Goal: Task Accomplishment & Management: Complete application form

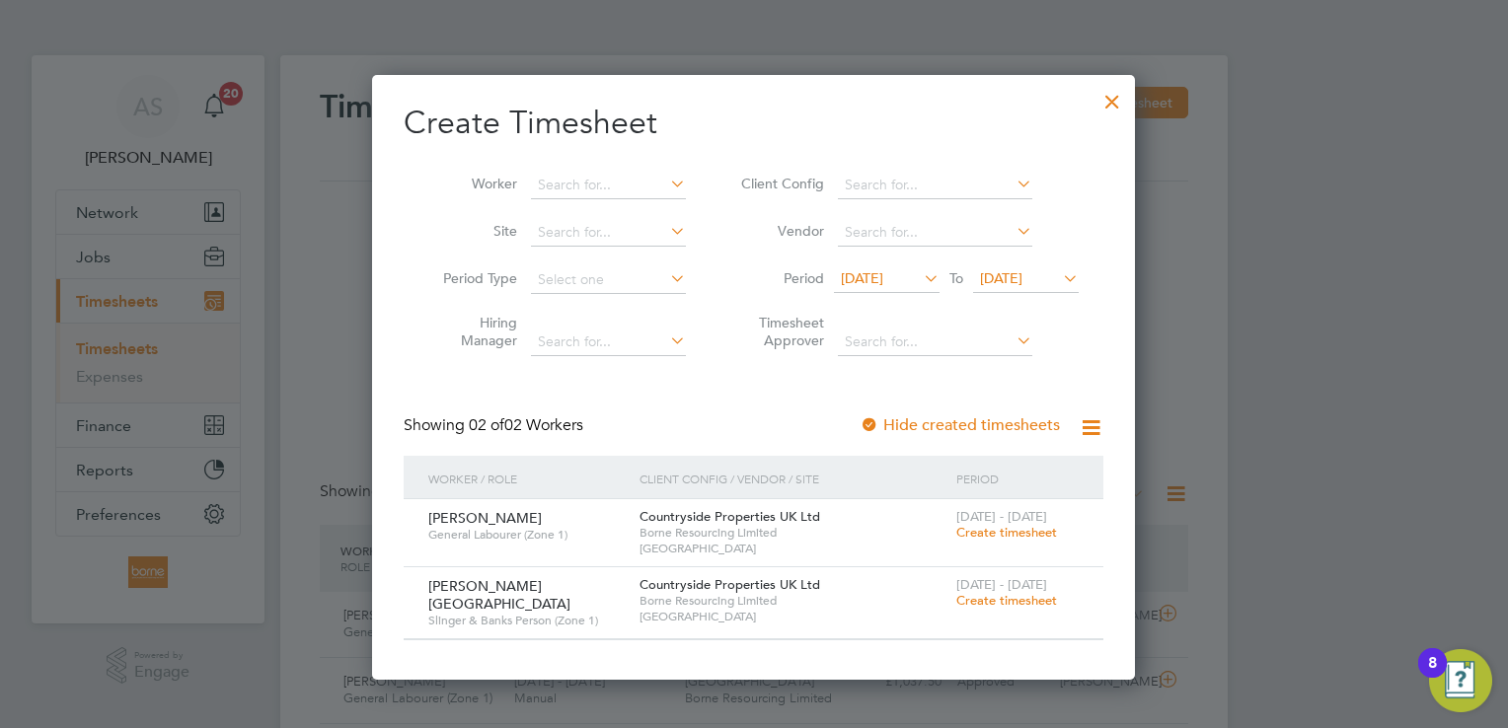
click at [1122, 96] on div at bounding box center [1112, 97] width 36 height 36
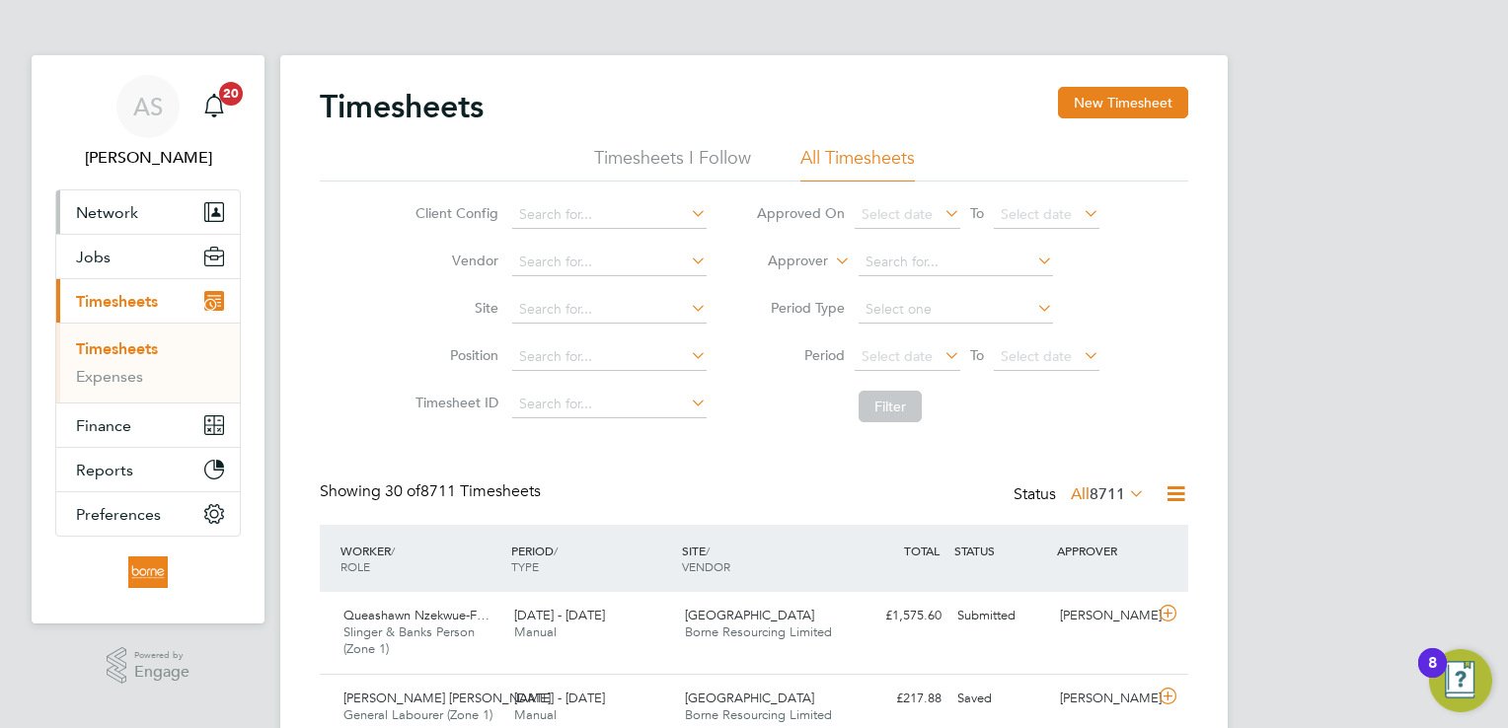
click at [115, 217] on span "Network" at bounding box center [107, 212] width 62 height 19
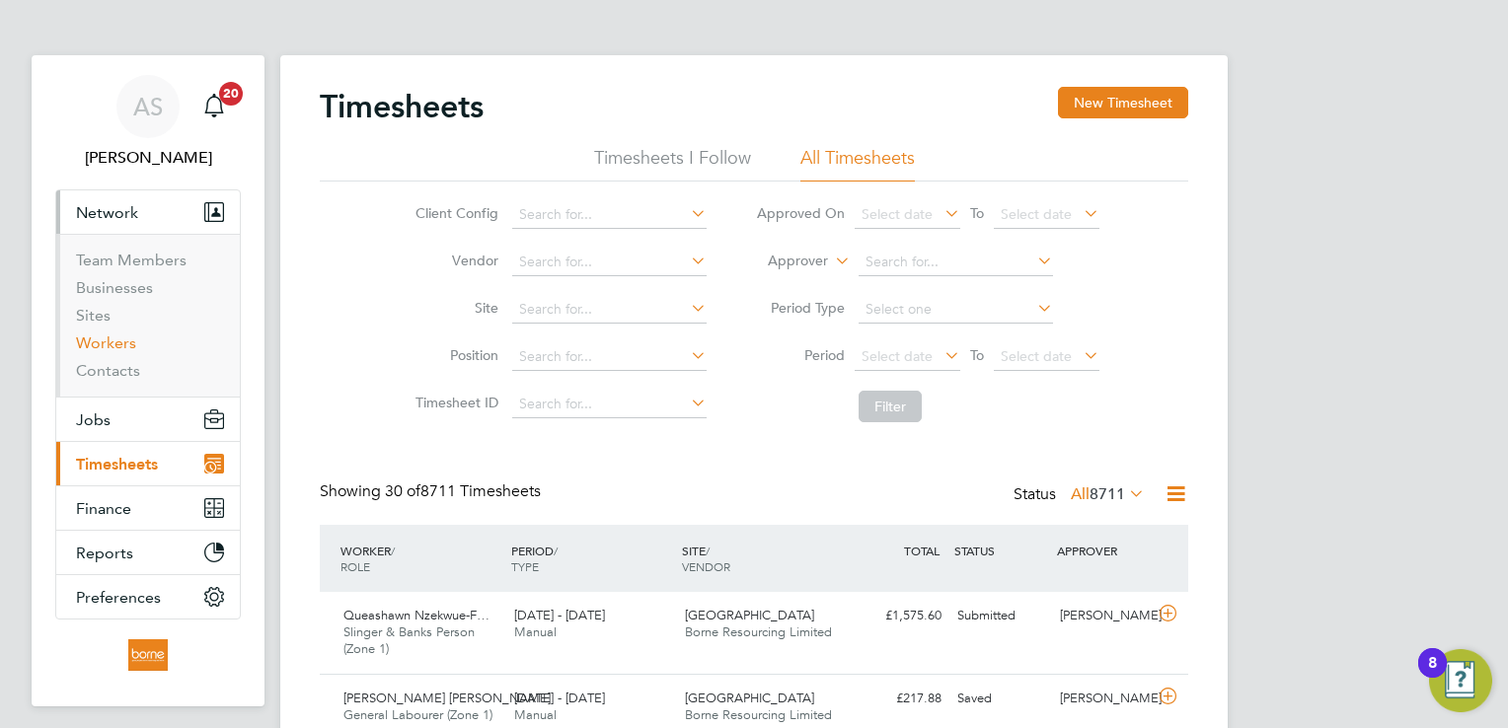
click at [111, 347] on link "Workers" at bounding box center [106, 343] width 60 height 19
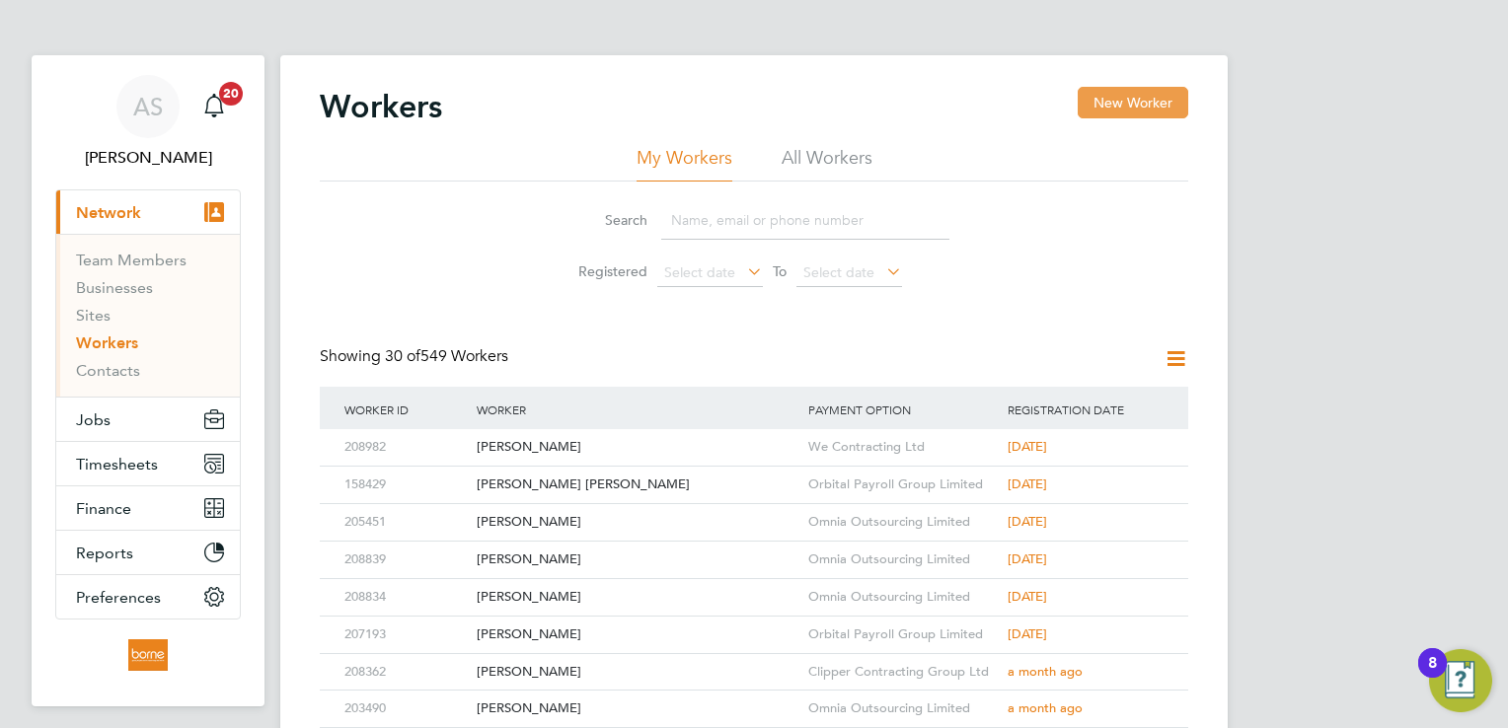
click at [1133, 98] on button "New Worker" at bounding box center [1133, 103] width 111 height 32
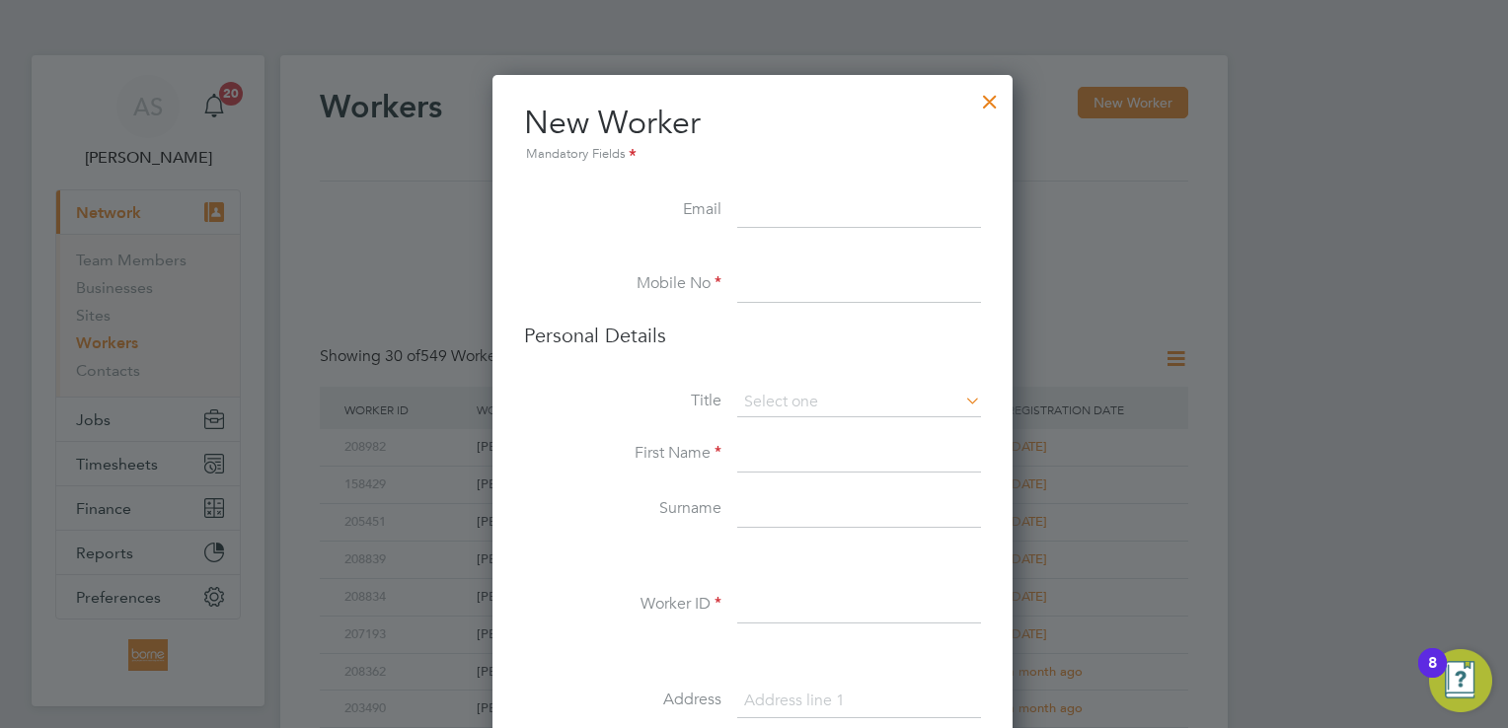
paste input "bobitaazorel@gmail.com07729921324"
drag, startPoint x: 872, startPoint y: 209, endPoint x: 980, endPoint y: 207, distance: 107.6
type input "bobitaazorel@gmail.com"
paste input "07729921324"
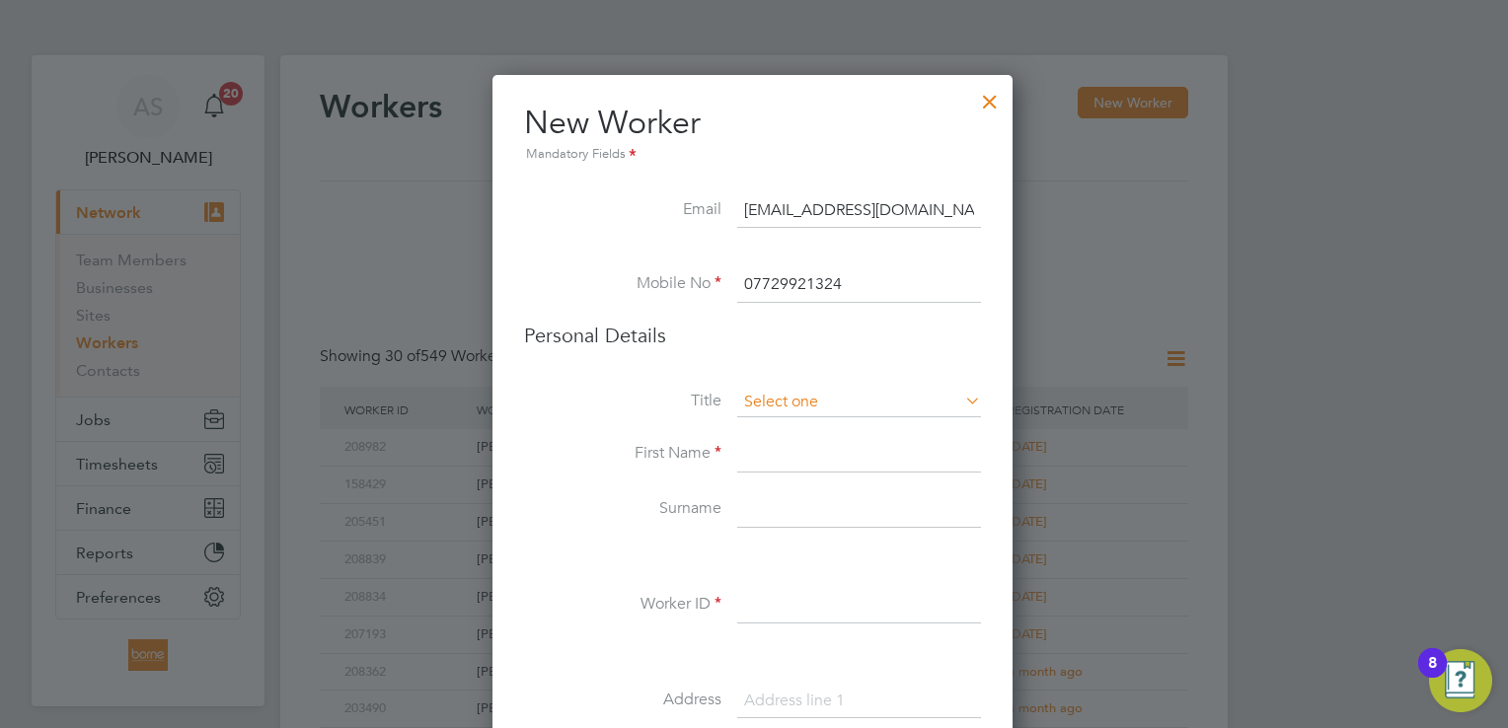
type input "07729921324"
click at [813, 409] on input at bounding box center [859, 403] width 244 height 30
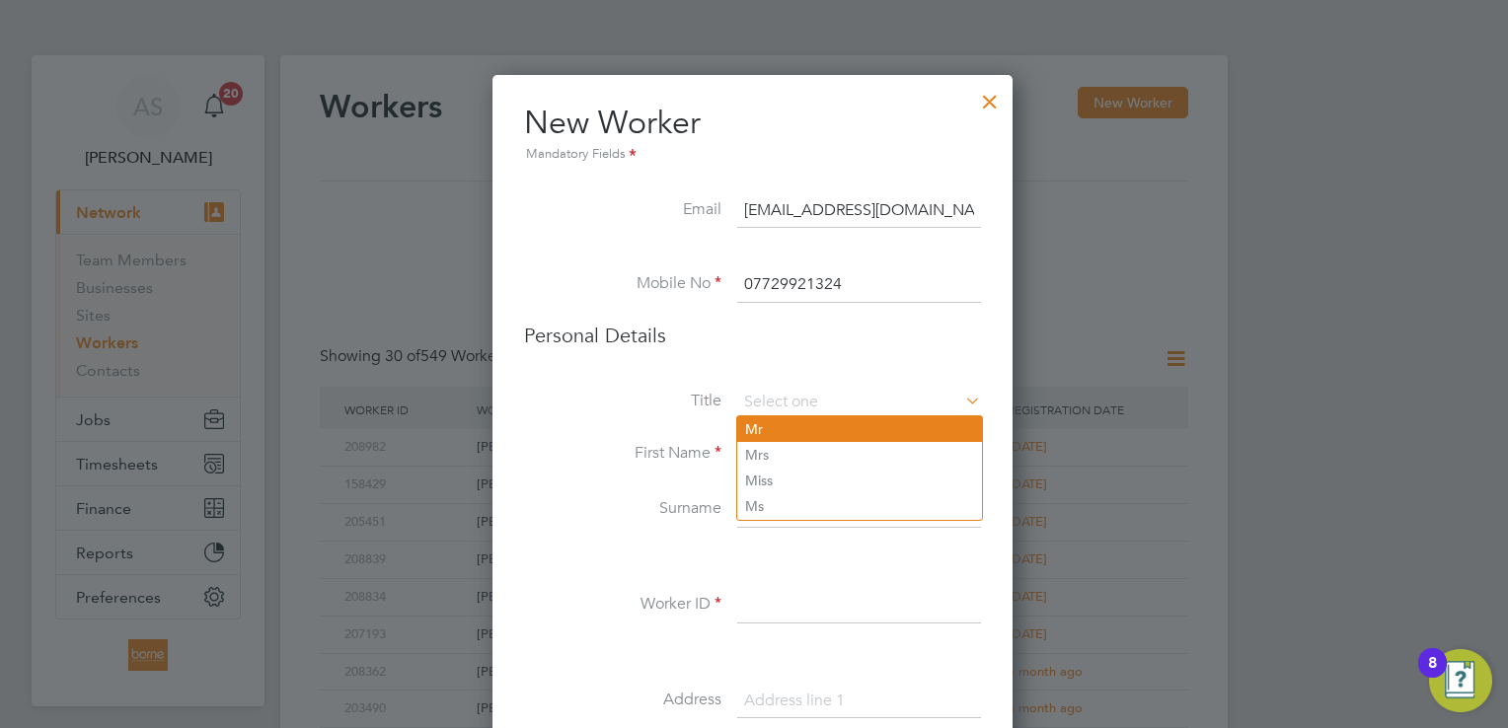
click at [805, 428] on li "Mr" at bounding box center [859, 429] width 245 height 26
type input "Mr"
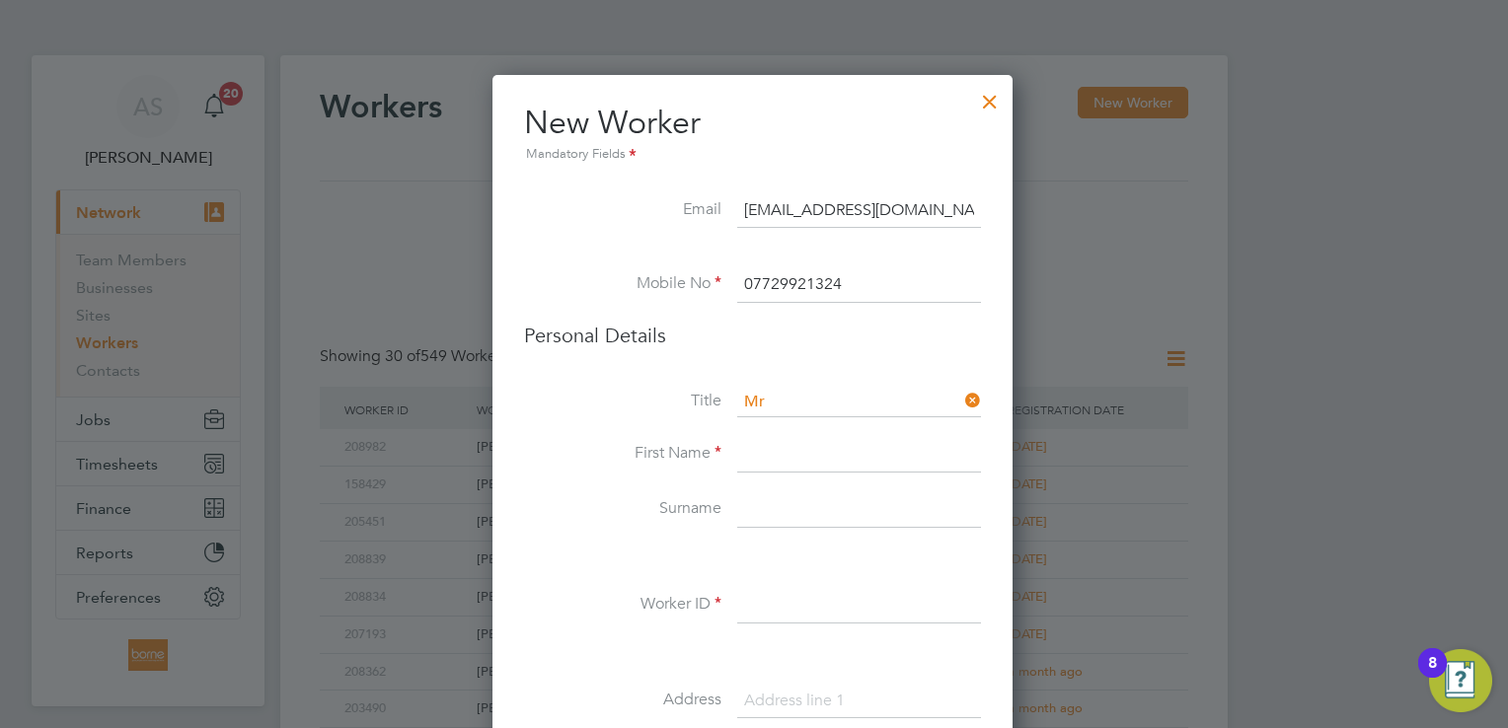
click at [813, 462] on input at bounding box center [859, 455] width 244 height 36
paste input "[PERSON_NAME]"
drag, startPoint x: 900, startPoint y: 449, endPoint x: 937, endPoint y: 444, distance: 37.8
type input "Constantin-Alexandru"
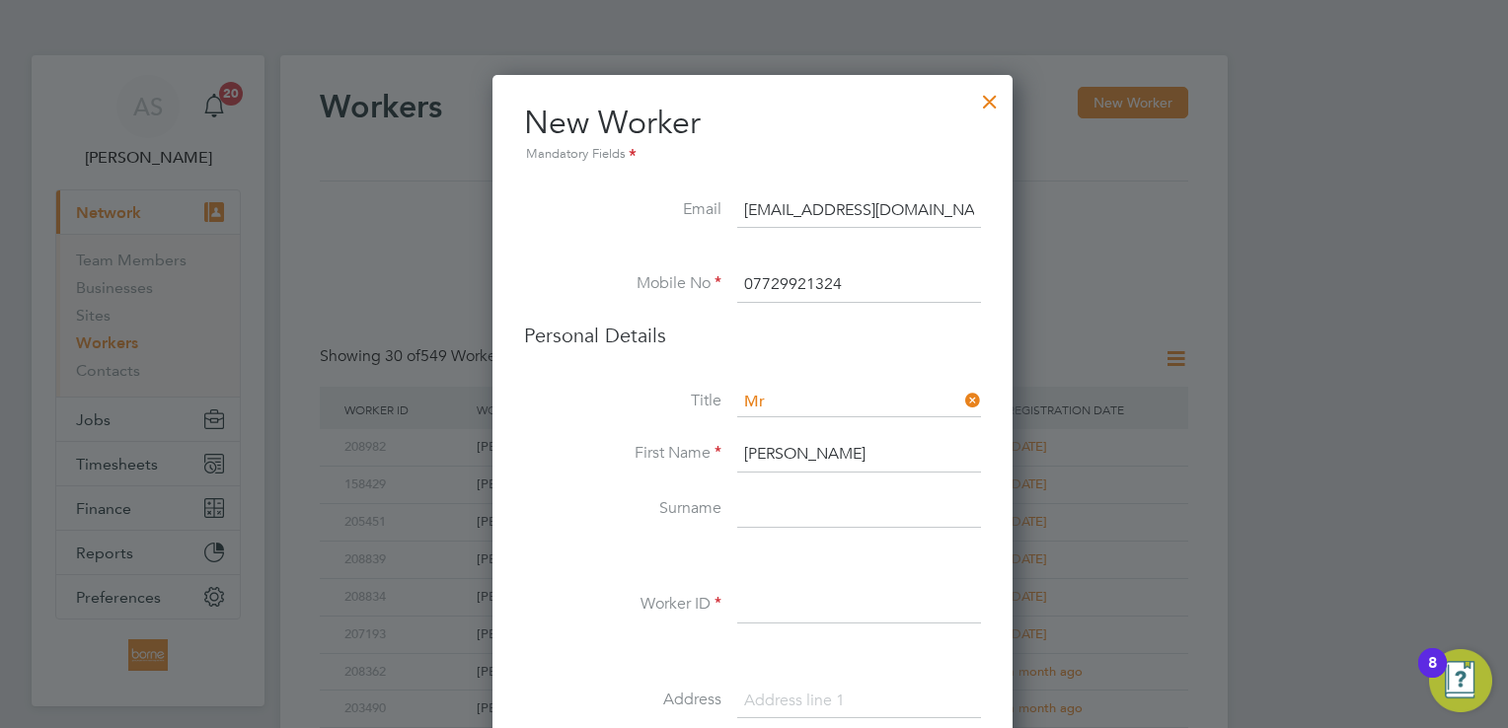
paste input "Dumitriu"
type input "Dumitriu"
drag, startPoint x: 772, startPoint y: 589, endPoint x: 789, endPoint y: 593, distance: 18.2
click at [773, 592] on input at bounding box center [859, 606] width 244 height 36
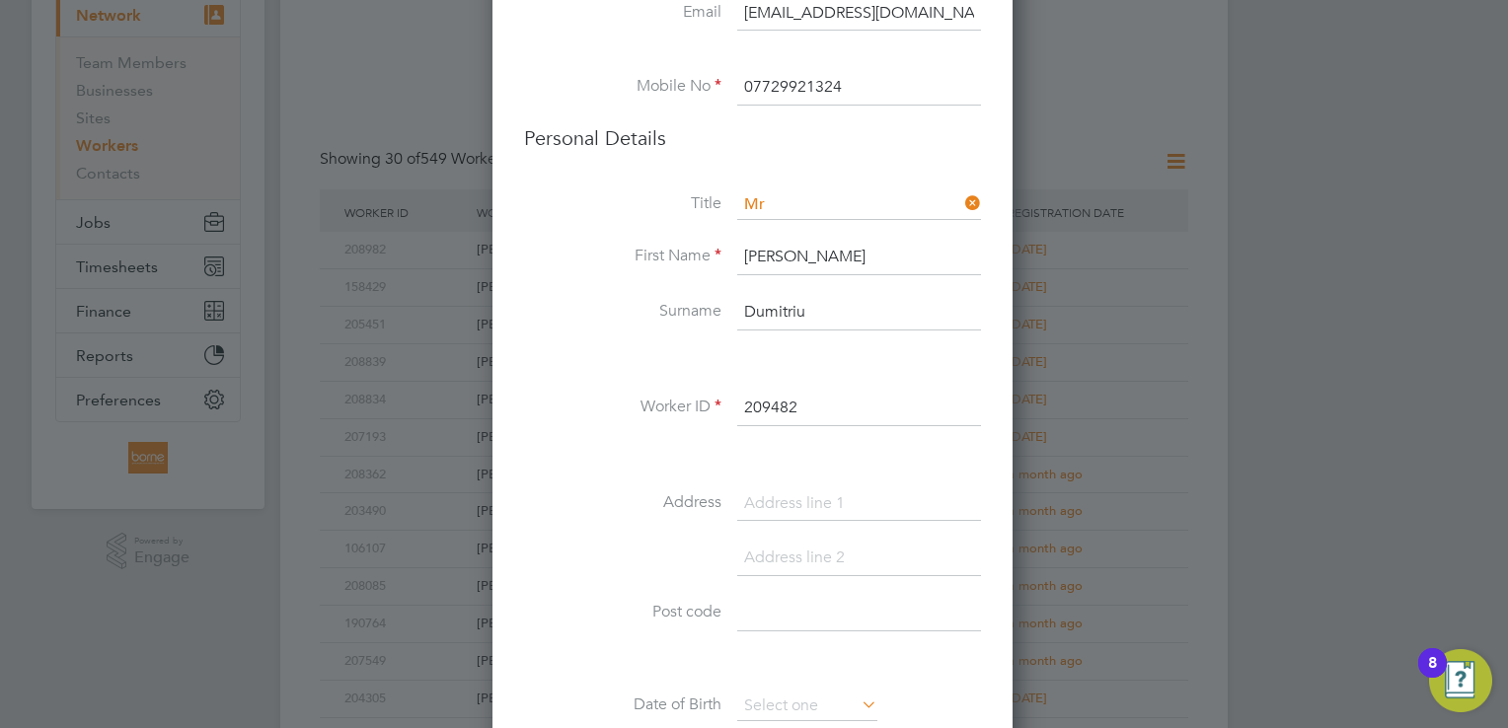
type input "209482"
paste input "39 Wood LaneNW9 8DU"
drag, startPoint x: 852, startPoint y: 499, endPoint x: 953, endPoint y: 508, distance: 102.0
click at [953, 508] on input "39 Wood LaneNW9 8DU" at bounding box center [859, 504] width 244 height 36
type input "39 Wood Lane"
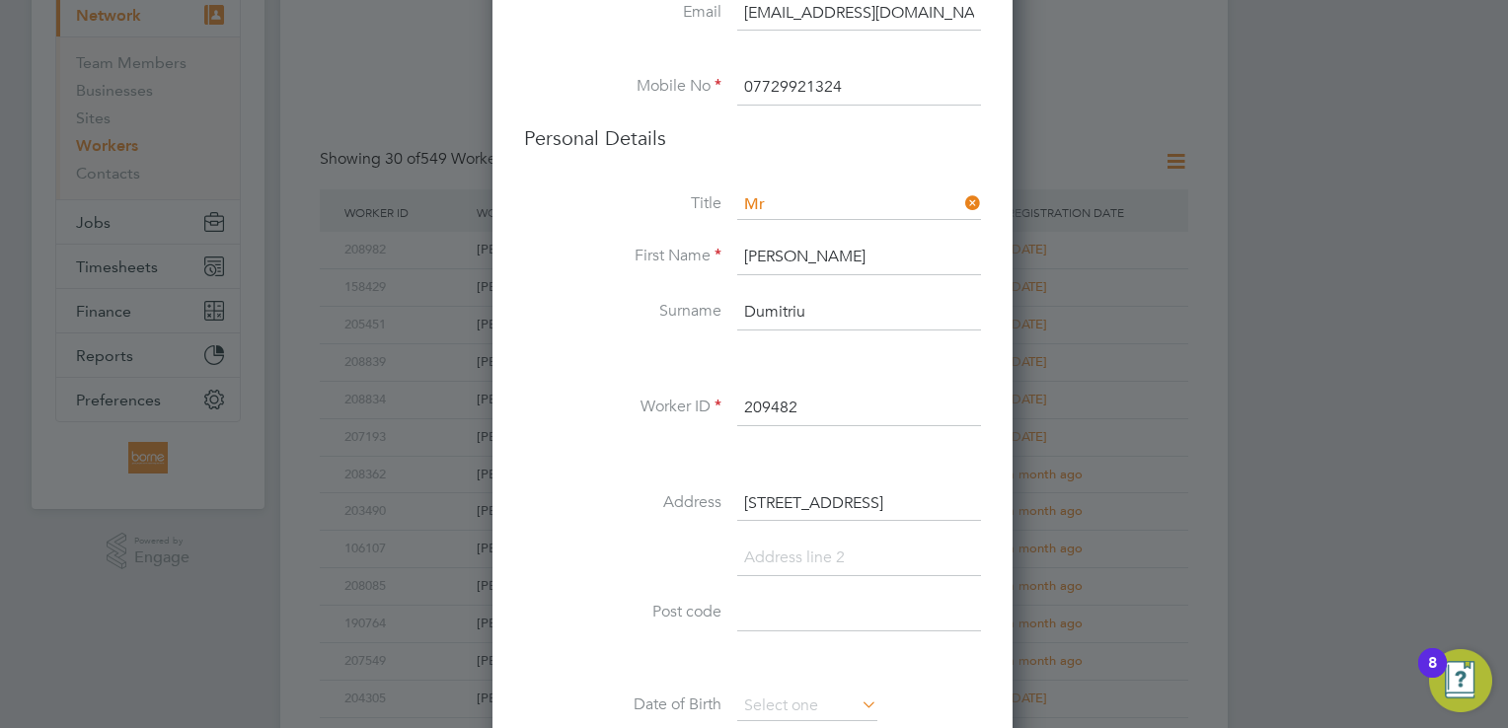
click at [837, 557] on input at bounding box center [859, 559] width 244 height 36
type input "London"
click at [809, 657] on input at bounding box center [859, 669] width 244 height 36
paste input "NW9 8DU"
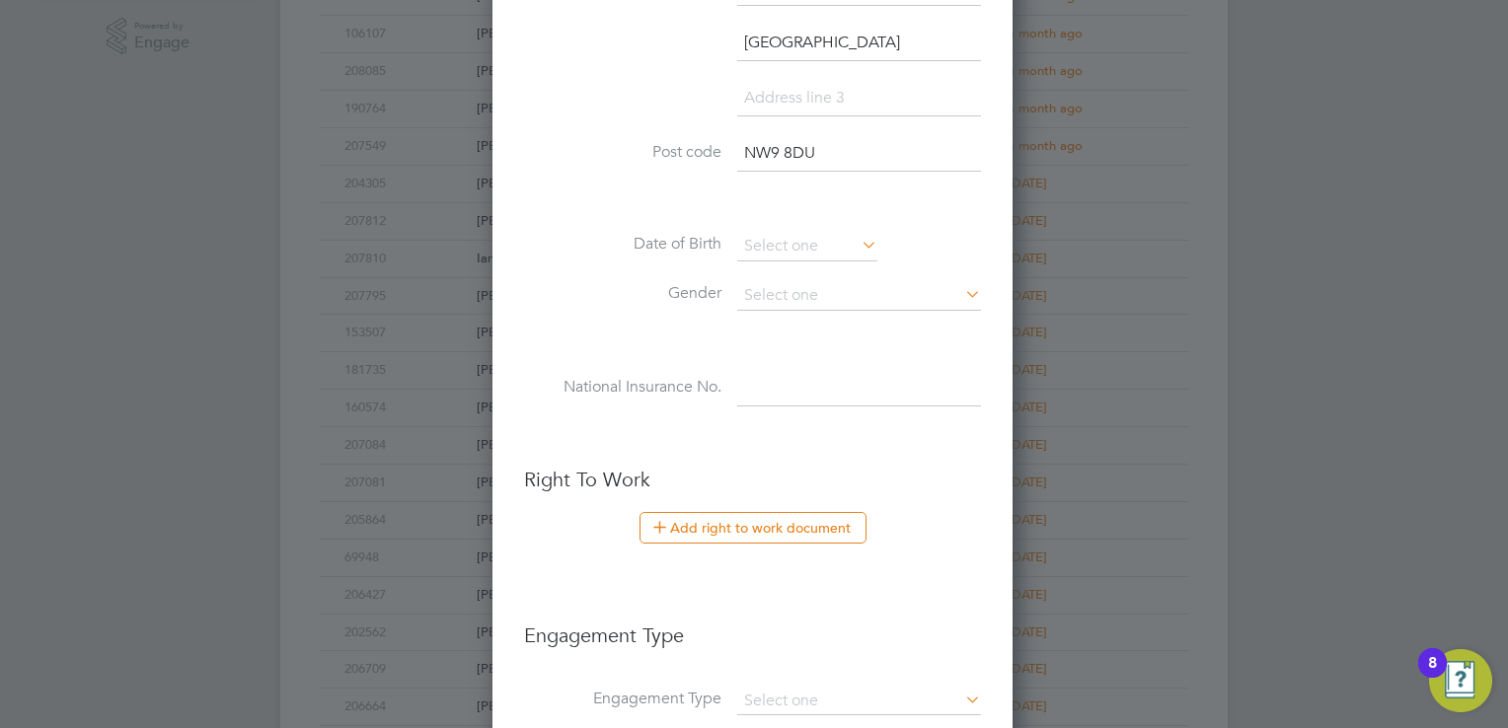
scroll to position [789, 0]
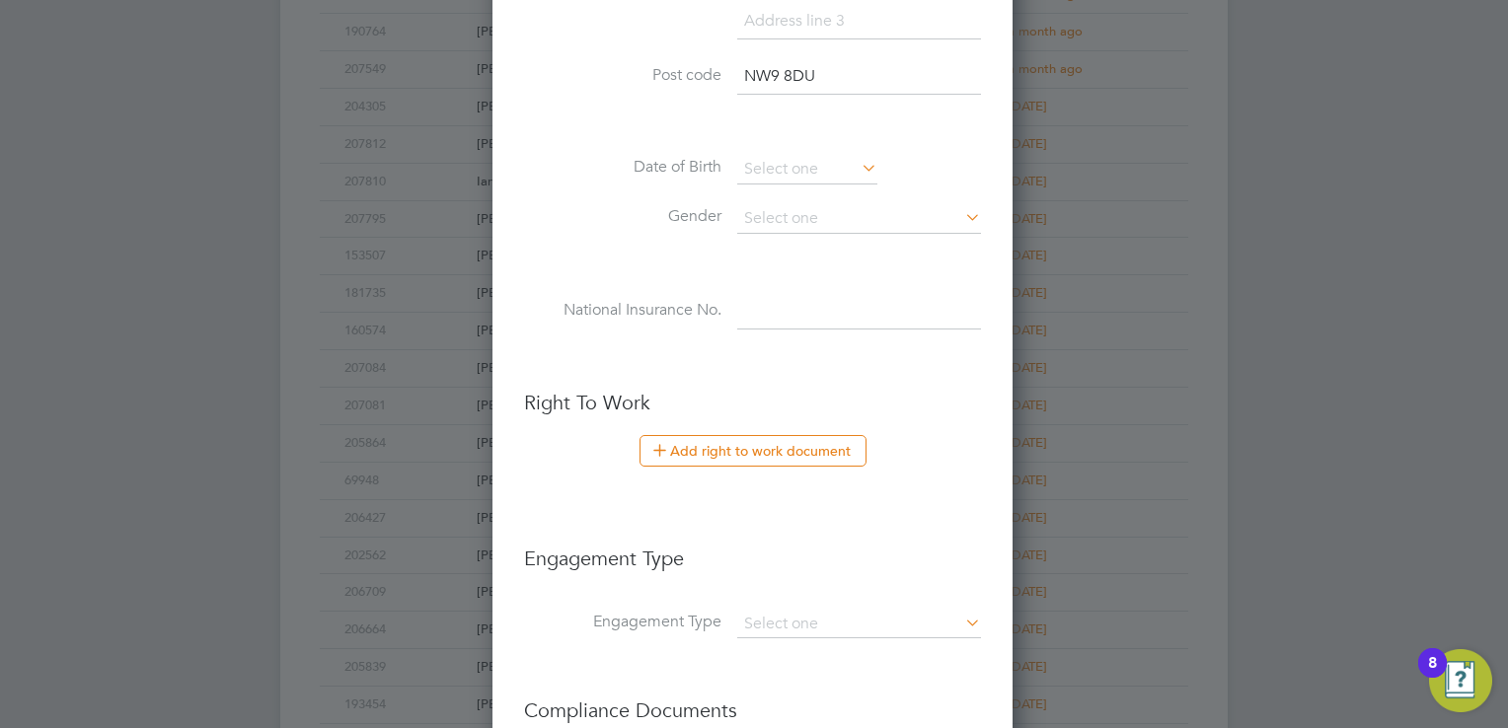
type input "NW9 8DU"
click at [768, 164] on input at bounding box center [807, 170] width 140 height 30
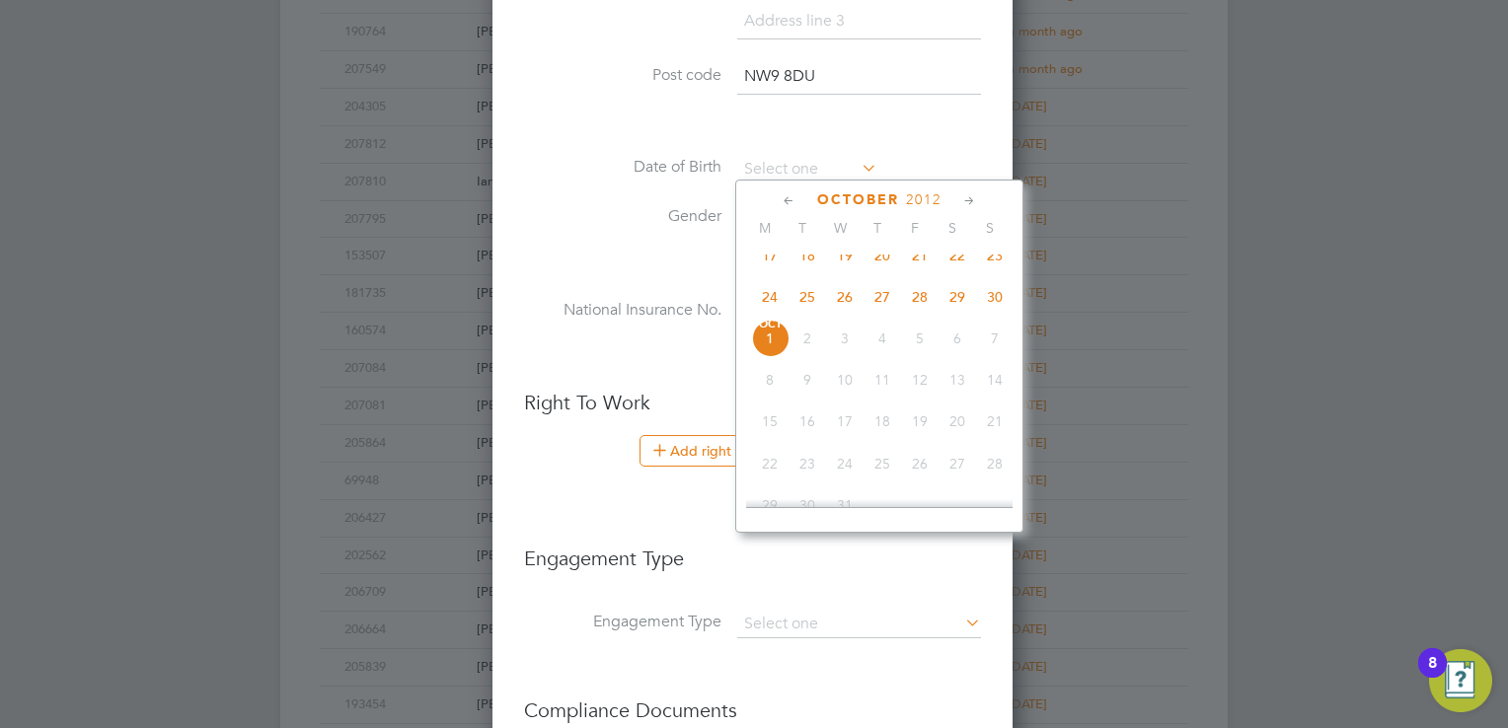
click at [913, 201] on span "2012" at bounding box center [924, 199] width 36 height 17
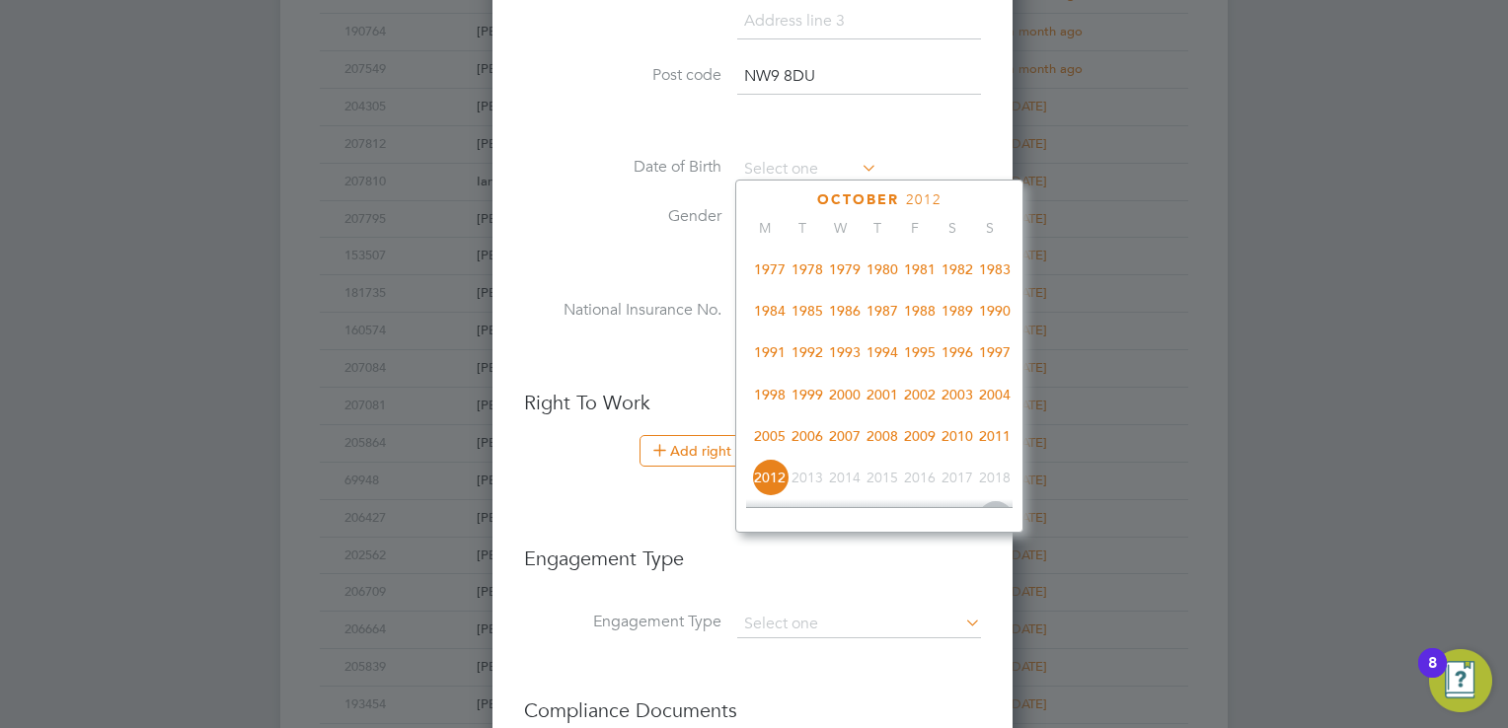
scroll to position [331, 0]
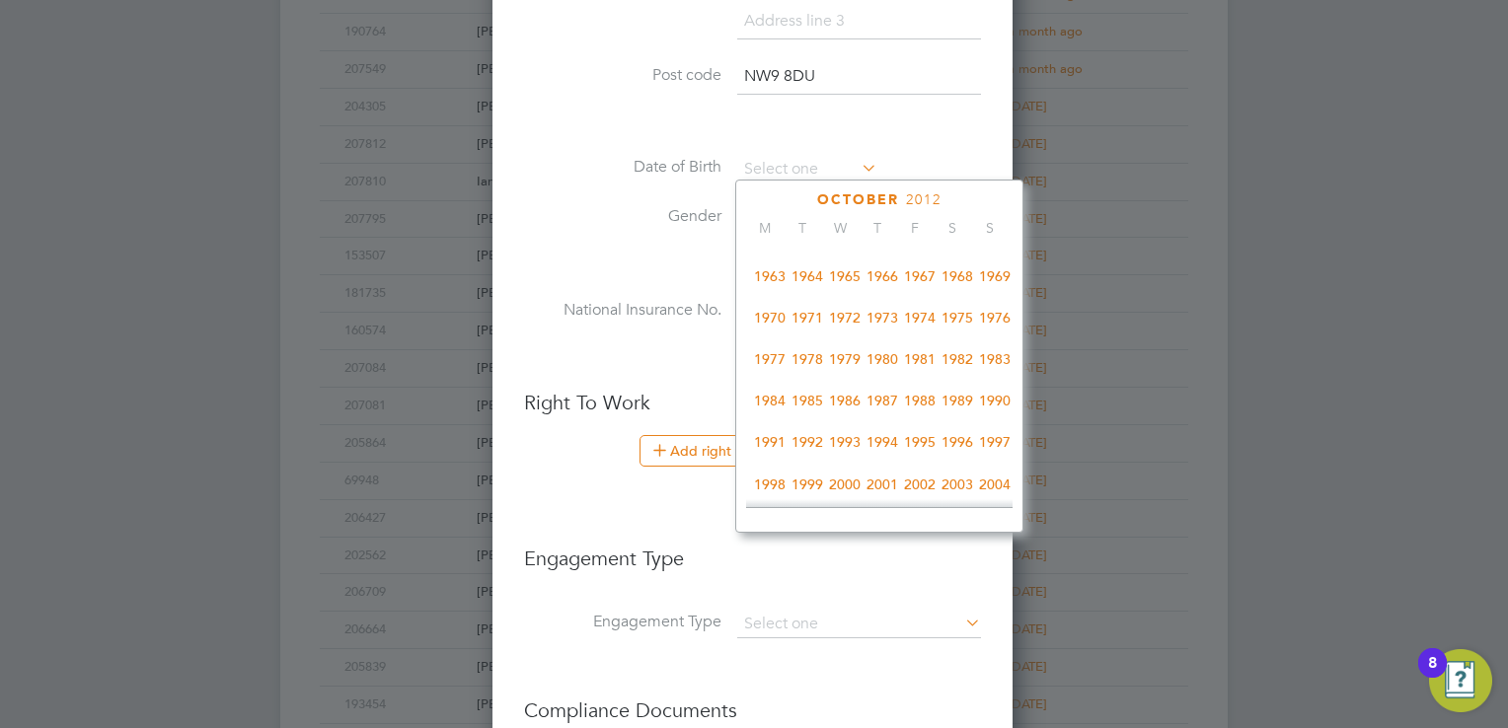
click at [814, 499] on div at bounding box center [879, 503] width 266 height 8
click at [813, 492] on span "1999" at bounding box center [806, 484] width 37 height 37
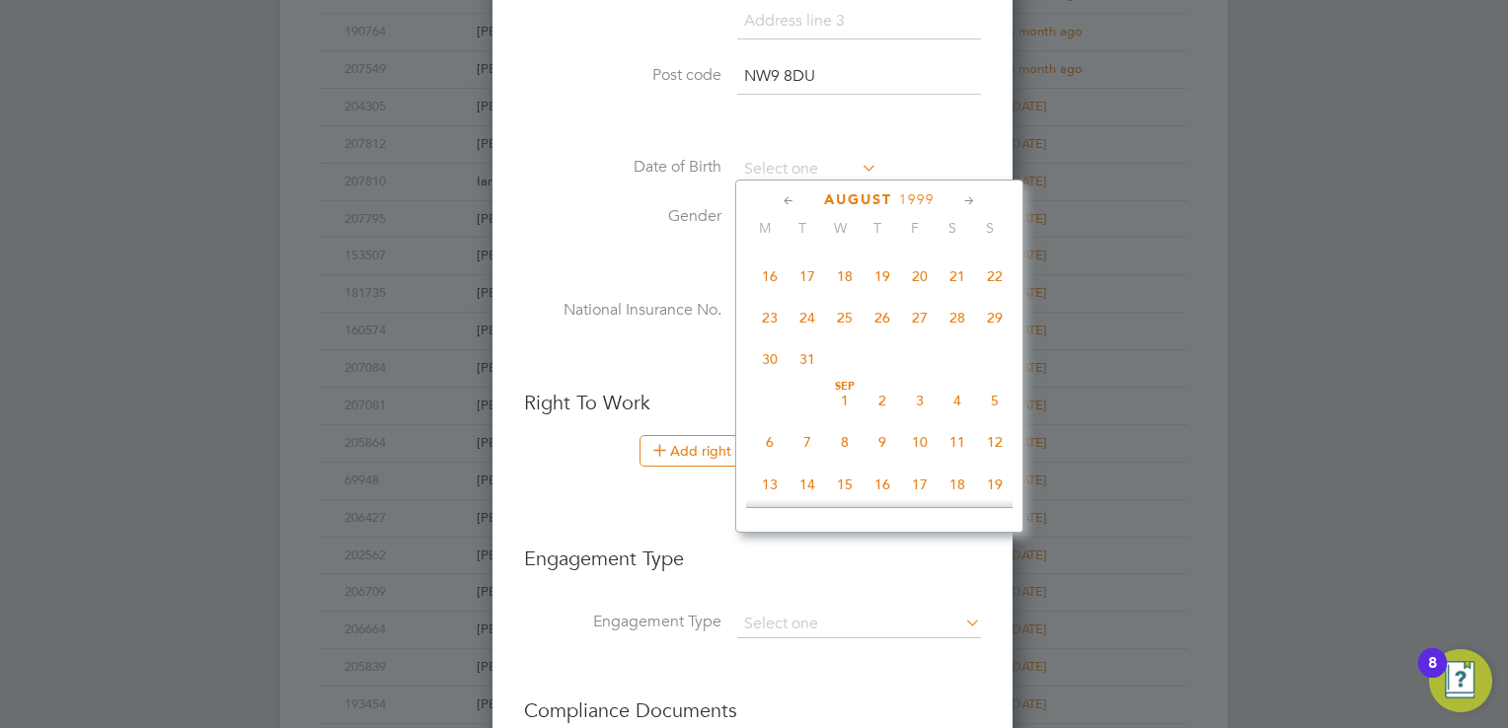
click at [809, 457] on span "7" at bounding box center [806, 441] width 37 height 37
type input "07 Sep 1999"
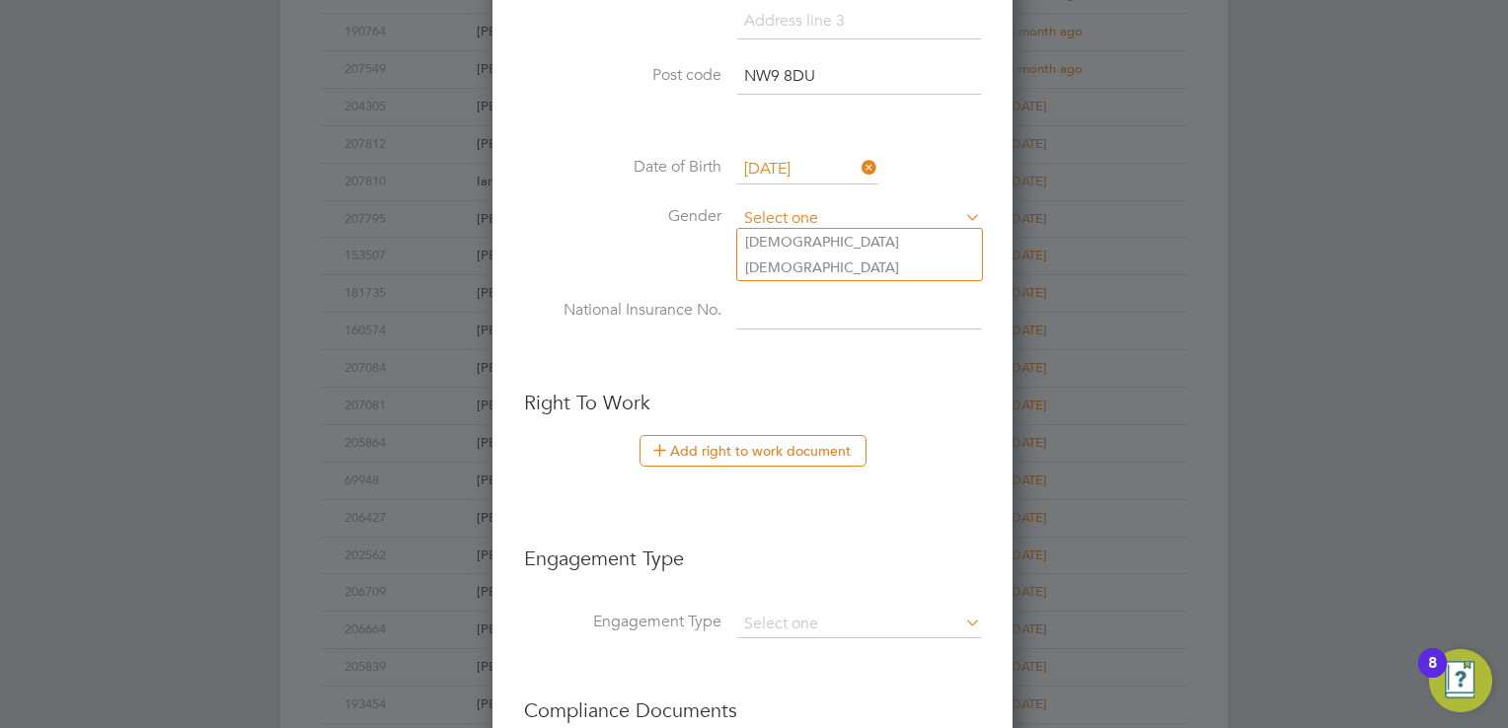
click at [826, 223] on input at bounding box center [859, 219] width 244 height 30
click at [829, 254] on li "Male" at bounding box center [859, 242] width 245 height 26
type input "Male"
click at [790, 301] on input at bounding box center [859, 312] width 244 height 36
paste input "SX403634C"
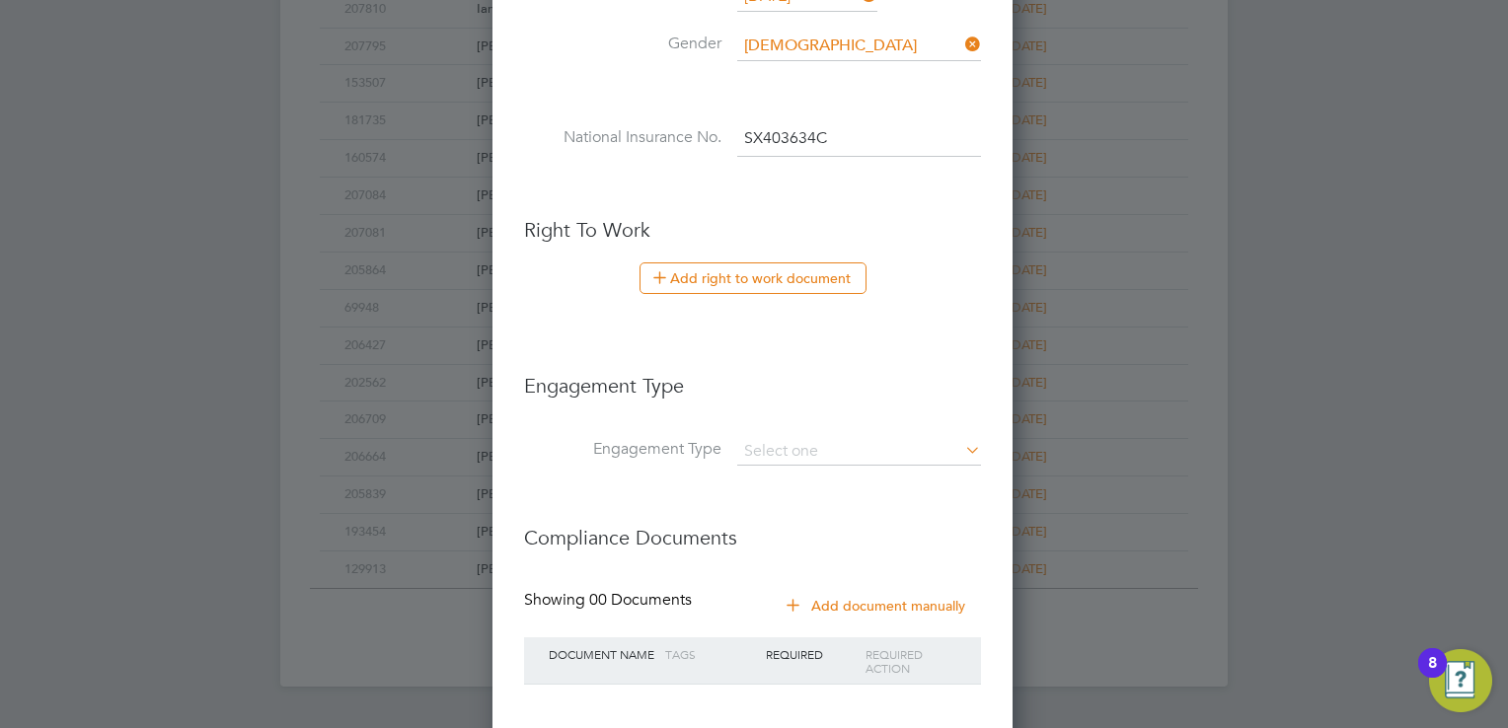
scroll to position [987, 0]
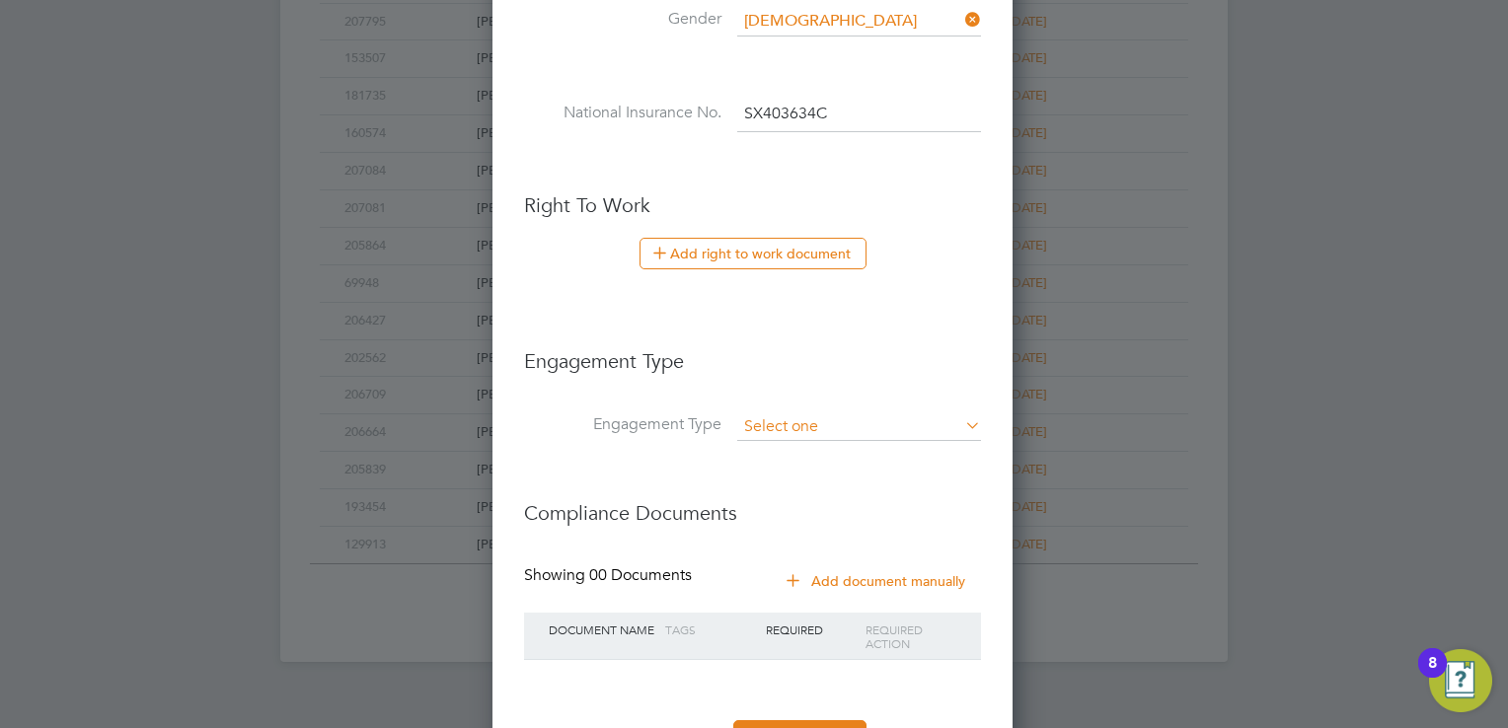
type input "SX 40 36 34 C"
click at [814, 431] on input at bounding box center [859, 427] width 244 height 28
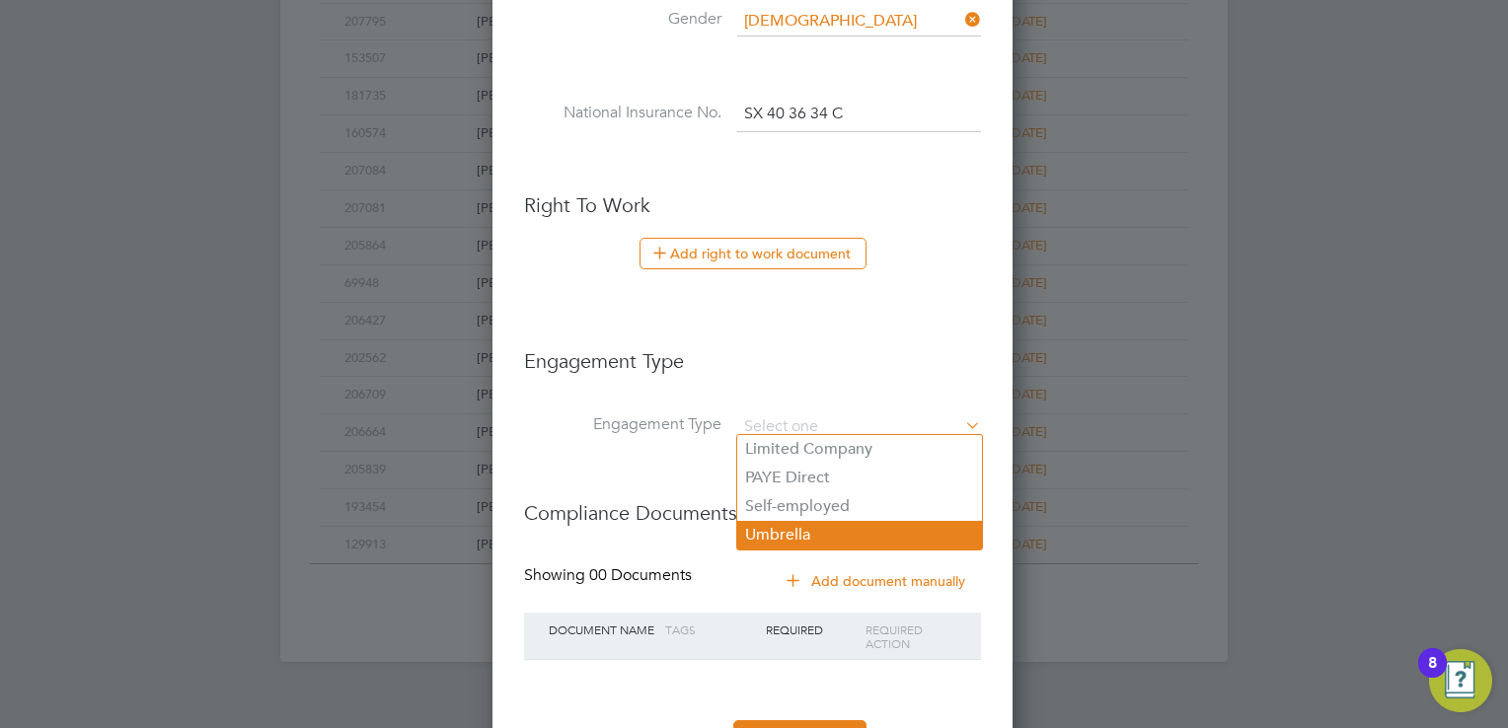
click at [818, 527] on li "Umbrella" at bounding box center [859, 535] width 245 height 29
type input "Umbrella"
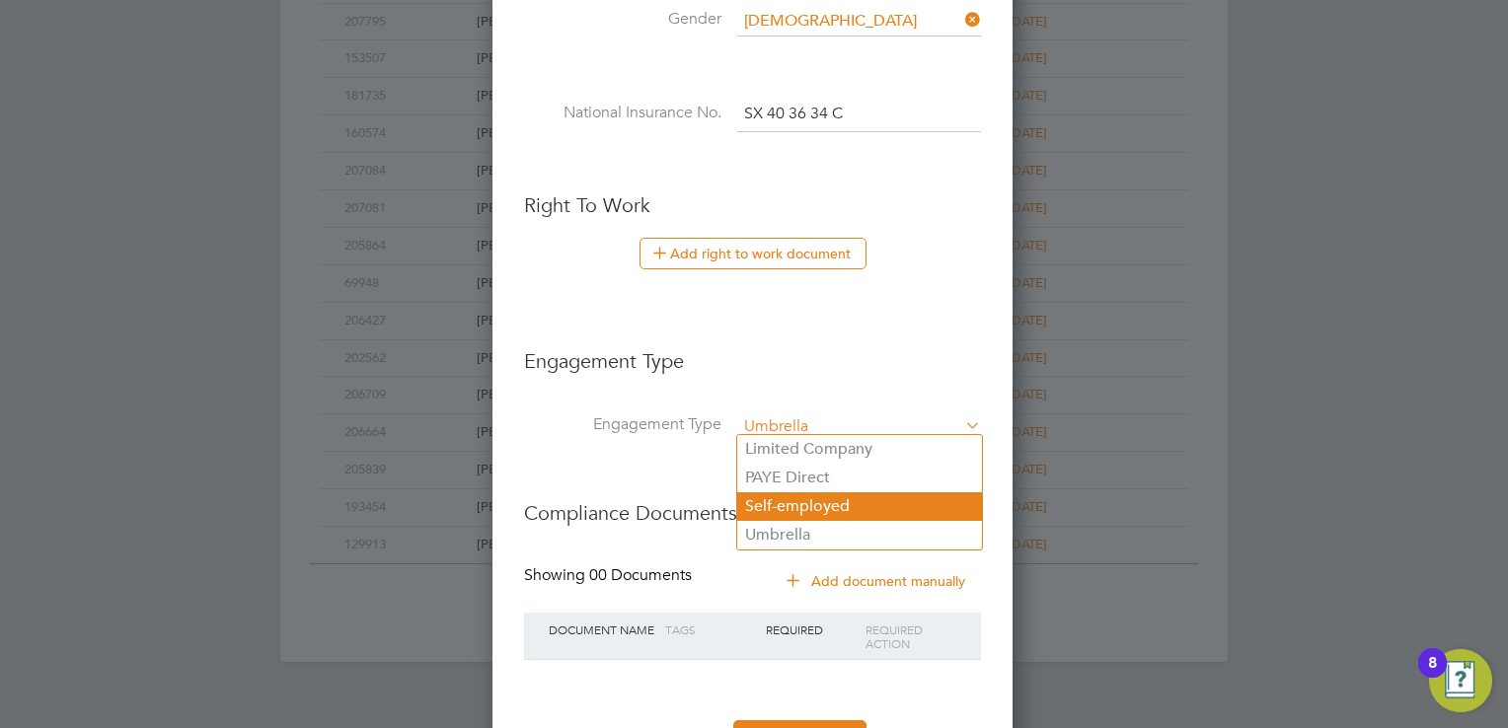
scroll to position [2080, 522]
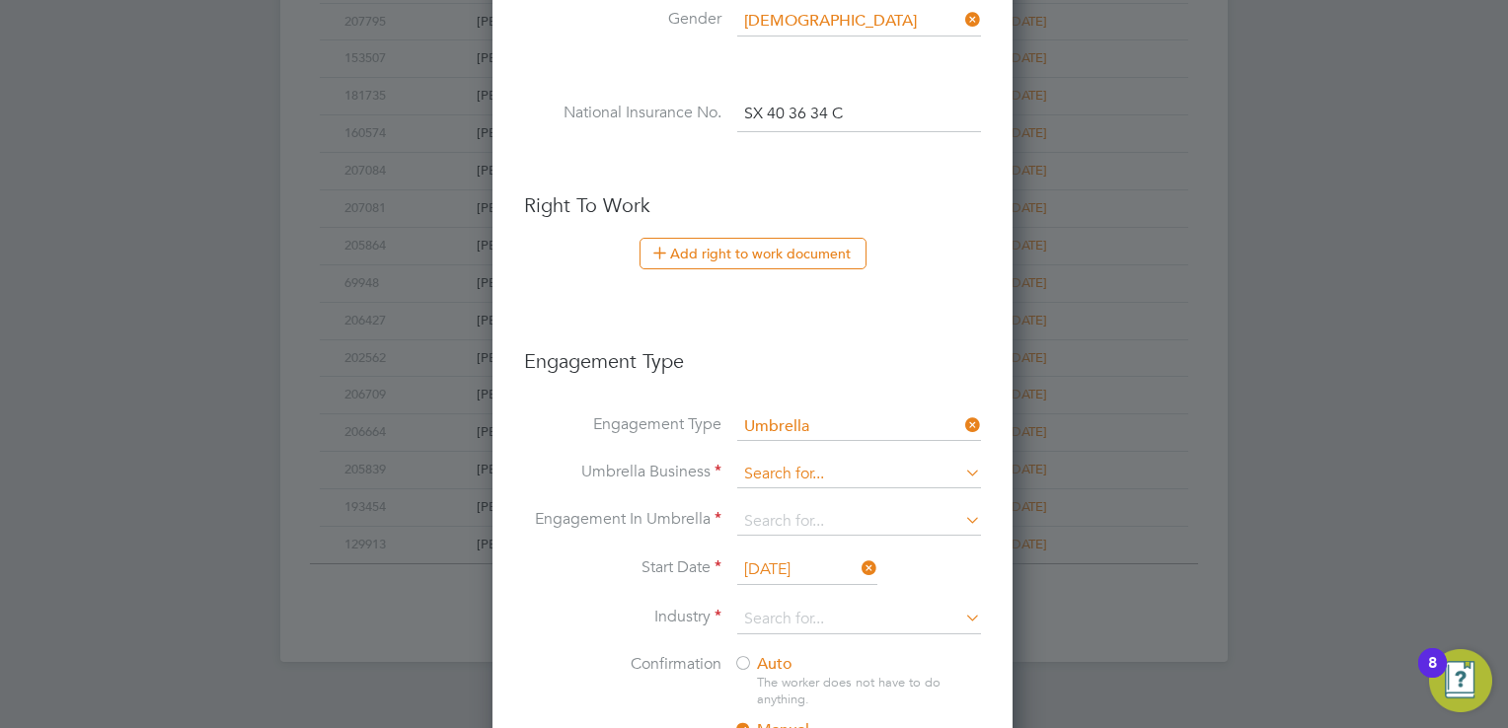
click at [805, 461] on input at bounding box center [859, 475] width 244 height 28
click at [818, 502] on li "Cli pper Contracting Group Ltd" at bounding box center [859, 497] width 245 height 29
type input "Clipper Contracting Group Ltd"
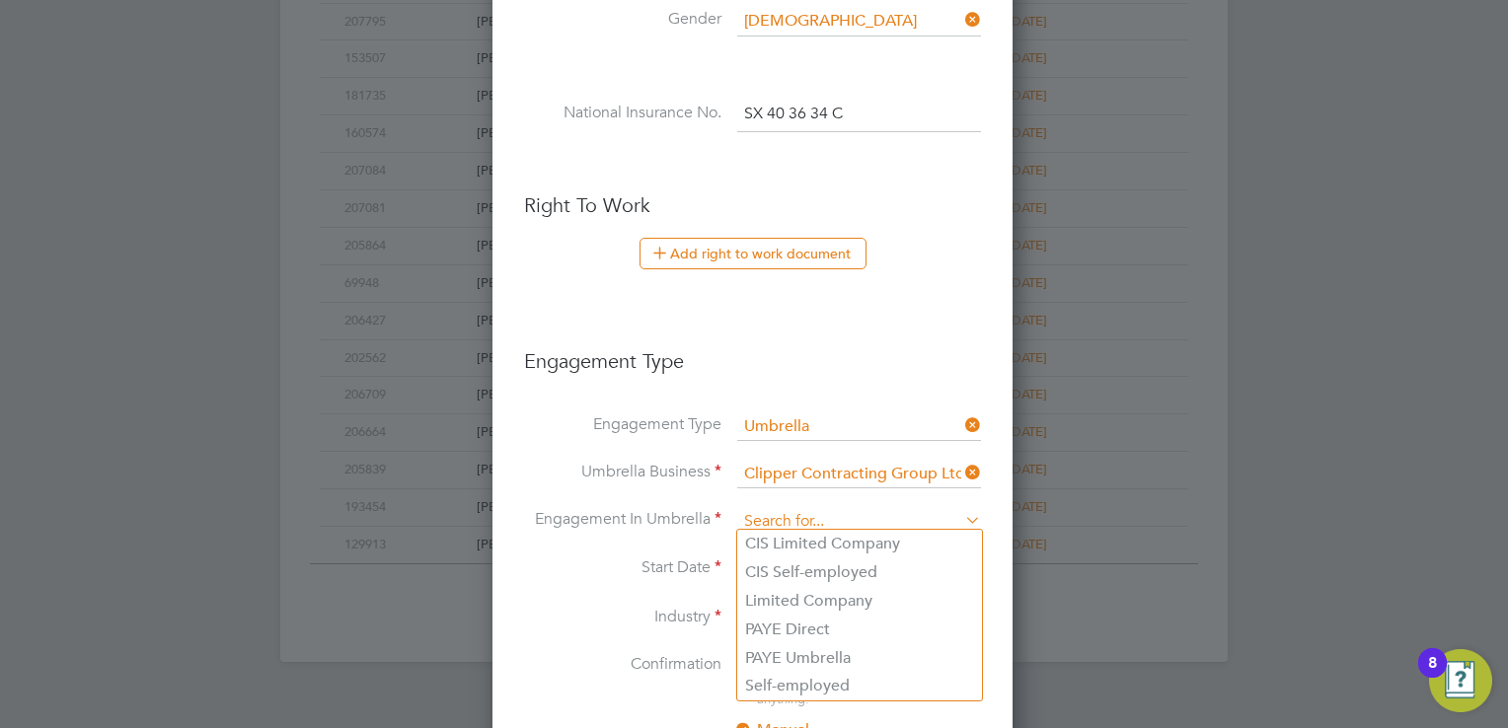
click at [809, 508] on input at bounding box center [859, 522] width 244 height 28
click at [825, 657] on li "PAYE Umbrella" at bounding box center [859, 658] width 245 height 29
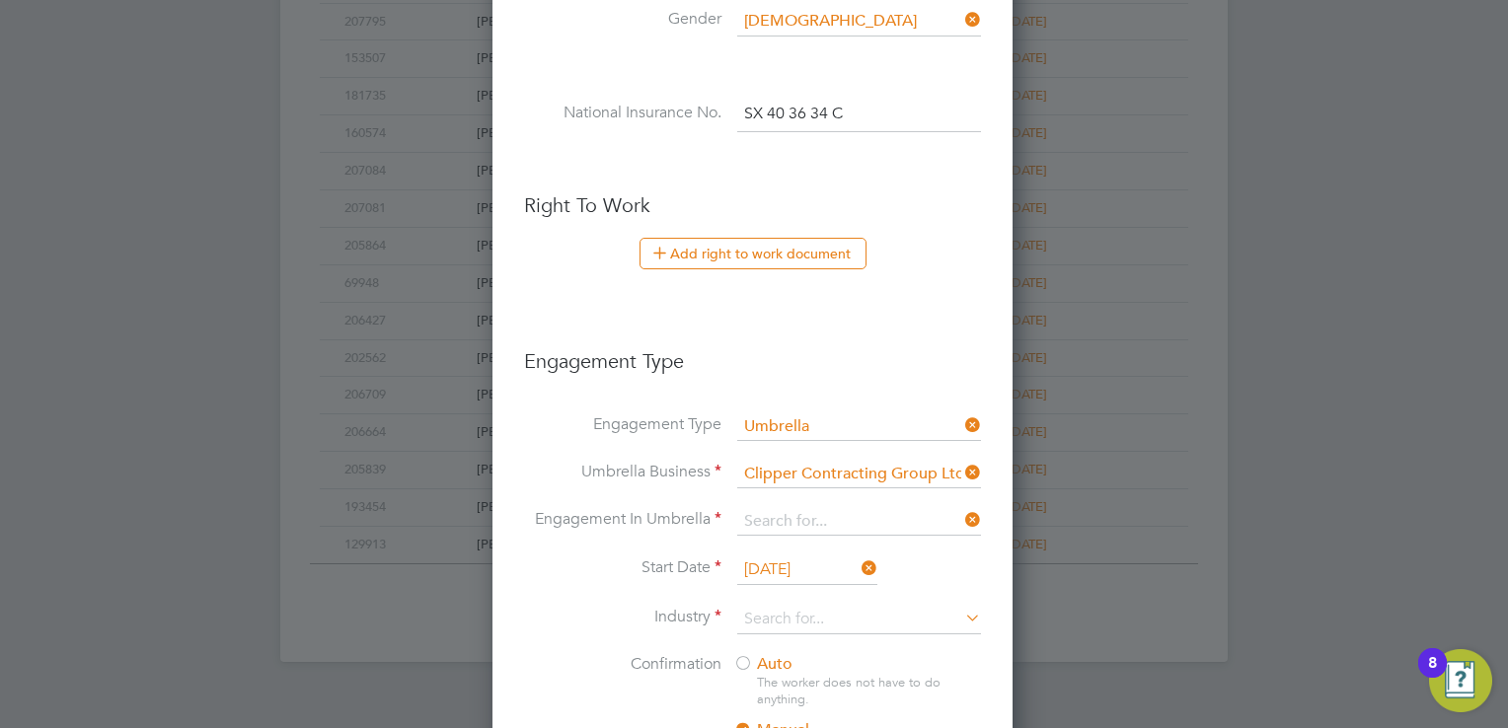
type input "PAYE Umbrella"
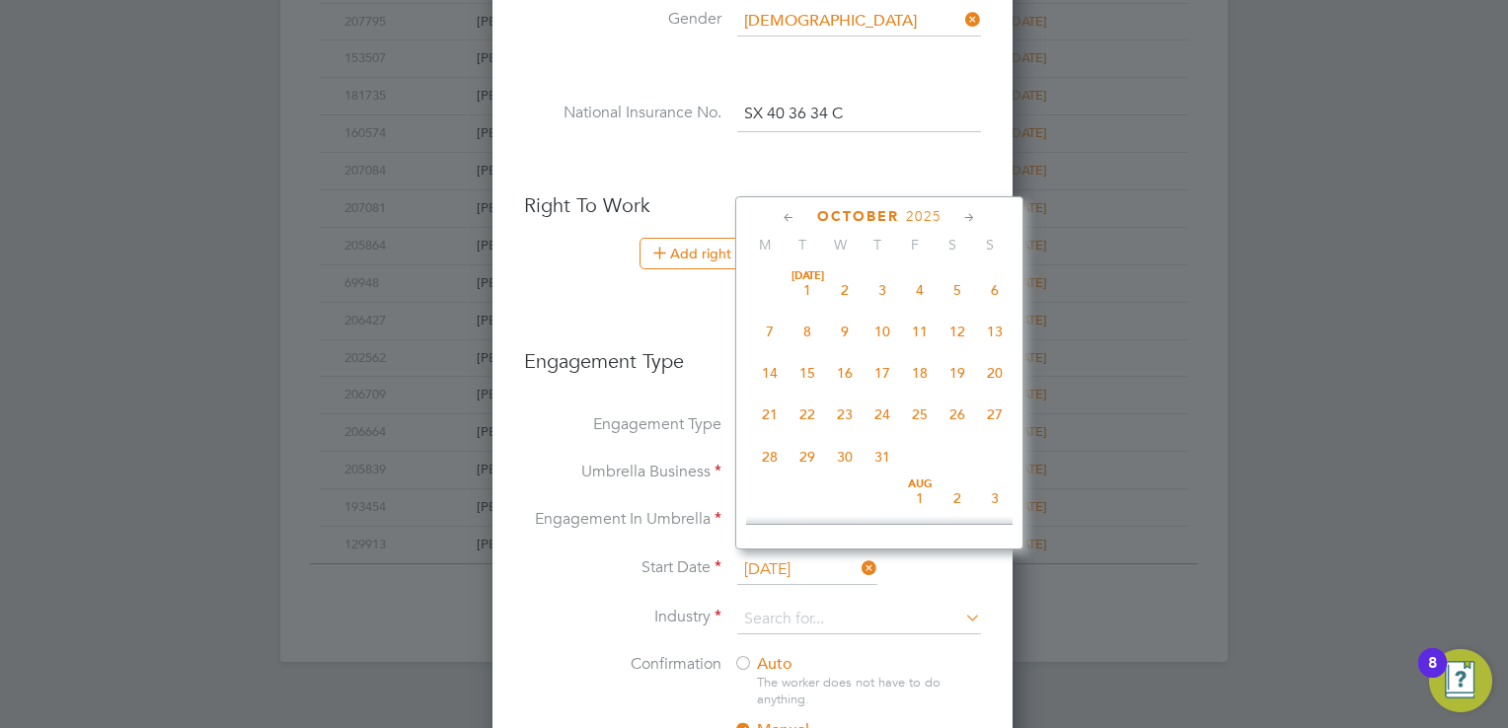
click at [816, 561] on input "[DATE]" at bounding box center [807, 571] width 140 height 30
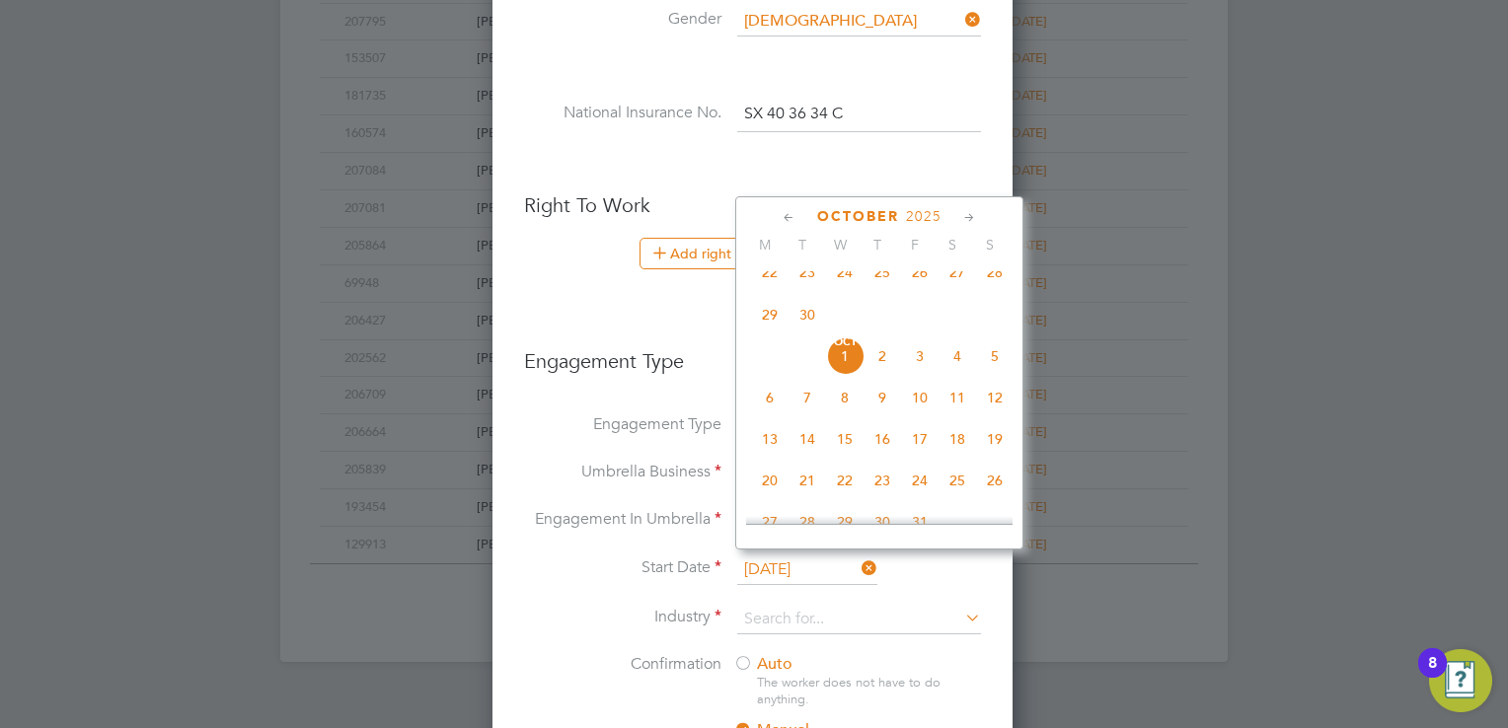
click at [764, 334] on span "29" at bounding box center [769, 314] width 37 height 37
type input "[DATE]"
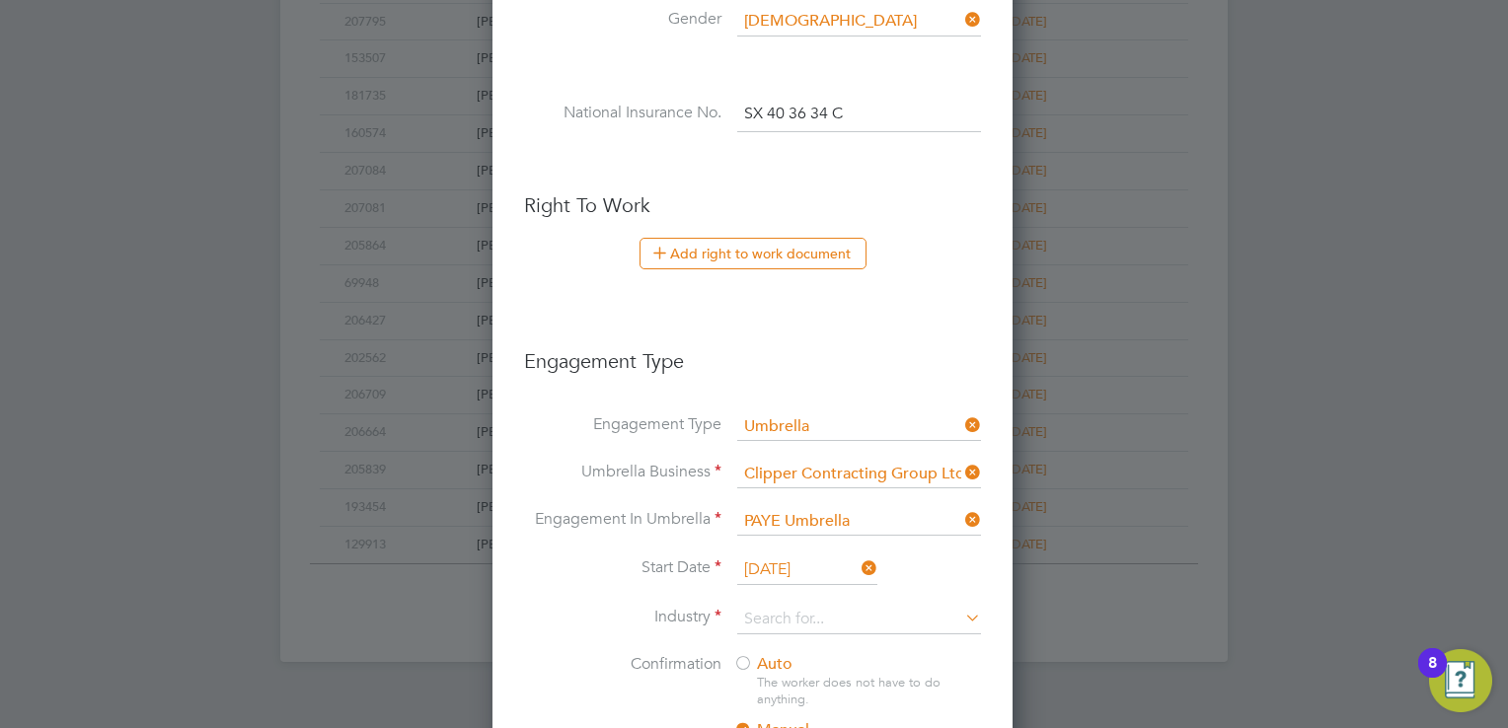
scroll to position [1184, 0]
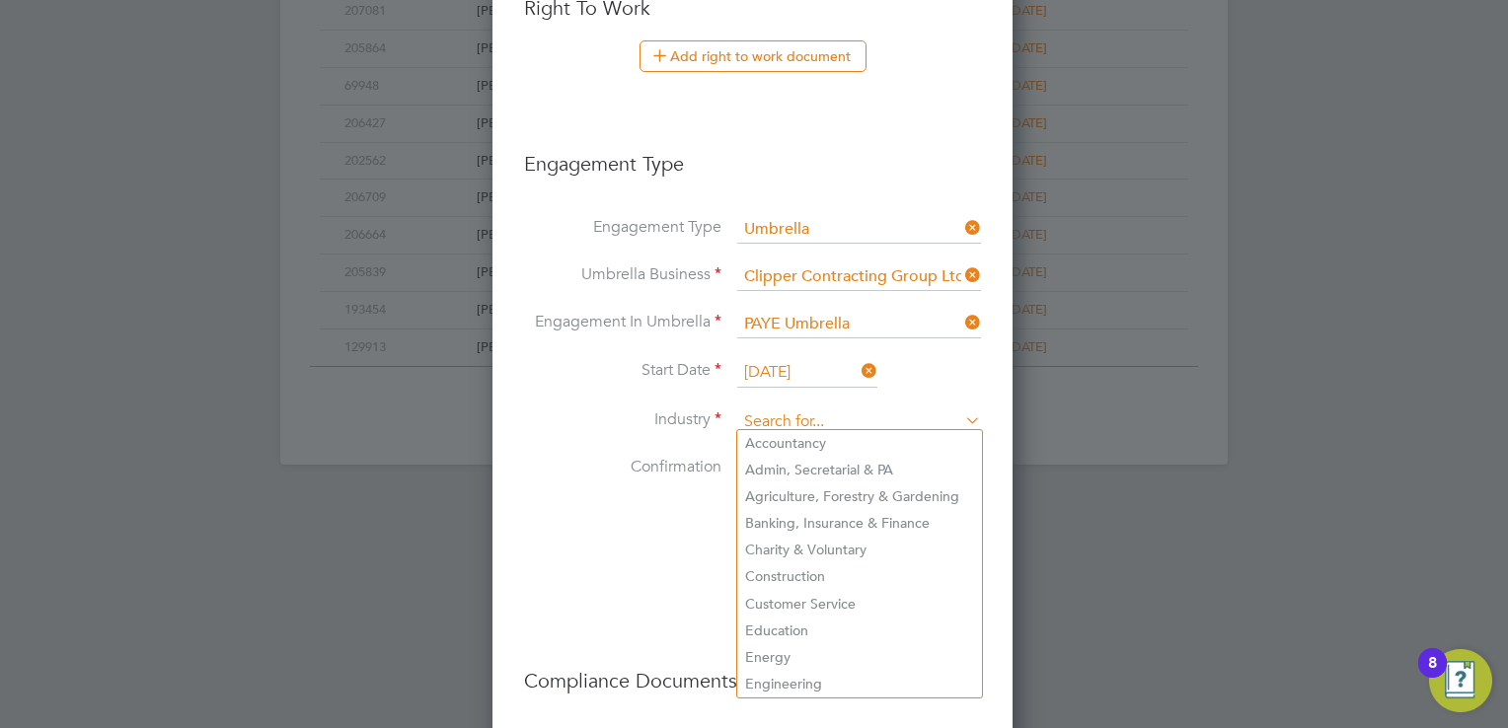
click at [801, 409] on input at bounding box center [859, 423] width 244 height 30
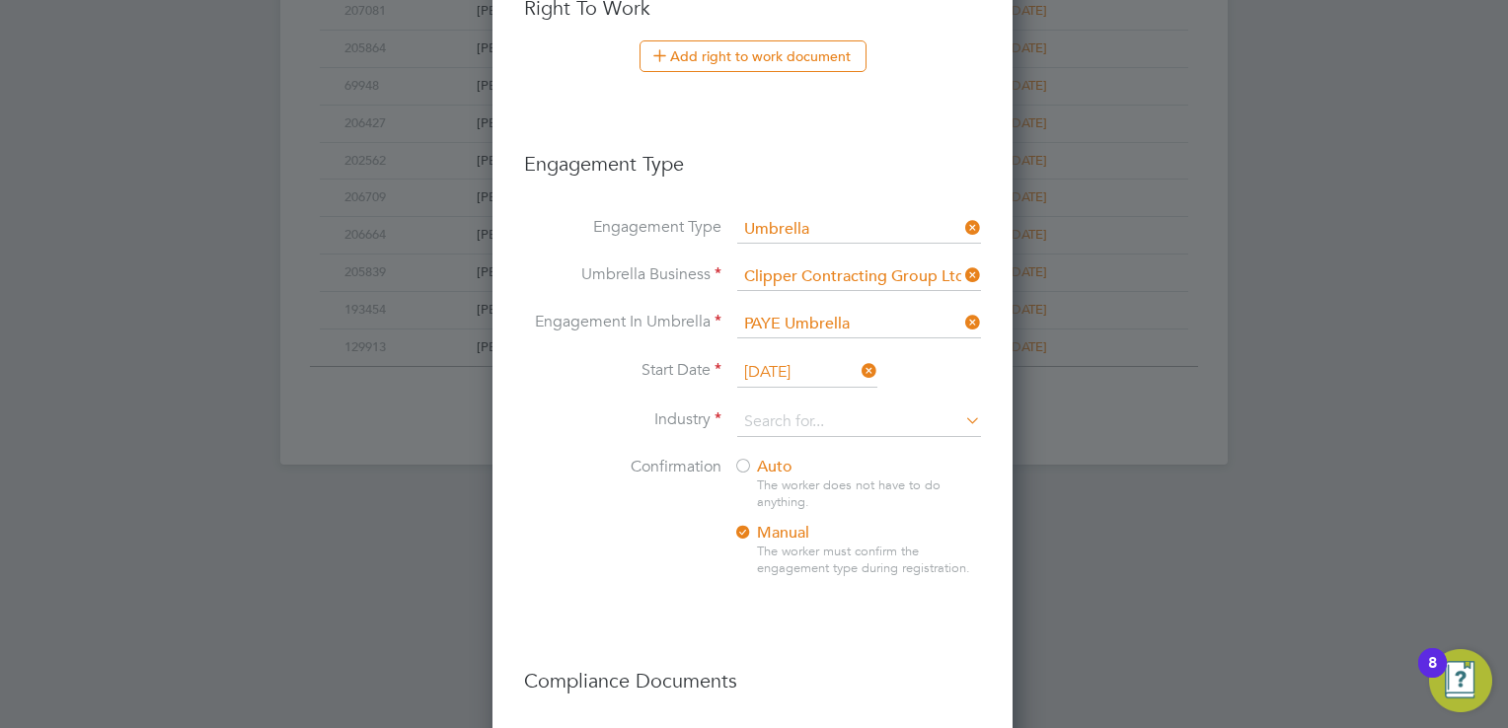
click at [783, 571] on li "Construction" at bounding box center [859, 576] width 245 height 27
type input "Construction"
click at [742, 467] on div at bounding box center [743, 468] width 20 height 20
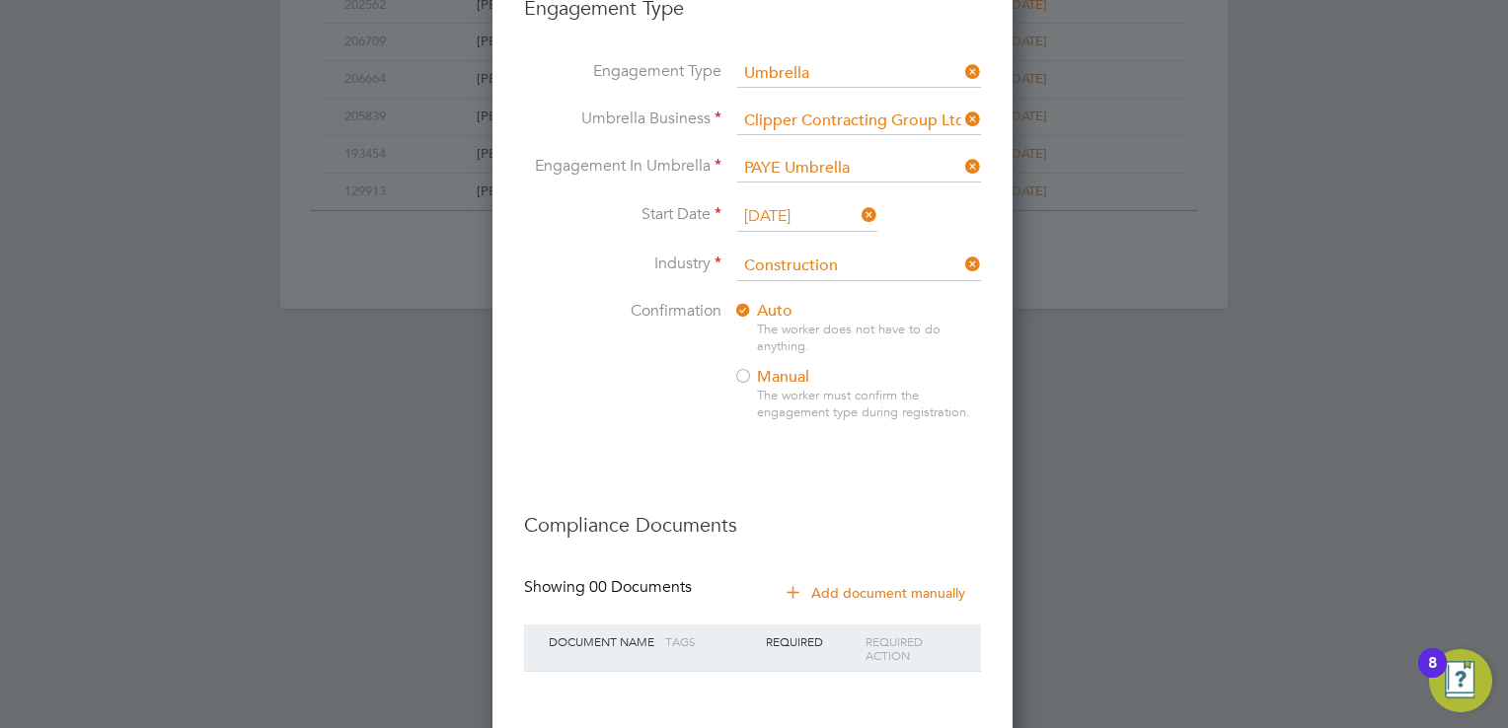
scroll to position [1426, 0]
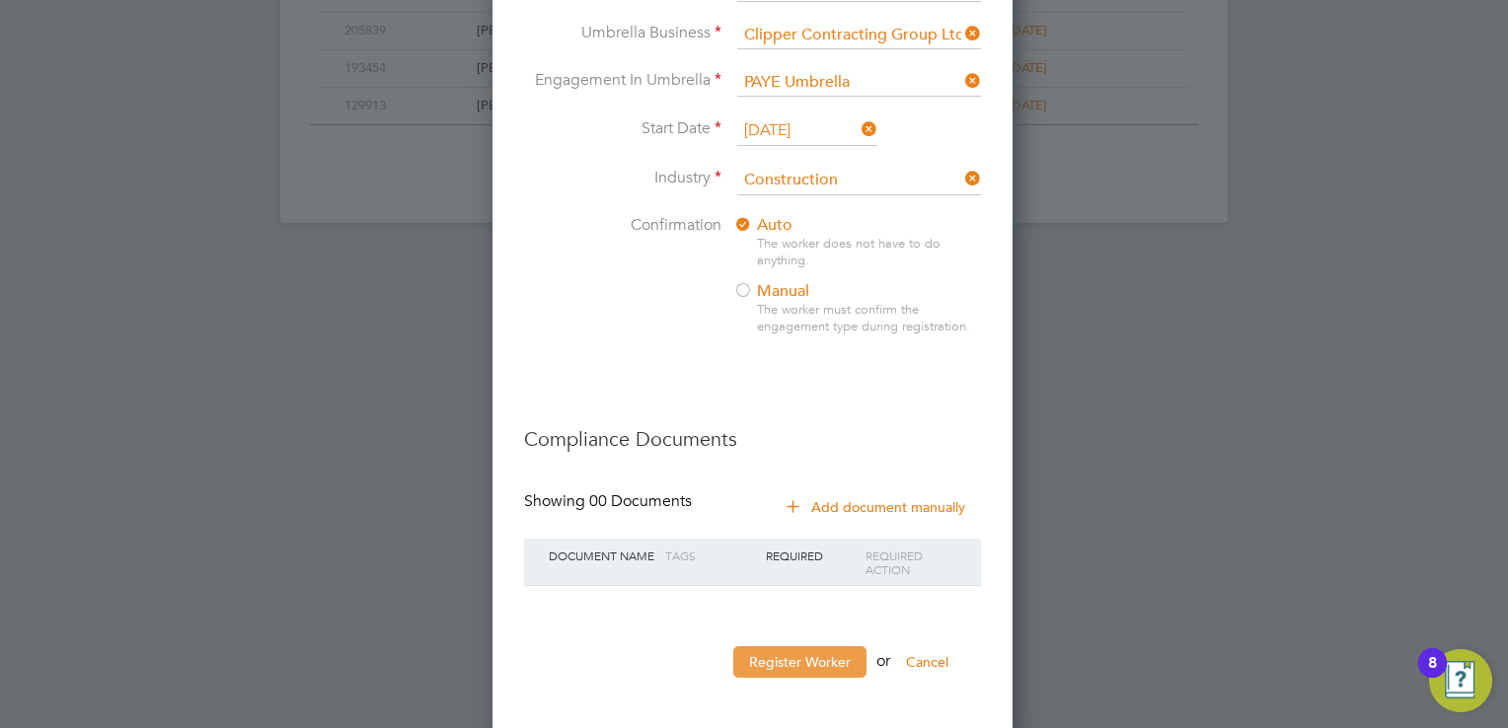
click at [803, 659] on button "Register Worker" at bounding box center [799, 662] width 133 height 32
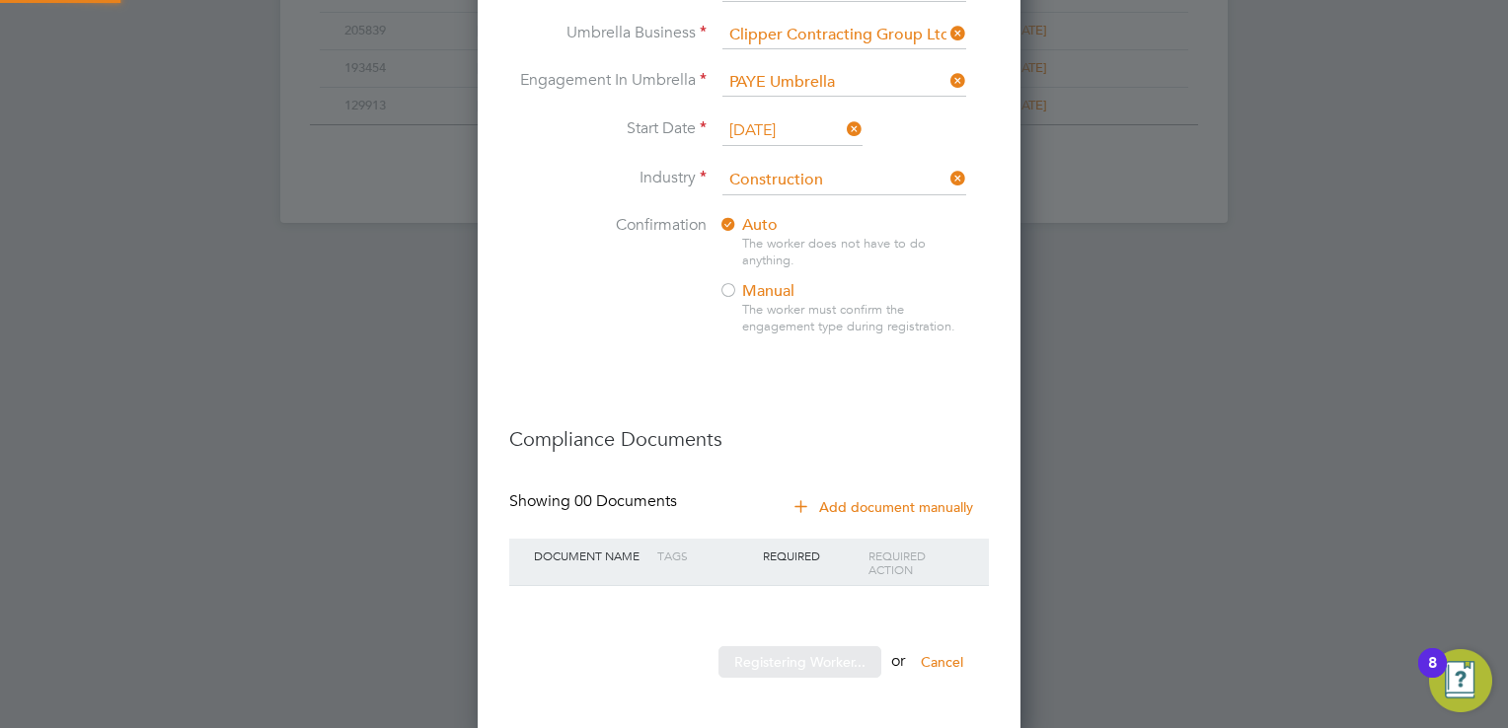
scroll to position [2080, 553]
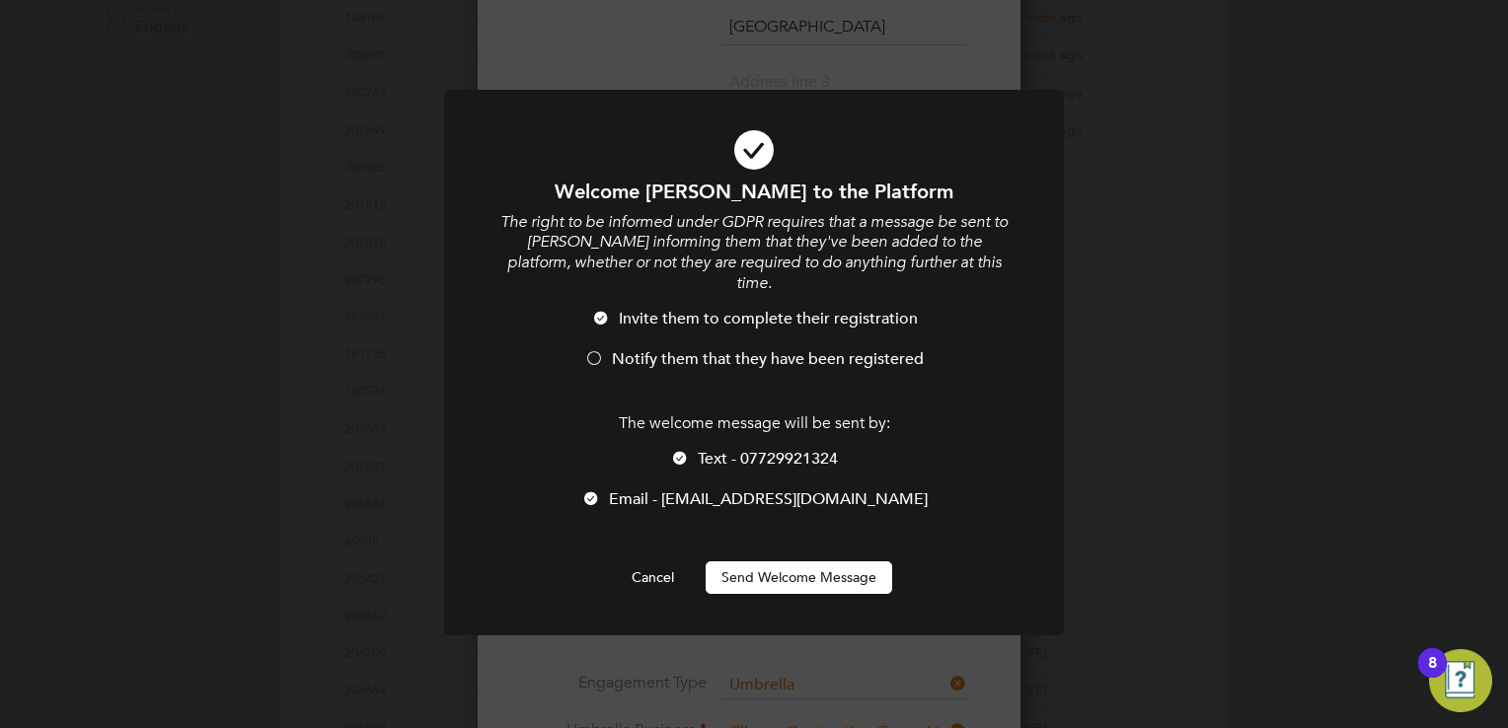
click at [591, 360] on div at bounding box center [594, 360] width 20 height 20
click at [684, 457] on div at bounding box center [680, 460] width 20 height 20
click at [809, 585] on button "Send Welcome Message" at bounding box center [799, 577] width 187 height 32
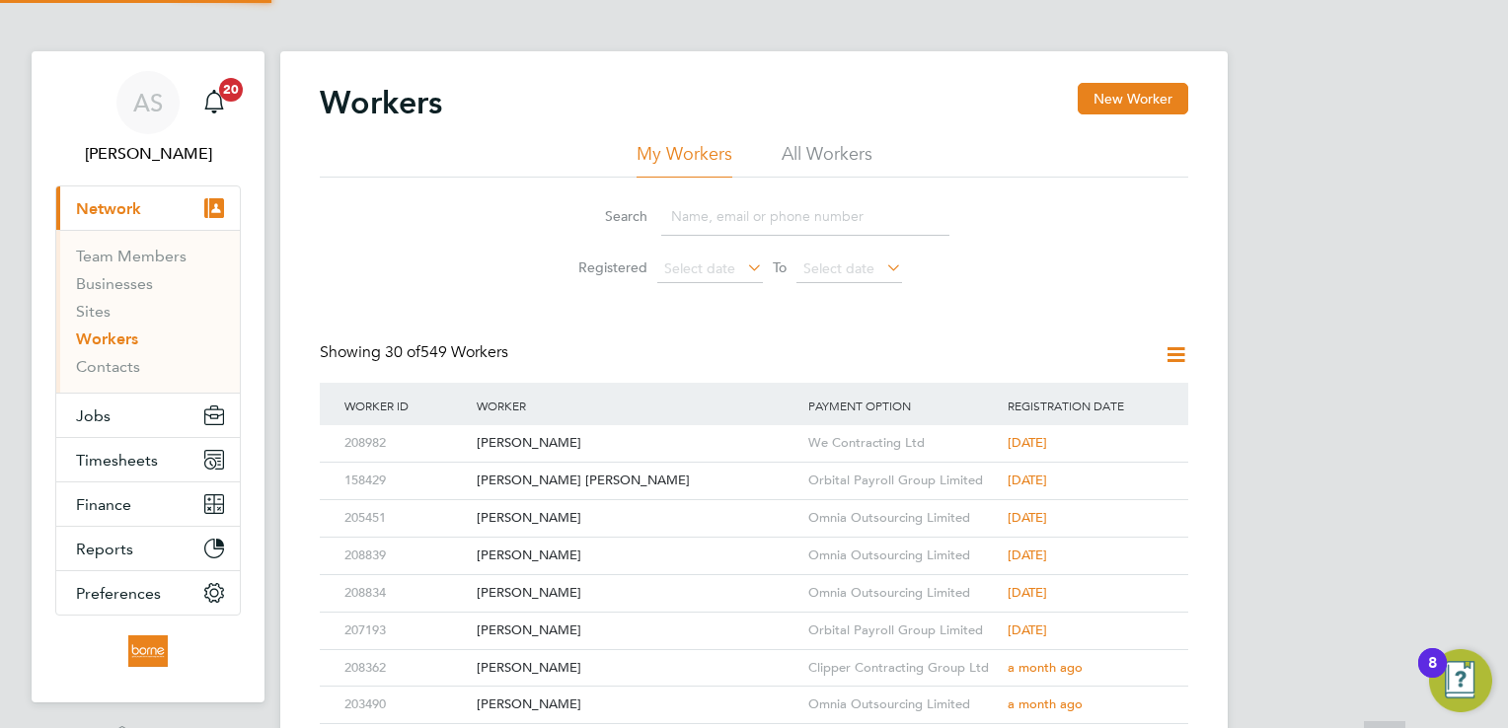
scroll to position [0, 0]
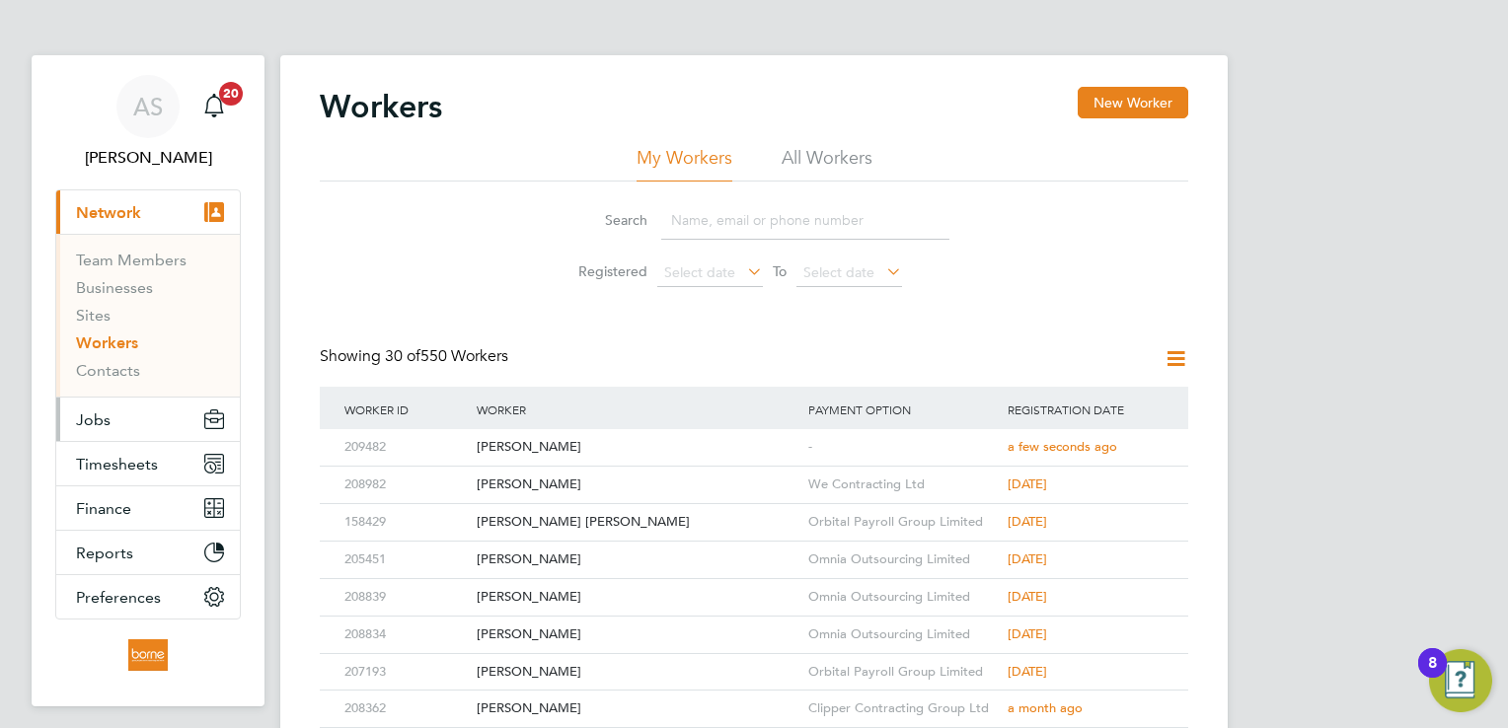
click at [107, 413] on span "Jobs" at bounding box center [93, 420] width 35 height 19
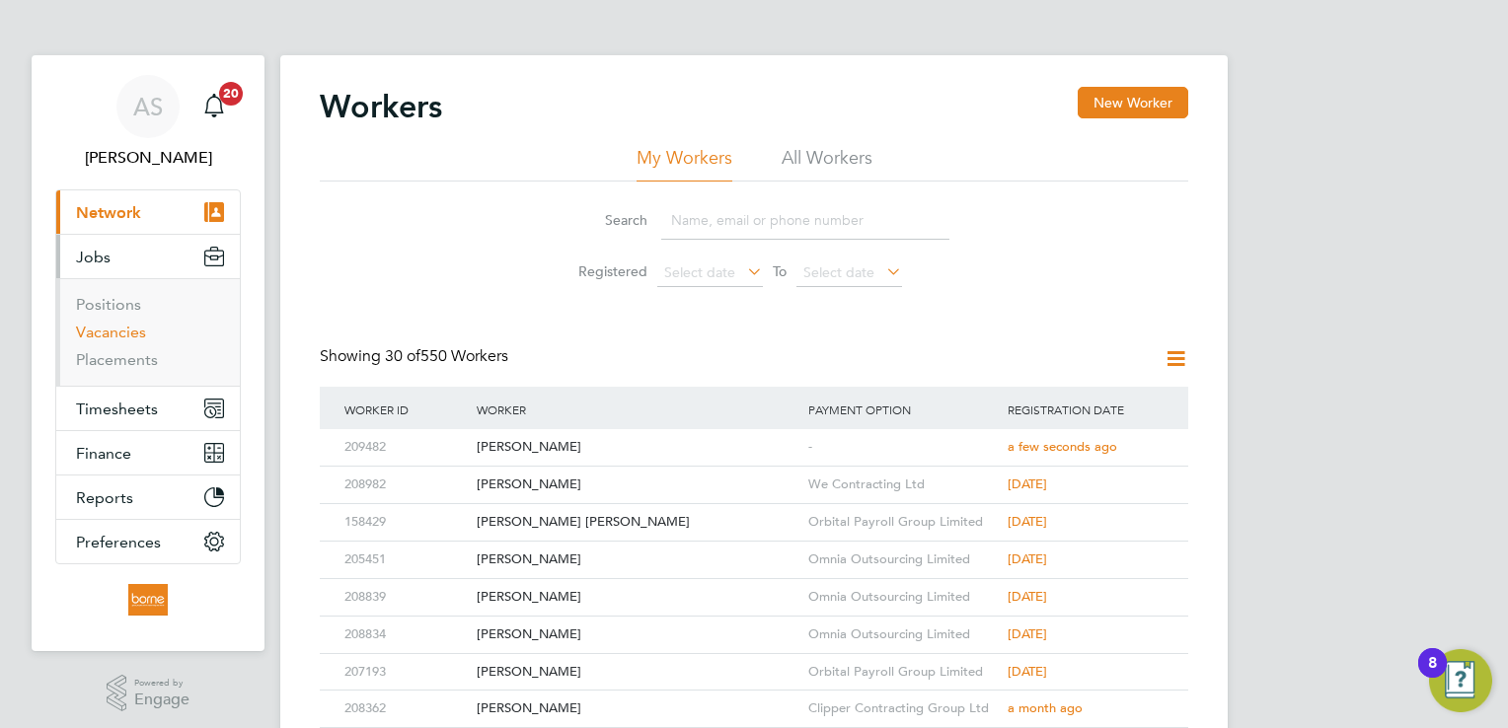
click at [123, 336] on link "Vacancies" at bounding box center [111, 332] width 70 height 19
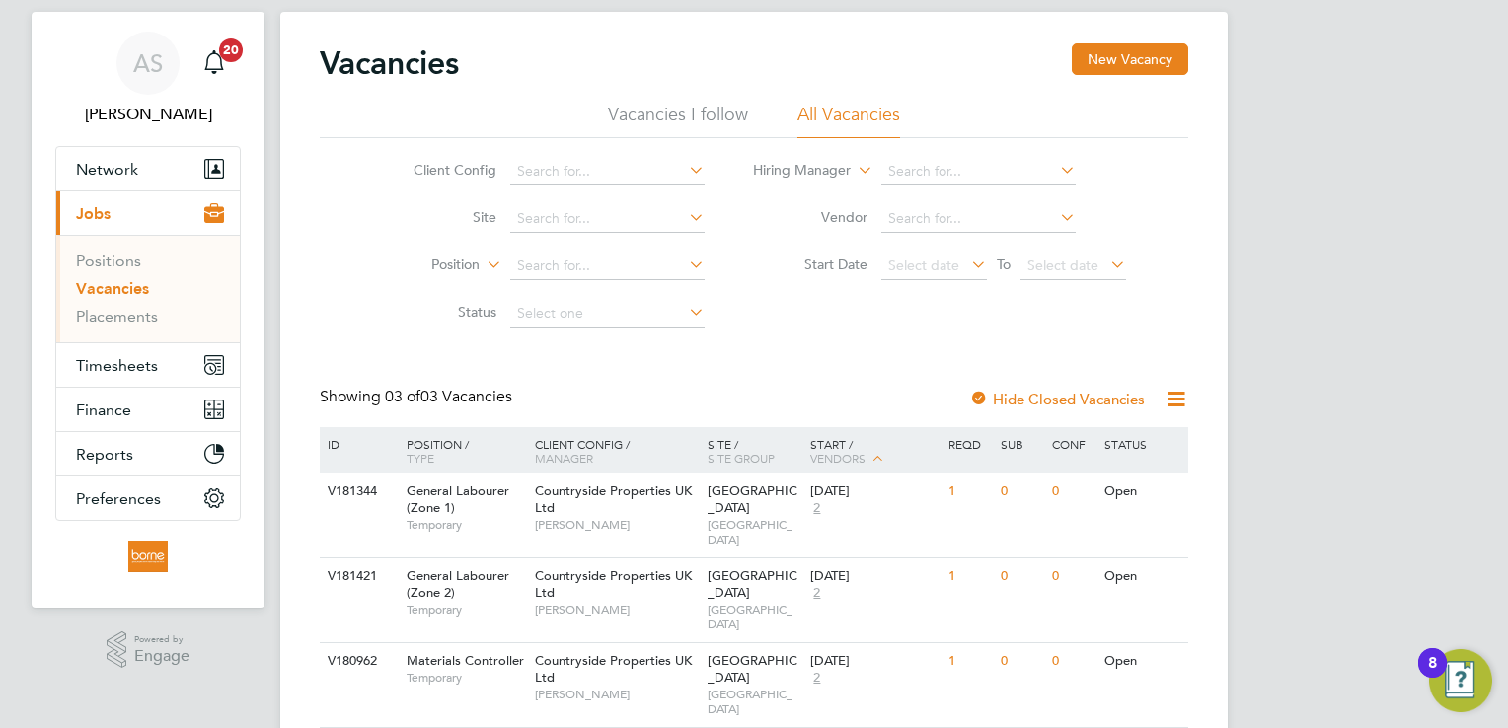
scroll to position [67, 0]
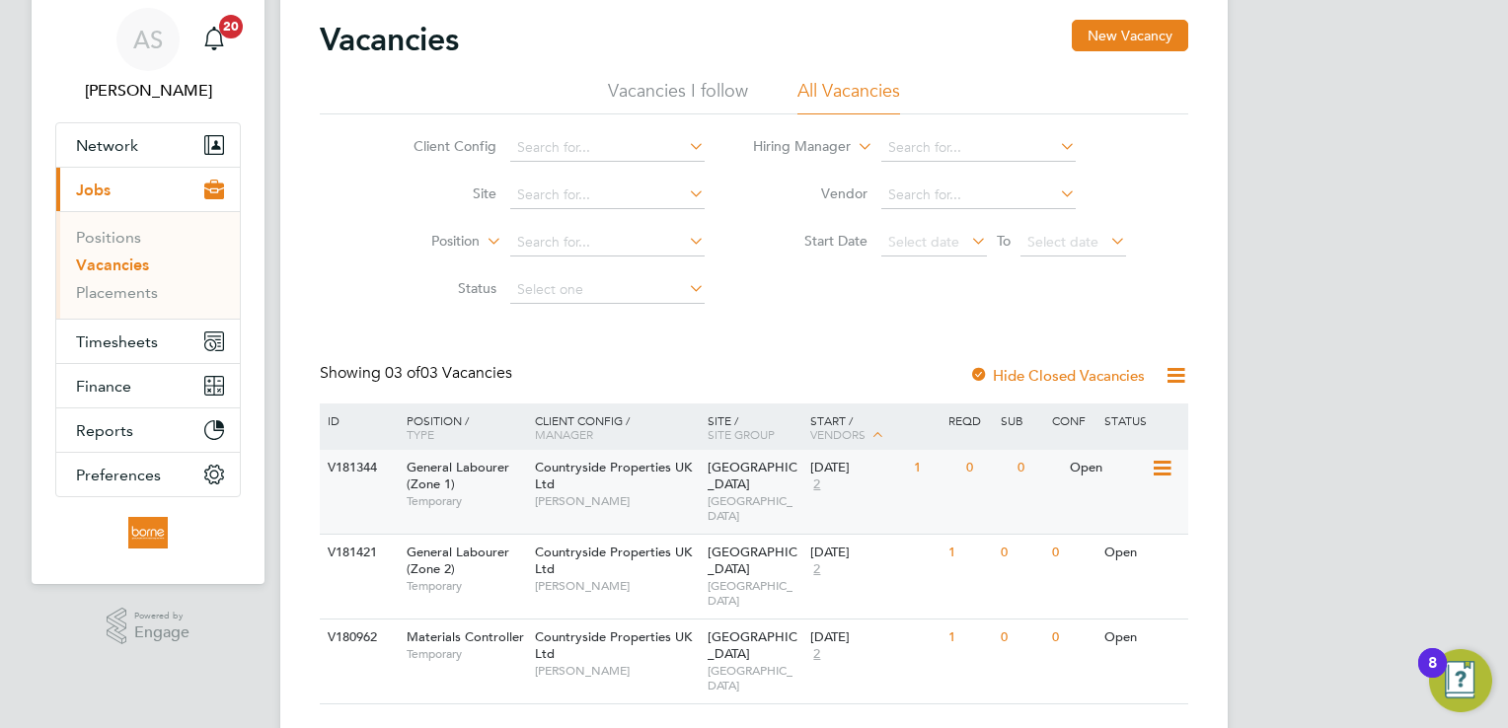
click at [726, 497] on div "Northwick Park WEST LONDON" at bounding box center [755, 492] width 104 height 84
click at [116, 342] on span "Timesheets" at bounding box center [117, 342] width 82 height 19
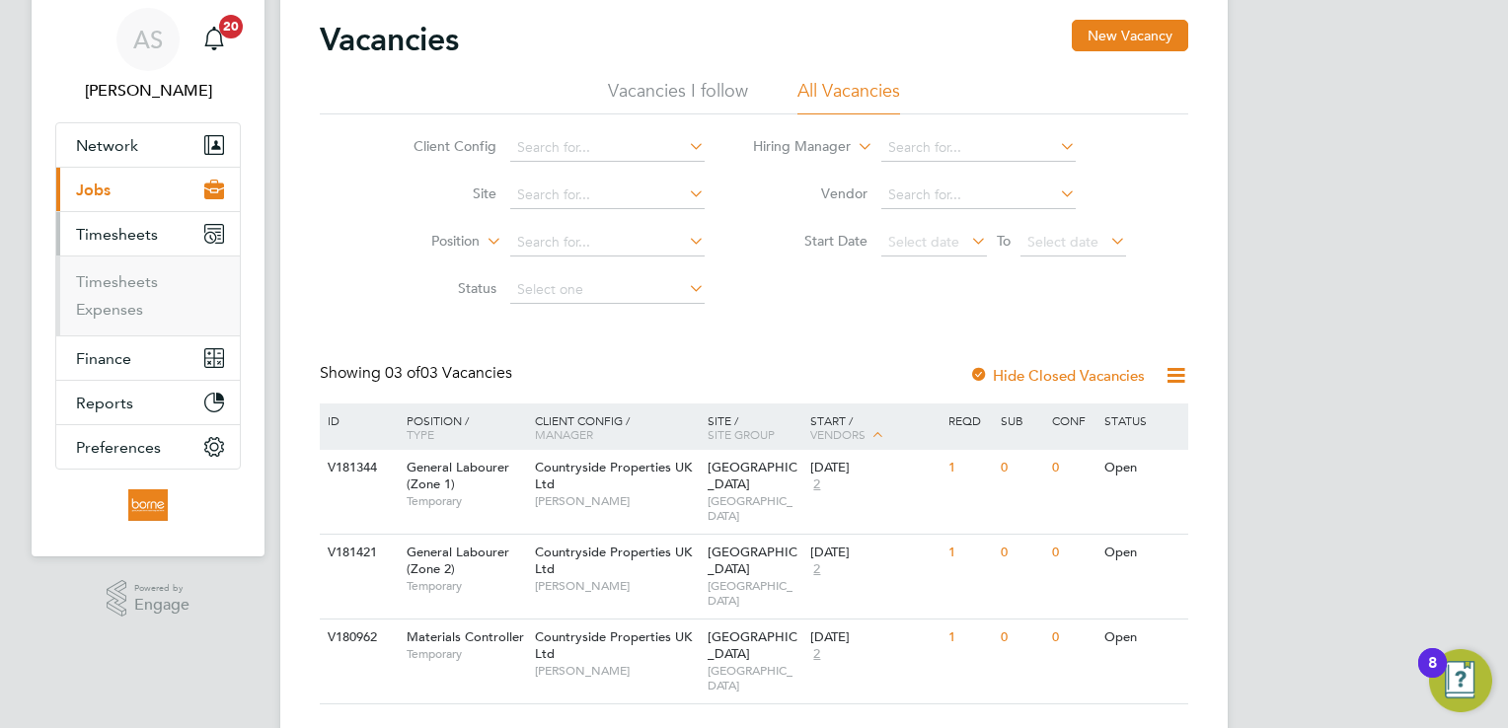
click at [94, 184] on span "Jobs" at bounding box center [93, 190] width 35 height 19
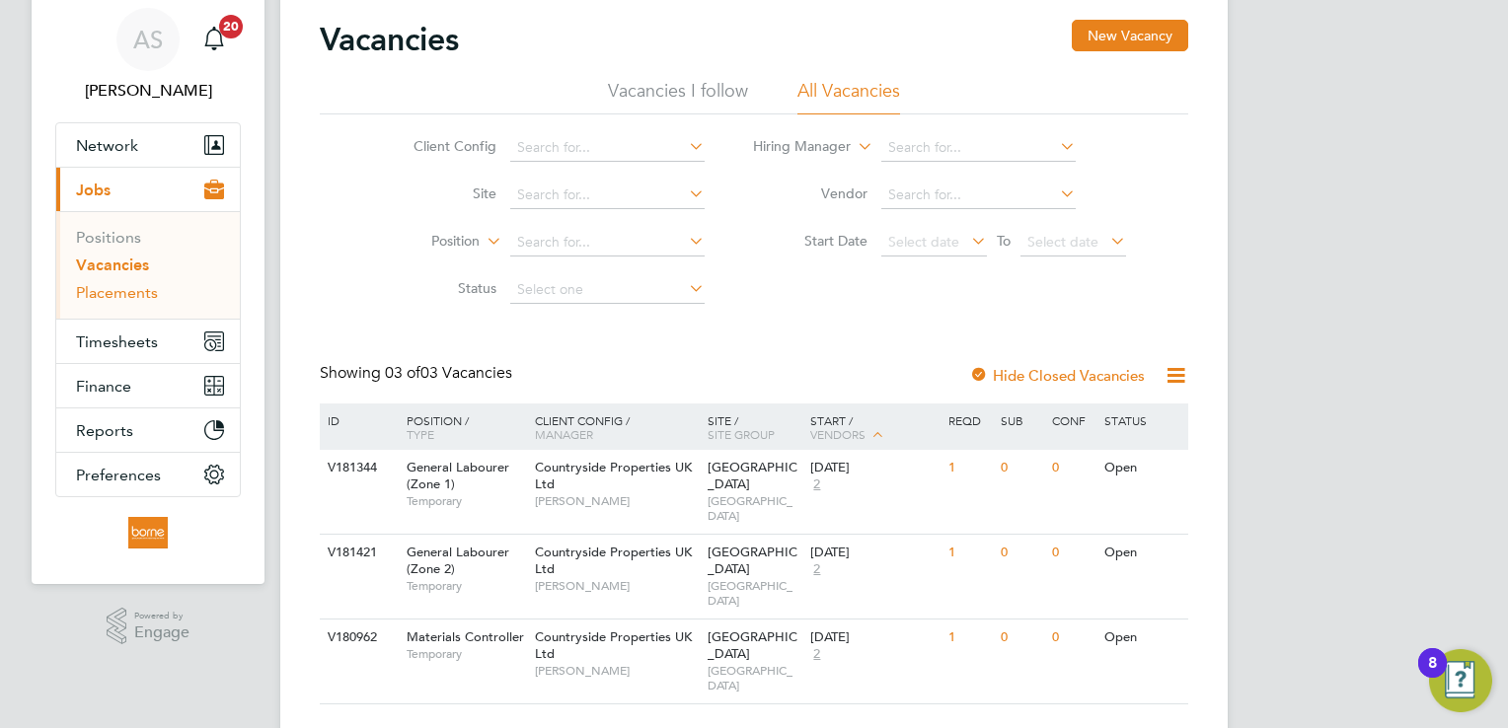
click at [109, 289] on link "Placements" at bounding box center [117, 292] width 82 height 19
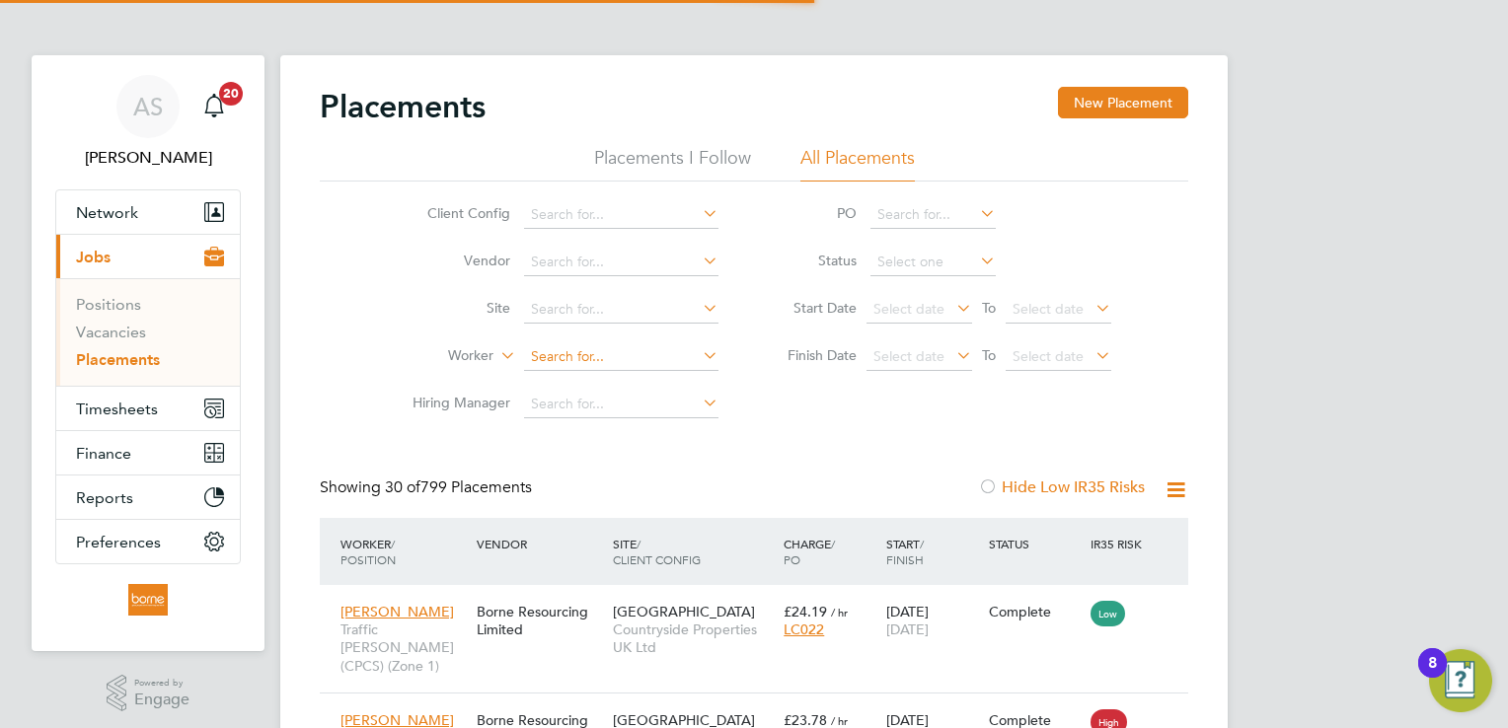
scroll to position [74, 172]
click at [589, 347] on input at bounding box center [621, 357] width 194 height 28
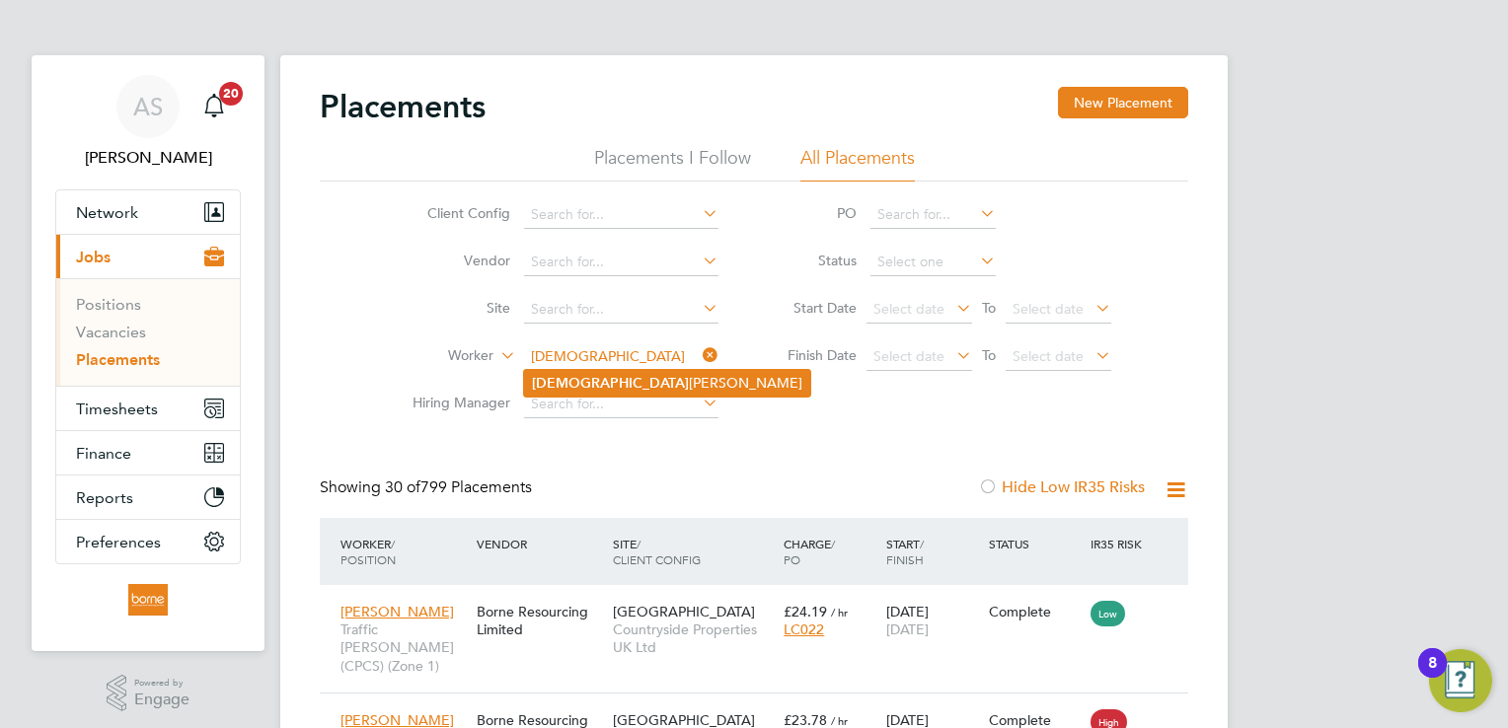
click at [633, 376] on li "Jeh oshua Galvan Navarro" at bounding box center [667, 383] width 286 height 27
type input "Jehoshua Galvan Navarro"
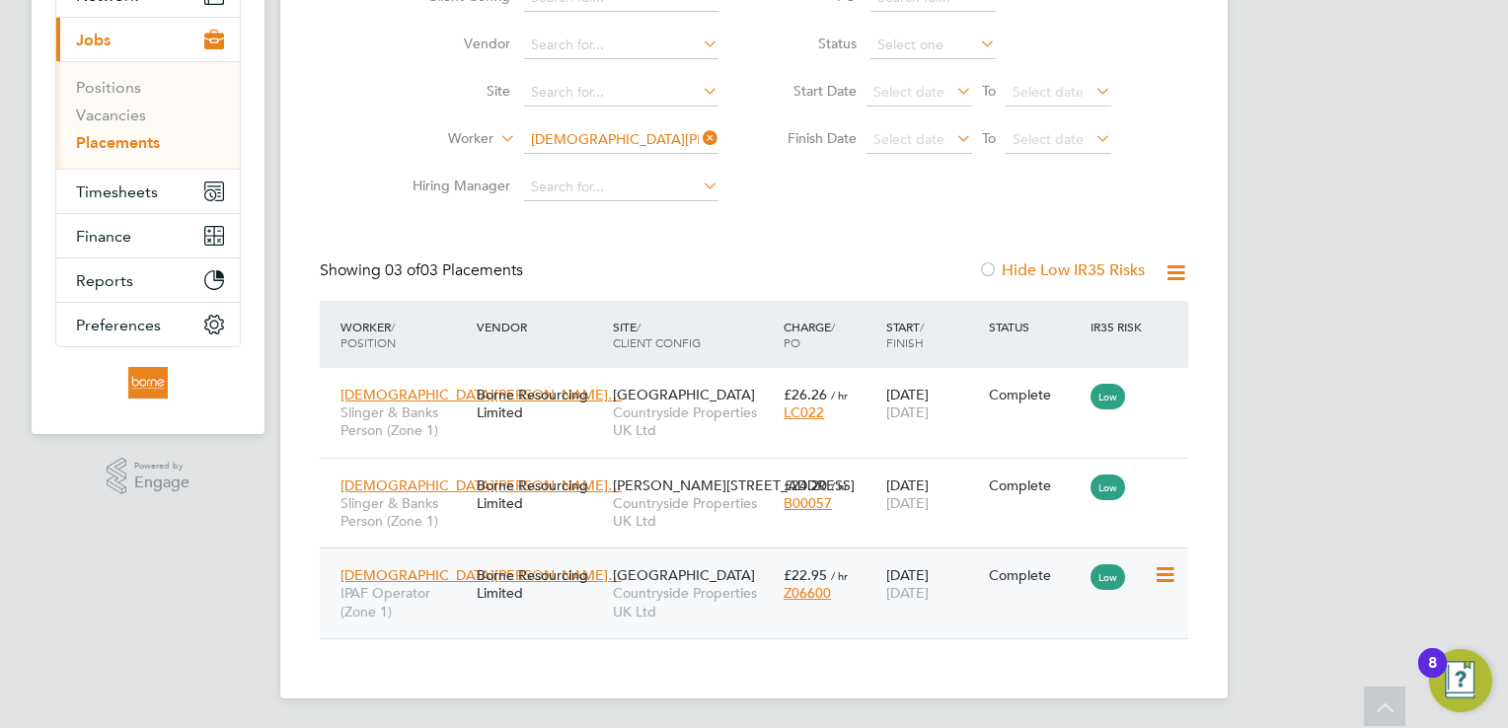
click at [648, 584] on span "Countryside Properties UK Ltd" at bounding box center [693, 602] width 161 height 36
click at [138, 139] on link "Placements" at bounding box center [118, 142] width 84 height 19
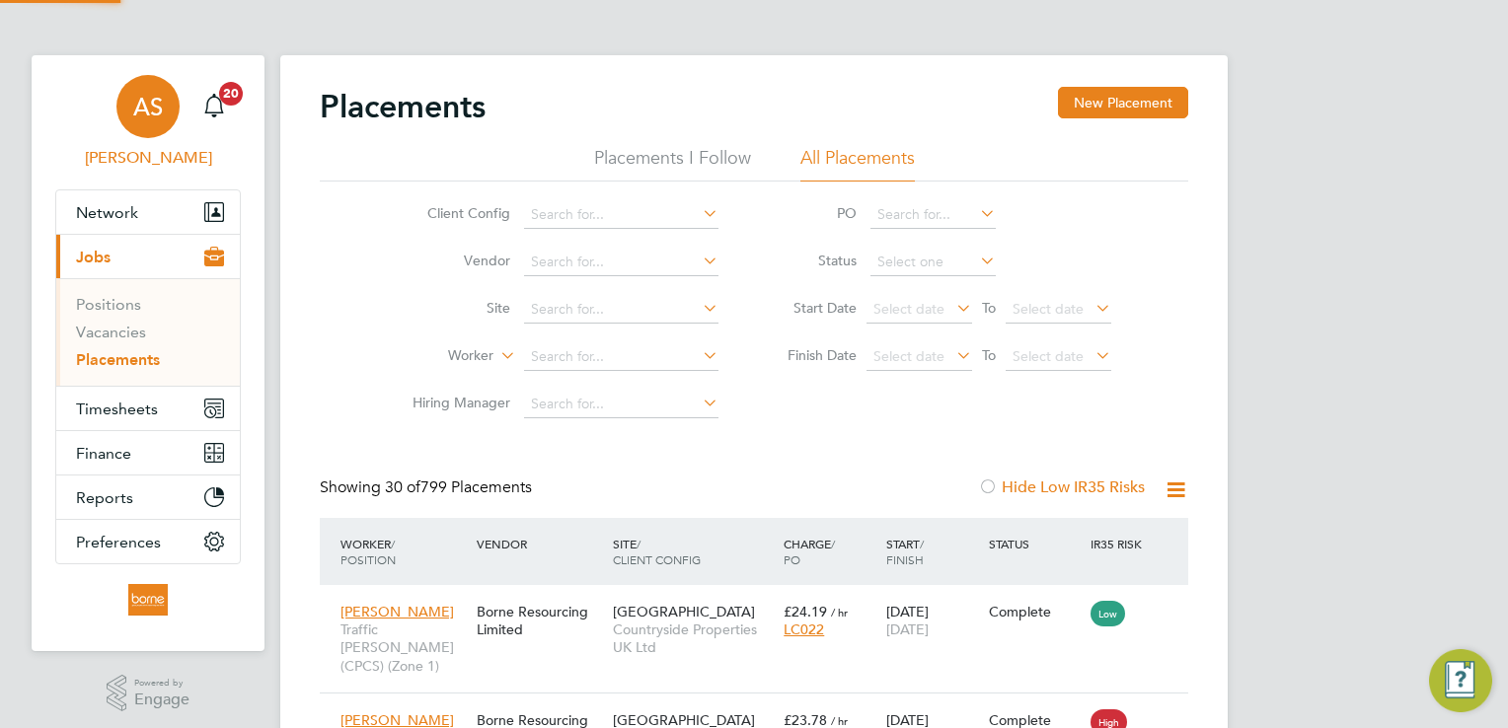
scroll to position [10, 9]
click at [122, 336] on link "Vacancies" at bounding box center [111, 332] width 70 height 19
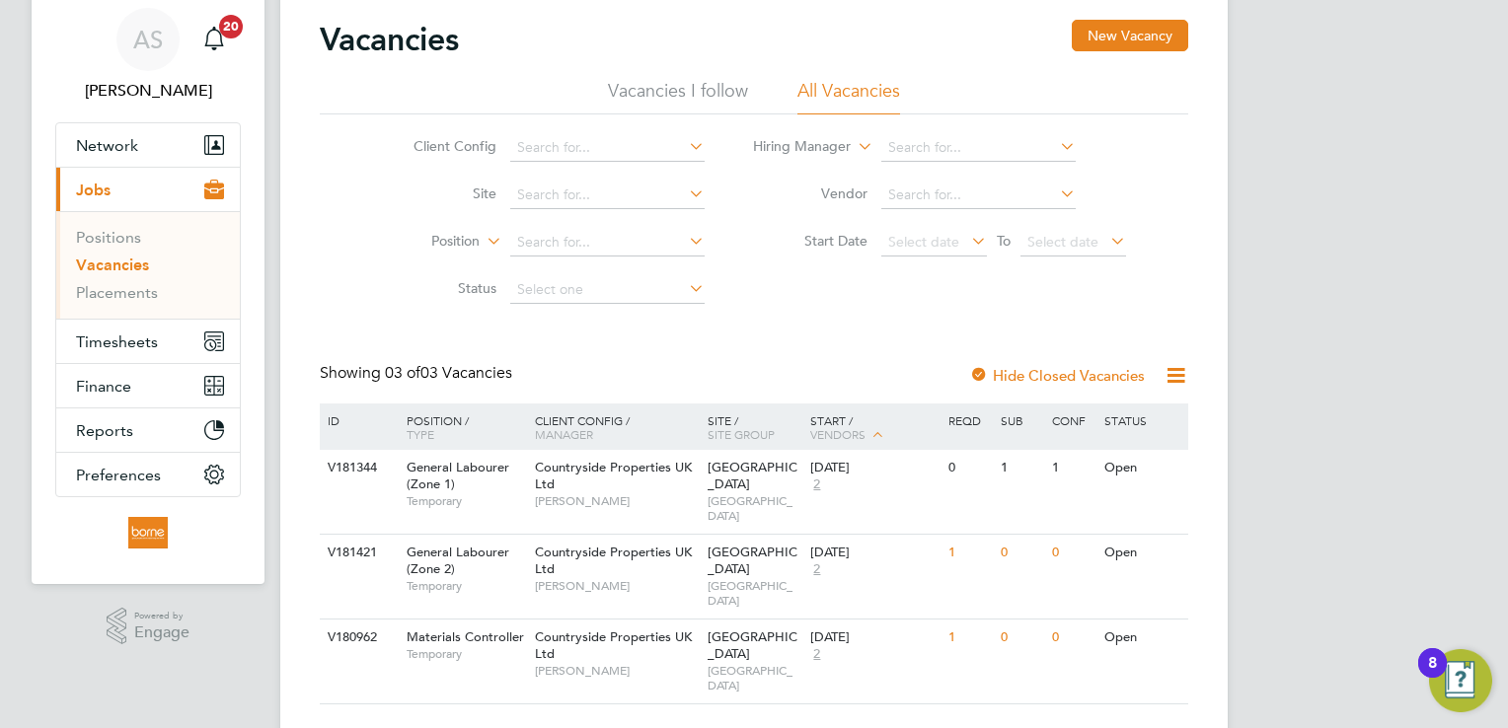
click at [635, 349] on div "Vacancies New Vacancy Vacancies I follow All Vacancies Client Config Site Posit…" at bounding box center [754, 362] width 868 height 685
click at [128, 287] on link "Placements" at bounding box center [117, 292] width 82 height 19
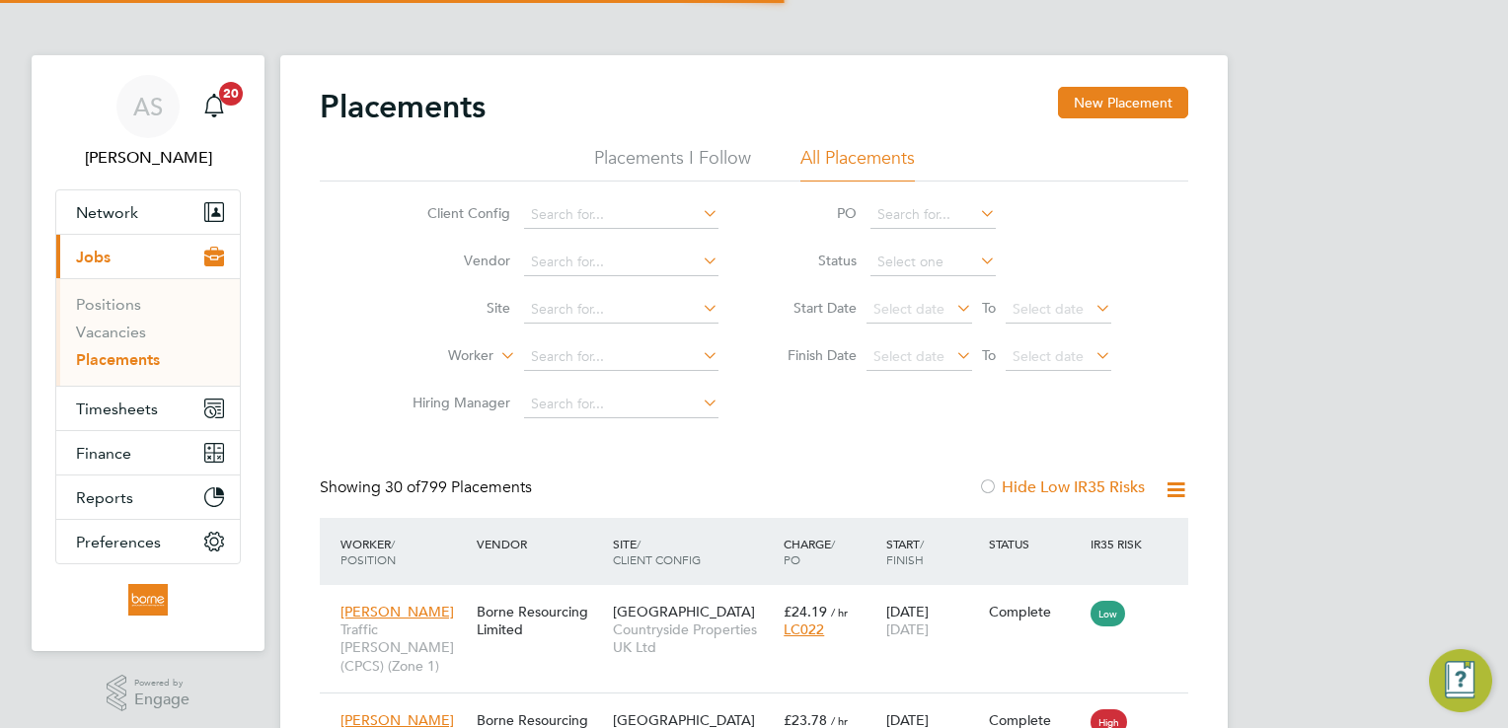
scroll to position [10, 9]
click at [599, 349] on input at bounding box center [621, 357] width 194 height 28
click at [675, 385] on li "Washingto n Black" at bounding box center [621, 383] width 195 height 27
type input "Washington Black"
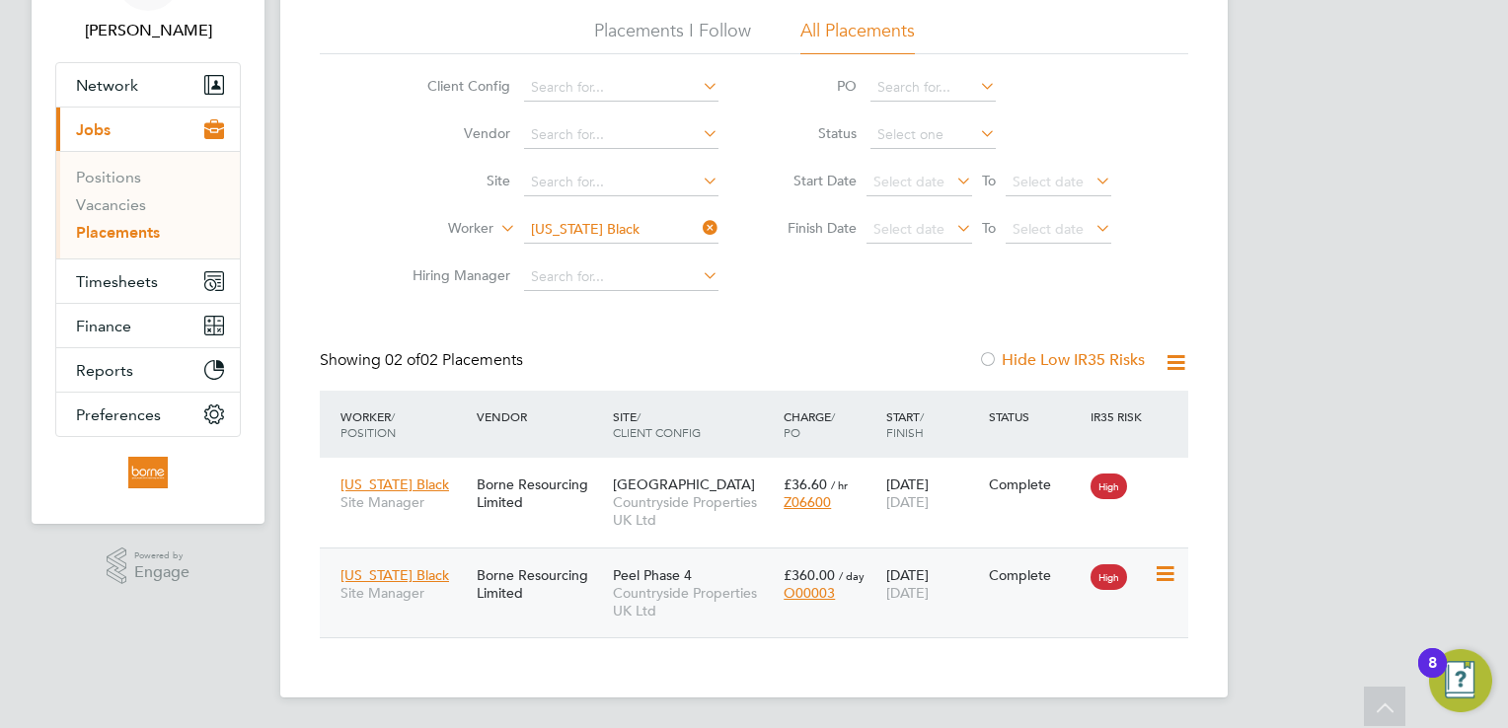
click at [686, 592] on span "Countryside Properties UK Ltd" at bounding box center [693, 602] width 161 height 36
click at [125, 96] on button "Network" at bounding box center [148, 84] width 184 height 43
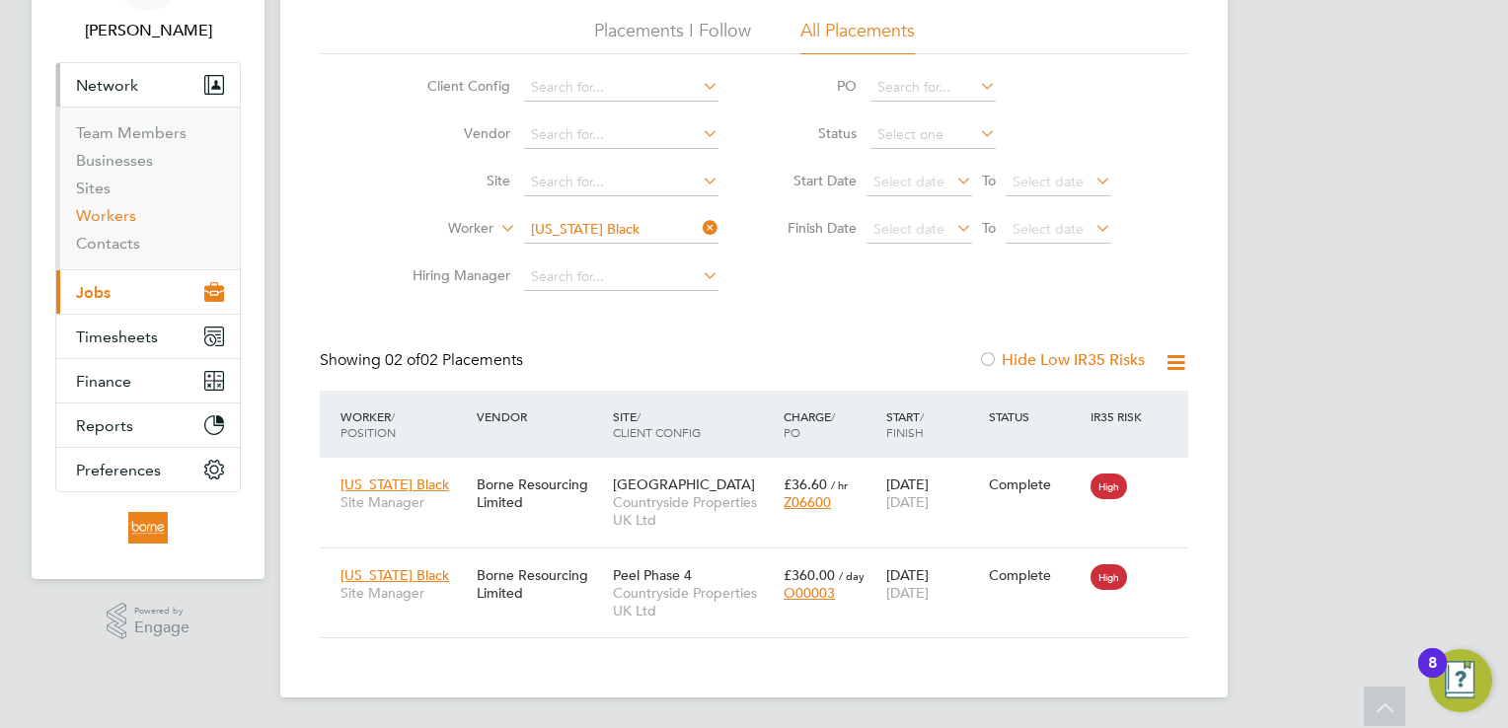
click at [130, 213] on link "Workers" at bounding box center [106, 215] width 60 height 19
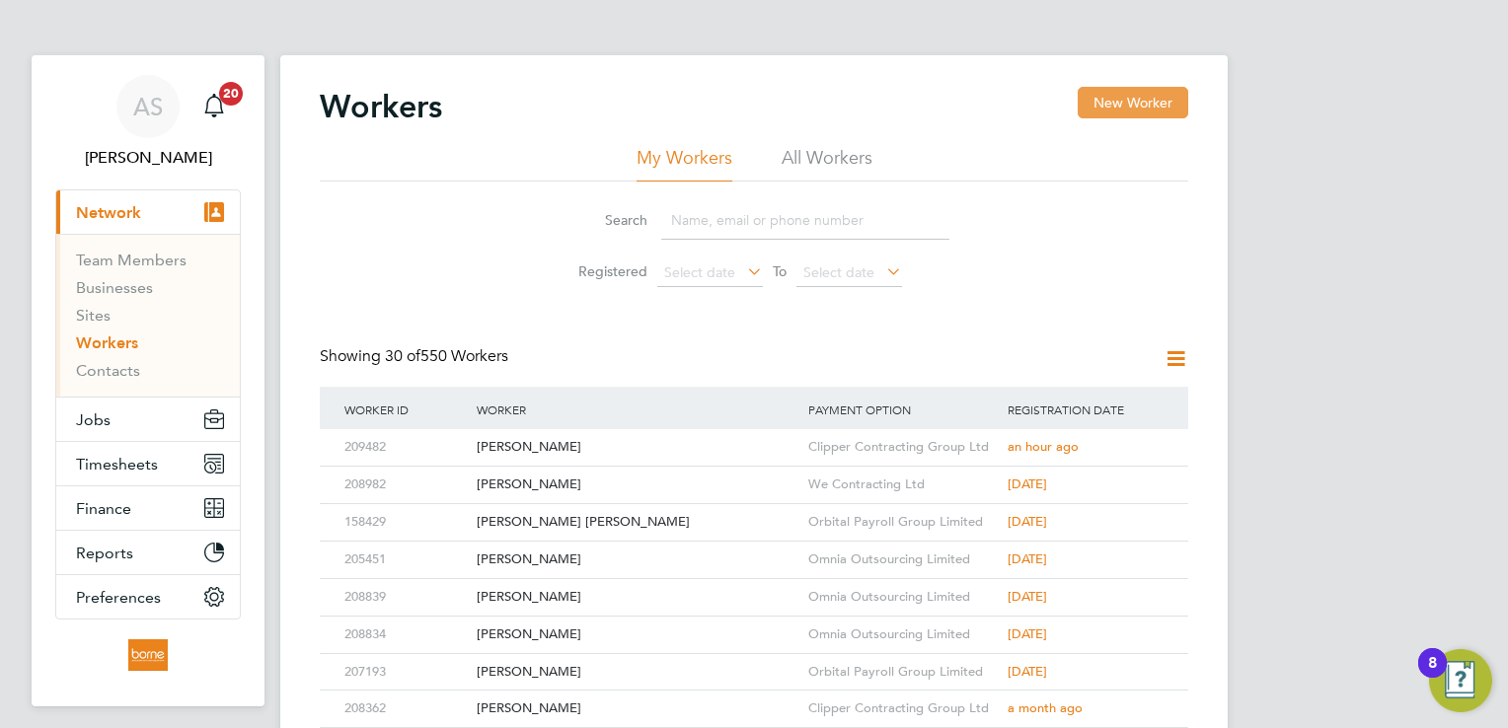
click at [1139, 120] on div "Workers New Worker" at bounding box center [754, 116] width 868 height 59
click at [1137, 105] on button "New Worker" at bounding box center [1133, 103] width 111 height 32
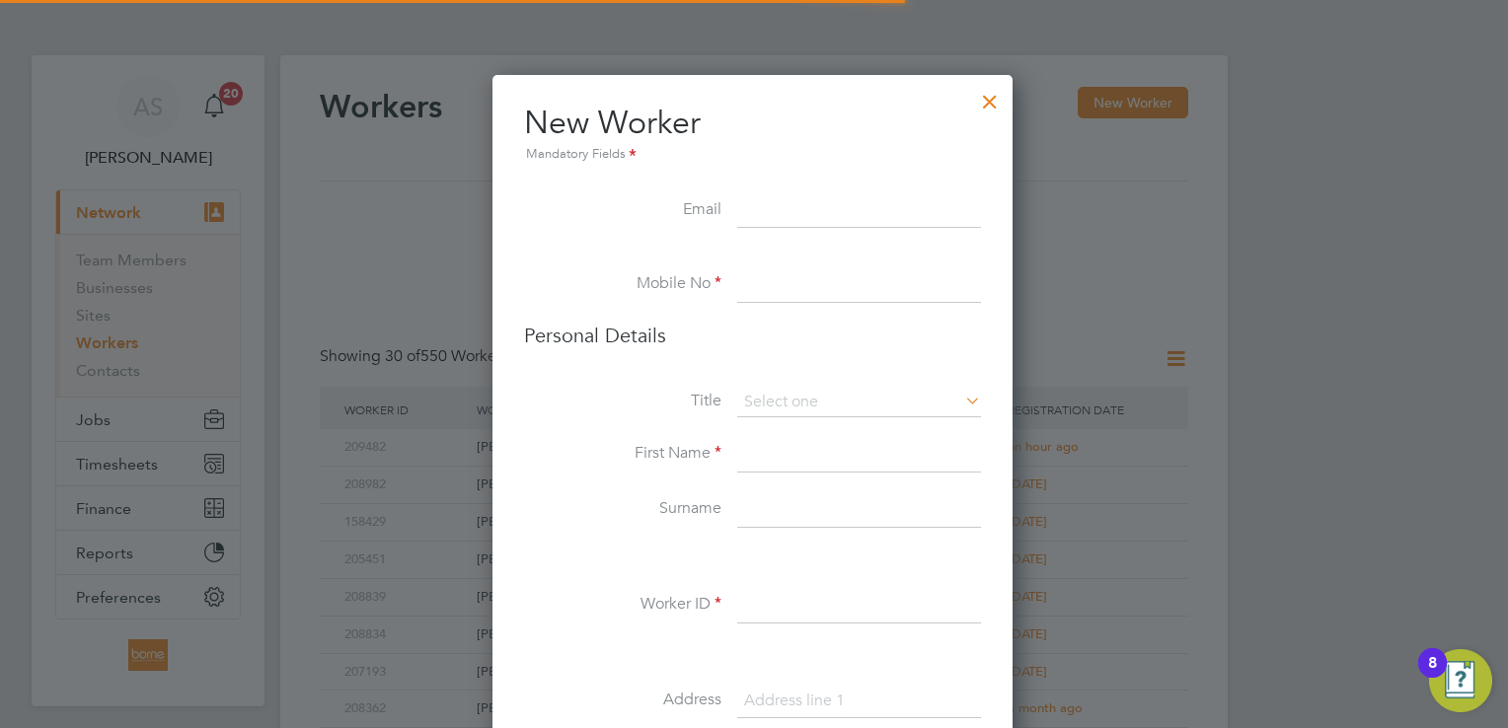
scroll to position [1662, 522]
paste input "lawalmubaraq58@gmail.com07865 024543"
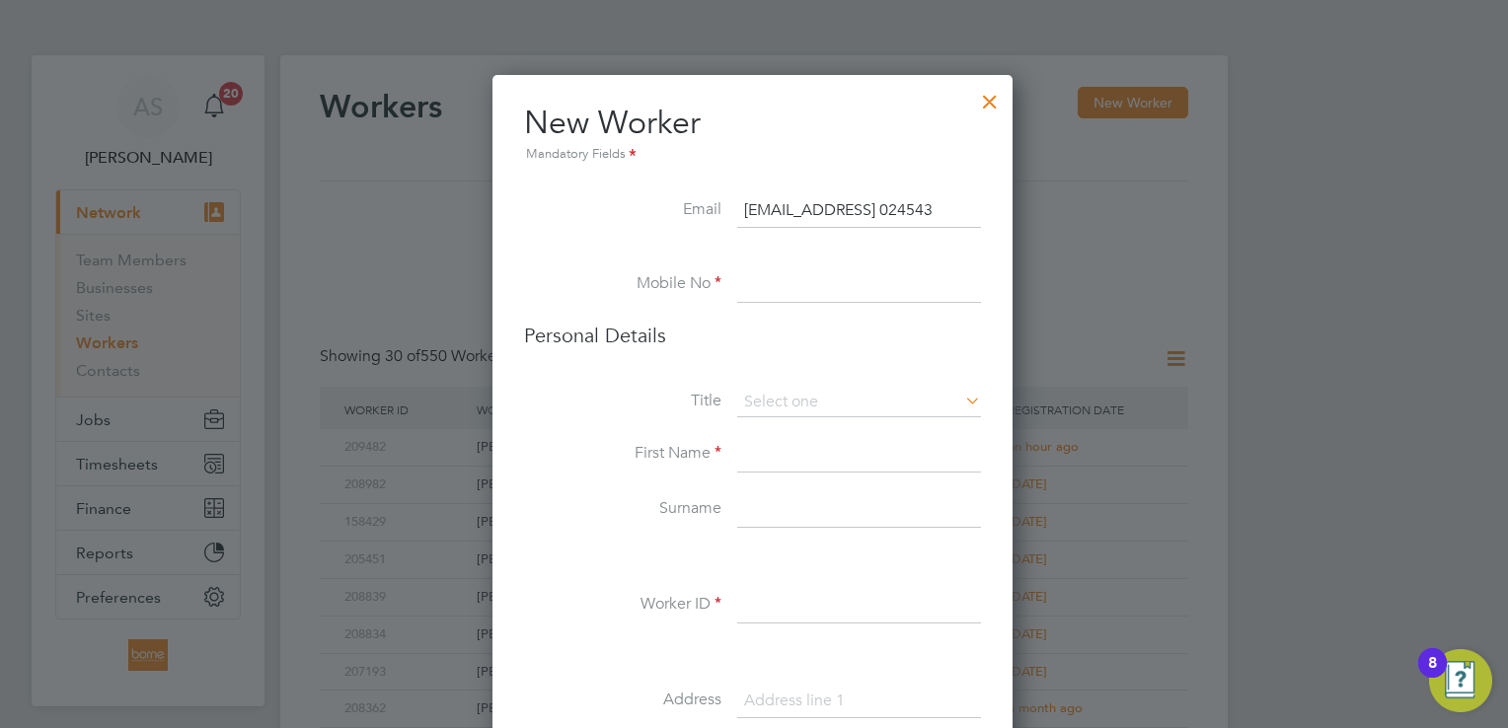
scroll to position [0, 73]
drag, startPoint x: 877, startPoint y: 207, endPoint x: 1208, endPoint y: 233, distance: 331.6
type input "[EMAIL_ADDRESS][DOMAIN_NAME]"
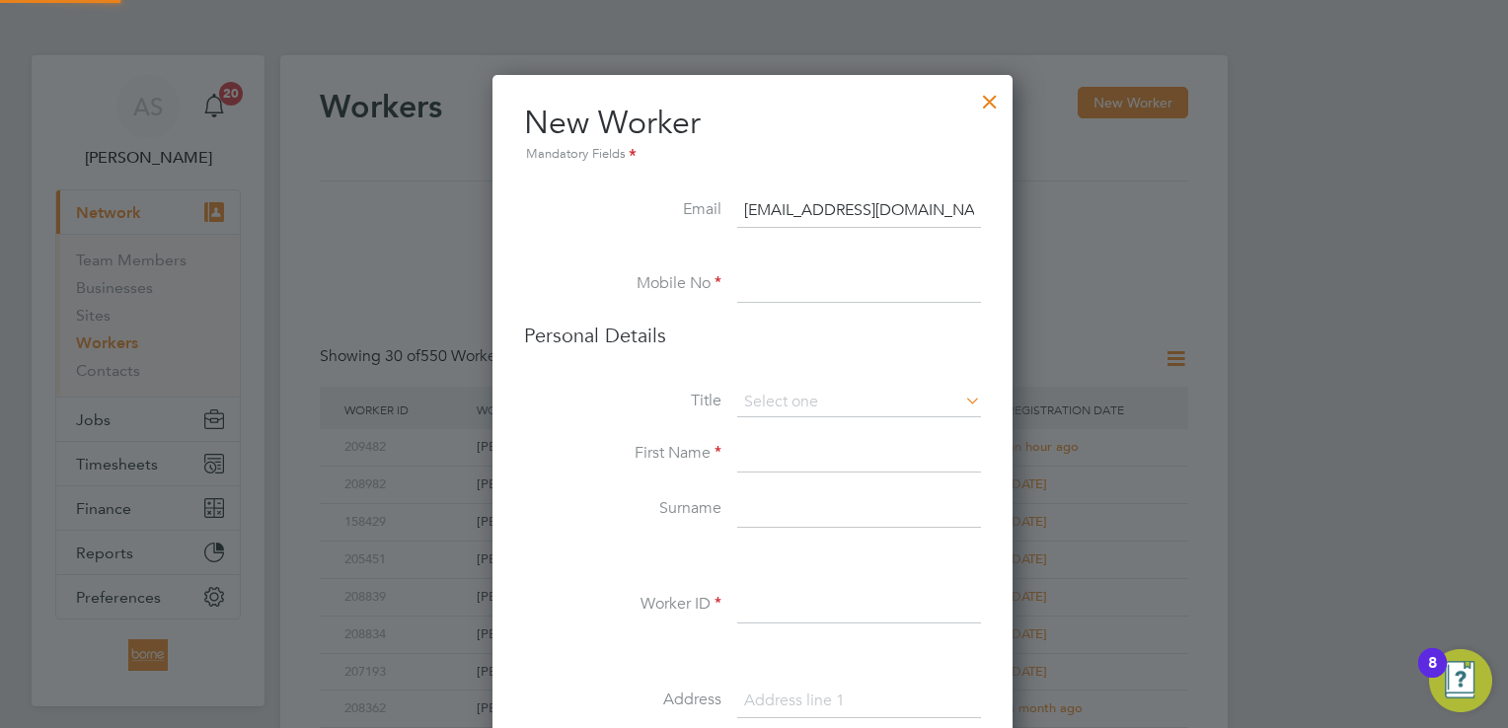
click at [882, 273] on input at bounding box center [859, 285] width 244 height 36
paste input "07865 024543"
type input "07865 024543"
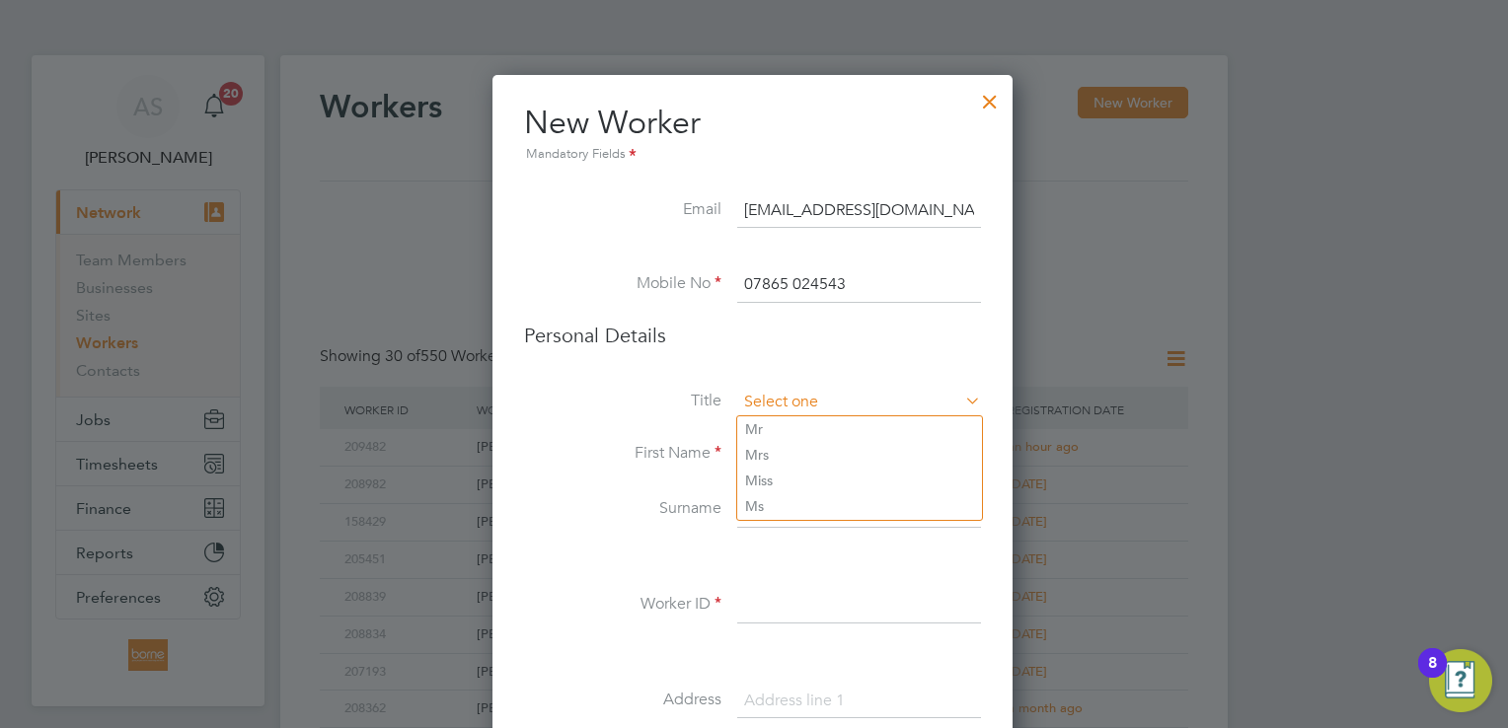
click at [843, 405] on input at bounding box center [859, 403] width 244 height 30
click at [829, 400] on input at bounding box center [859, 403] width 244 height 30
drag, startPoint x: 820, startPoint y: 441, endPoint x: 827, endPoint y: 406, distance: 36.2
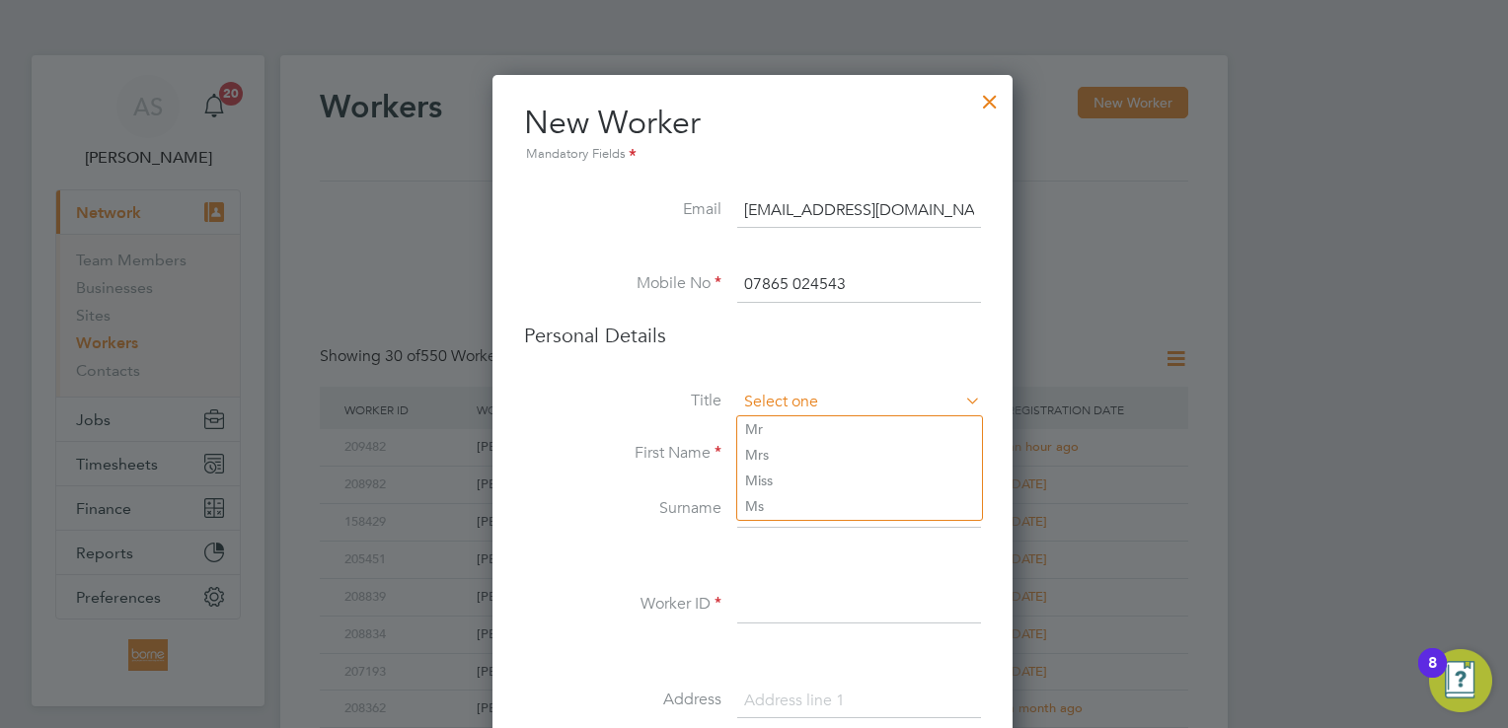
drag, startPoint x: 828, startPoint y: 397, endPoint x: 813, endPoint y: 401, distance: 15.3
click at [827, 397] on input at bounding box center [859, 403] width 244 height 30
click at [797, 424] on li "Mr" at bounding box center [859, 429] width 245 height 26
type input "Mr"
paste input "[PERSON_NAME]"
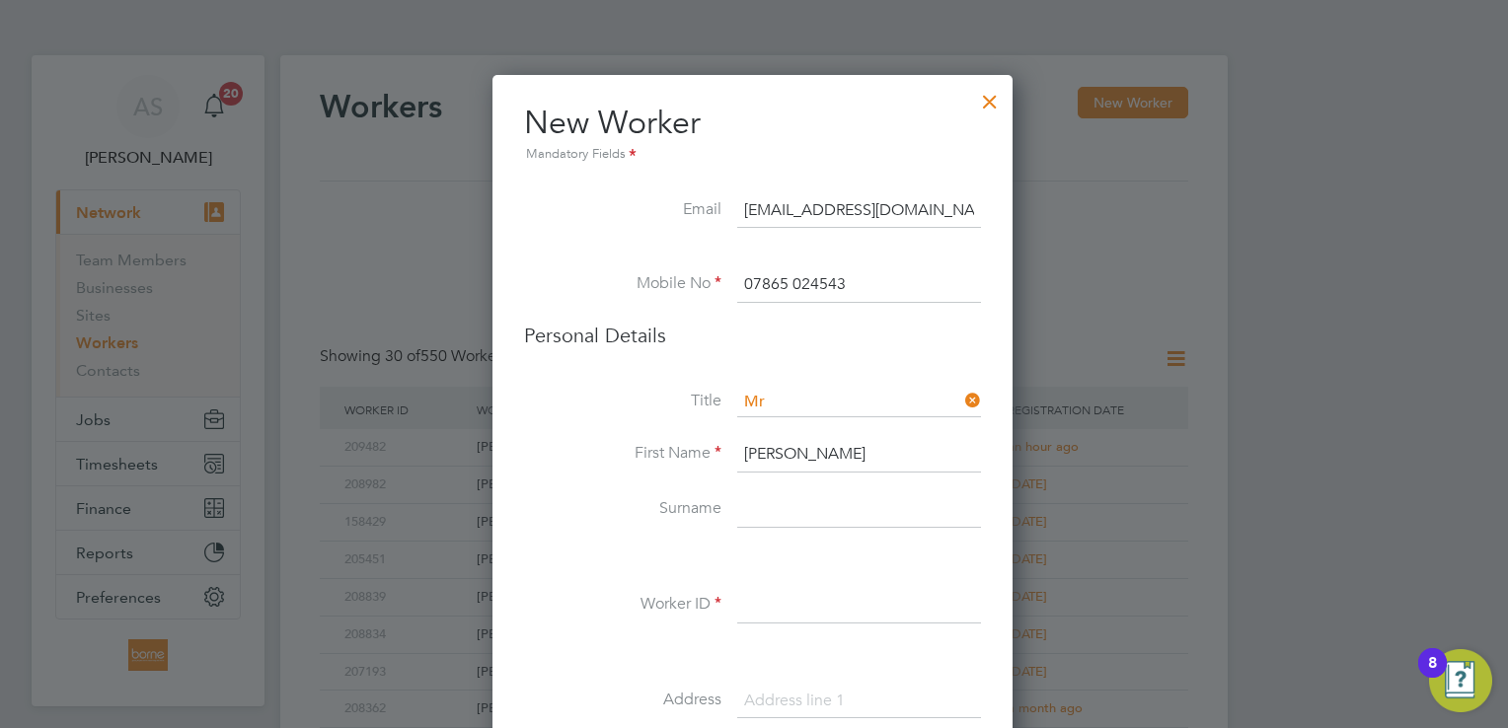
drag, startPoint x: 813, startPoint y: 448, endPoint x: 920, endPoint y: 446, distance: 106.6
click at [920, 447] on input "[PERSON_NAME]" at bounding box center [859, 455] width 244 height 36
type input "Mubaraq"
paste input "Lawal"
type input "Lawal"
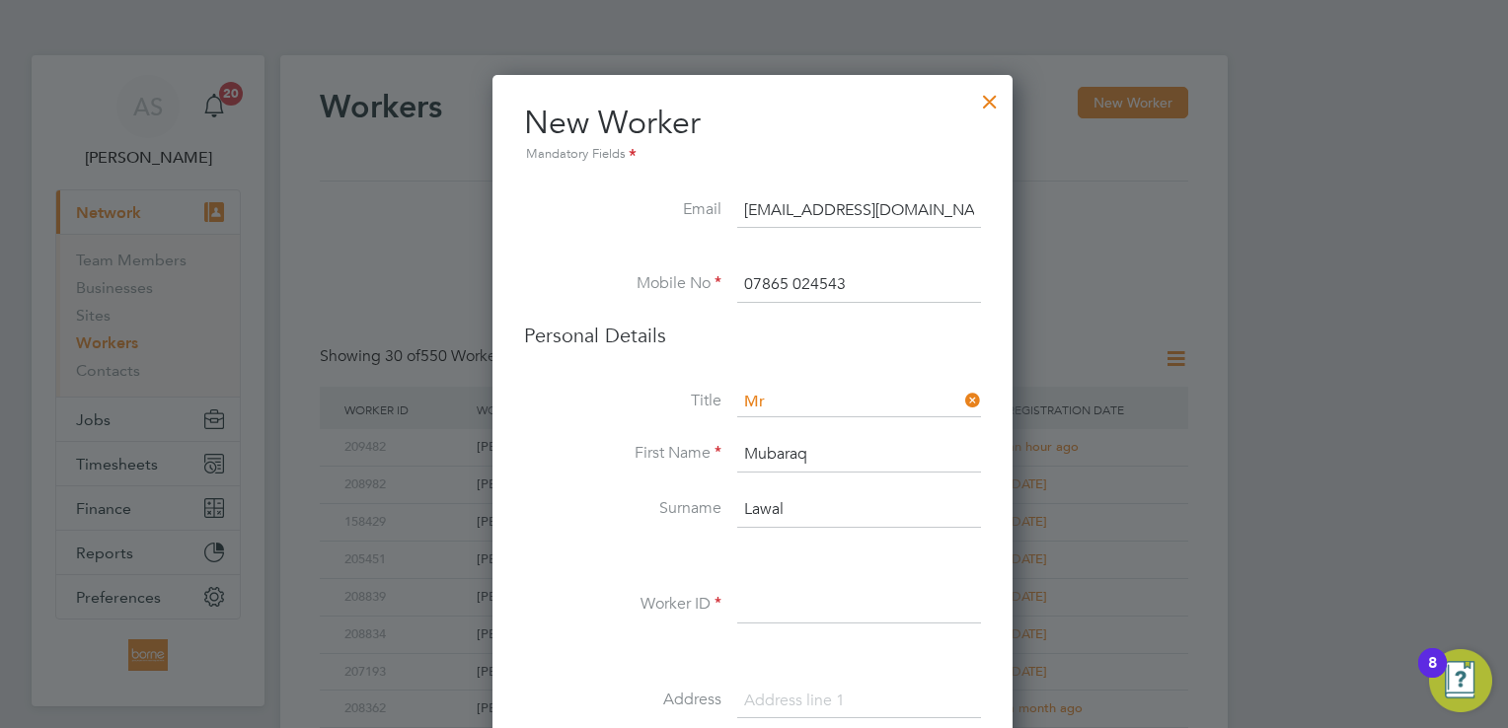
click at [881, 600] on input at bounding box center [859, 606] width 244 height 36
click at [888, 600] on input at bounding box center [859, 606] width 244 height 36
click at [775, 591] on input at bounding box center [859, 606] width 244 height 36
click at [747, 605] on input at bounding box center [859, 606] width 244 height 36
click at [772, 596] on input at bounding box center [859, 606] width 244 height 36
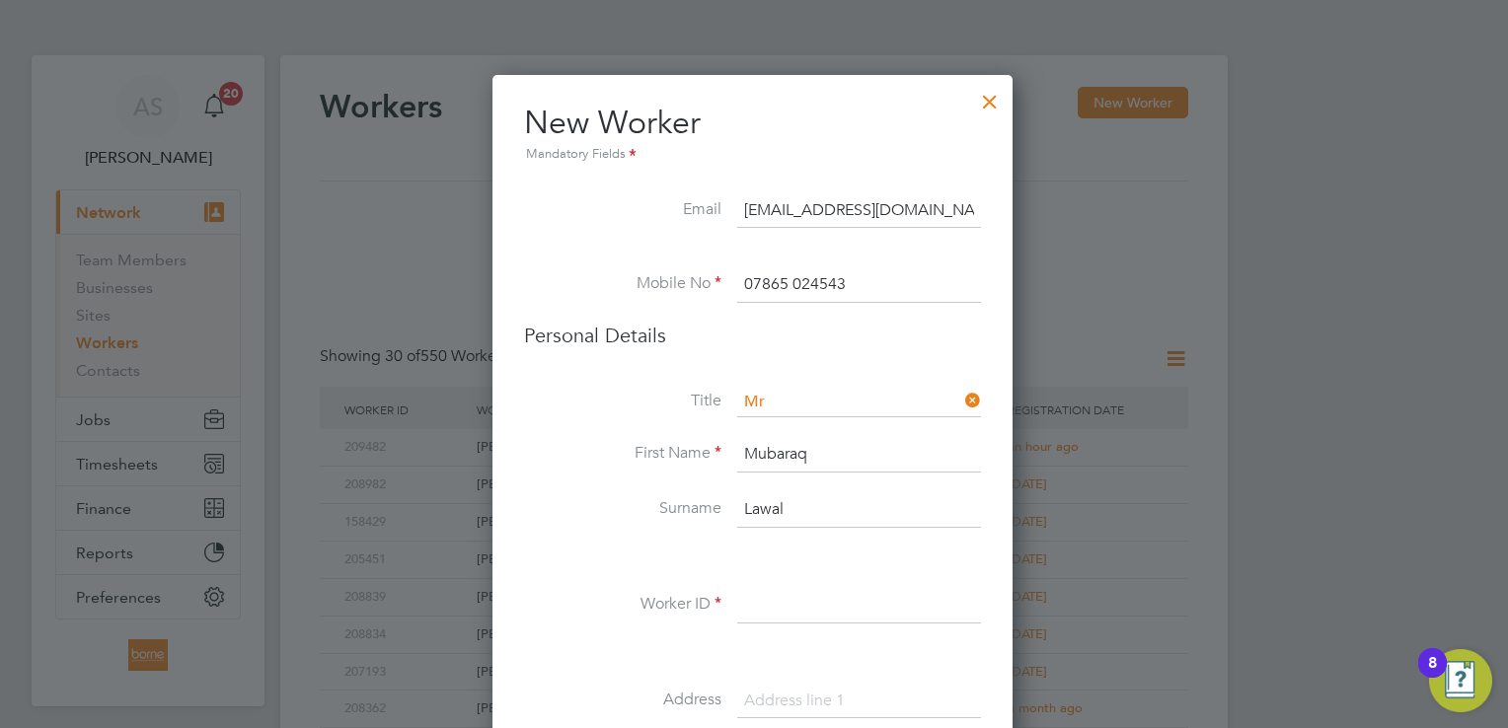
click at [758, 601] on input at bounding box center [859, 606] width 244 height 36
type input "199"
click at [853, 448] on input "Mubaraq" at bounding box center [859, 455] width 244 height 36
click at [801, 592] on input "199" at bounding box center [859, 606] width 244 height 36
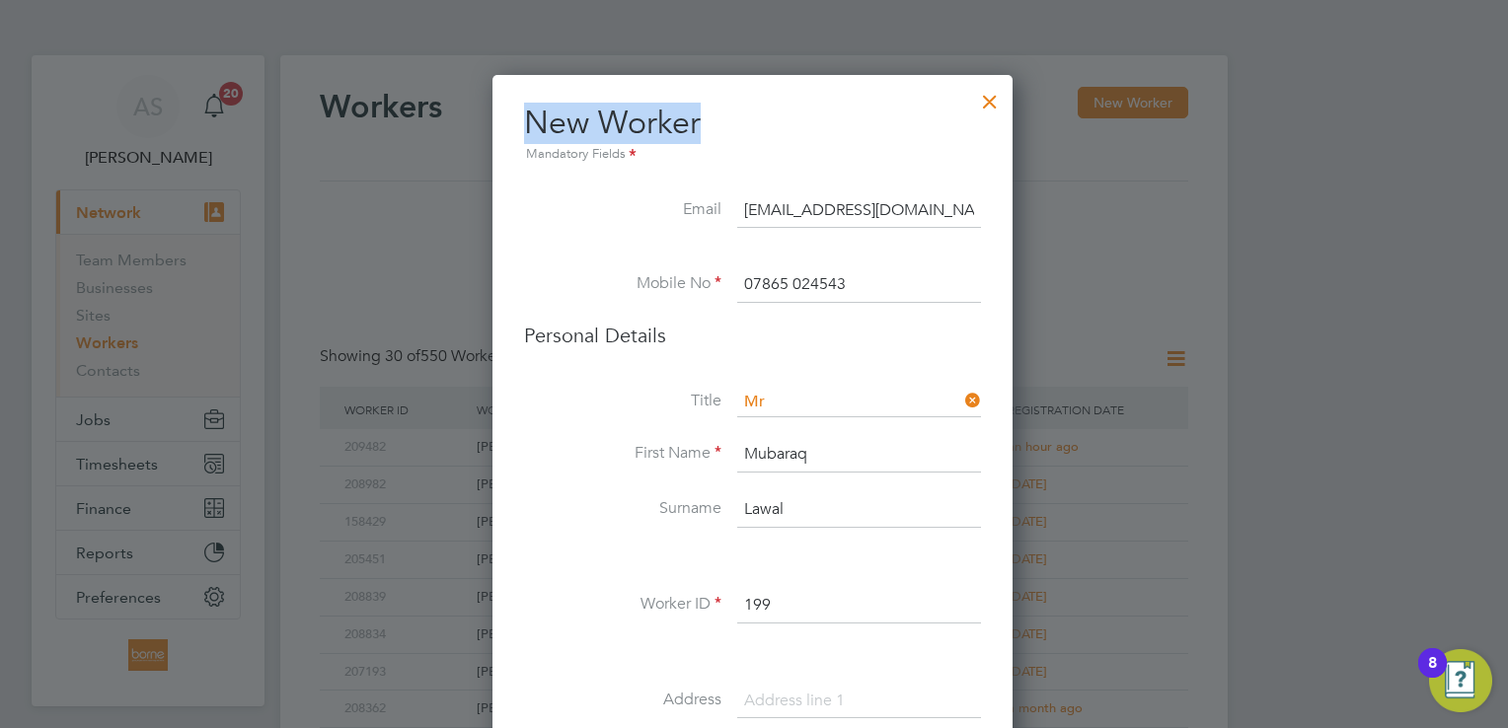
drag, startPoint x: 896, startPoint y: 101, endPoint x: 927, endPoint y: 42, distance: 65.8
click at [785, 117] on h2 "New Worker Mandatory Fields" at bounding box center [752, 134] width 457 height 63
click at [770, 590] on input "199" at bounding box center [859, 606] width 244 height 36
click at [746, 597] on input "199" at bounding box center [859, 606] width 244 height 36
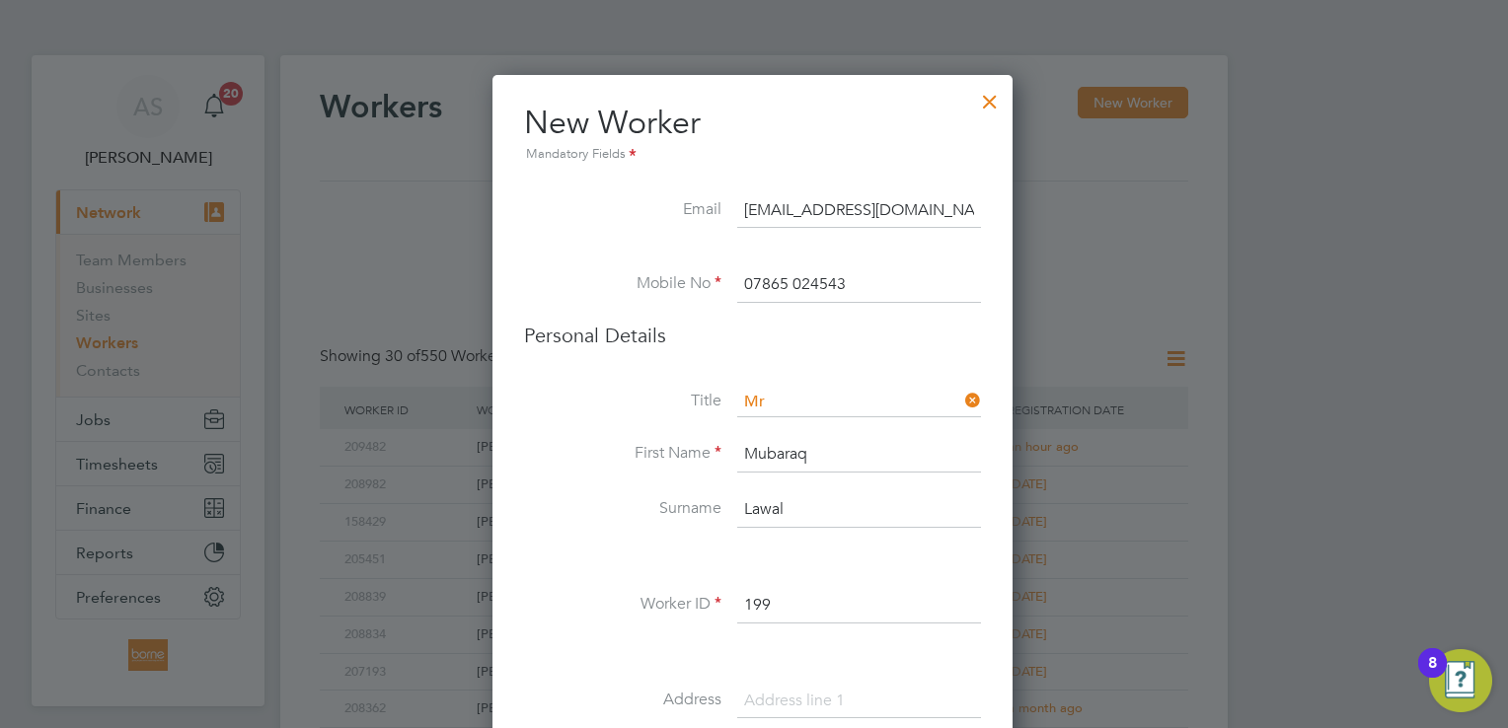
click at [842, 503] on input "Lawal" at bounding box center [859, 510] width 244 height 36
click at [985, 99] on div at bounding box center [990, 97] width 36 height 36
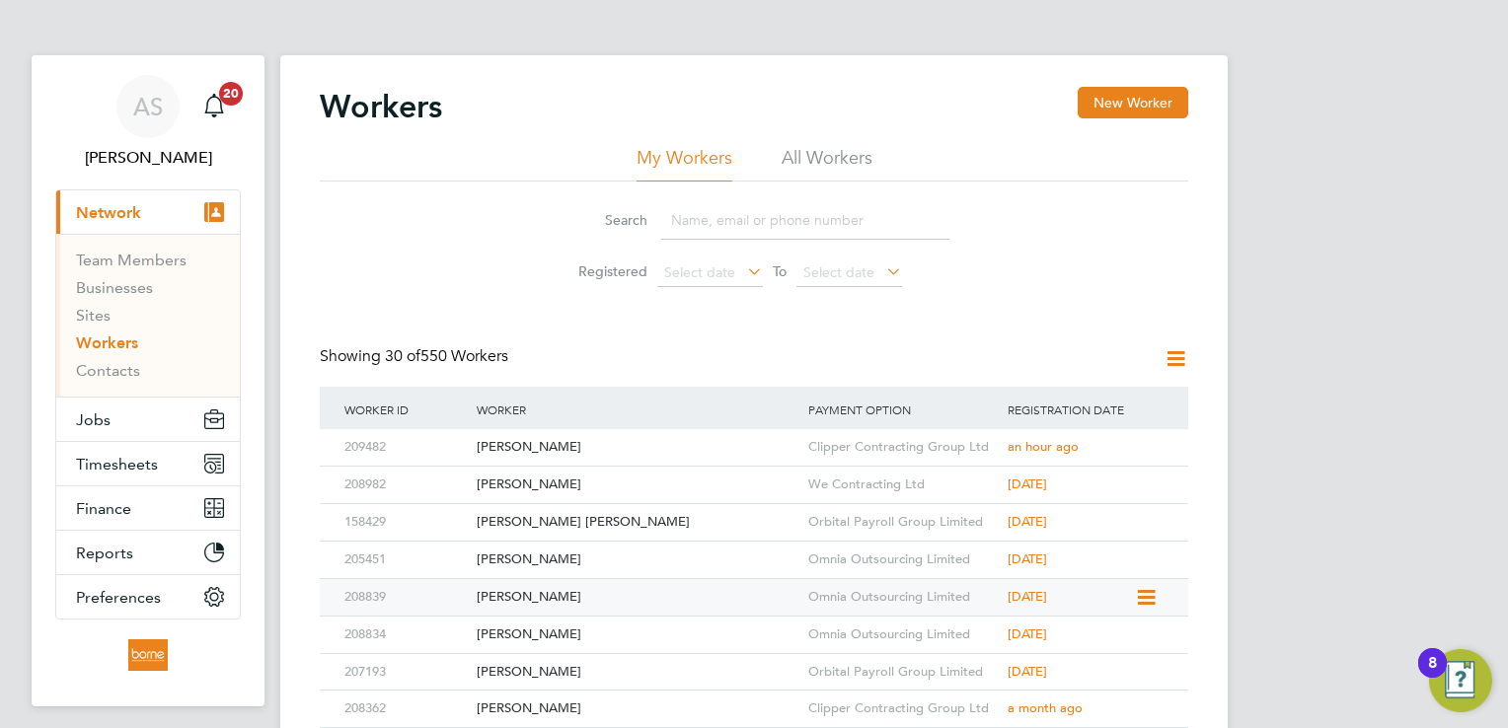
click at [824, 587] on div "Omnia Outsourcing Limited" at bounding box center [902, 597] width 199 height 37
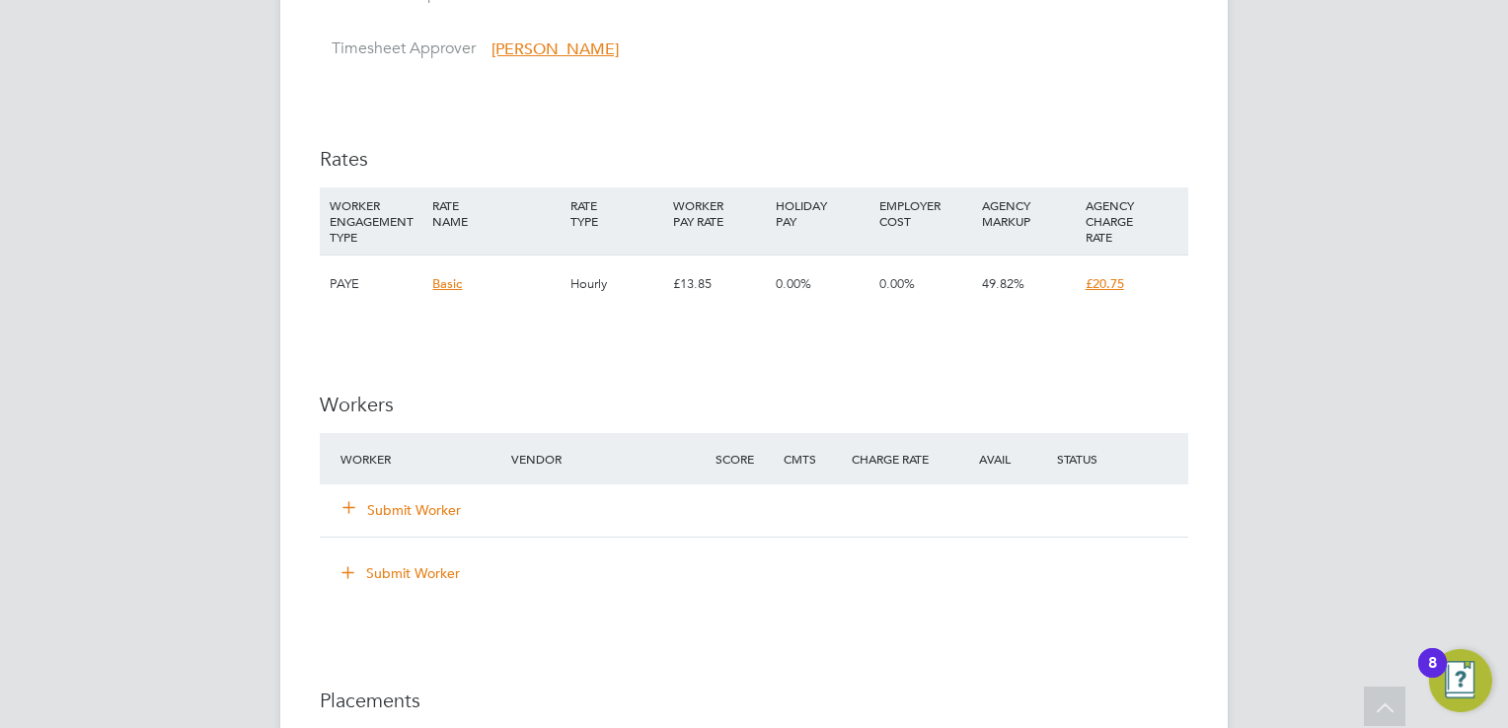
click at [348, 511] on icon at bounding box center [348, 506] width 15 height 15
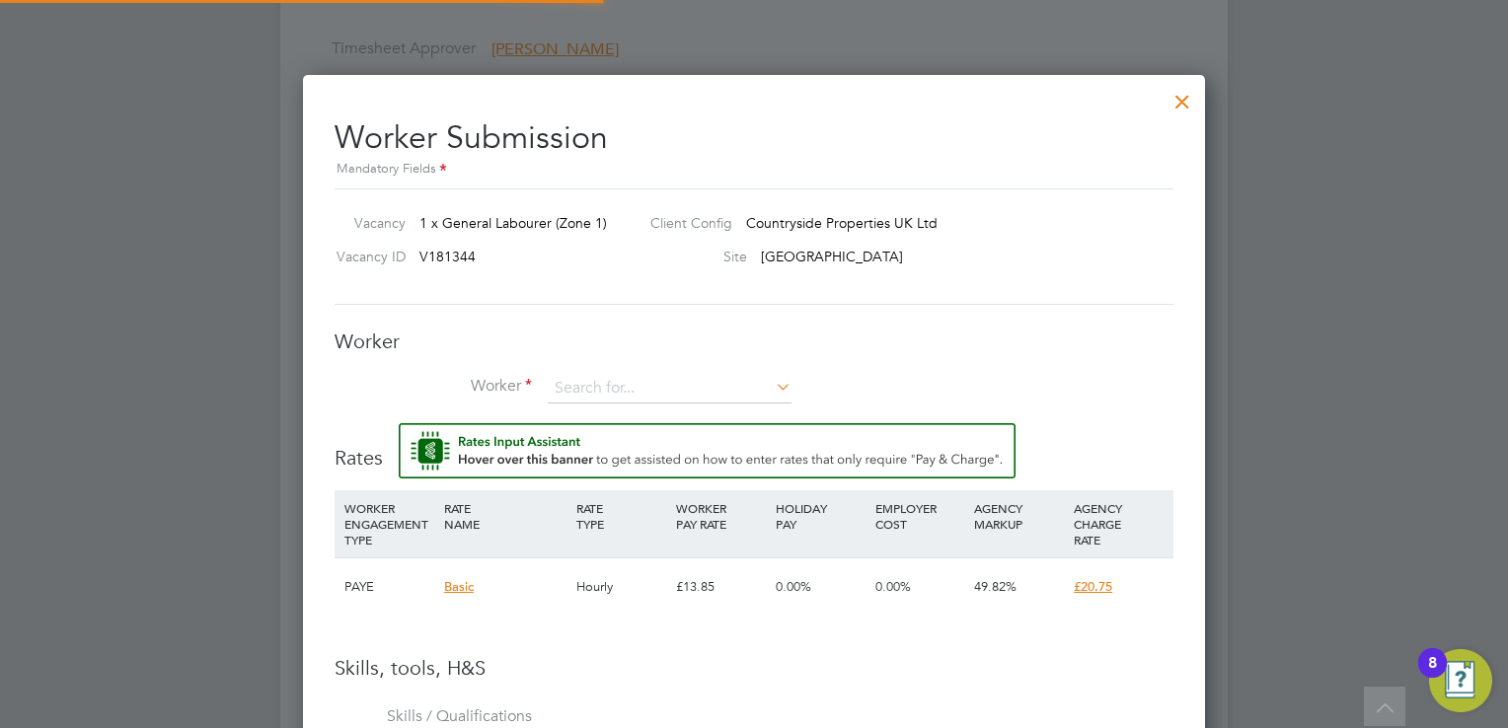
scroll to position [1267, 903]
click at [586, 391] on input at bounding box center [670, 389] width 244 height 30
click at [714, 547] on li "Const antin-Alexandru Dumitriu (209482)" at bounding box center [678, 549] width 261 height 27
type input "Constantin-Alexandru Dumitriu (209482)"
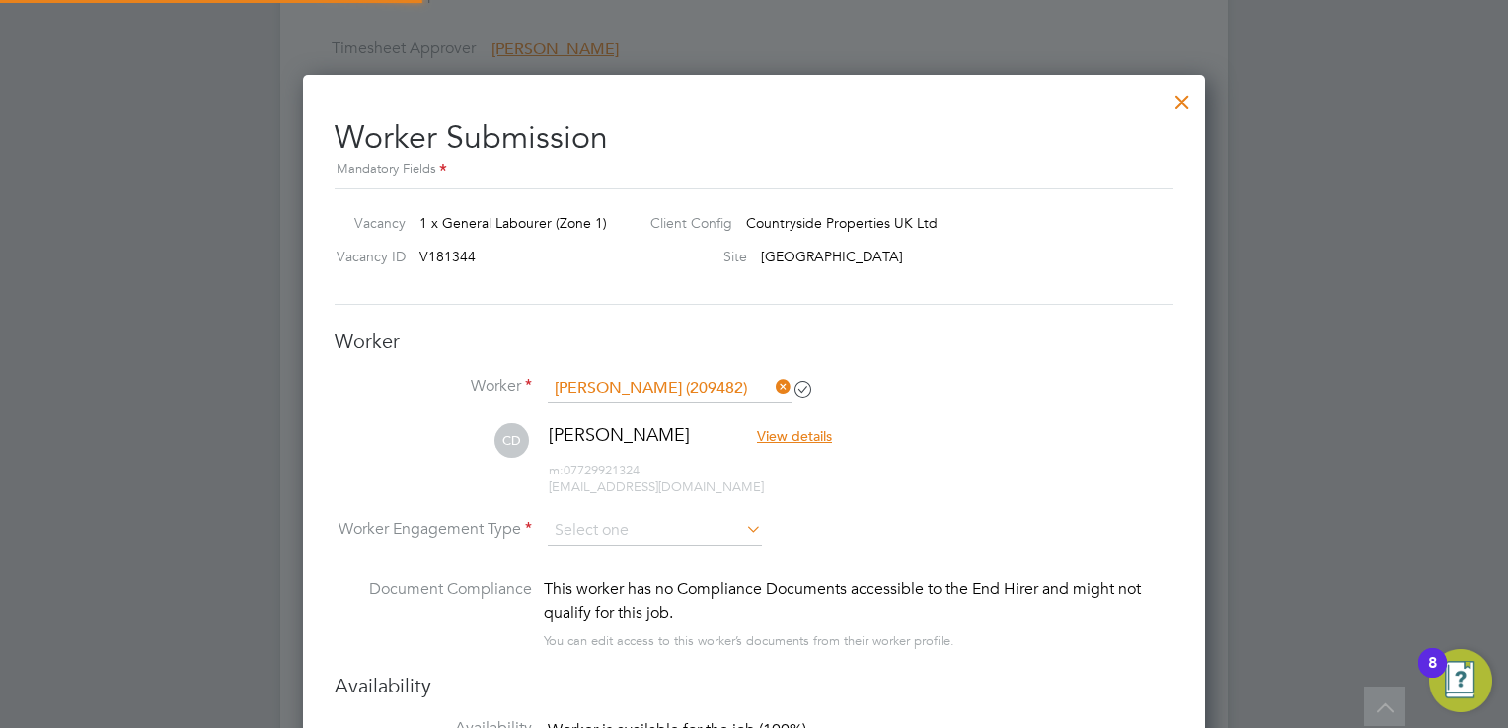
scroll to position [1701, 903]
click at [659, 519] on input at bounding box center [655, 532] width 214 height 30
click at [616, 564] on li "Contract" at bounding box center [655, 557] width 215 height 26
type input "Contract"
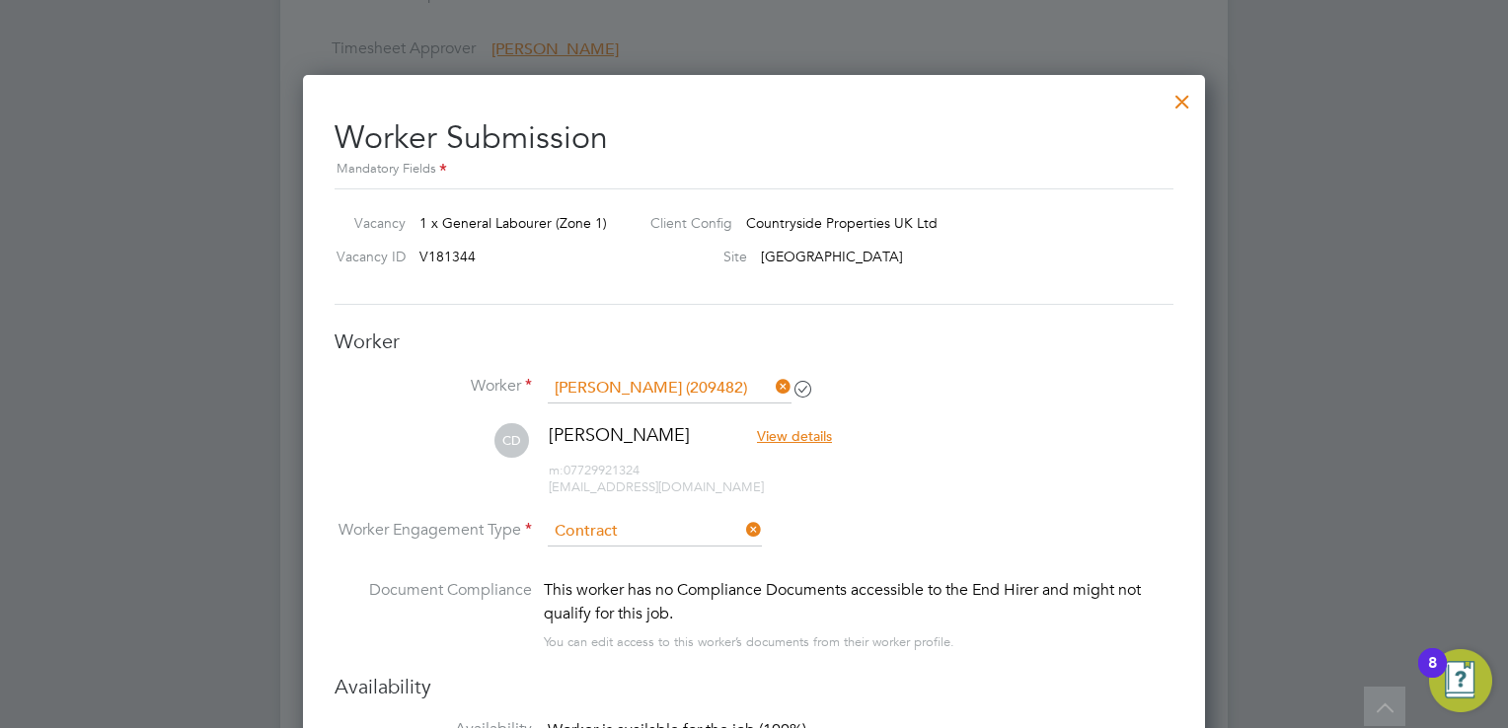
click at [625, 545] on li "Worker Engagement Type Contract" at bounding box center [754, 547] width 839 height 61
click at [626, 529] on input at bounding box center [655, 532] width 214 height 30
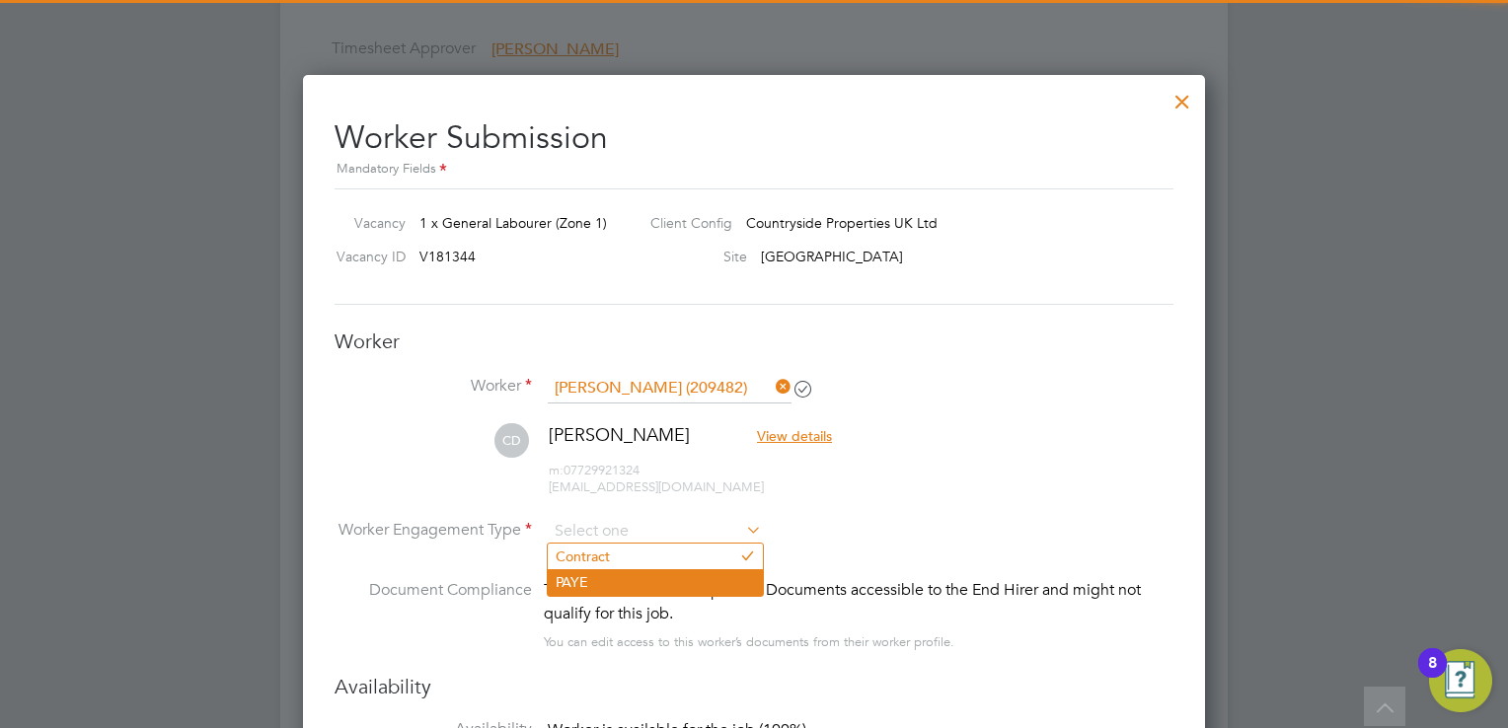
click at [615, 574] on li "PAYE" at bounding box center [655, 582] width 215 height 26
type input "PAYE"
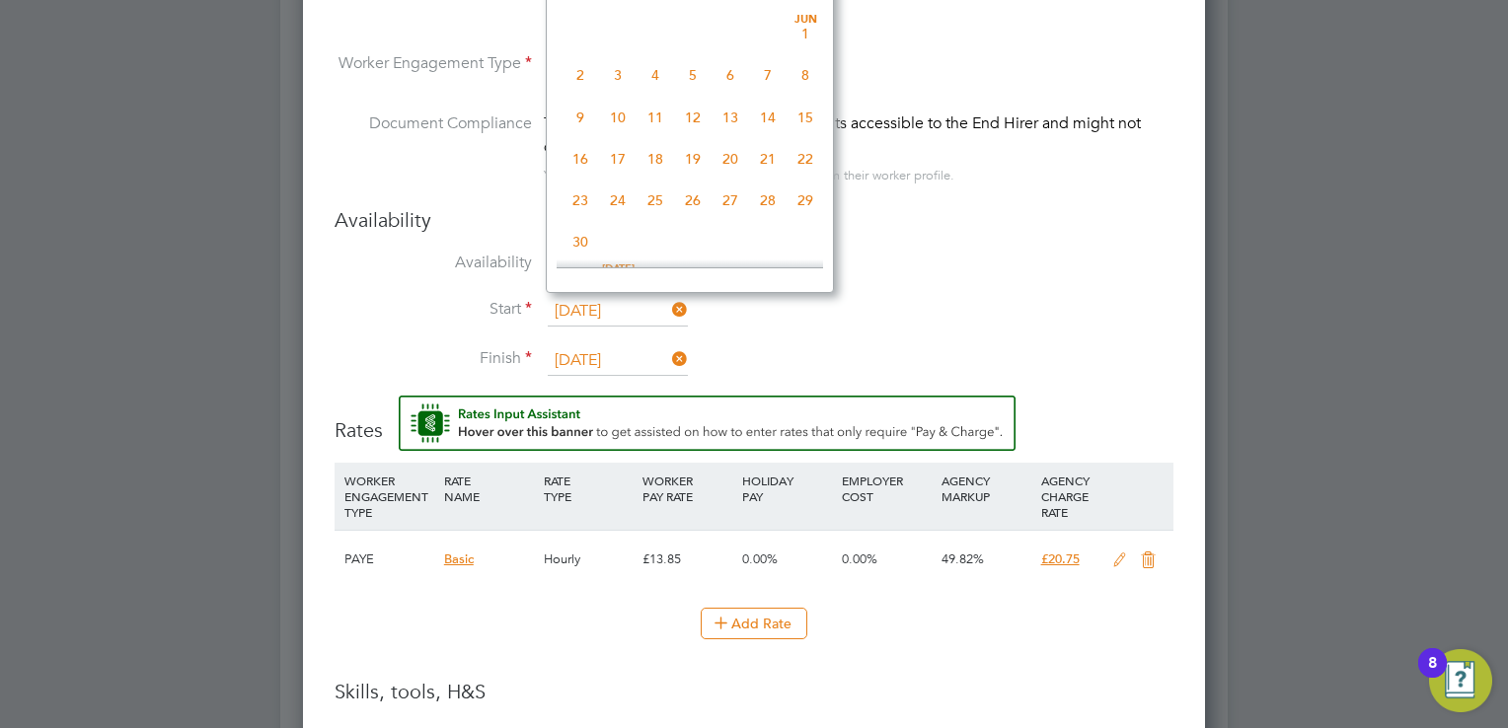
click at [622, 306] on input "[DATE]" at bounding box center [618, 312] width 140 height 30
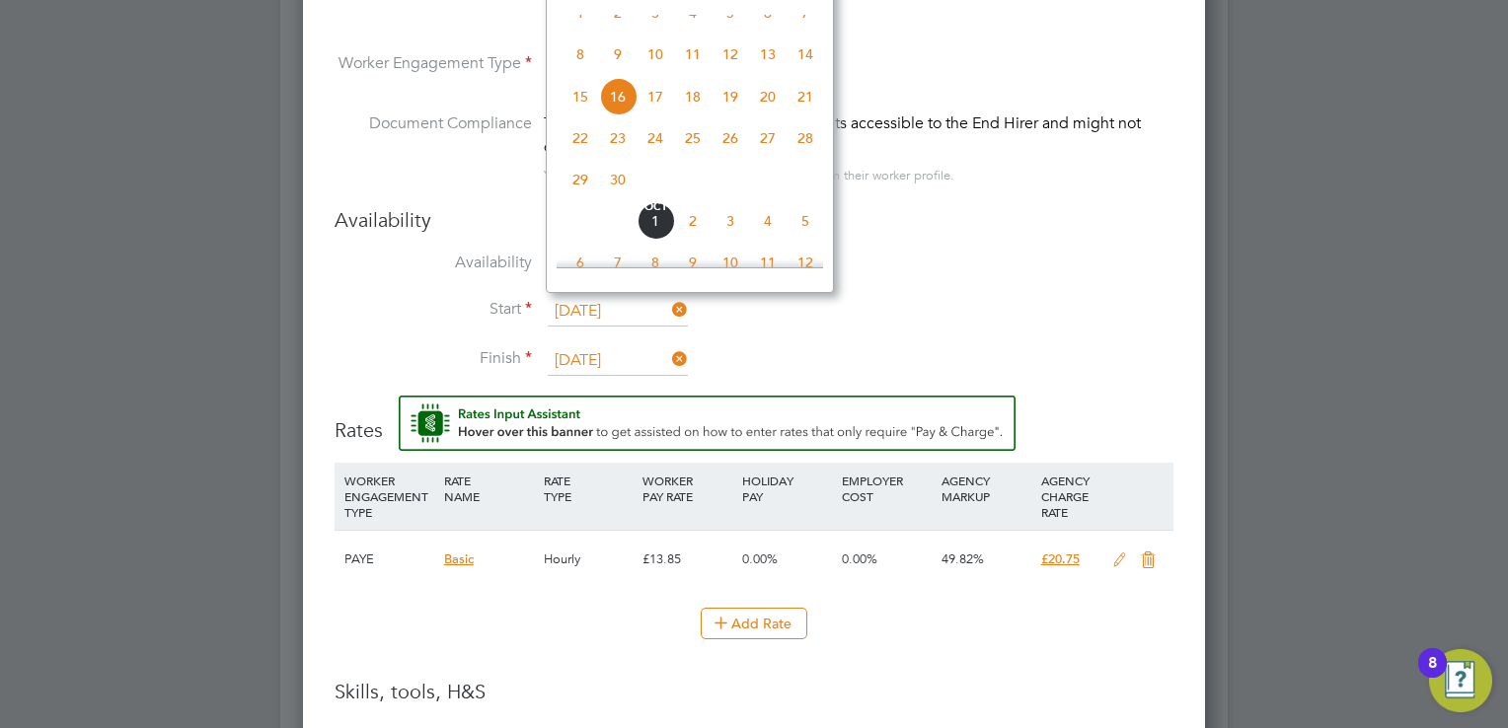
click at [580, 198] on span "29" at bounding box center [579, 179] width 37 height 37
type input "[DATE]"
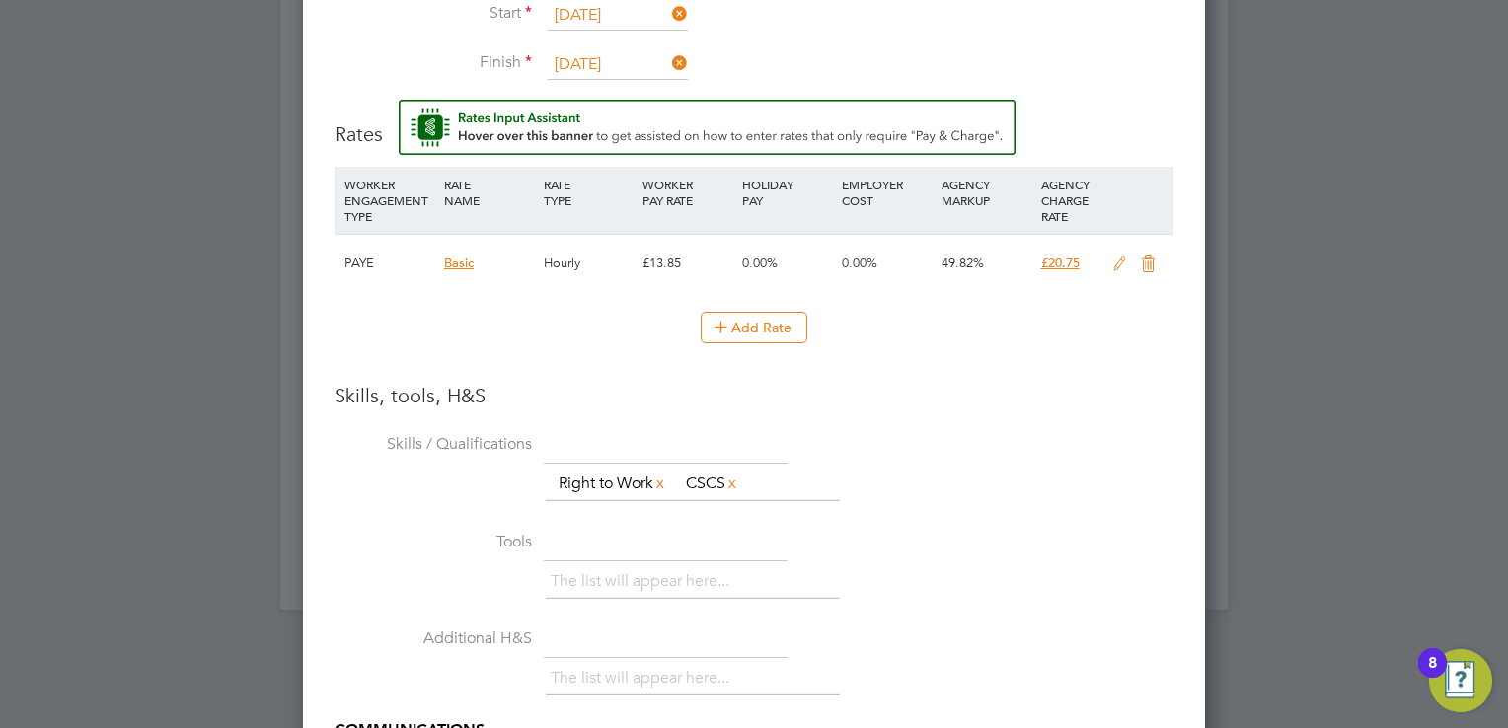
click at [1115, 257] on icon at bounding box center [1119, 265] width 25 height 16
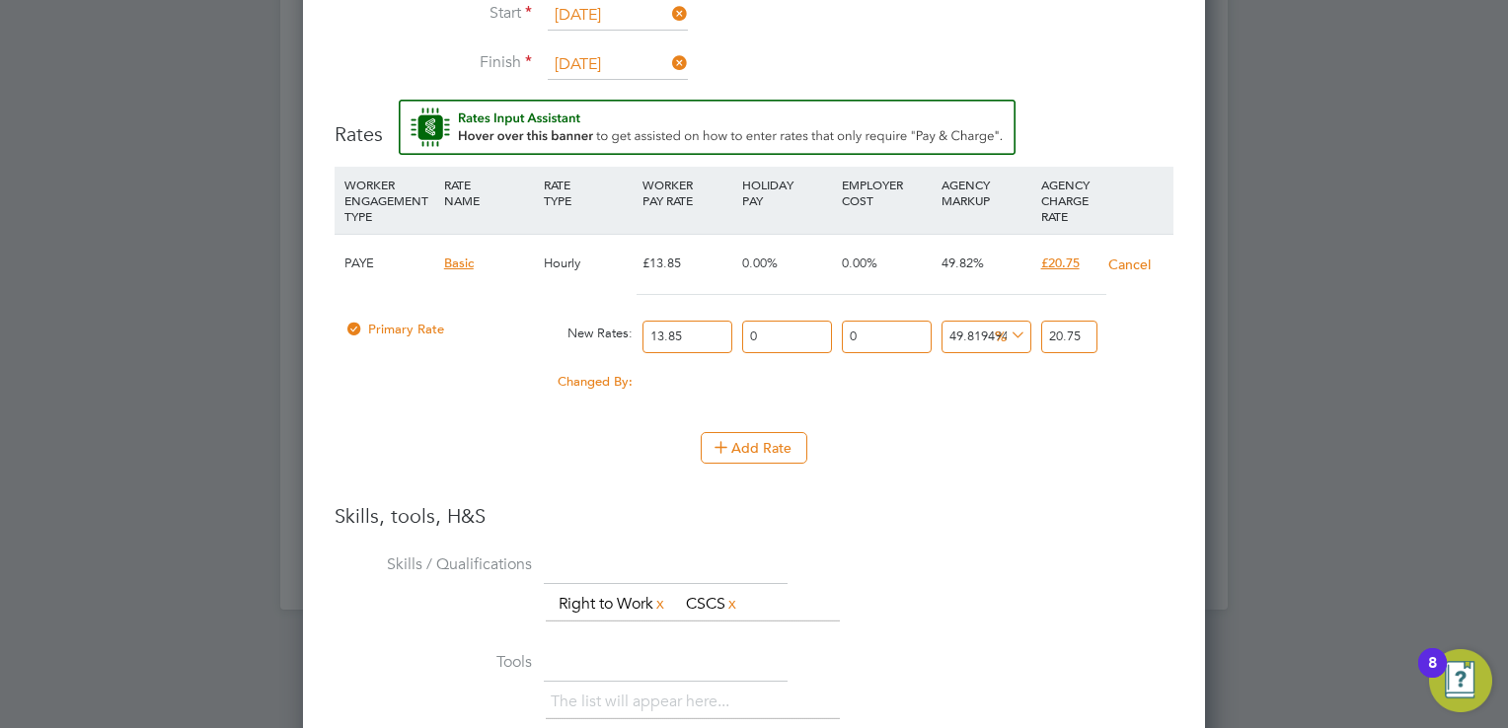
drag, startPoint x: 679, startPoint y: 340, endPoint x: 470, endPoint y: 340, distance: 209.2
click at [481, 340] on div "Primary Rate New Rates: 13.85 0 n/a 0 n/a 49.81949458483754 0 % 20.75" at bounding box center [754, 337] width 839 height 52
type input "1"
type input "1.4981949458483754"
type input "18"
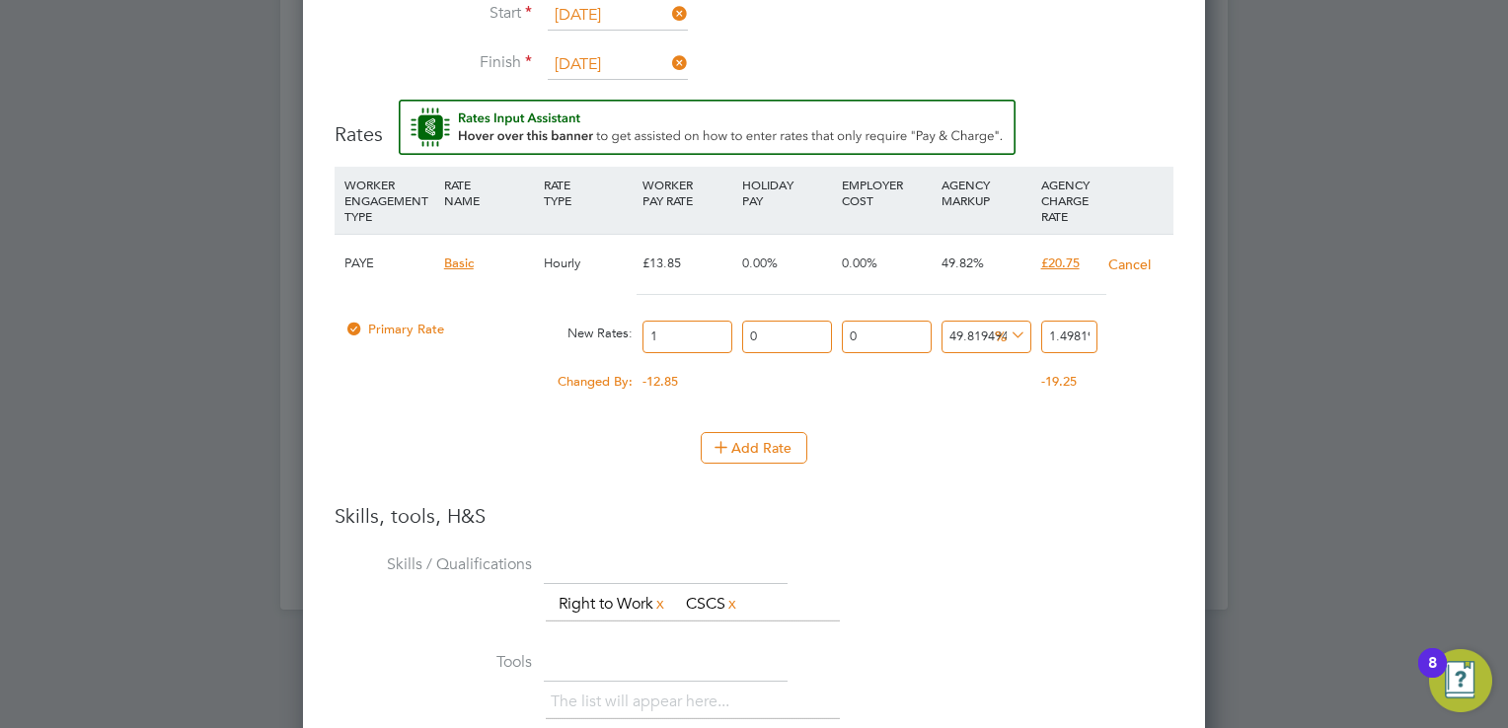
type input "26.967509025270758"
type input "18.3"
type input "27.41696750902527"
type input "18.3"
click at [955, 334] on input "49.81949458483754" at bounding box center [986, 337] width 90 height 33
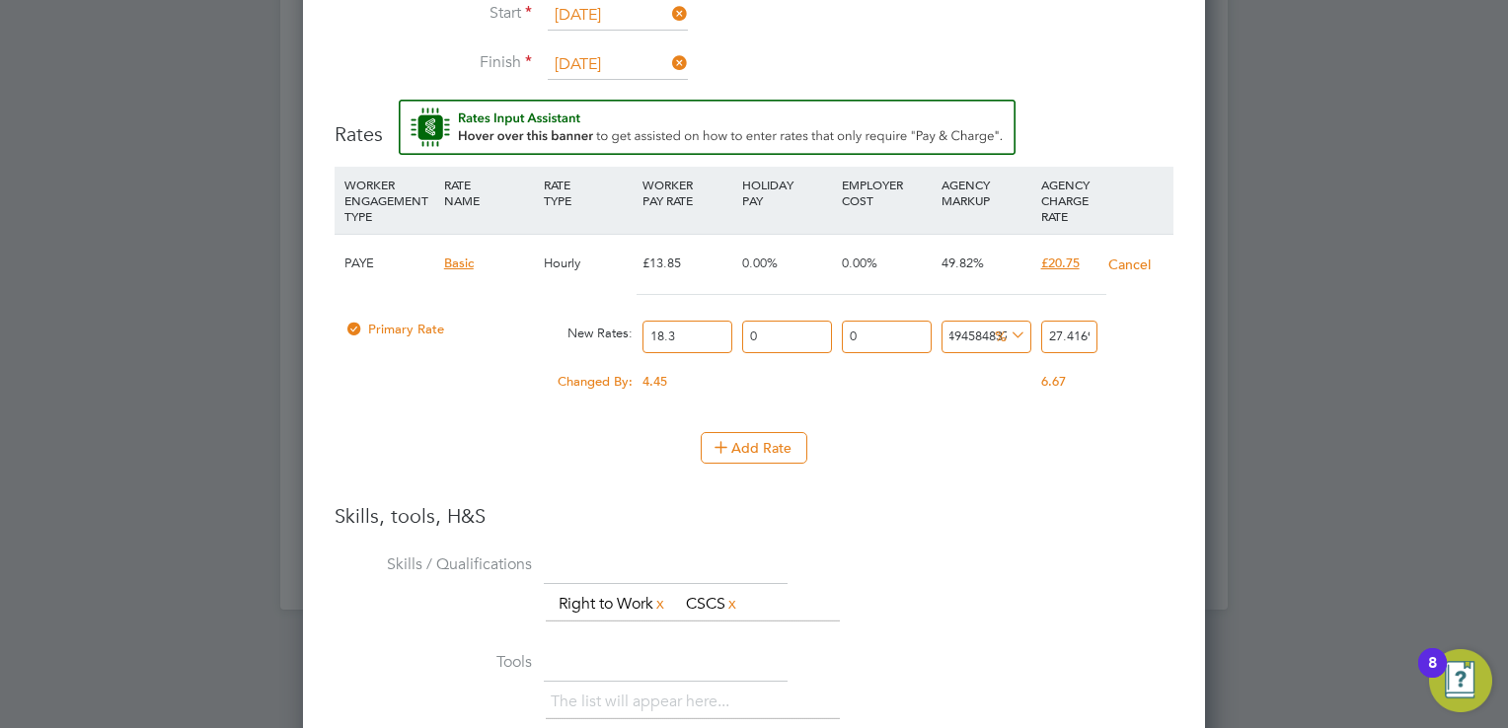
drag, startPoint x: 946, startPoint y: 330, endPoint x: 1392, endPoint y: 389, distance: 449.9
type input "0"
type input "18.3"
drag, startPoint x: 1050, startPoint y: 328, endPoint x: 1383, endPoint y: 364, distance: 335.5
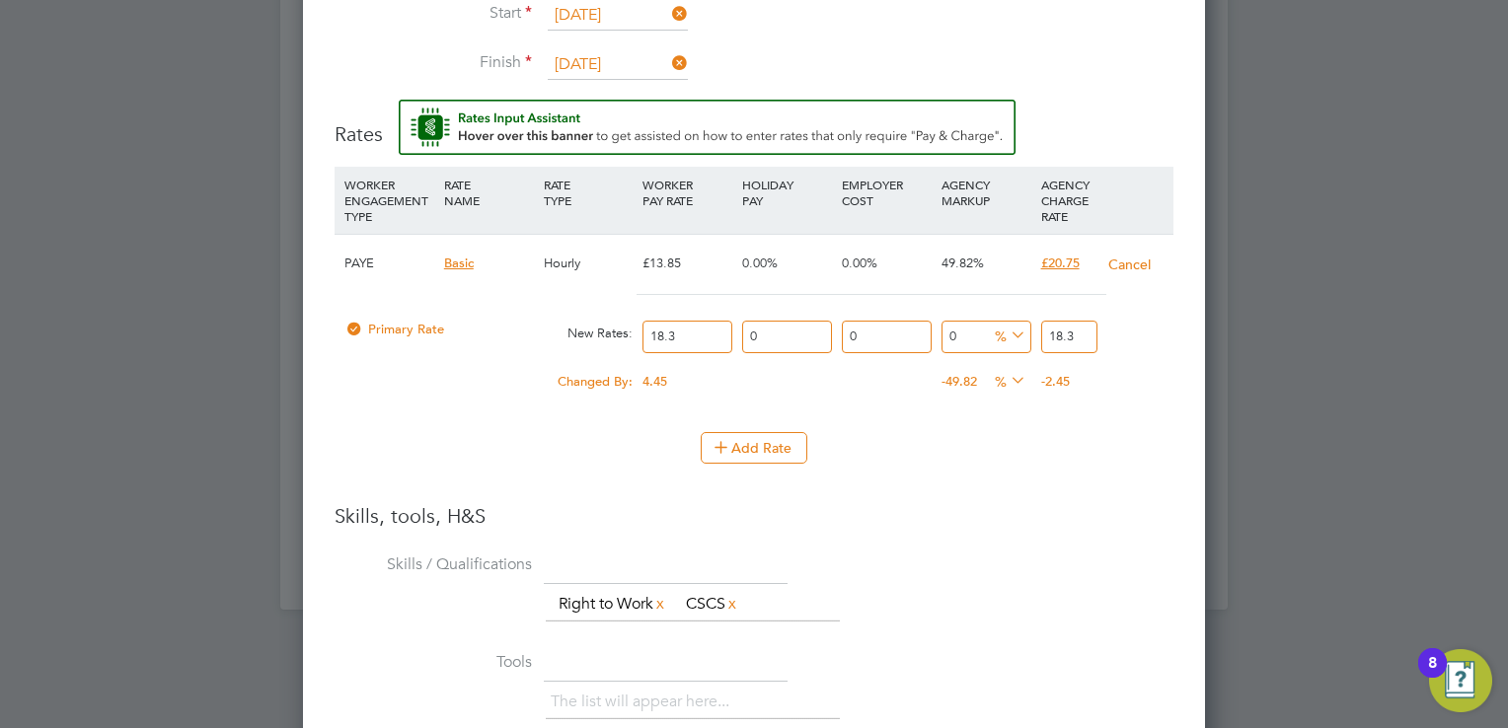
type input "-89.07103825136612"
type input "2"
type input "9.289617486338798"
type input "20"
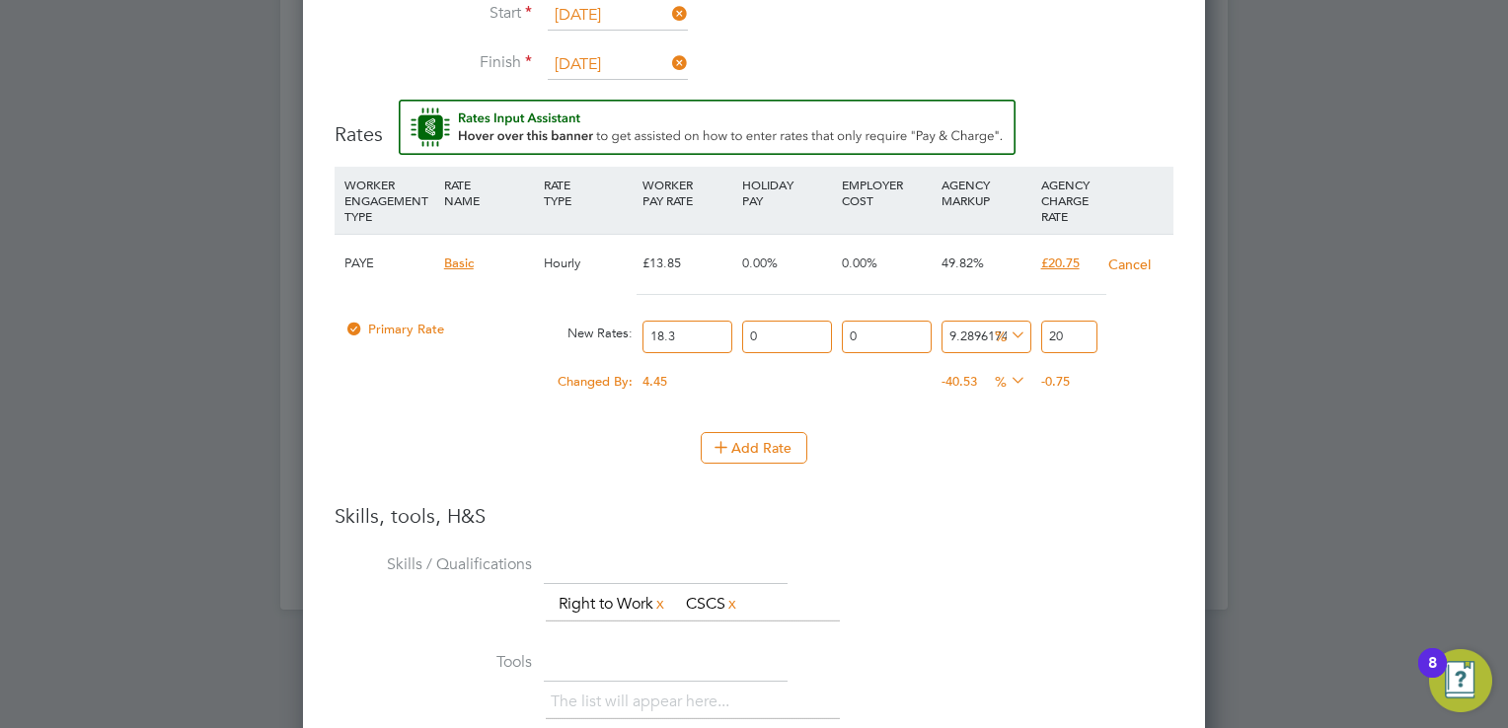
type input "13.114754098360656"
type input "20.7"
type input "13.387978142076502"
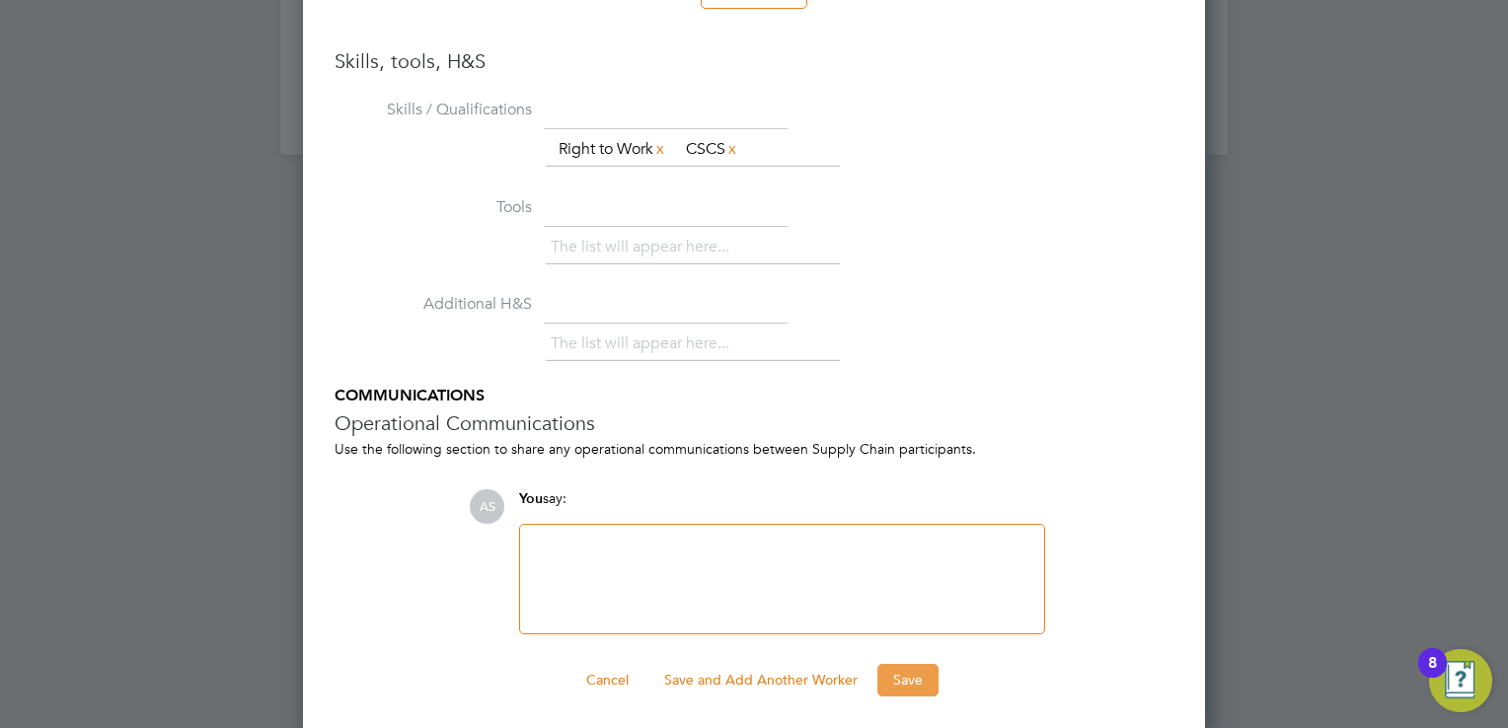
type input "20.75"
click at [912, 673] on button "Save" at bounding box center [907, 680] width 61 height 32
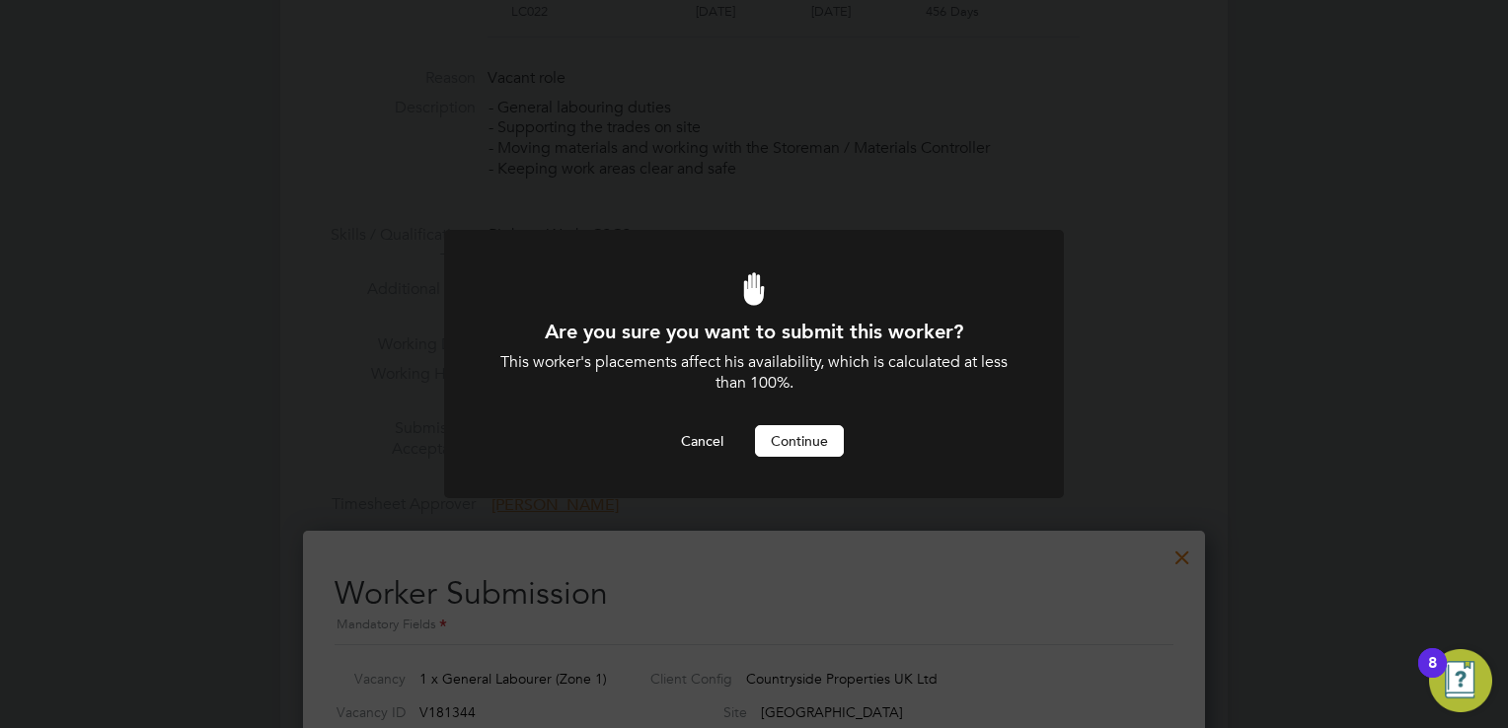
click at [812, 444] on button "Continue" at bounding box center [799, 441] width 89 height 32
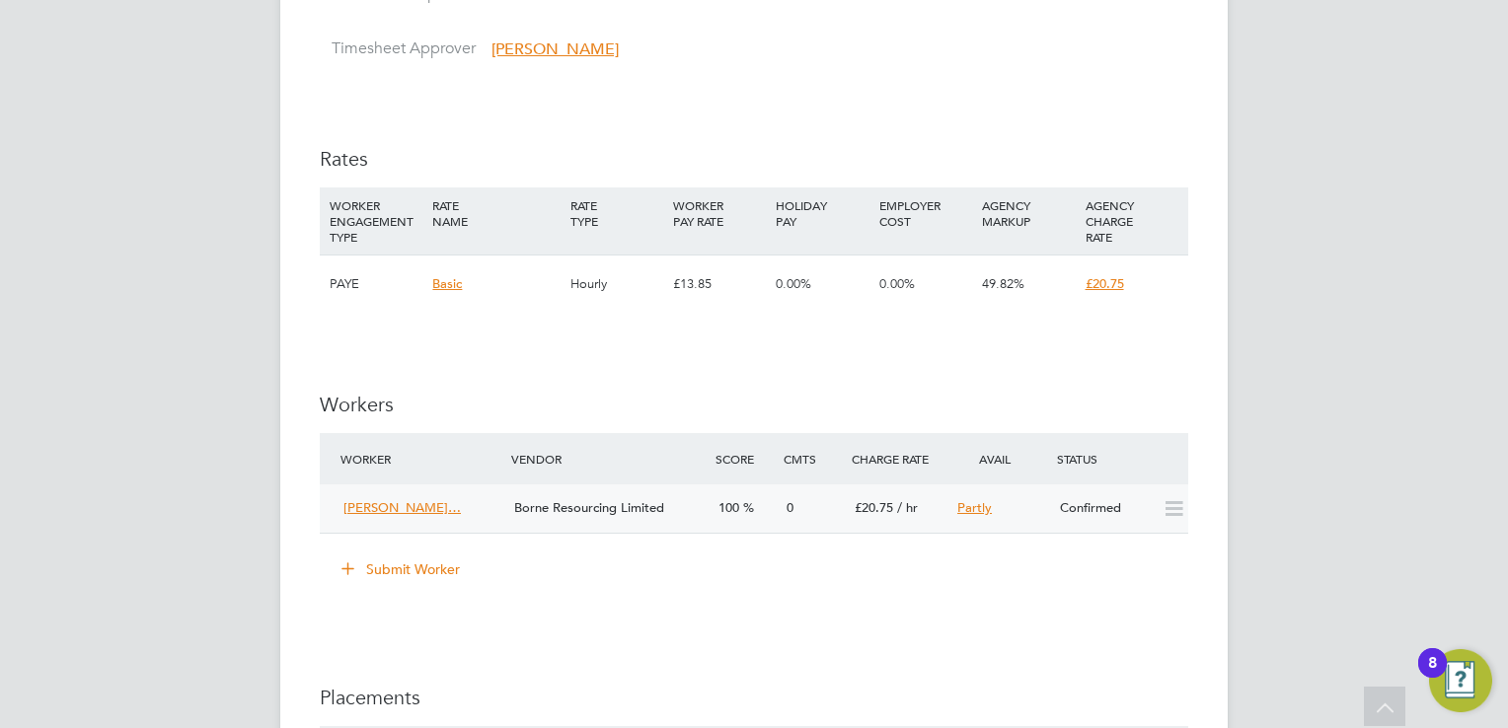
click at [687, 515] on div "Borne Resourcing Limited" at bounding box center [608, 508] width 204 height 33
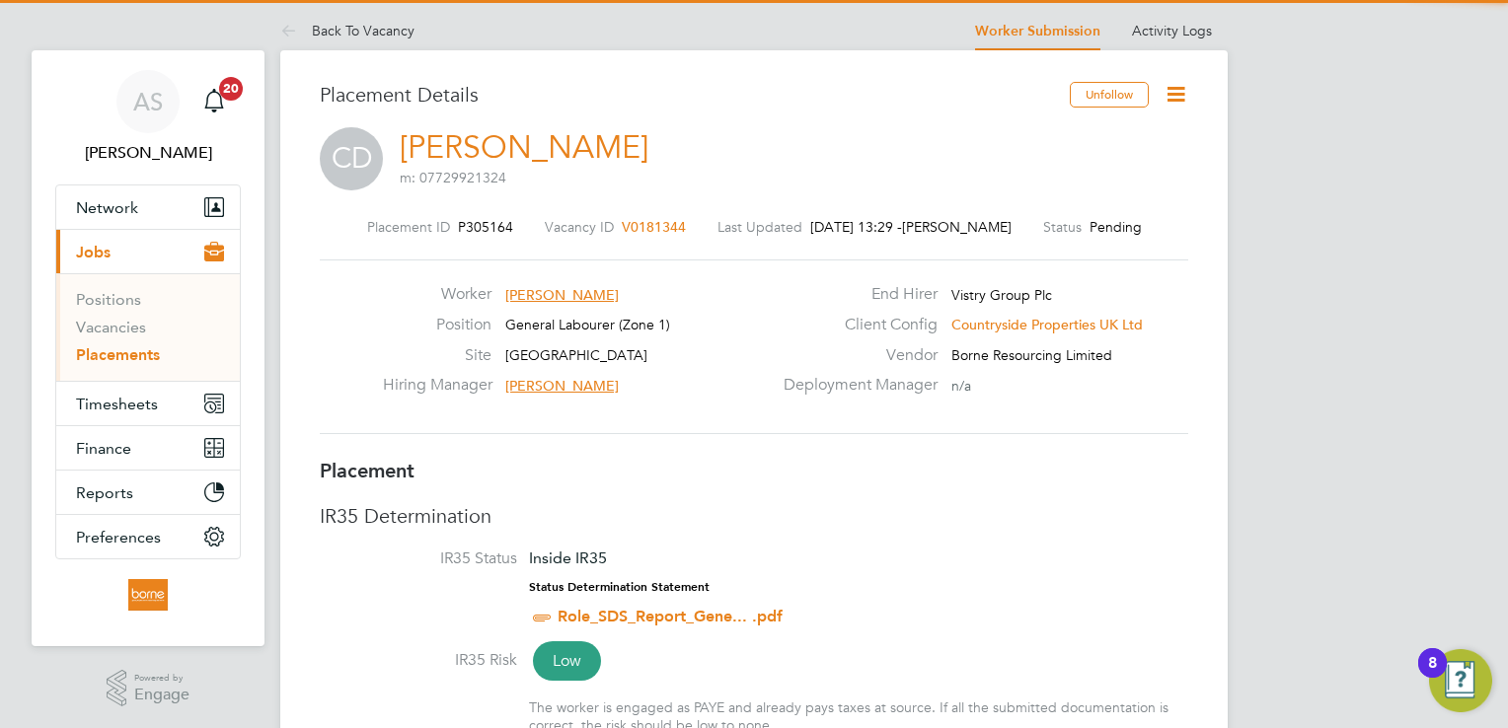
click at [1179, 88] on icon at bounding box center [1175, 94] width 25 height 25
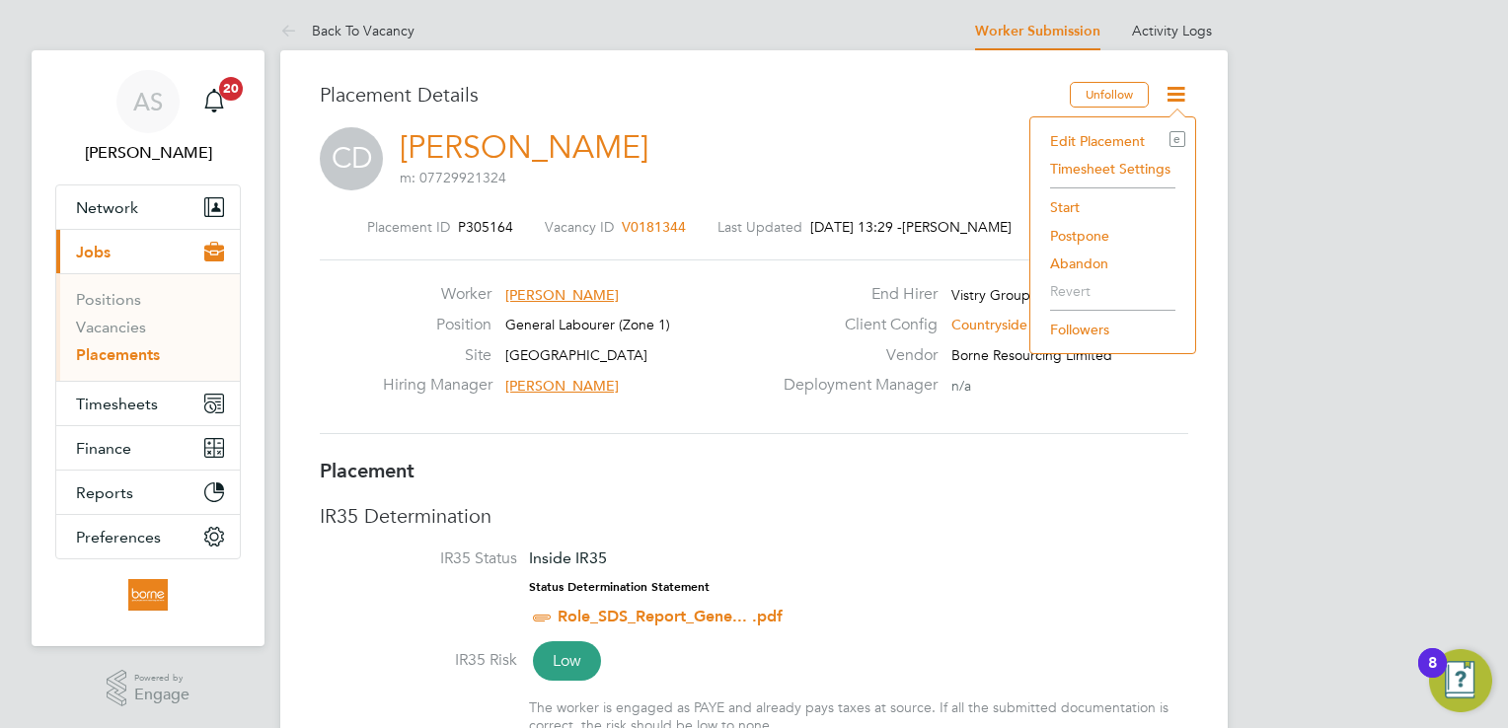
click at [1072, 203] on li "Start" at bounding box center [1112, 207] width 145 height 28
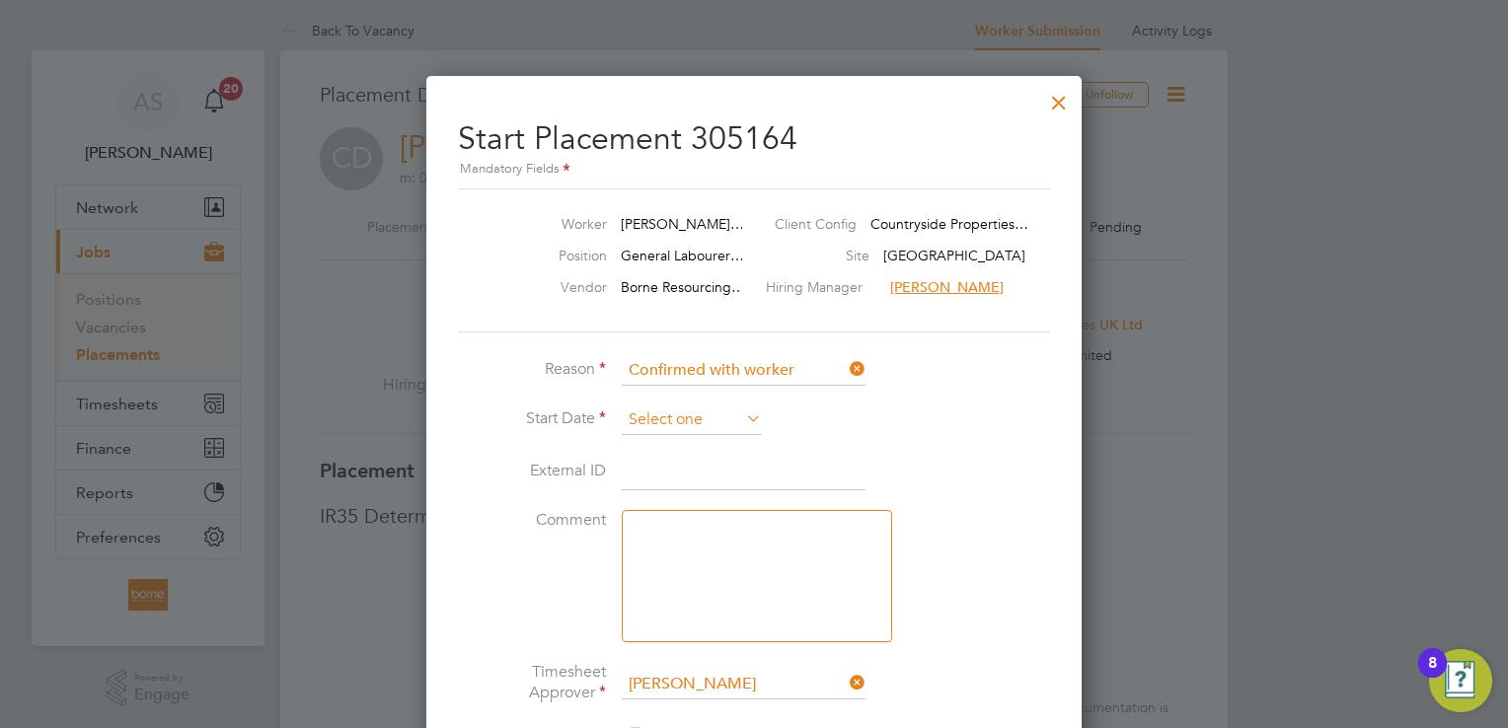
click at [682, 422] on input at bounding box center [692, 421] width 140 height 30
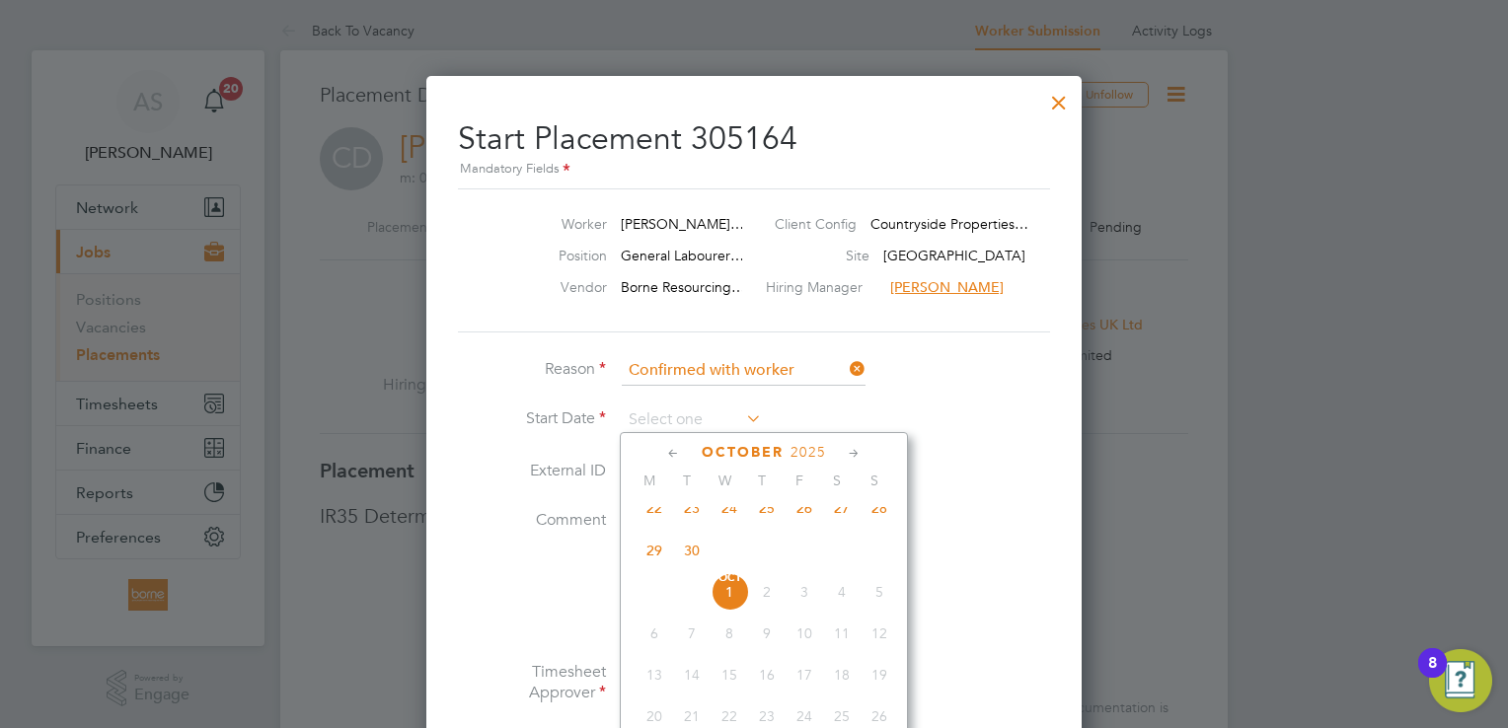
click at [648, 556] on span "29" at bounding box center [653, 550] width 37 height 37
type input "[DATE]"
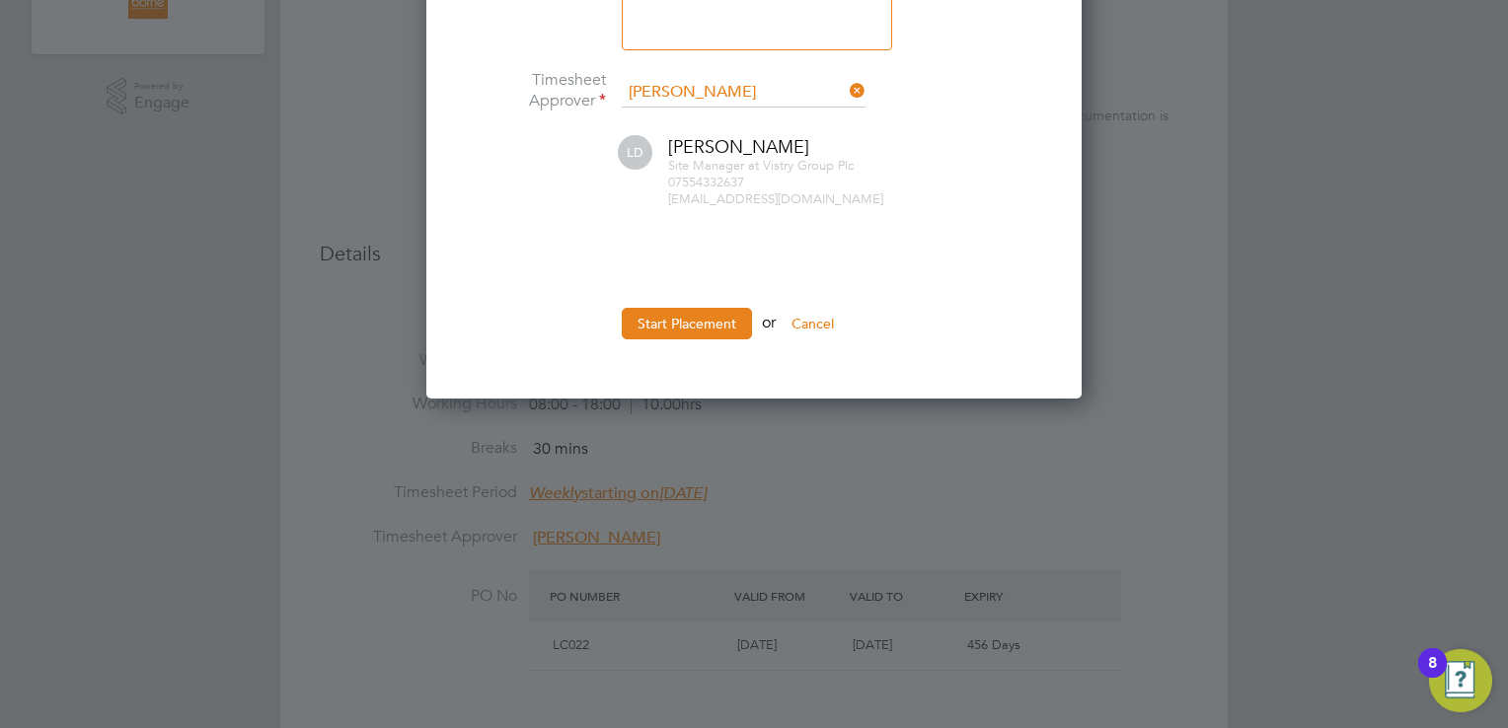
click at [683, 318] on button "Start Placement" at bounding box center [687, 324] width 130 height 32
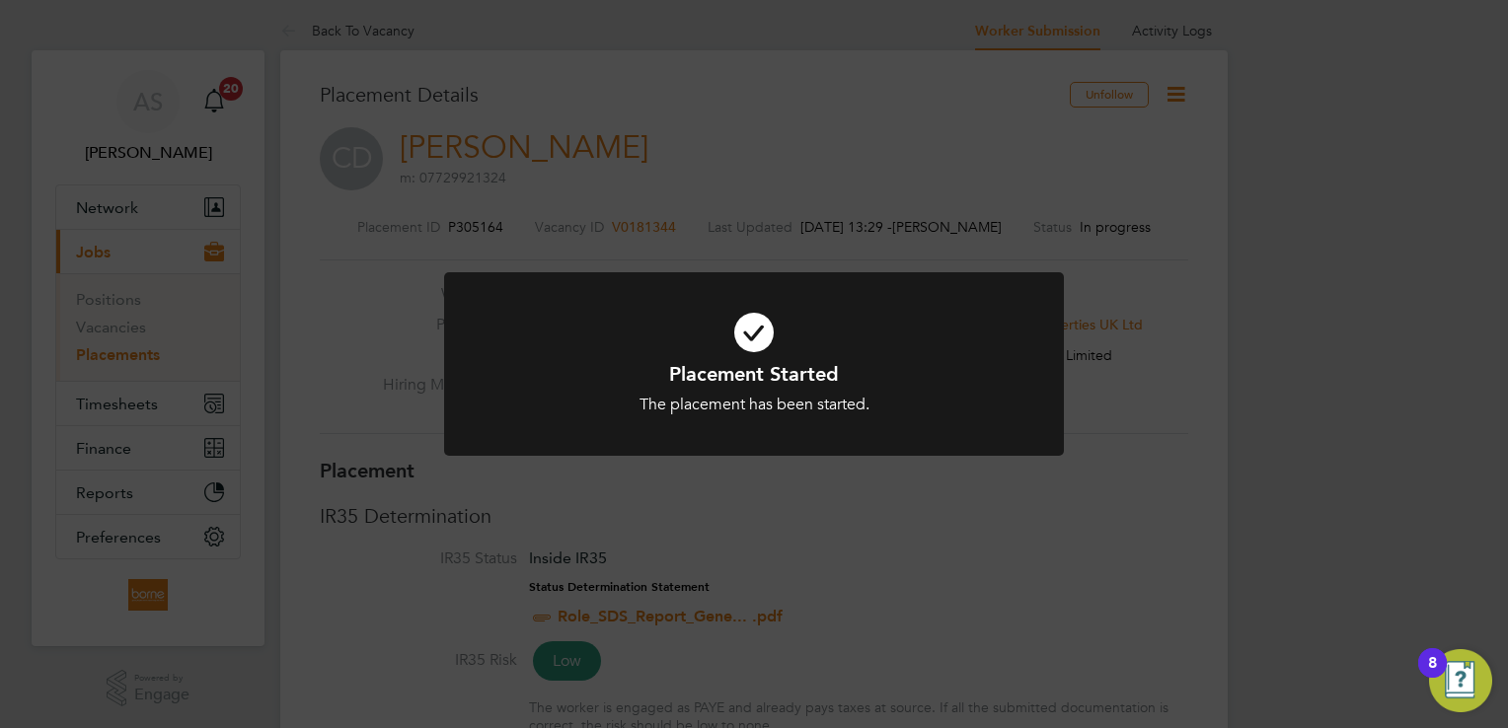
click at [861, 148] on div "Placement Started The placement has been started. Cancel Okay" at bounding box center [754, 364] width 1508 height 728
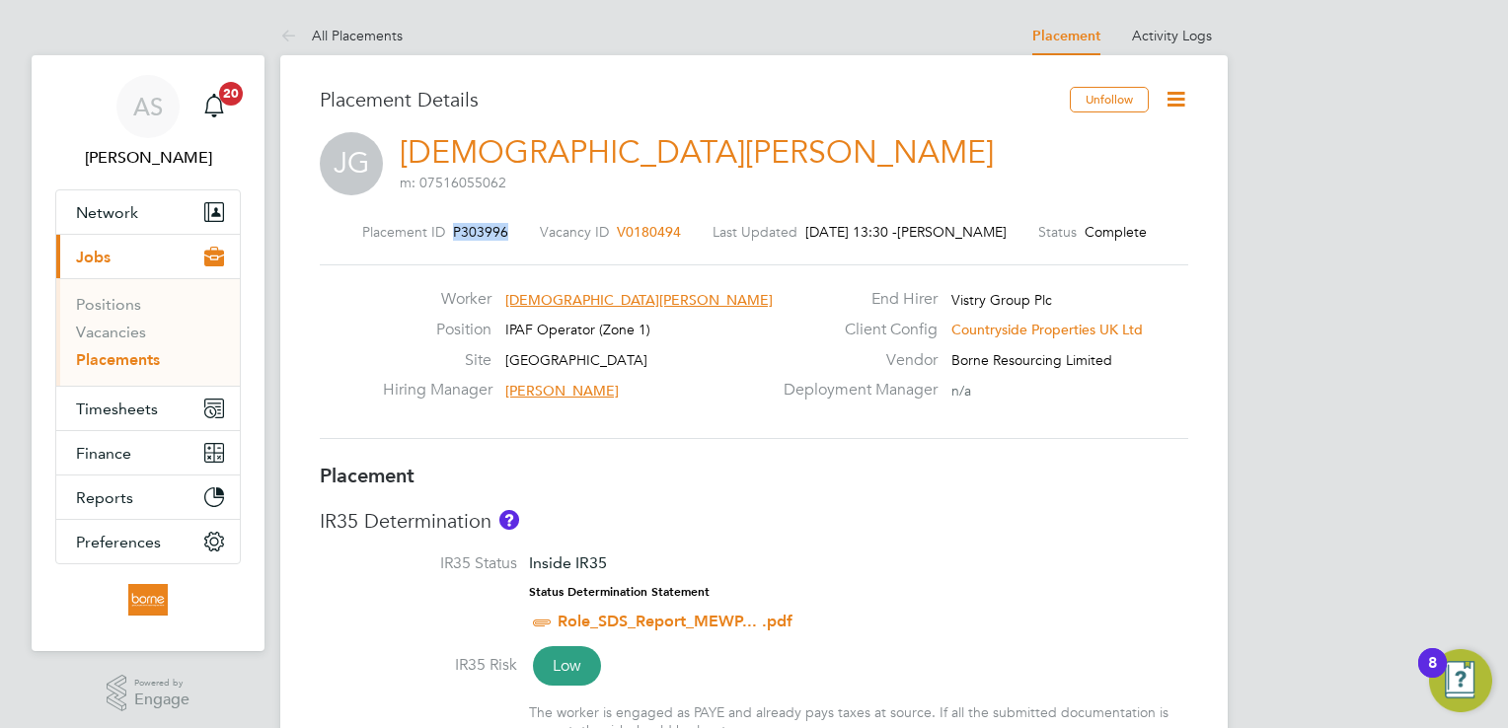
drag, startPoint x: 487, startPoint y: 233, endPoint x: 433, endPoint y: 224, distance: 55.0
click at [433, 224] on div "Placement ID P303996" at bounding box center [435, 232] width 146 height 18
drag, startPoint x: 433, startPoint y: 224, endPoint x: 449, endPoint y: 227, distance: 16.1
copy span "P303996"
drag, startPoint x: 664, startPoint y: 227, endPoint x: 628, endPoint y: 227, distance: 36.5
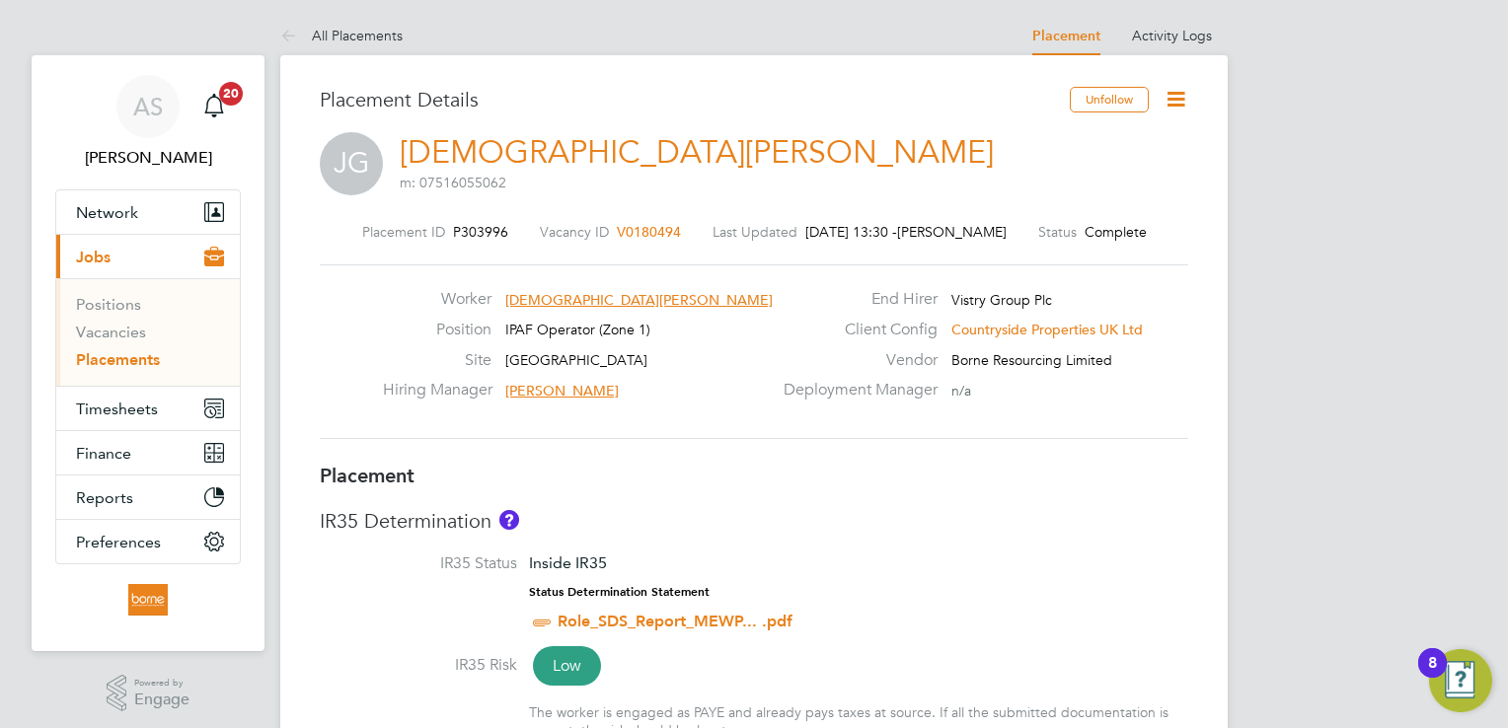
click at [628, 227] on div "Placement ID P303996 Vacancy ID V0180494 Last Updated 01 Oct 2025, 13:30 - Andr…" at bounding box center [754, 232] width 868 height 18
drag, startPoint x: 663, startPoint y: 234, endPoint x: 606, endPoint y: 228, distance: 57.5
click at [606, 228] on div "Placement ID P303996 Vacancy ID V0180494 Last Updated 01 Oct 2025, 13:30 - Andr…" at bounding box center [754, 232] width 868 height 18
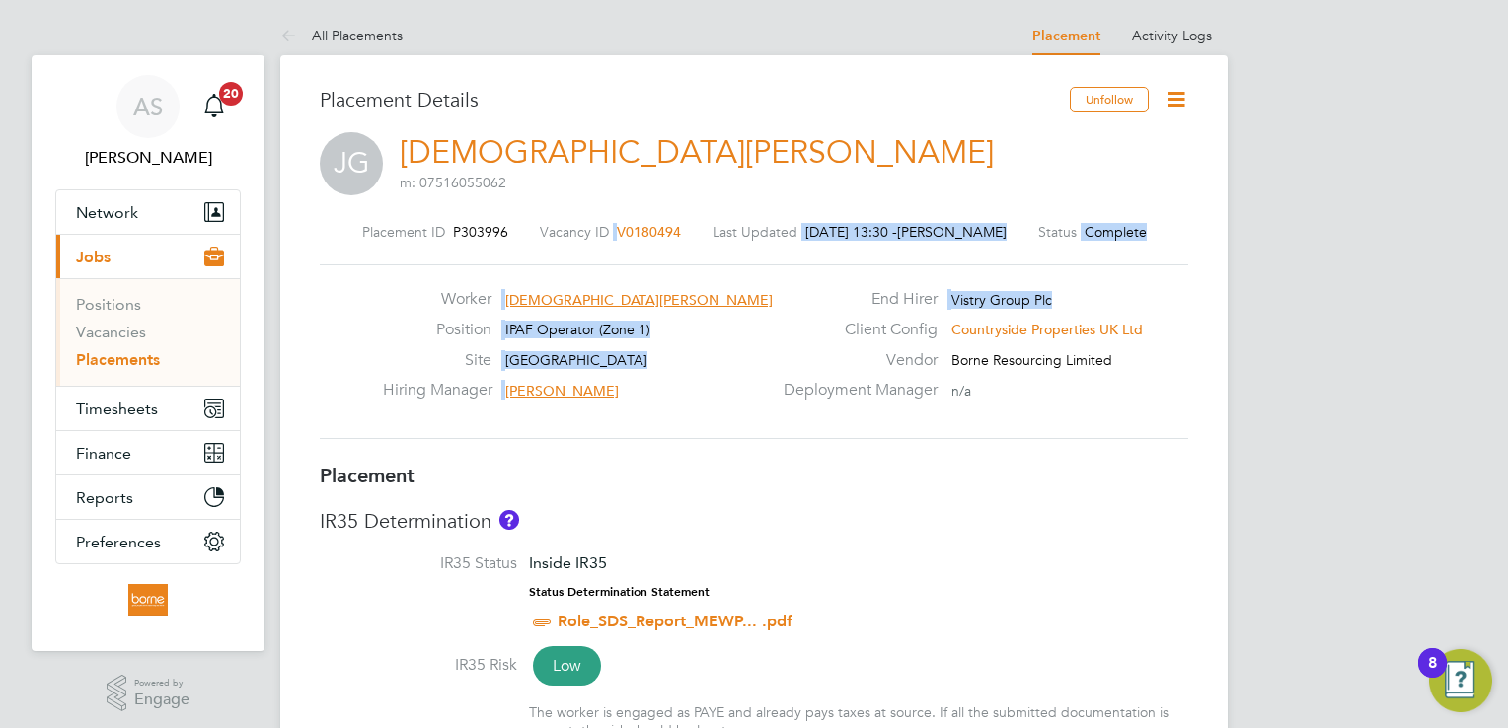
drag, startPoint x: 591, startPoint y: 231, endPoint x: 788, endPoint y: 326, distance: 218.9
click at [788, 326] on div "Placement ID P303996 Vacancy ID V0180494 Last Updated 01 Oct 2025, 13:30 - Andr…" at bounding box center [754, 331] width 868 height 264
drag, startPoint x: 788, startPoint y: 326, endPoint x: 776, endPoint y: 326, distance: 12.8
click at [776, 326] on label "Client Config" at bounding box center [855, 330] width 166 height 21
click at [718, 385] on div "Hiring Manager Stephen O'Donoghue" at bounding box center [577, 395] width 389 height 31
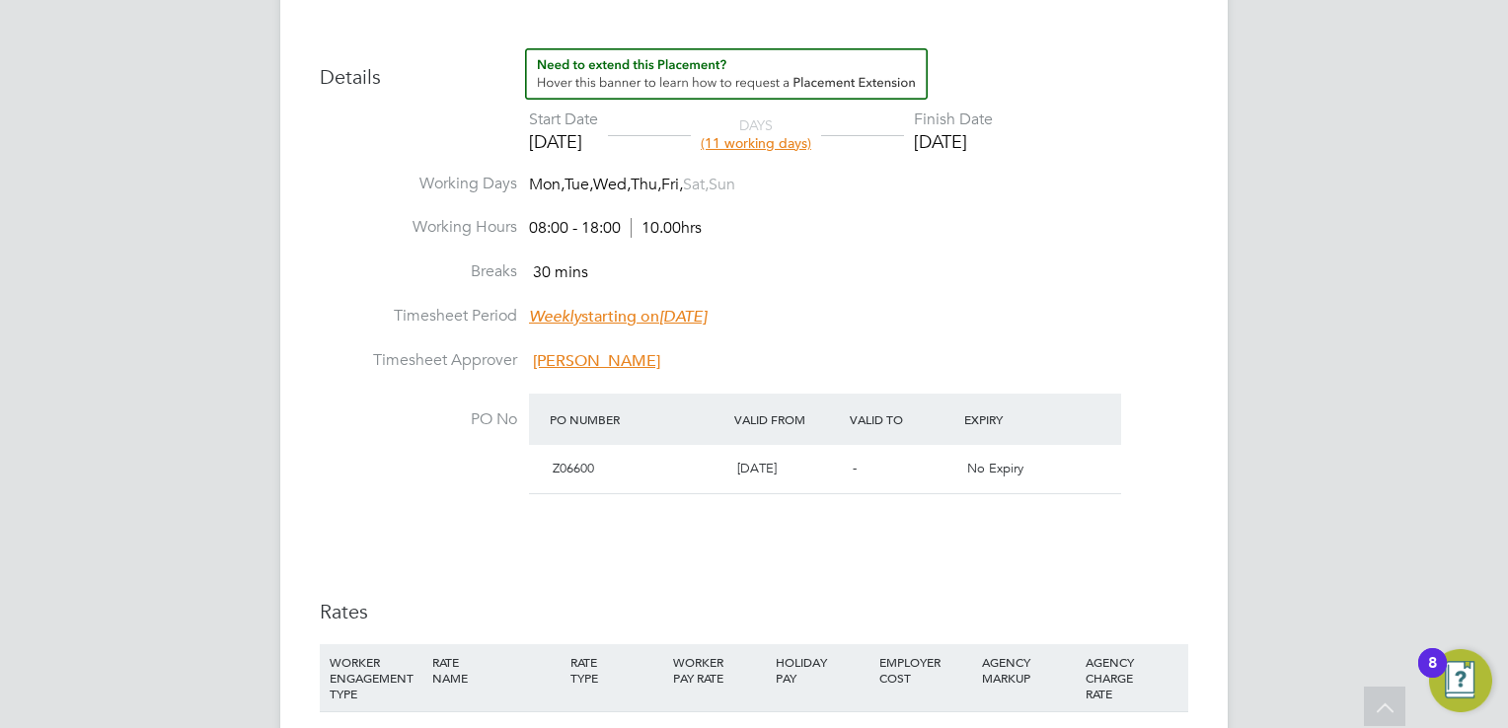
scroll to position [1184, 0]
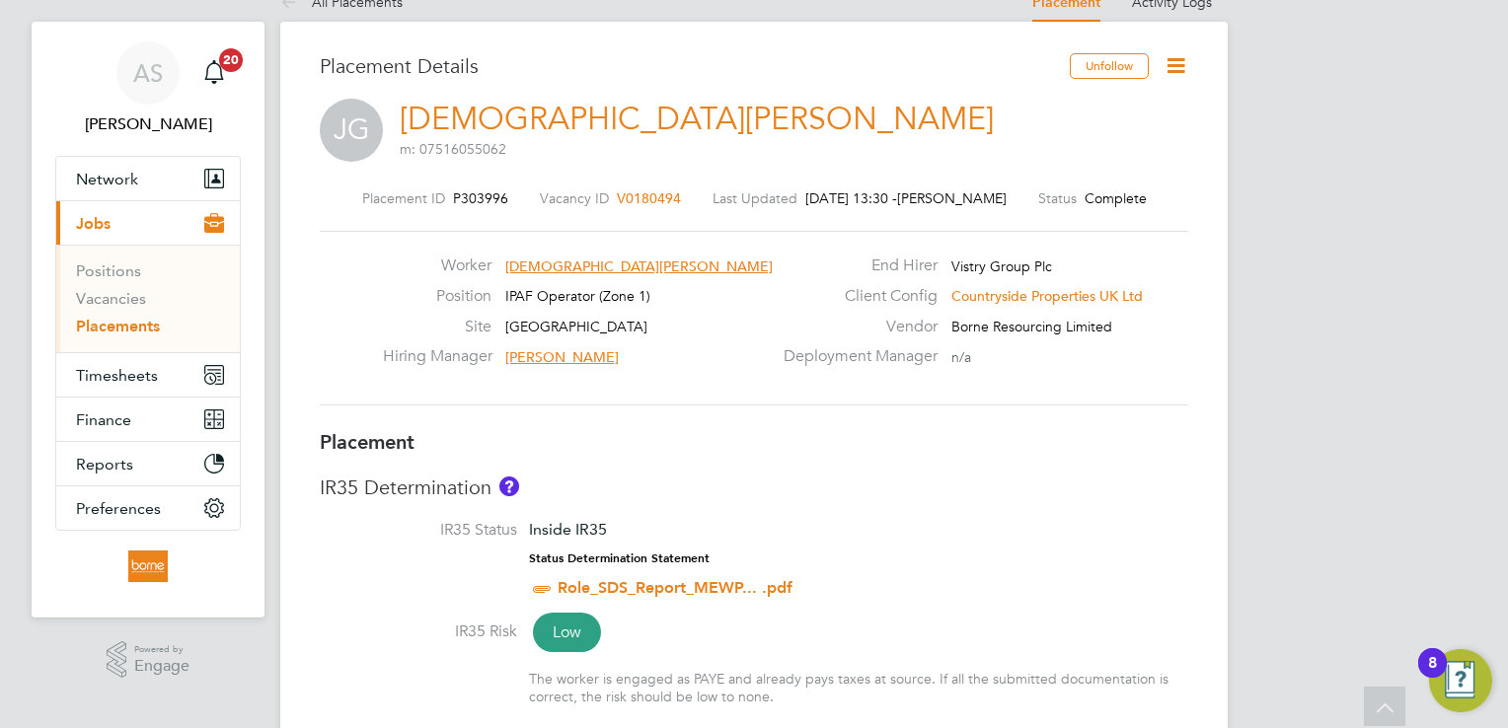
scroll to position [0, 0]
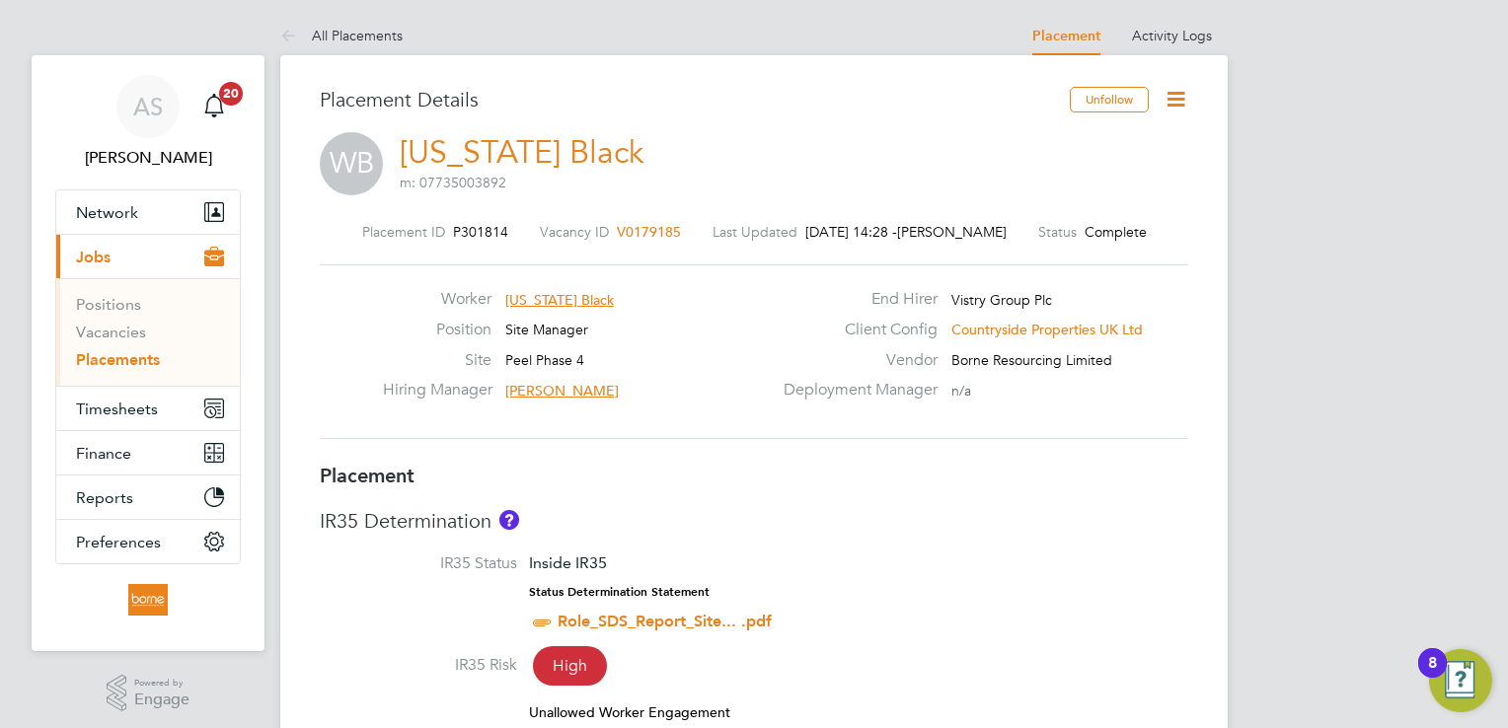
drag, startPoint x: 683, startPoint y: 228, endPoint x: 631, endPoint y: 239, distance: 53.4
click at [675, 229] on div "Placement ID P301814 Vacancy ID V0179185 Last Updated 01 Oct 2025, 14:28 - Rich…" at bounding box center [754, 232] width 868 height 18
drag, startPoint x: 501, startPoint y: 228, endPoint x: 452, endPoint y: 233, distance: 49.6
click at [452, 233] on div "Placement ID P301814" at bounding box center [435, 232] width 146 height 18
copy span "P301814"
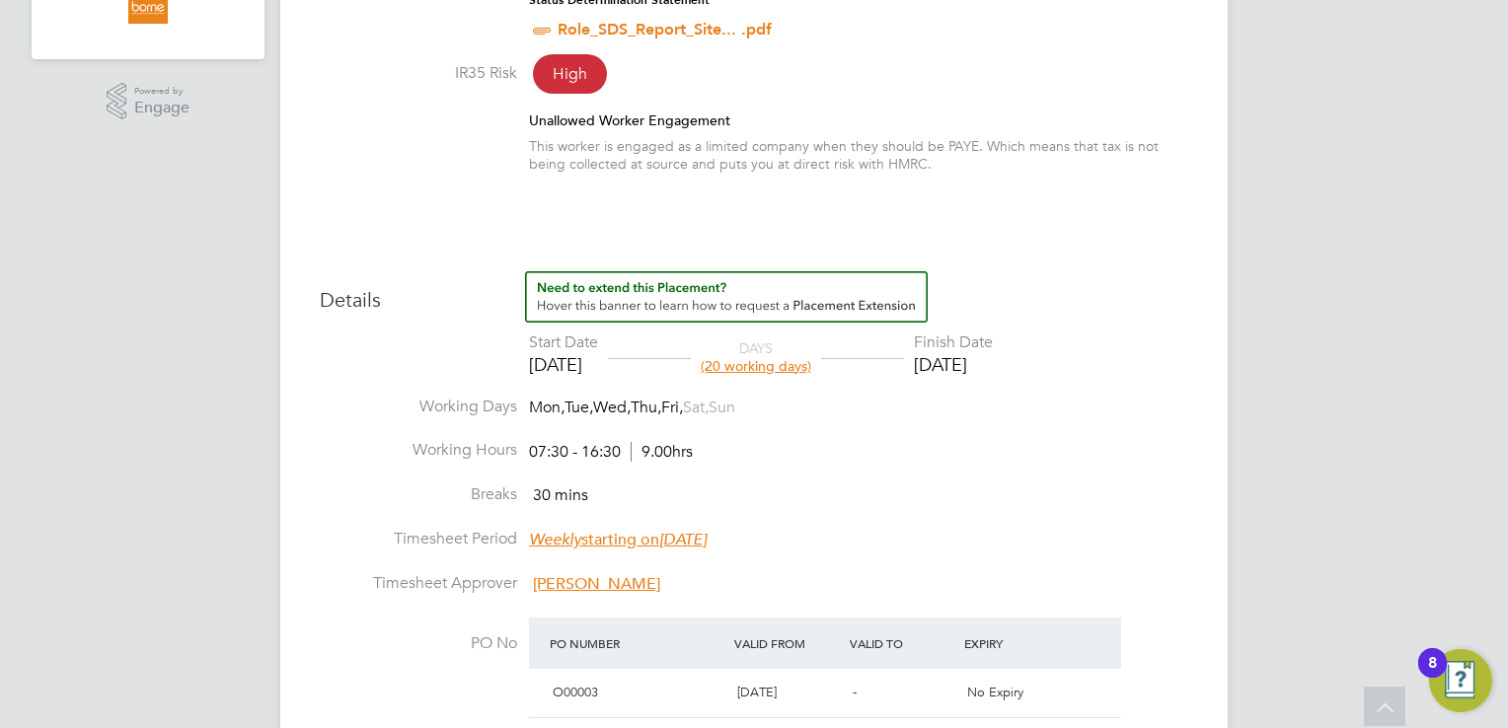
scroll to position [1085, 0]
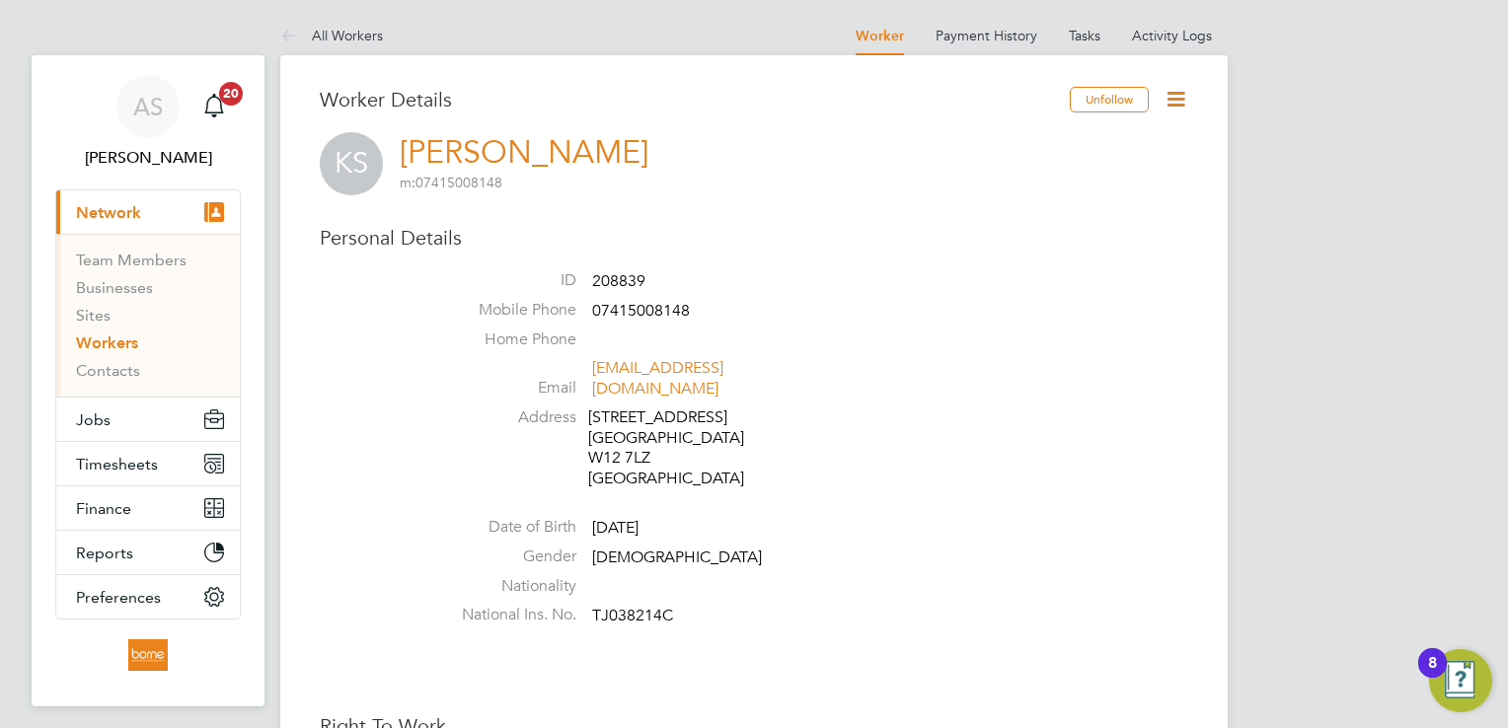
click at [126, 345] on link "Workers" at bounding box center [107, 343] width 62 height 19
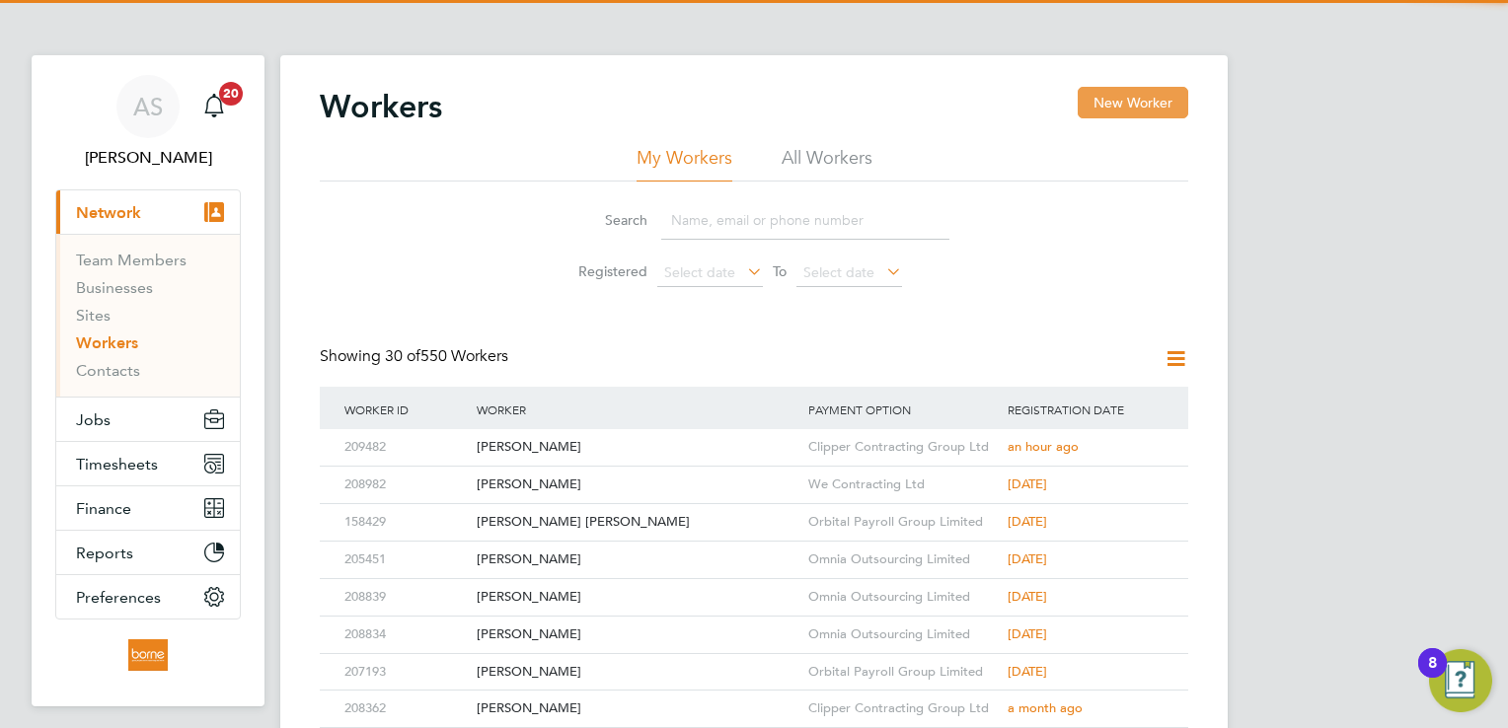
click at [1117, 92] on button "New Worker" at bounding box center [1133, 103] width 111 height 32
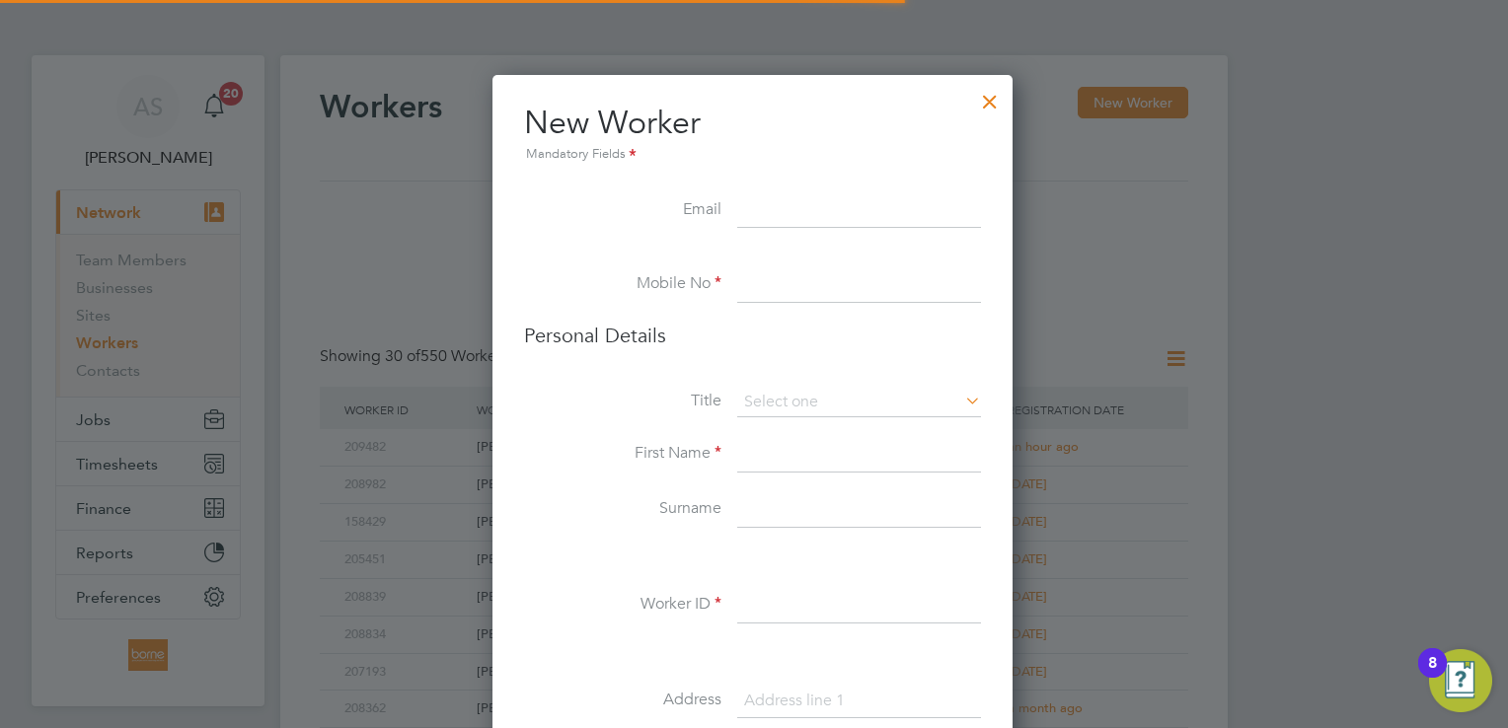
scroll to position [1662, 522]
drag, startPoint x: 816, startPoint y: 189, endPoint x: 766, endPoint y: 214, distance: 56.0
click at [766, 214] on input at bounding box center [859, 211] width 244 height 36
paste input "lawalmubaraq58@gmail.com07865 024543"
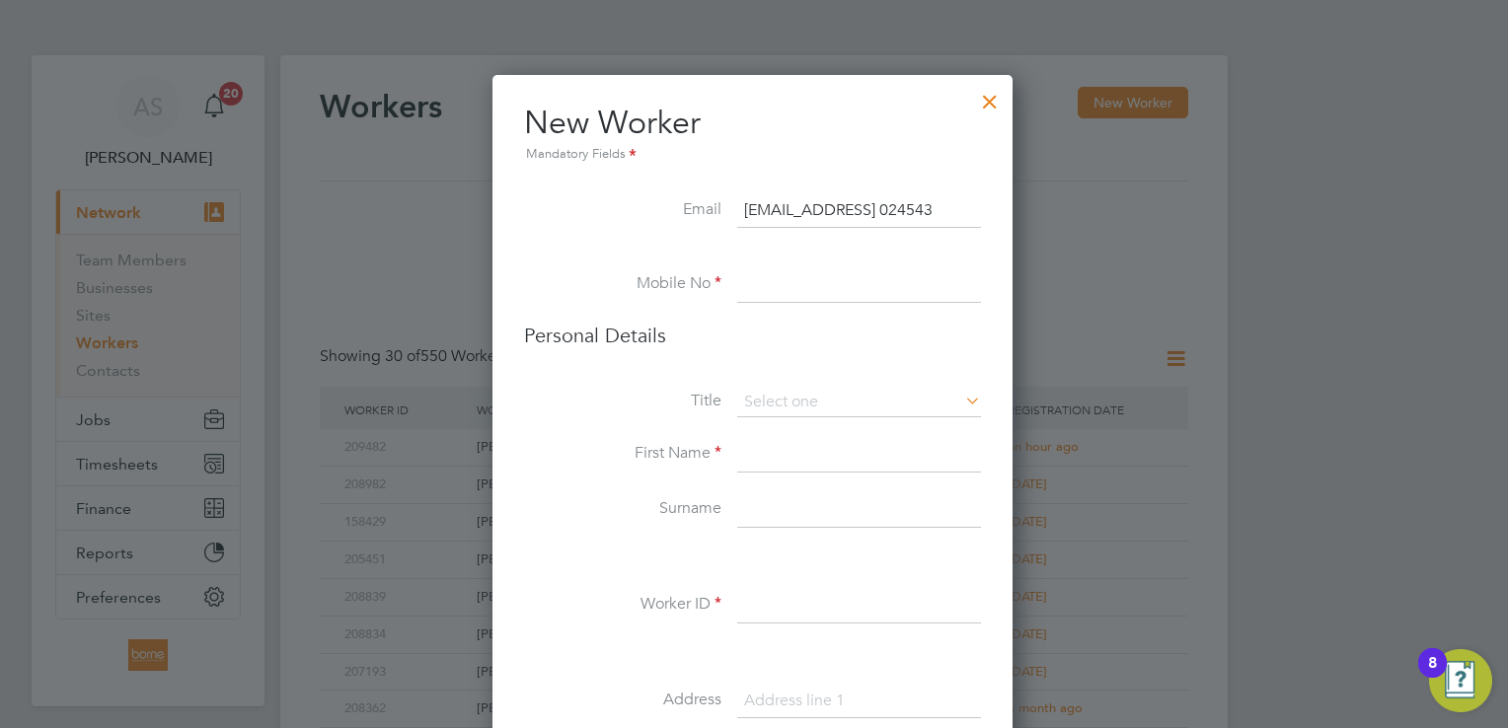
scroll to position [0, 73]
drag, startPoint x: 876, startPoint y: 206, endPoint x: 1141, endPoint y: 243, distance: 267.0
type input "[EMAIL_ADDRESS][DOMAIN_NAME]"
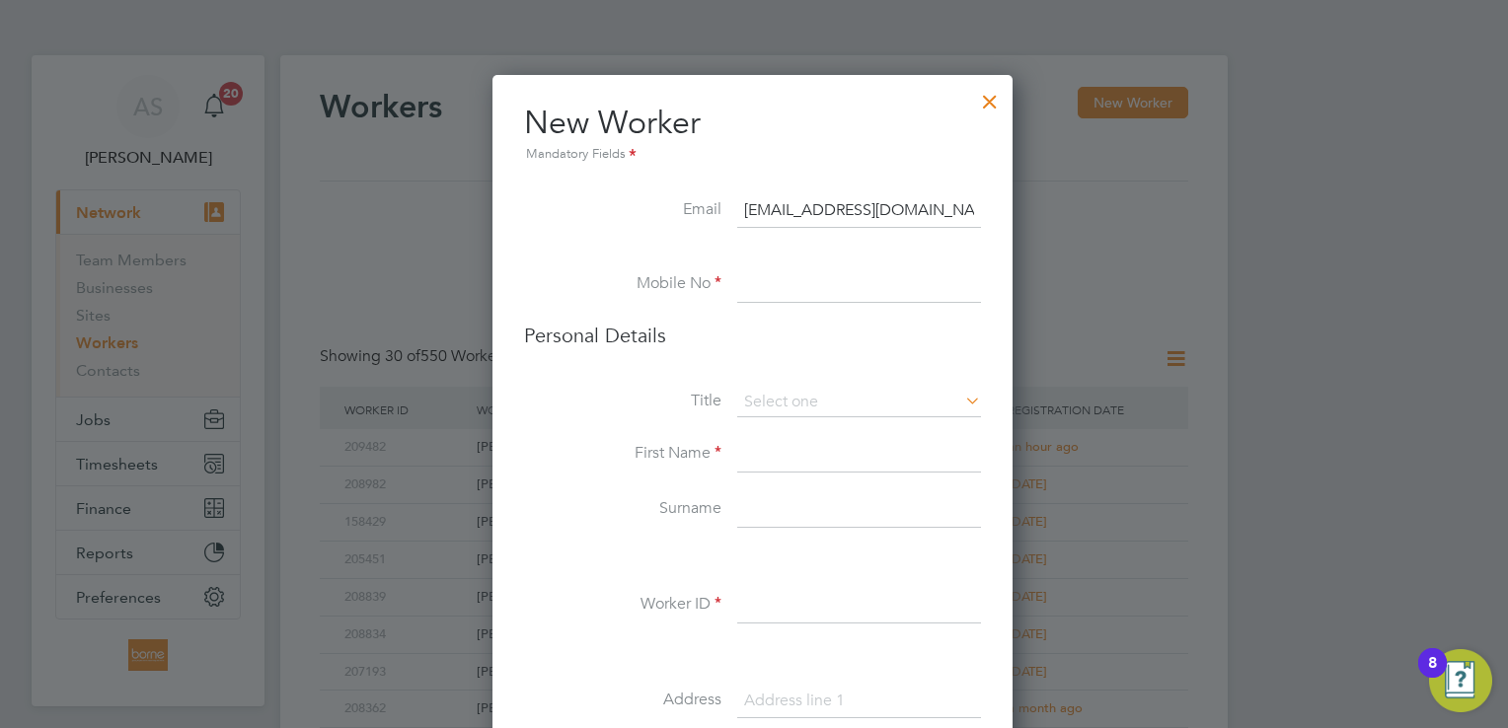
paste input "07865 024543"
type input "07865 024543"
drag, startPoint x: 885, startPoint y: 400, endPoint x: 879, endPoint y: 412, distance: 14.1
click at [884, 399] on input at bounding box center [859, 403] width 244 height 30
drag, startPoint x: 833, startPoint y: 430, endPoint x: 836, endPoint y: 440, distance: 10.3
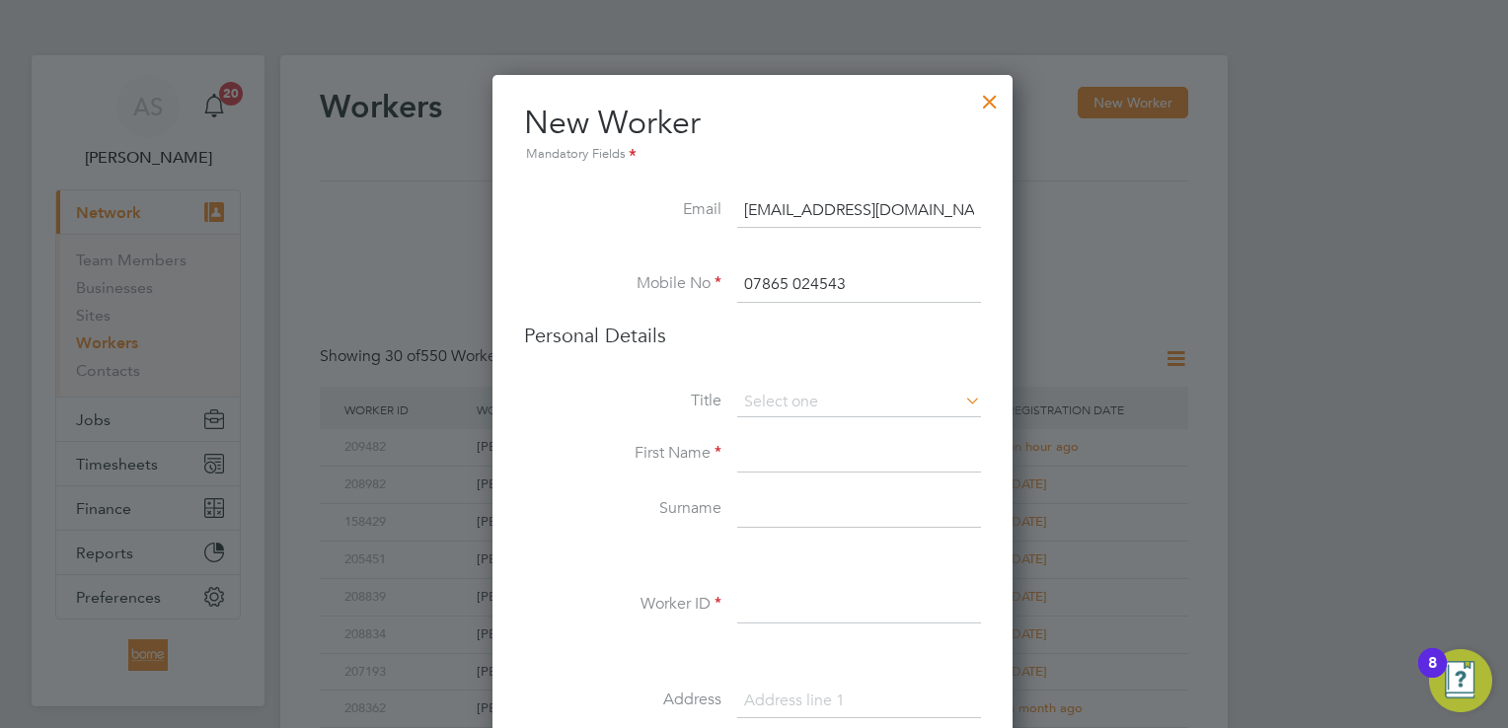
click at [833, 429] on li "Mr" at bounding box center [859, 429] width 245 height 26
type input "Mr"
paste input "[PERSON_NAME]"
drag, startPoint x: 815, startPoint y: 454, endPoint x: 946, endPoint y: 456, distance: 131.3
click at [946, 456] on input "[PERSON_NAME]" at bounding box center [859, 455] width 244 height 36
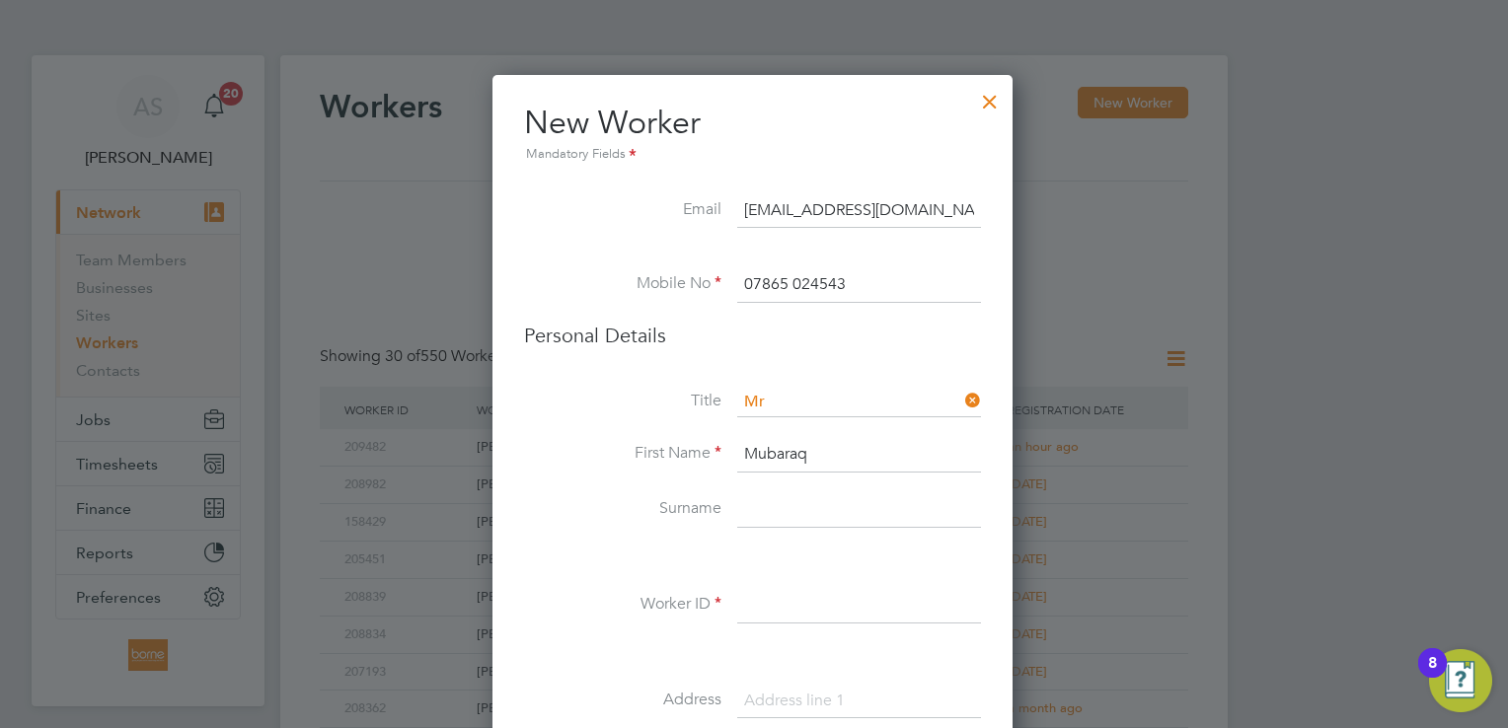
type input "Mubaraq"
paste input "Lawal"
type input "Lawal"
click at [770, 589] on input at bounding box center [859, 606] width 244 height 36
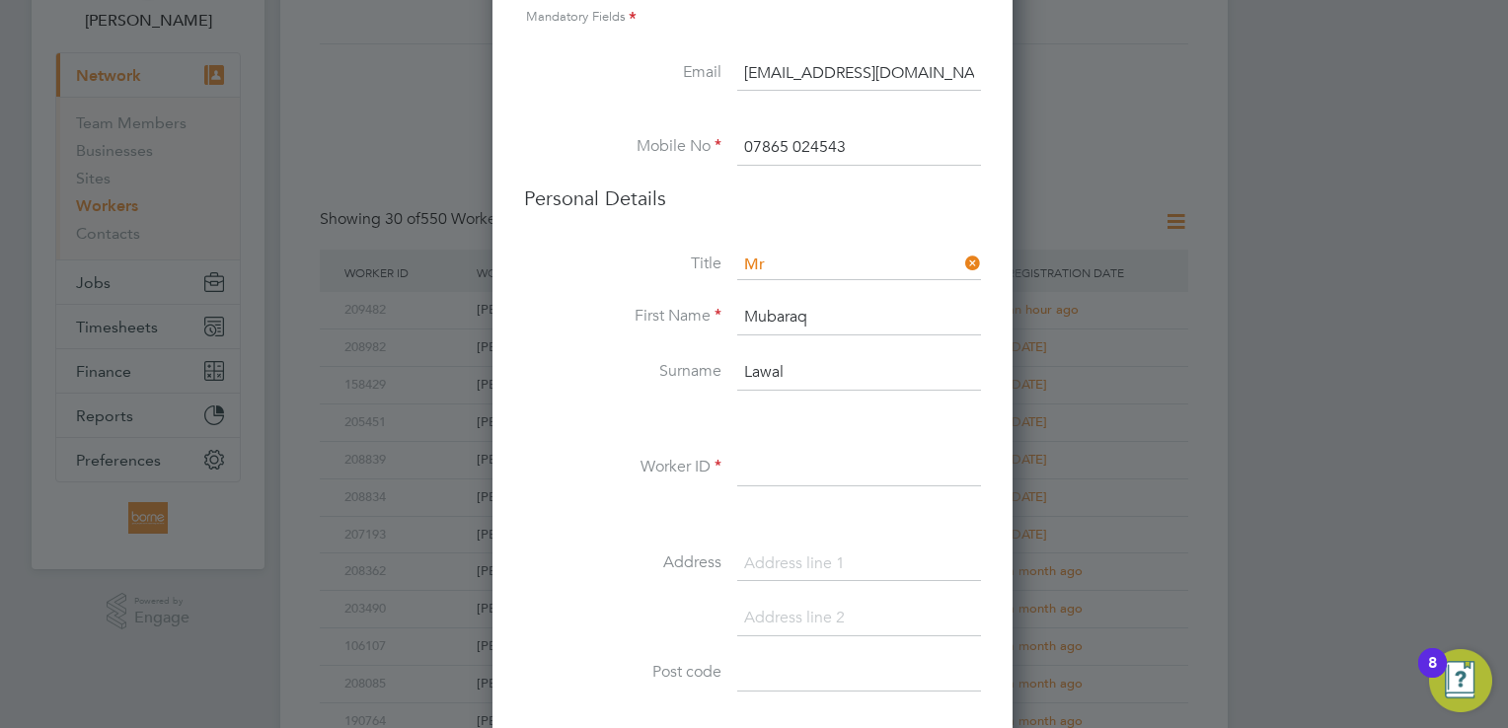
scroll to position [395, 0]
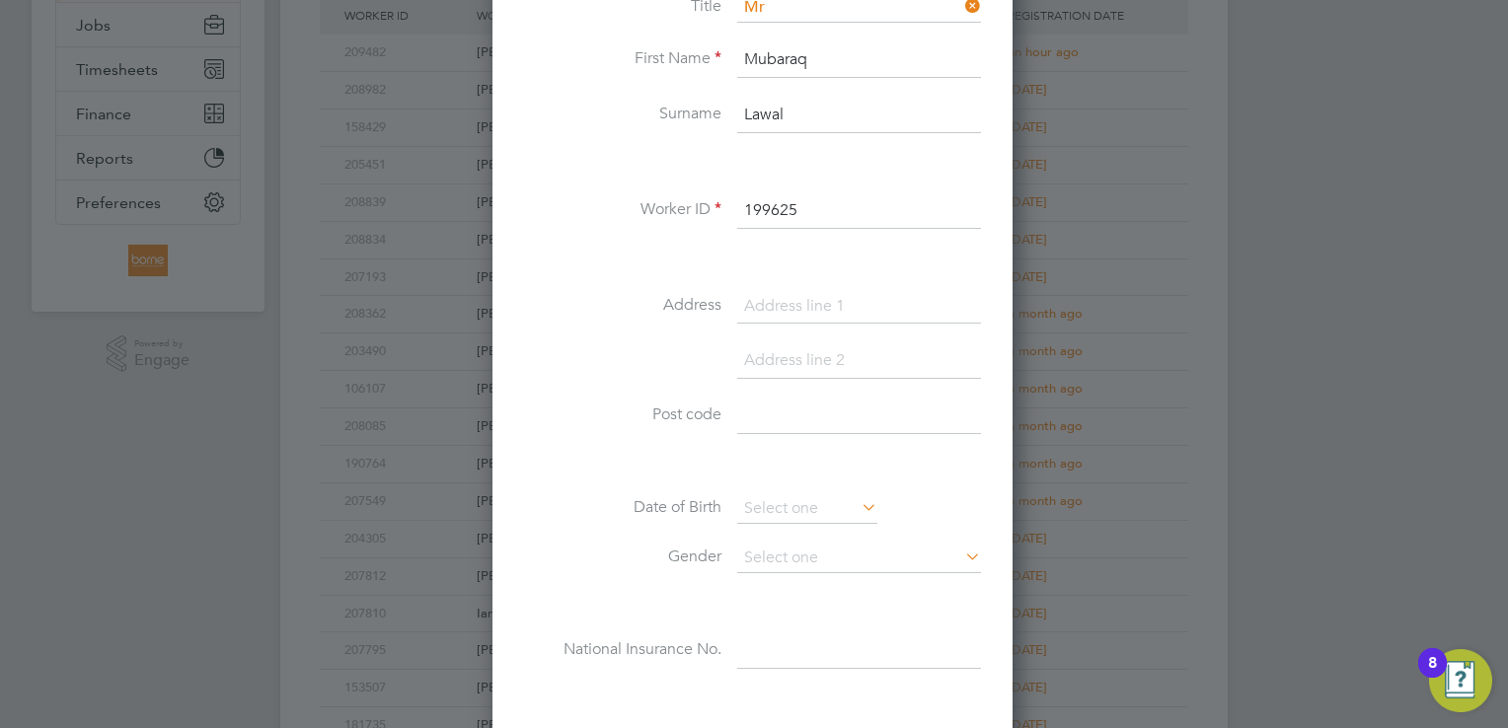
type input "199625"
click at [789, 507] on input at bounding box center [807, 509] width 140 height 30
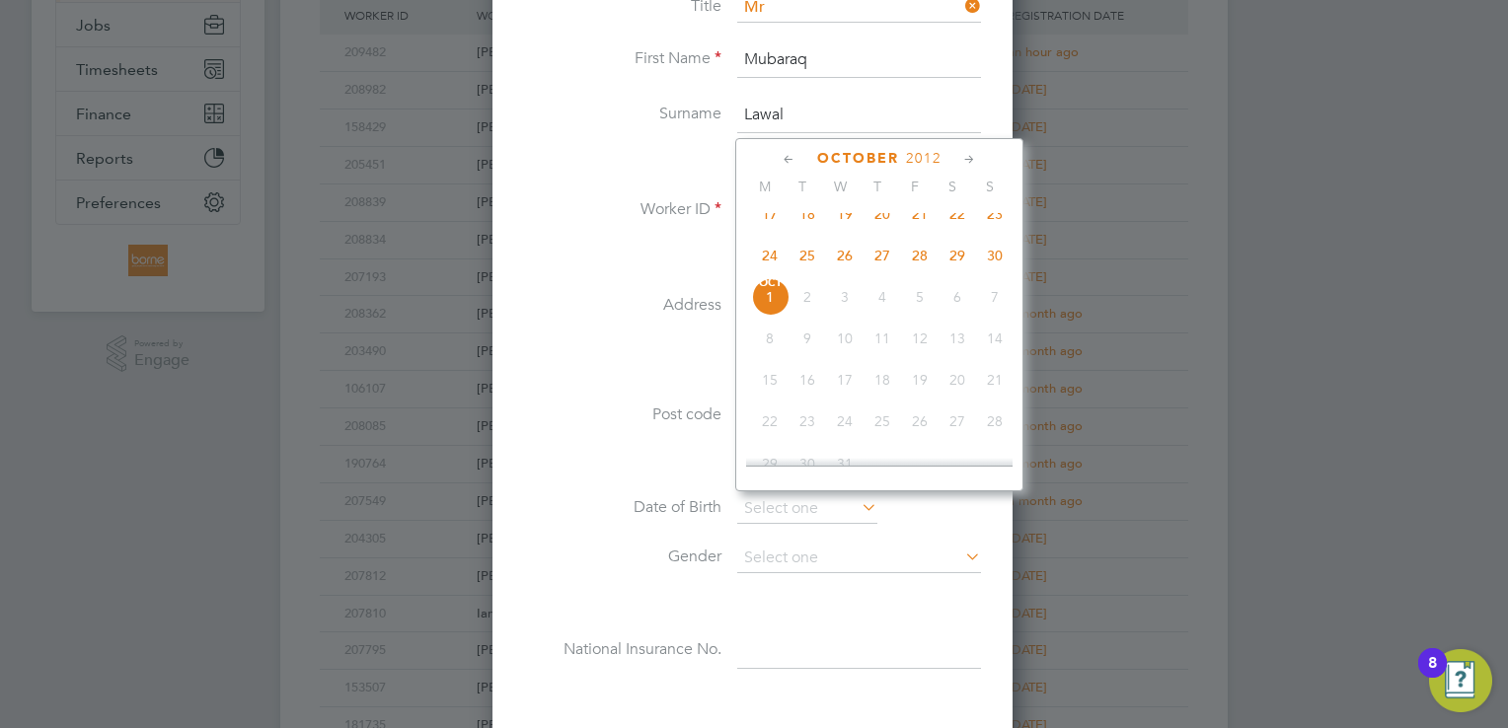
click at [932, 165] on div "October 2012" at bounding box center [879, 158] width 266 height 19
click at [925, 153] on span "2012" at bounding box center [924, 158] width 36 height 17
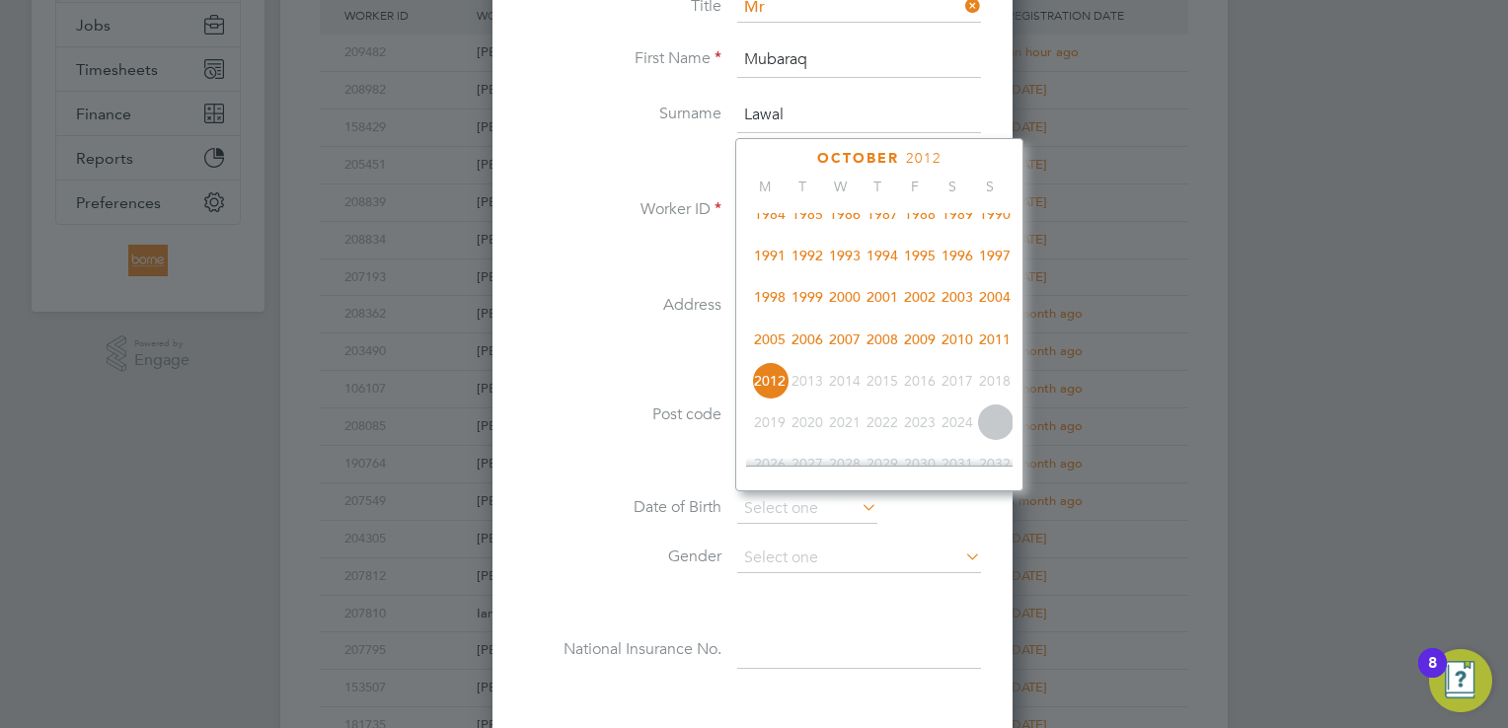
scroll to position [429, 0]
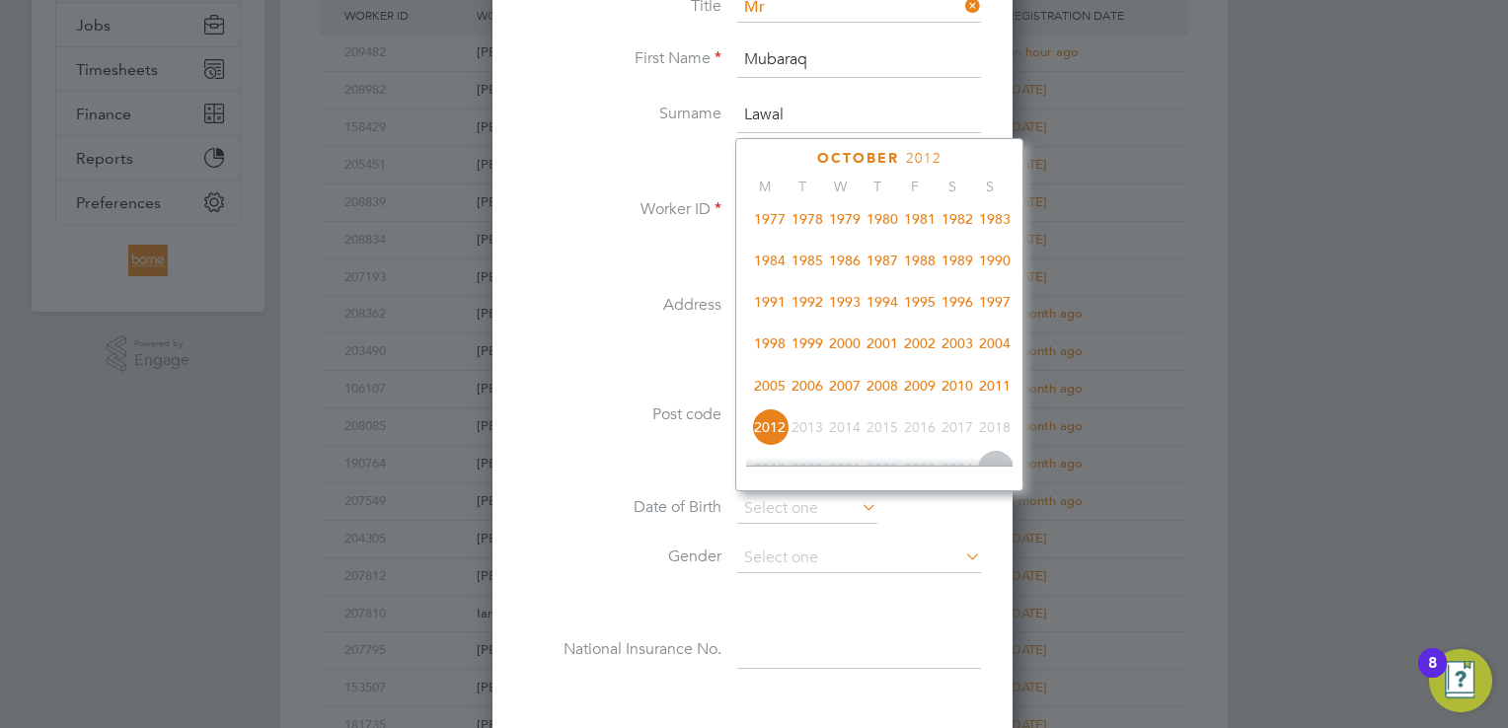
click at [921, 316] on span "1995" at bounding box center [919, 301] width 37 height 37
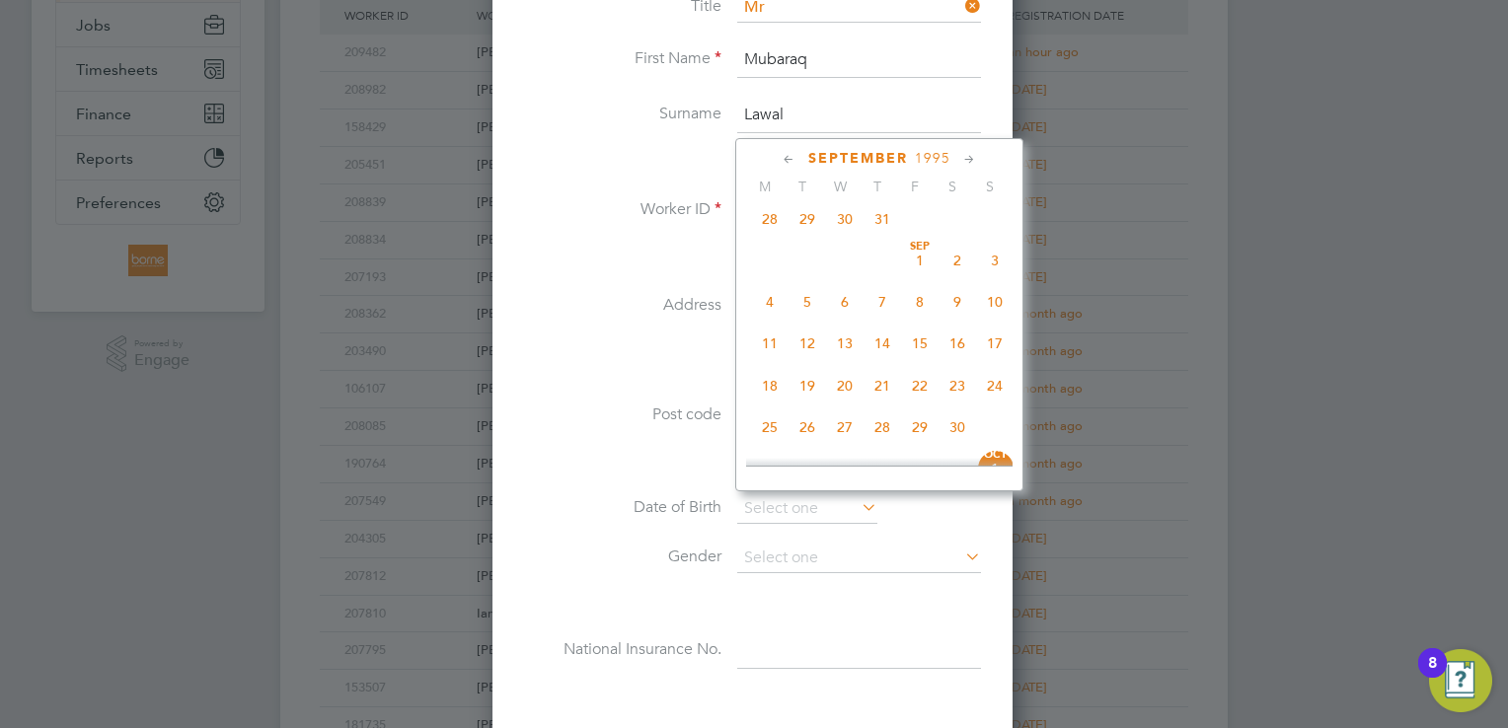
click at [790, 158] on icon at bounding box center [789, 160] width 19 height 22
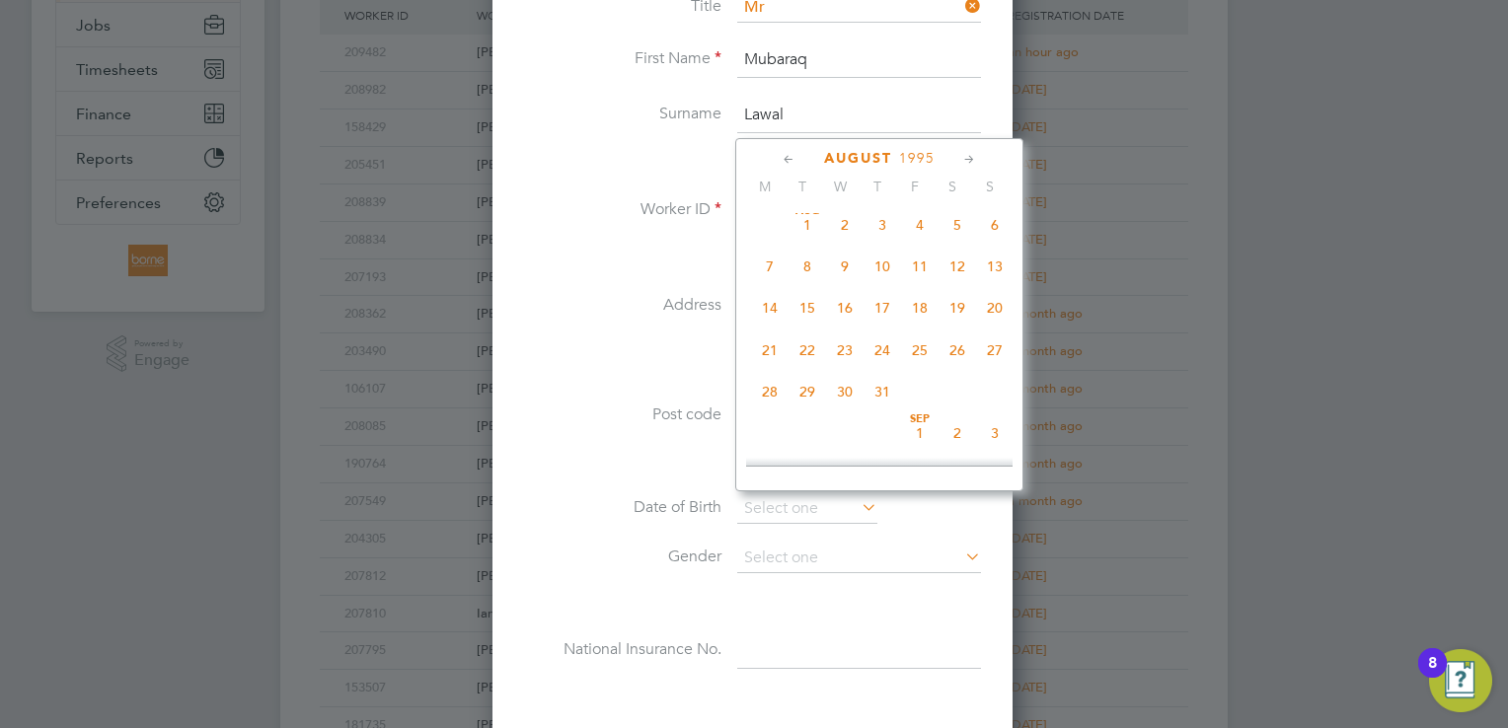
click at [790, 158] on icon at bounding box center [789, 160] width 19 height 22
click at [785, 160] on icon at bounding box center [789, 160] width 19 height 22
click at [789, 153] on icon at bounding box center [789, 160] width 19 height 22
click at [785, 155] on icon at bounding box center [789, 160] width 19 height 22
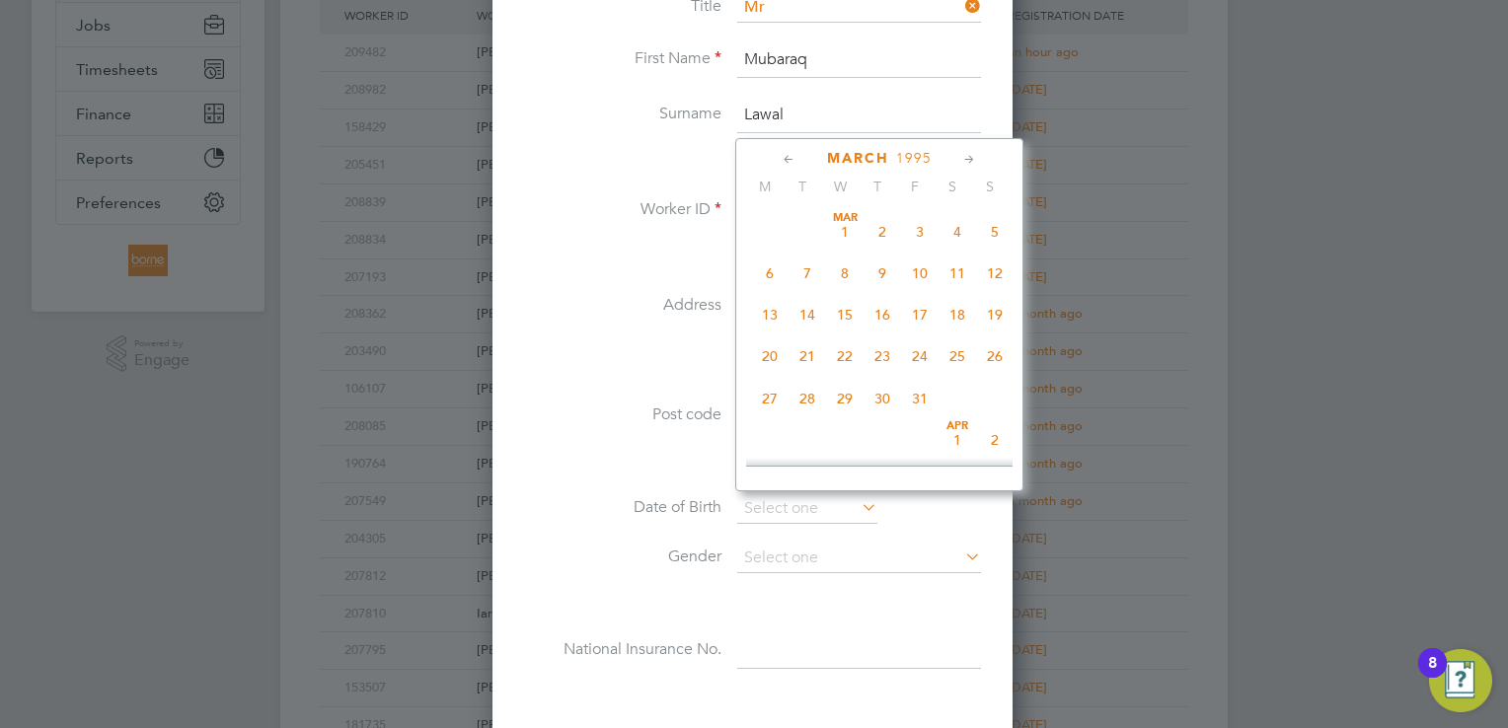
click at [785, 156] on icon at bounding box center [789, 160] width 19 height 22
click at [882, 231] on span "2" at bounding box center [881, 231] width 37 height 37
type input "02 Feb 1995"
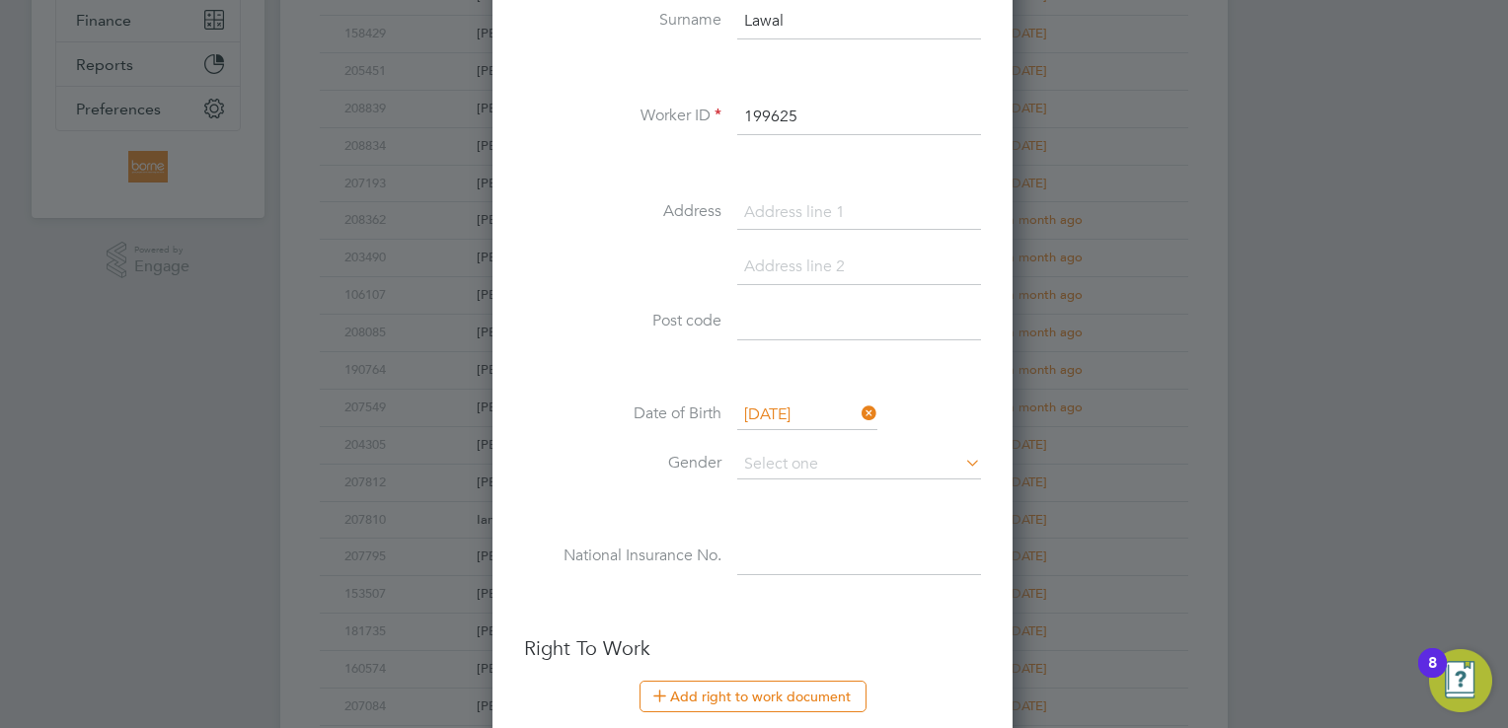
scroll to position [592, 0]
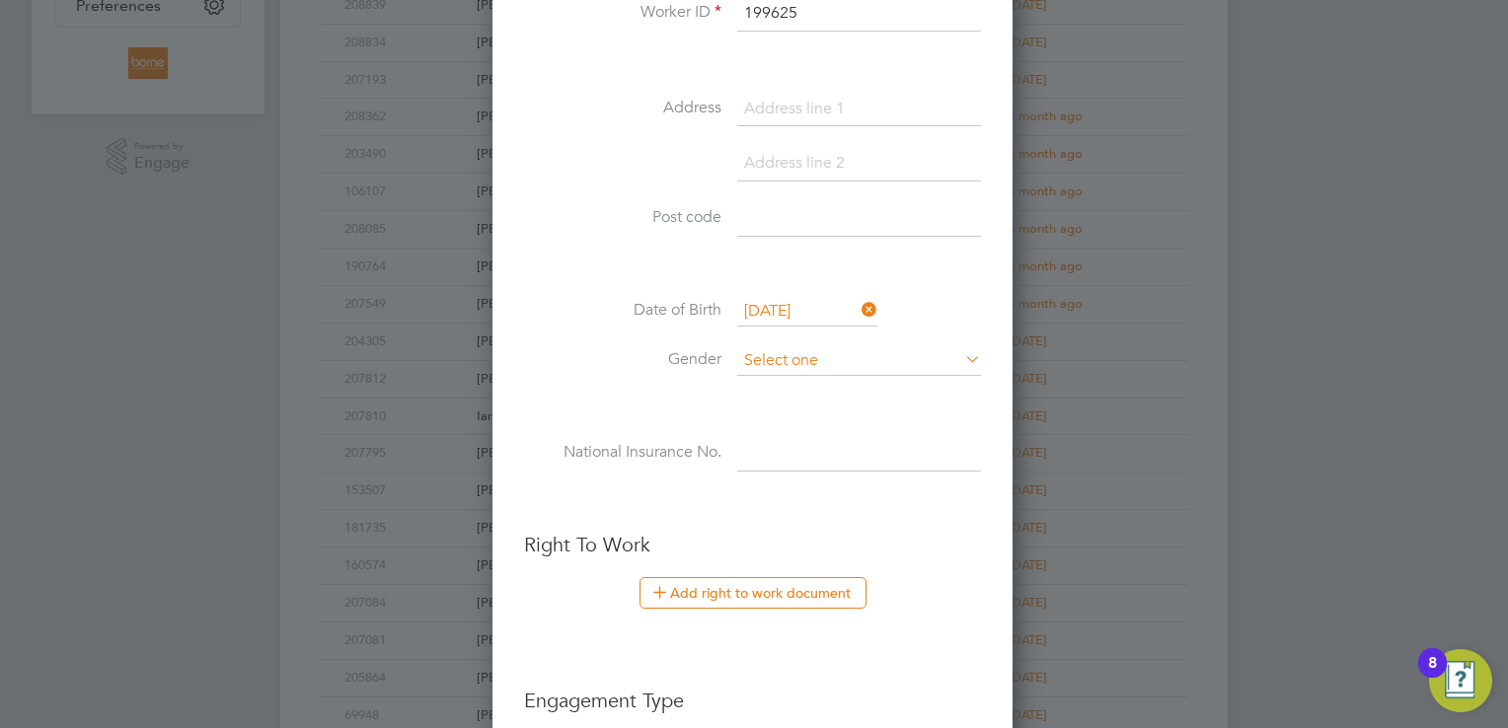
click at [813, 367] on input at bounding box center [859, 361] width 244 height 30
click at [801, 384] on li "Male" at bounding box center [859, 385] width 245 height 26
type input "Male"
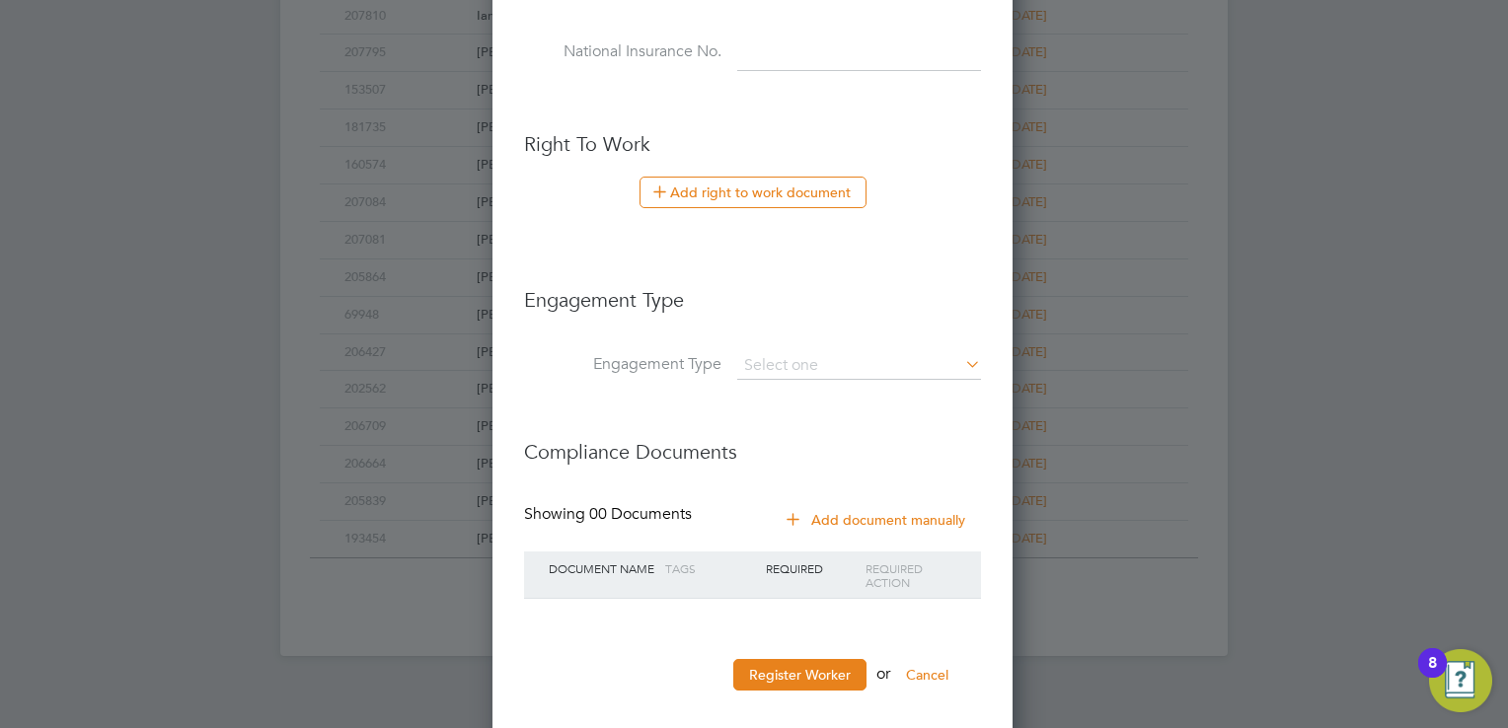
scroll to position [1008, 0]
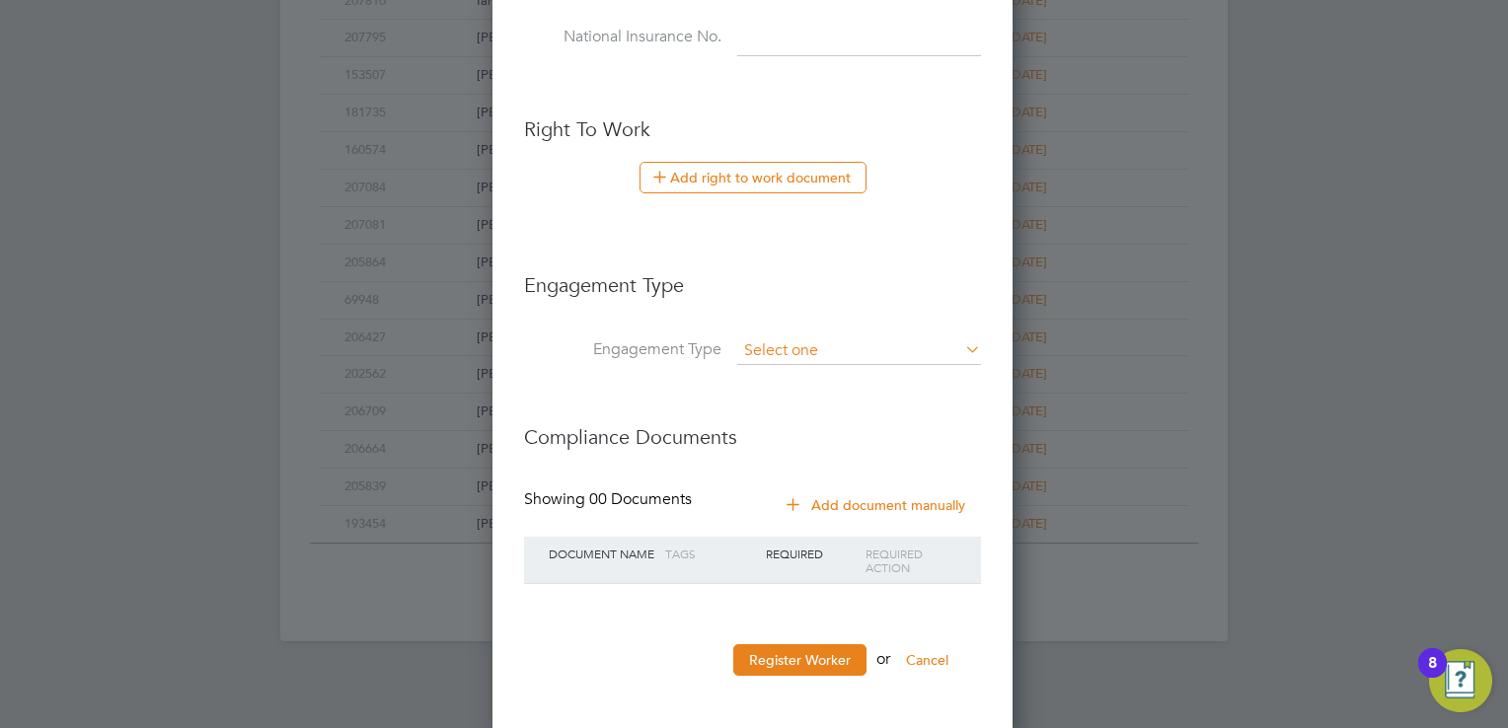
click at [852, 340] on input at bounding box center [859, 351] width 244 height 28
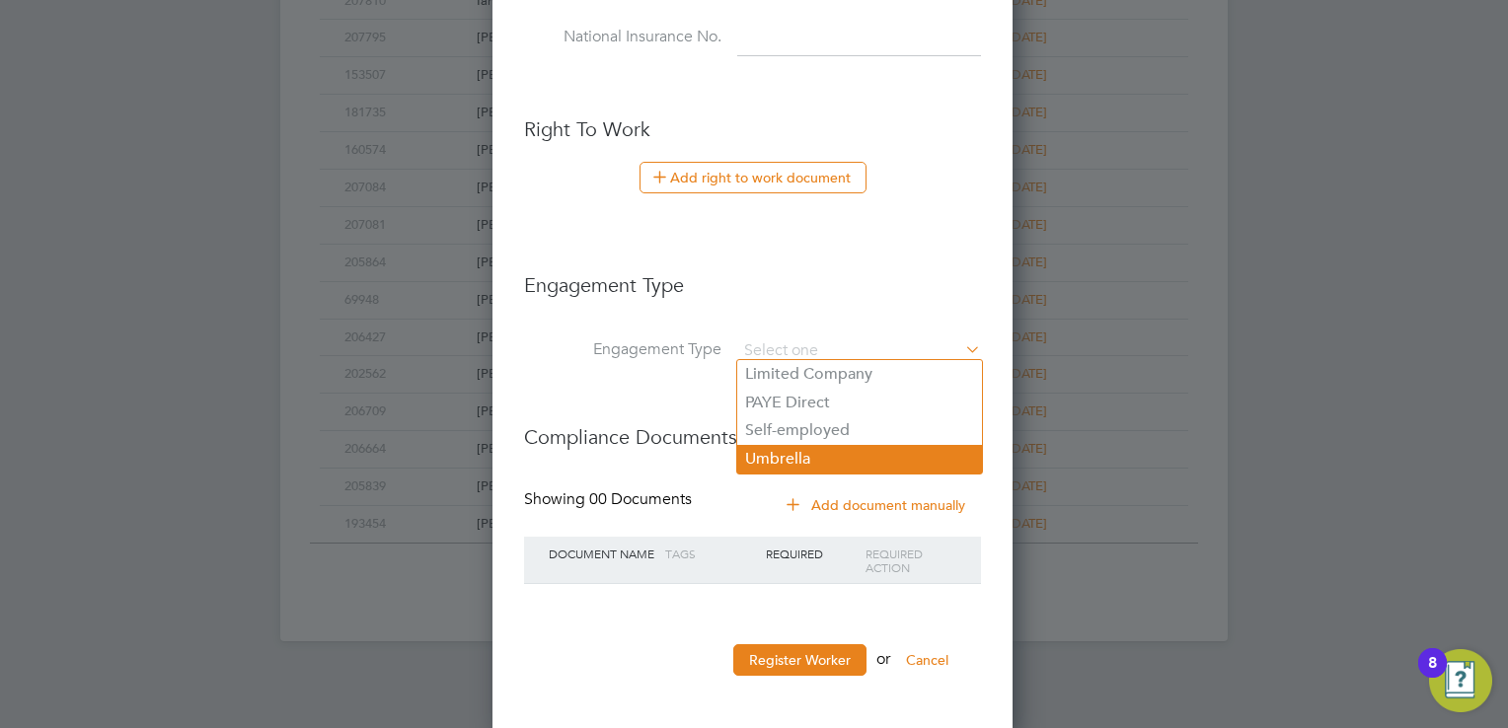
click at [822, 456] on li "Umbrella" at bounding box center [859, 459] width 245 height 29
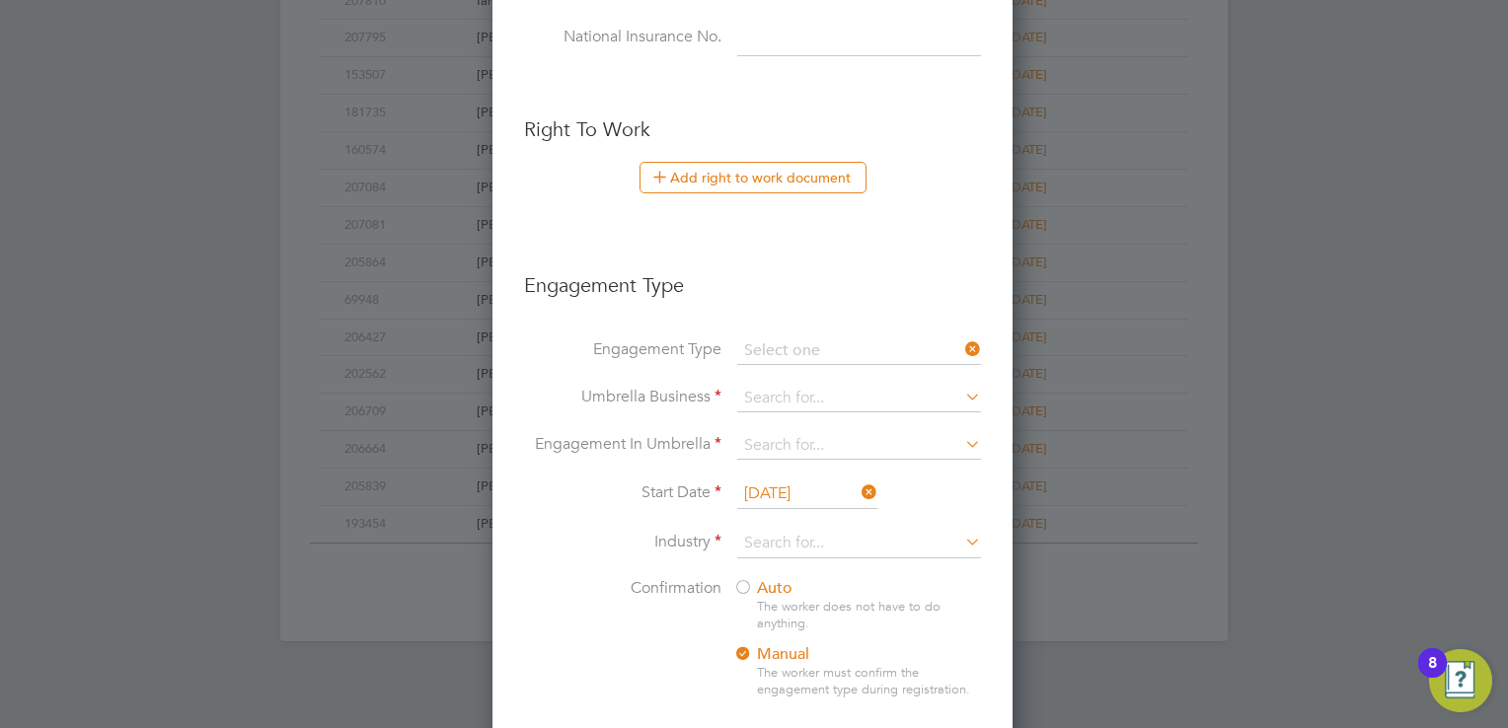
type input "Umbrella"
click at [832, 394] on input at bounding box center [859, 399] width 244 height 28
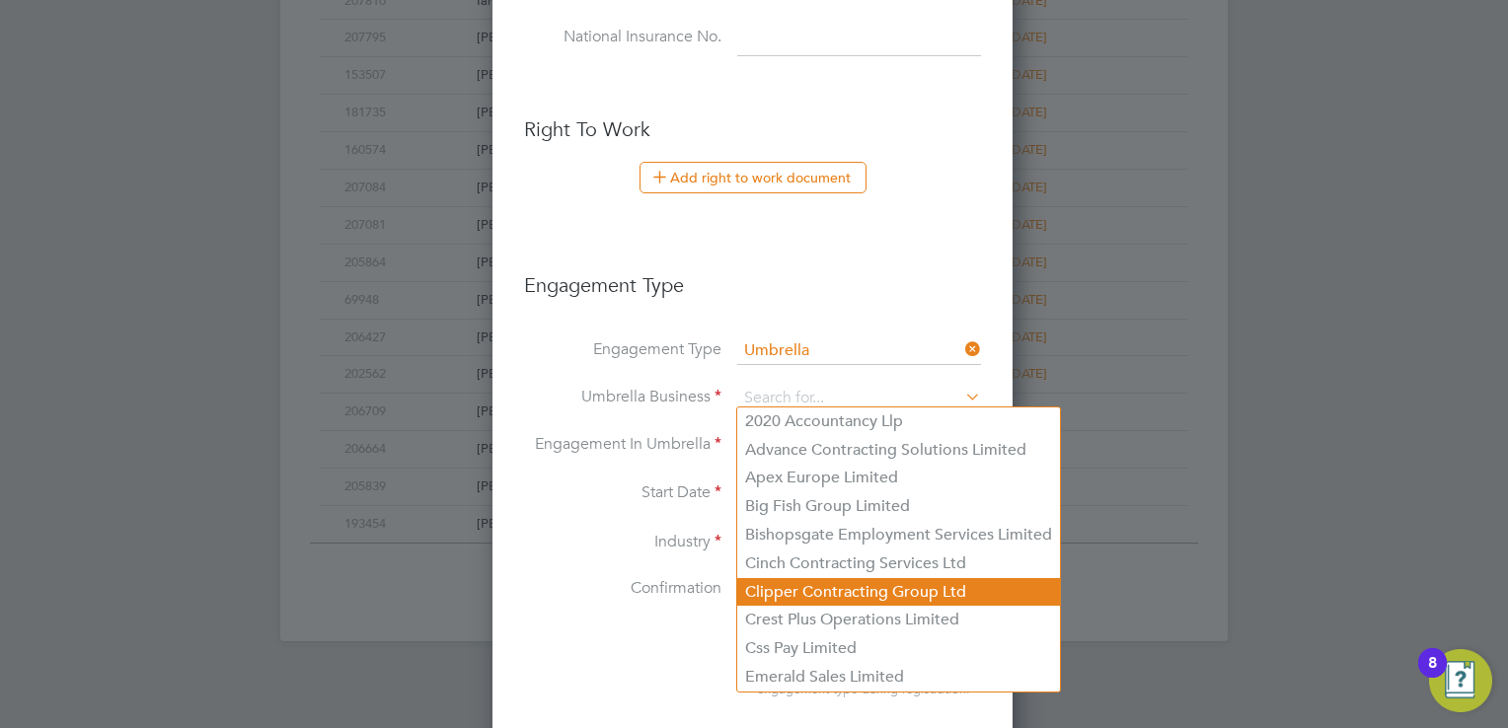
click at [834, 600] on li "Clipper Contracting Group Ltd" at bounding box center [898, 592] width 323 height 29
type input "Clipper Contracting Group Ltd"
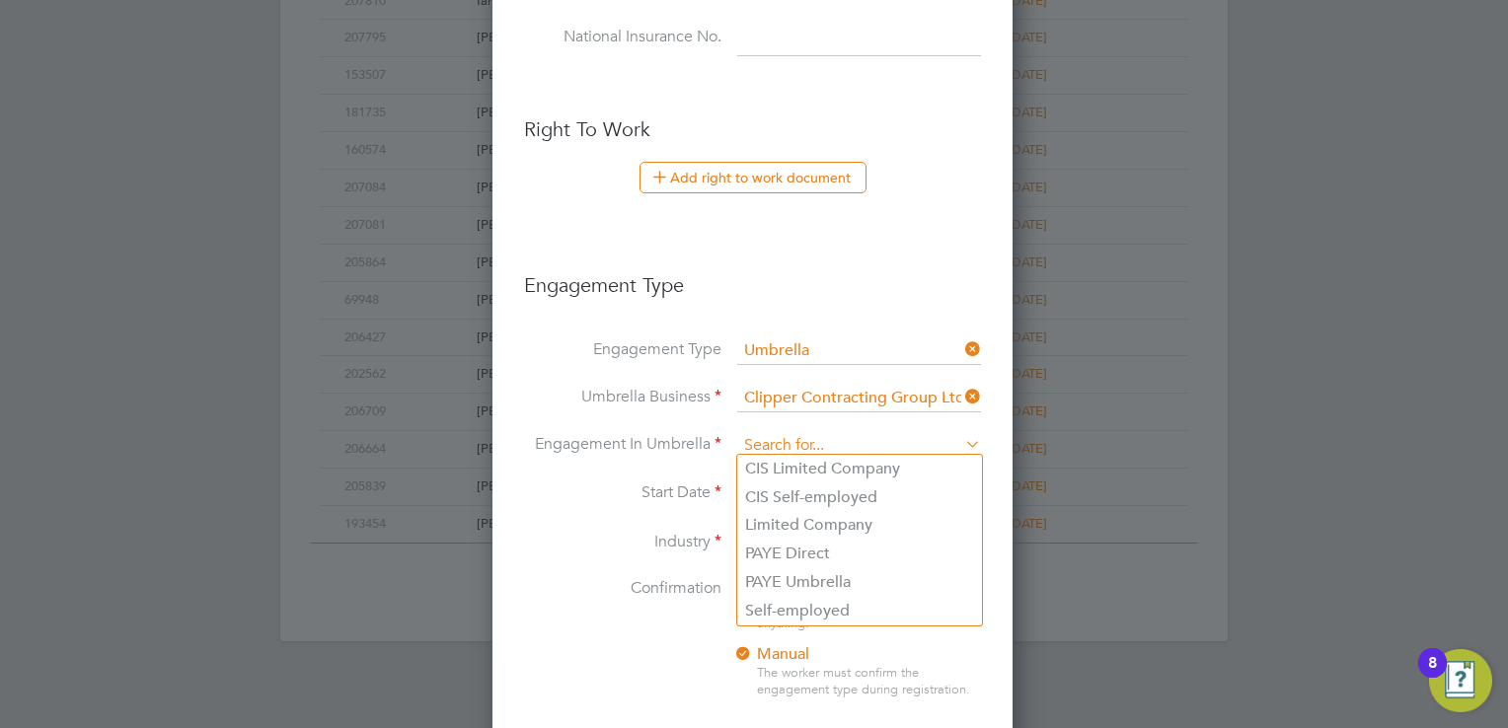
click at [802, 434] on input at bounding box center [859, 446] width 244 height 28
click at [808, 498] on li "CIS Self-employed" at bounding box center [859, 498] width 245 height 29
type input "CIS Self-employed"
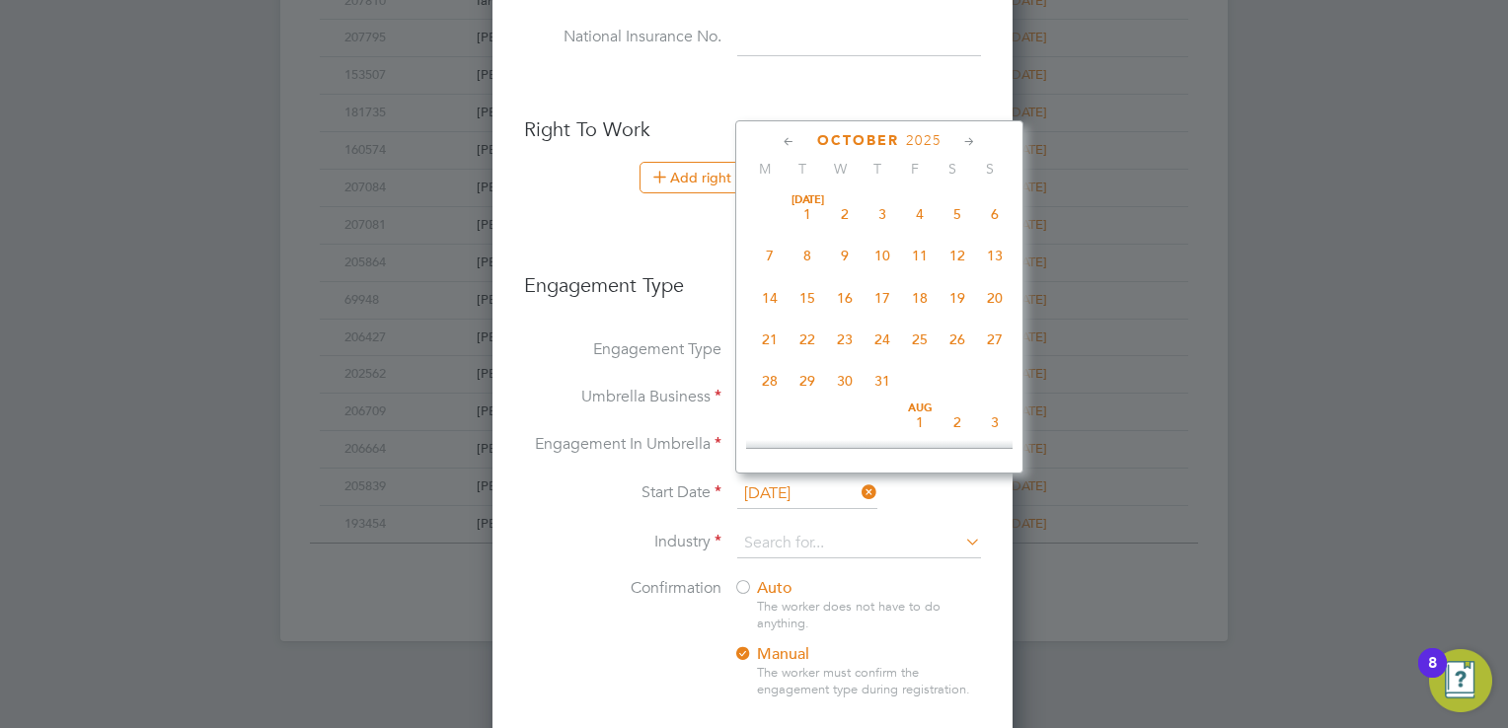
click at [826, 480] on input "[DATE]" at bounding box center [807, 495] width 140 height 30
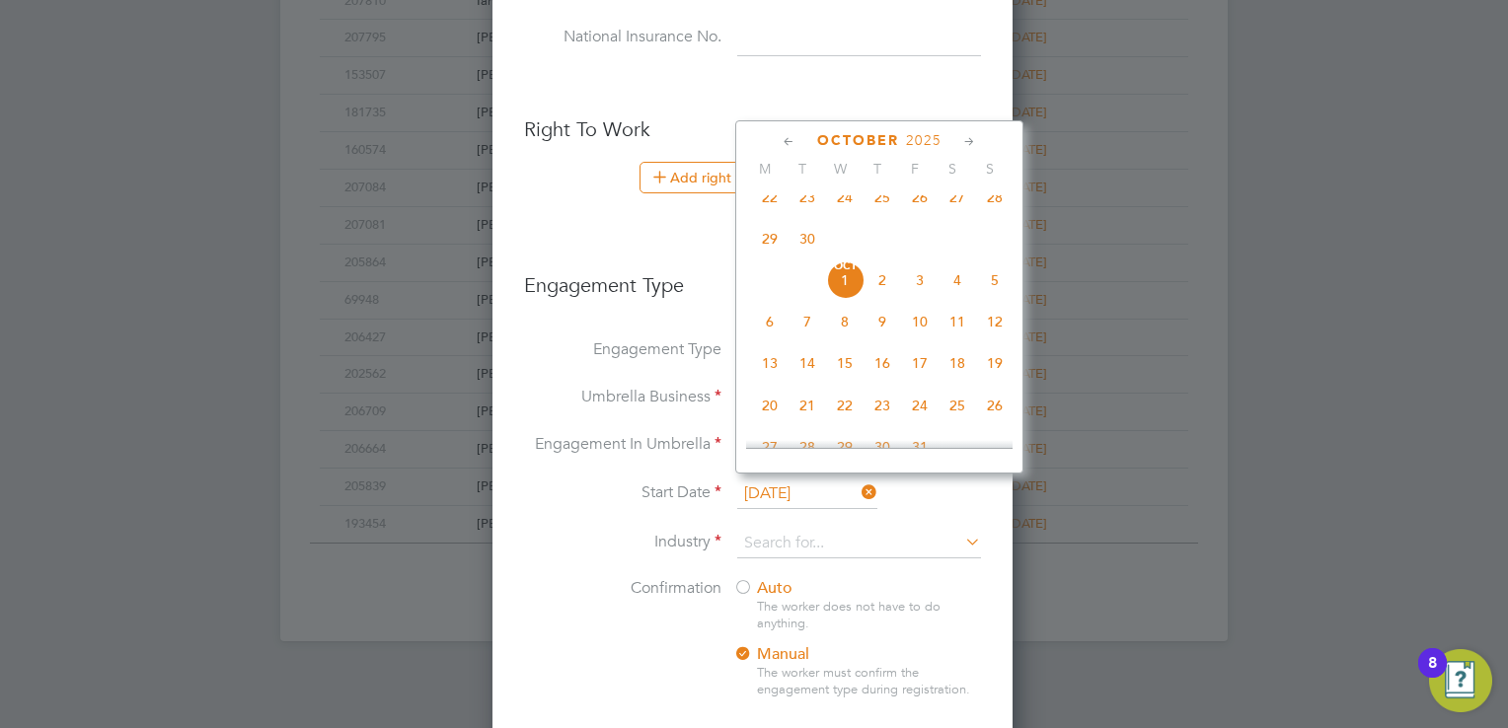
click at [774, 251] on span "29" at bounding box center [769, 238] width 37 height 37
type input "[DATE]"
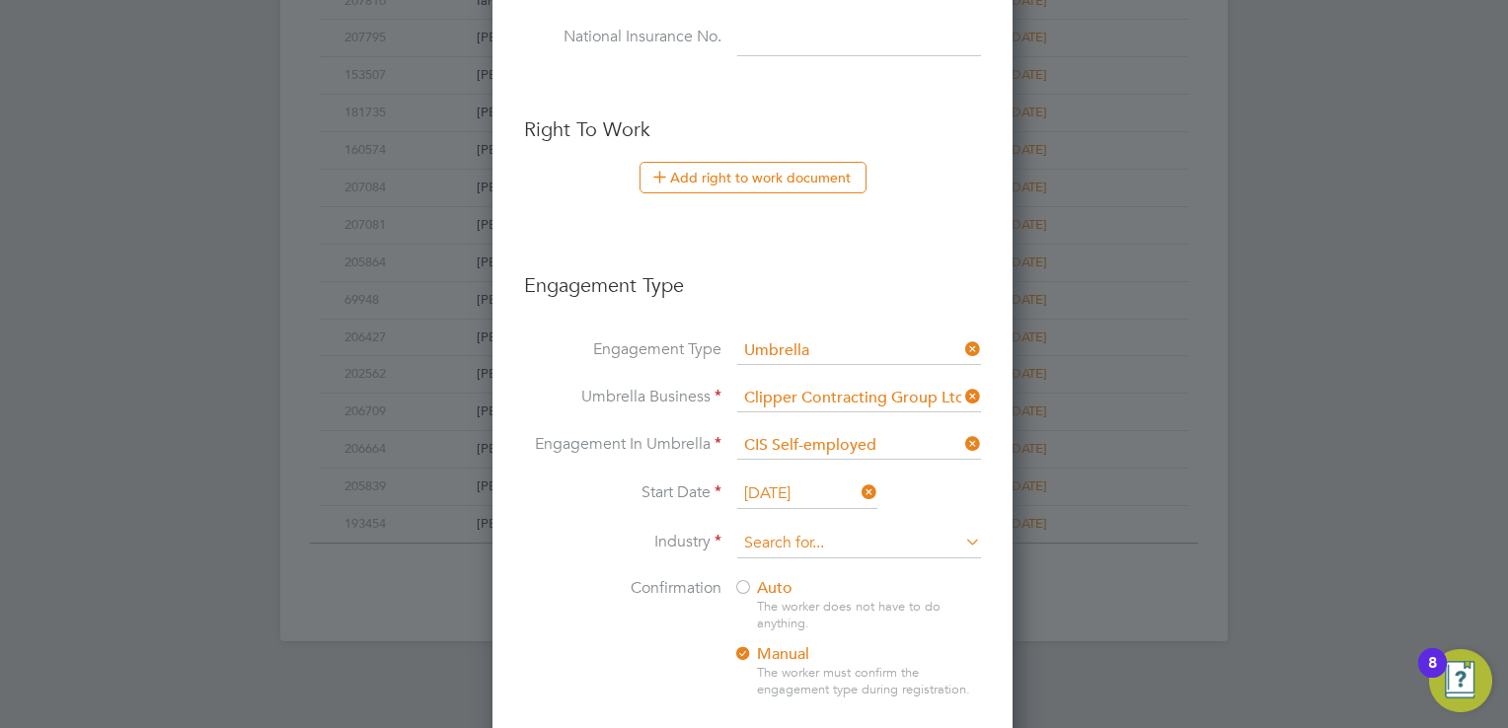
click at [836, 545] on input at bounding box center [859, 544] width 244 height 30
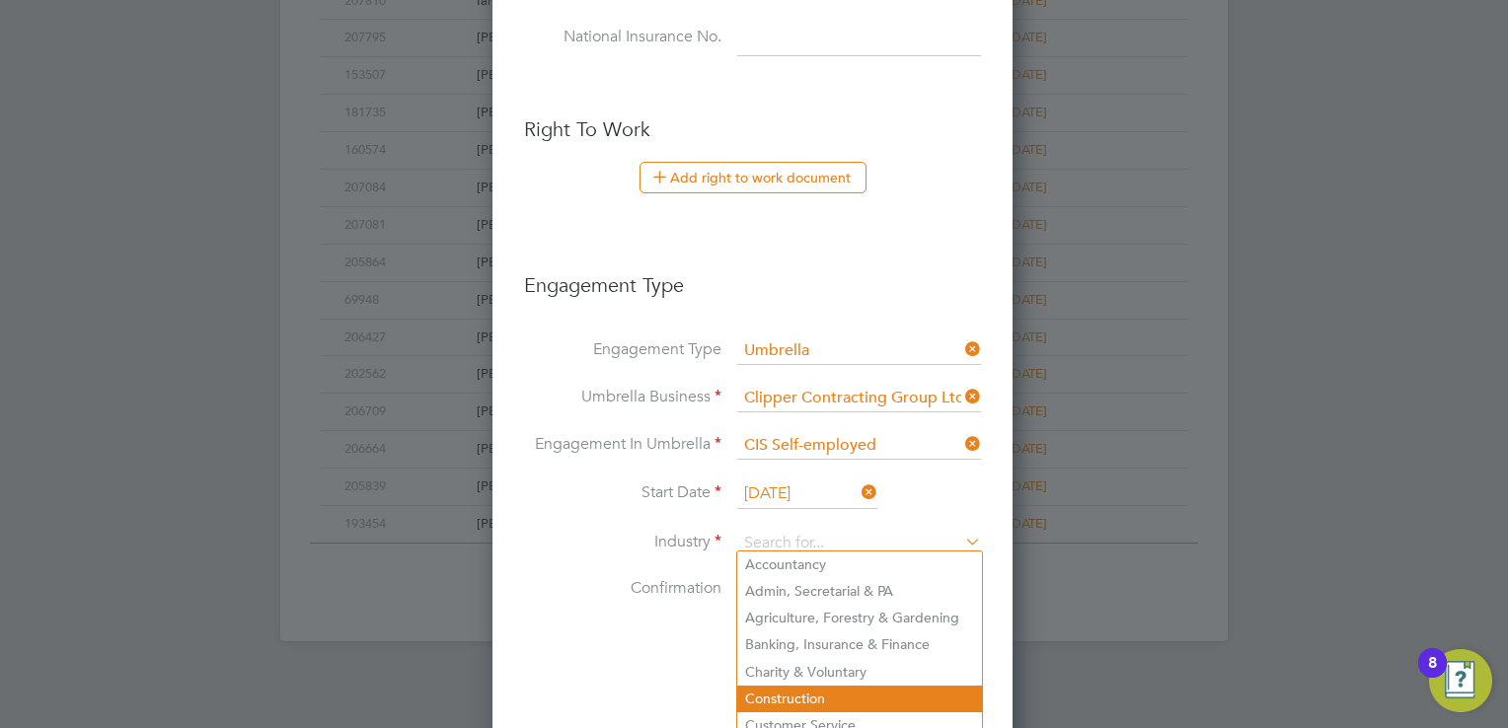
click at [804, 694] on li "Construction" at bounding box center [859, 699] width 245 height 27
type input "Construction"
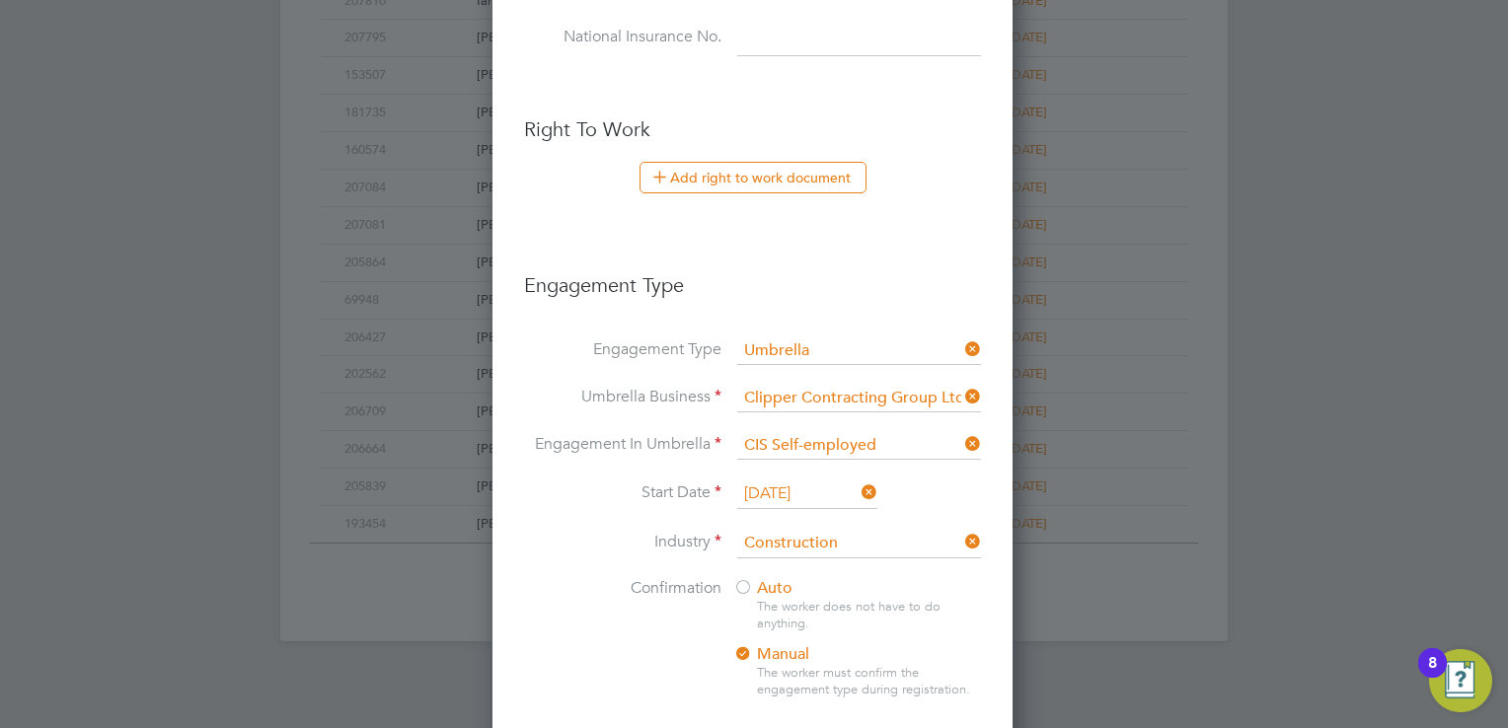
click at [750, 579] on div at bounding box center [743, 589] width 20 height 20
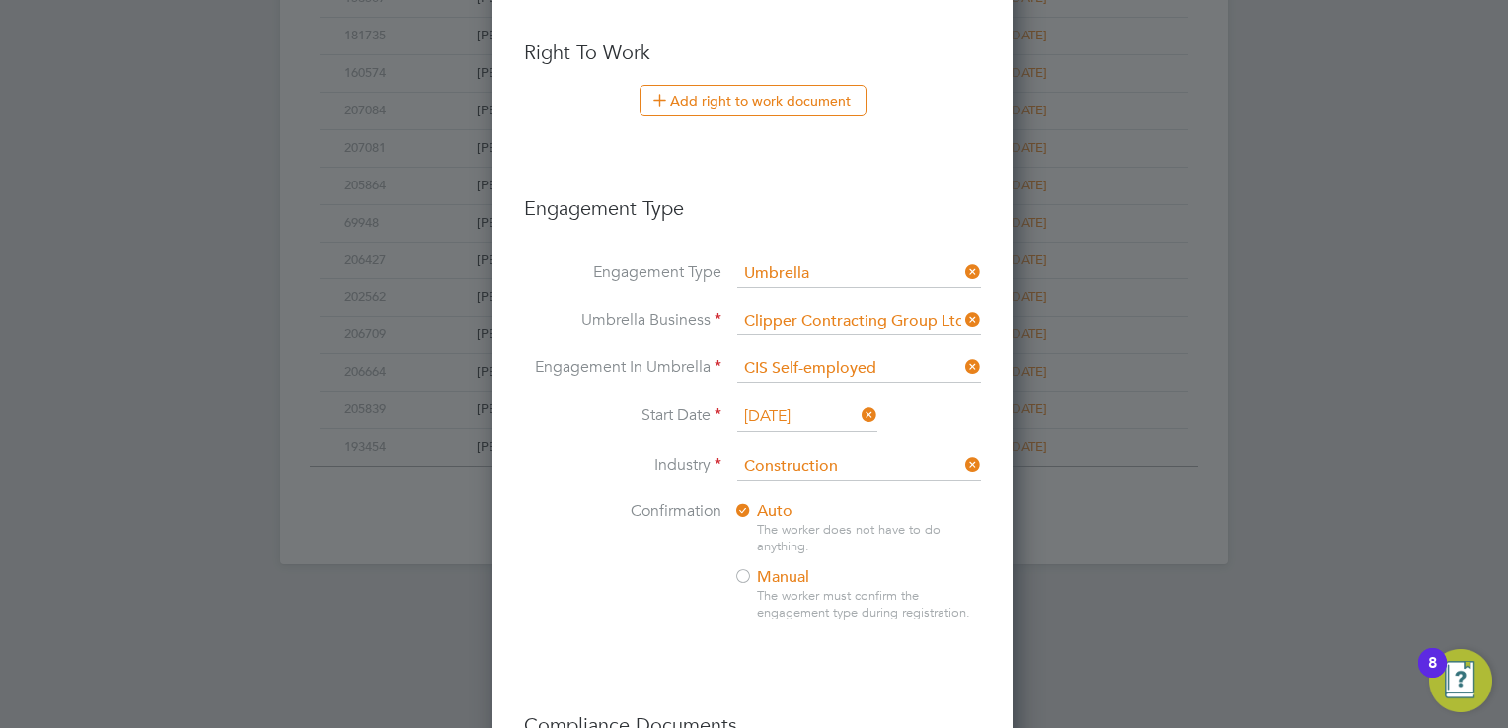
scroll to position [1372, 0]
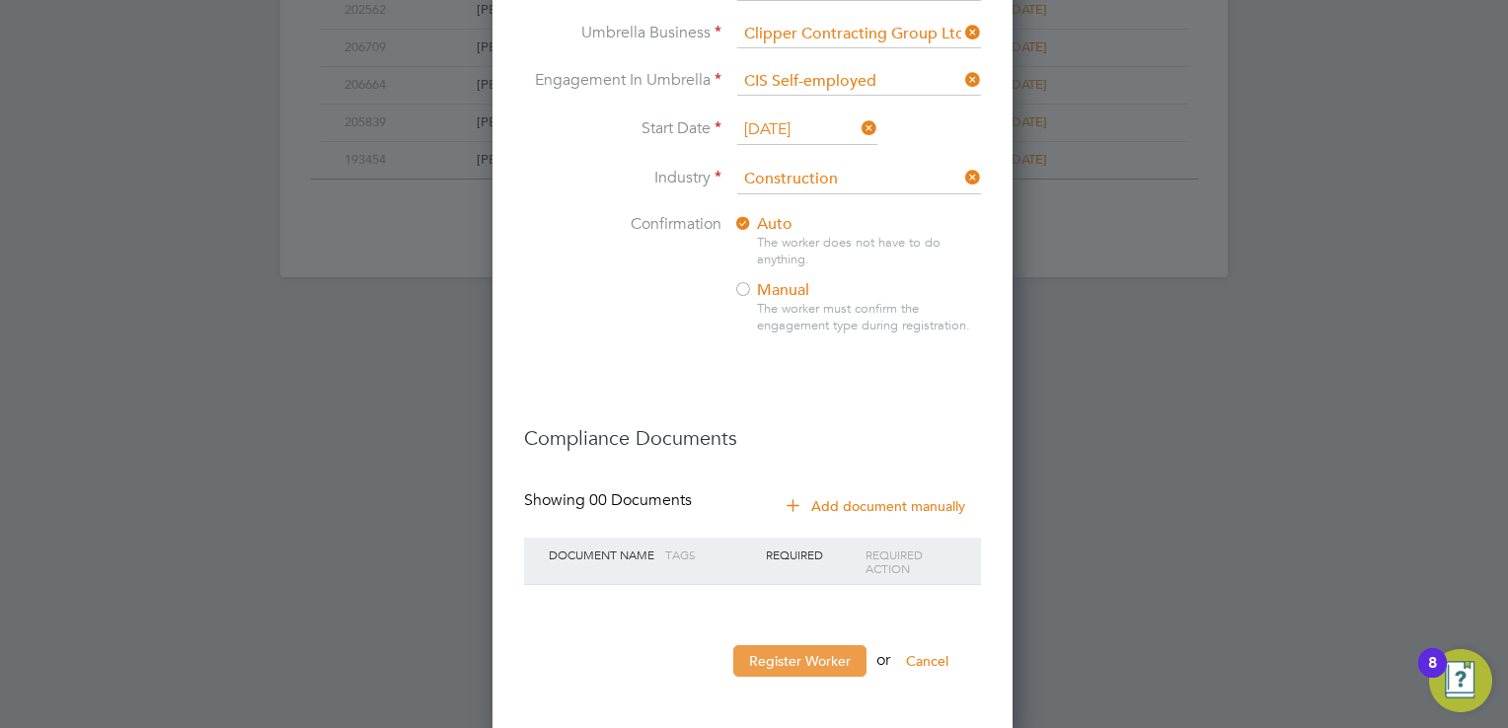
click at [778, 645] on button "Register Worker" at bounding box center [799, 661] width 133 height 32
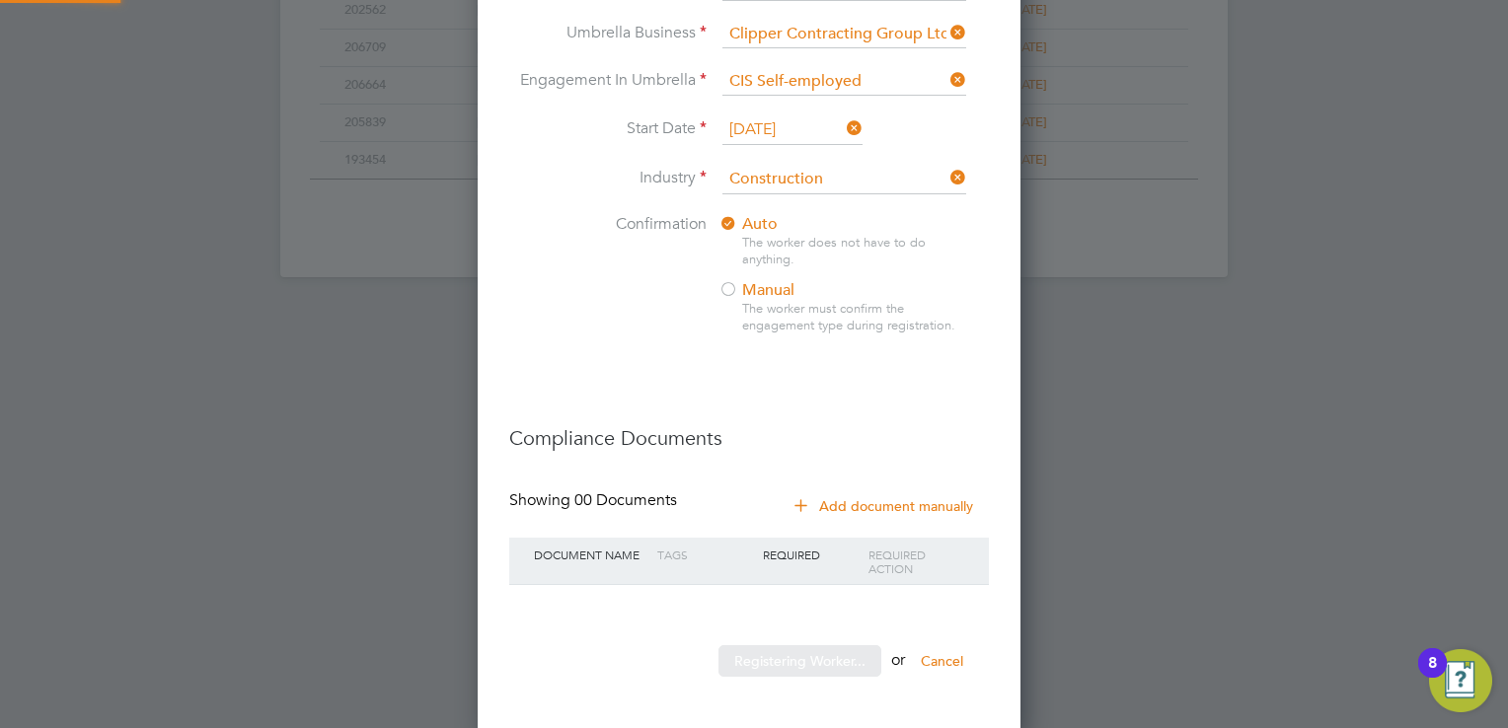
scroll to position [2026, 553]
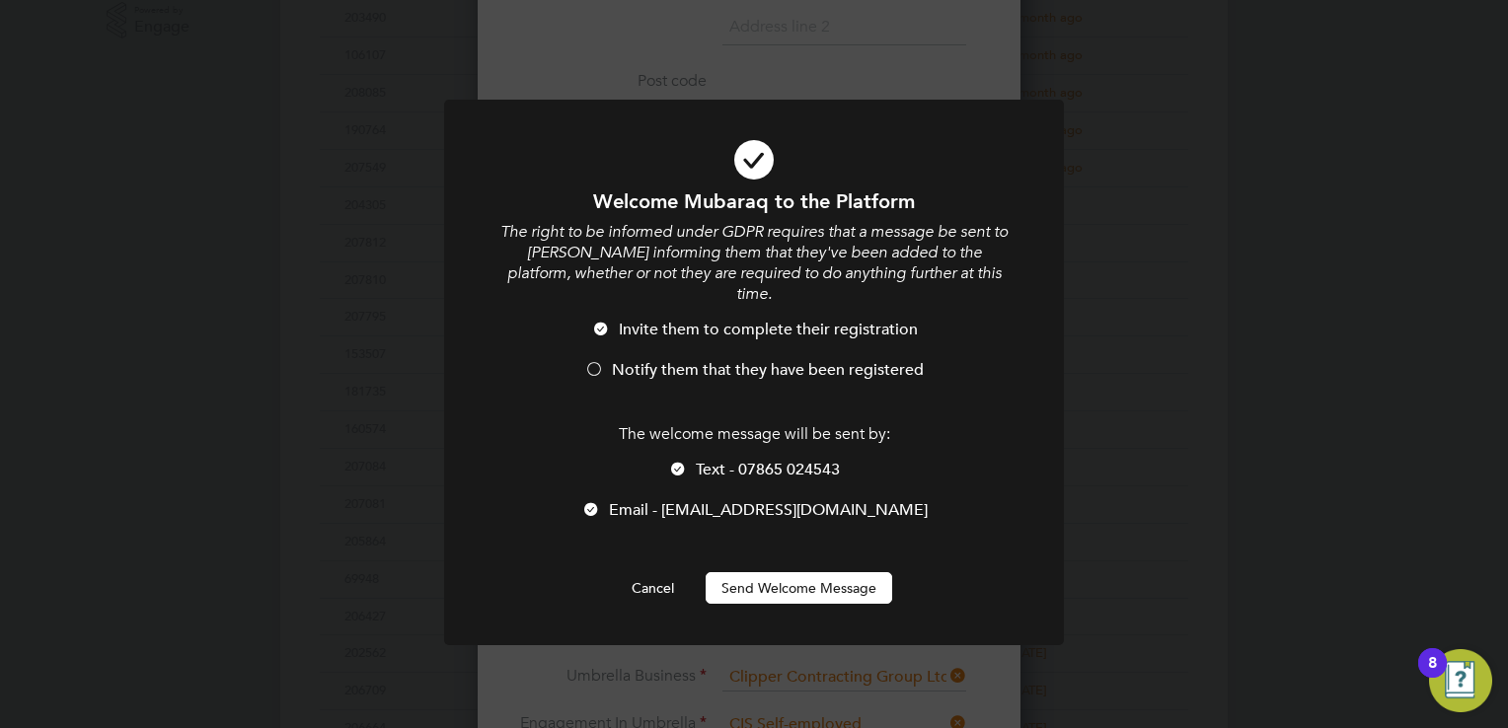
click at [597, 361] on div at bounding box center [594, 371] width 20 height 20
click at [673, 461] on div at bounding box center [678, 471] width 20 height 20
click at [789, 572] on button "Send Welcome Message" at bounding box center [799, 588] width 187 height 32
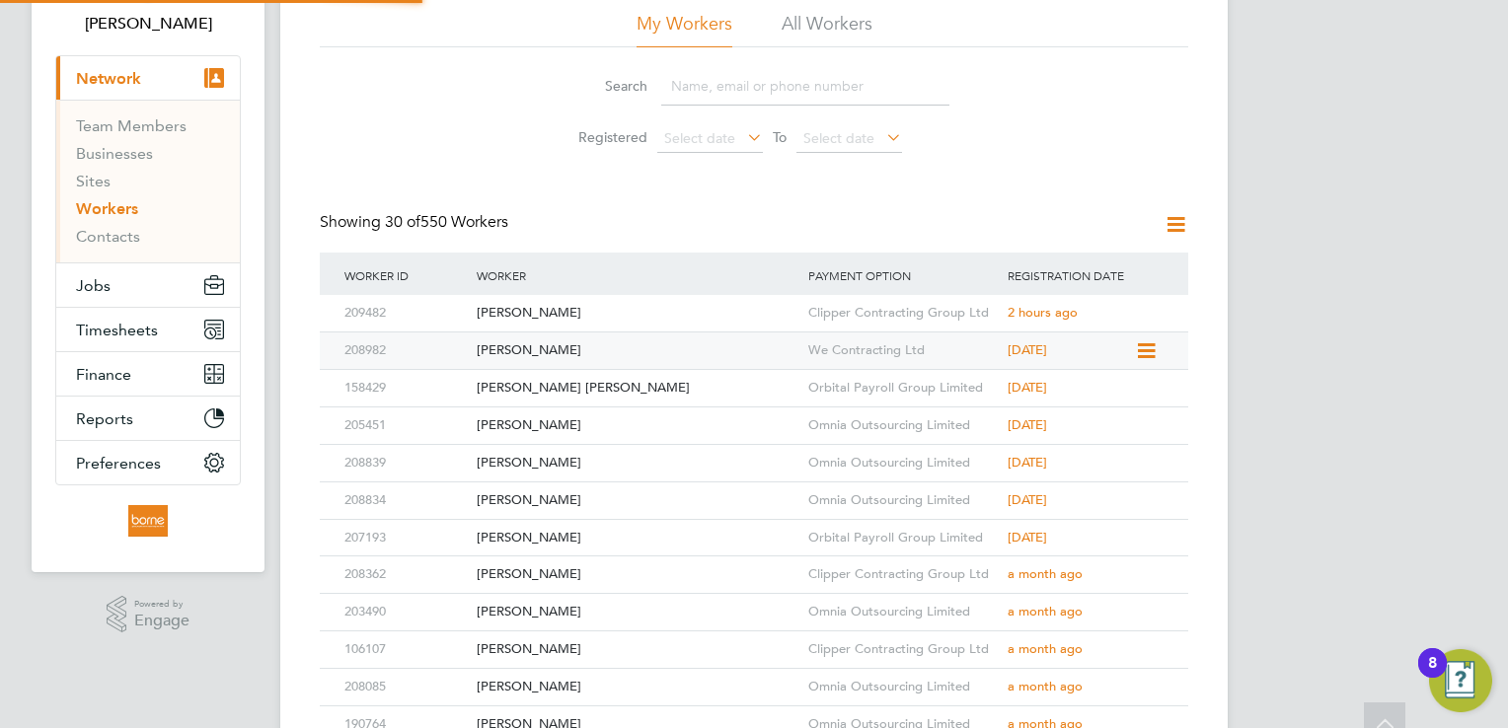
scroll to position [0, 0]
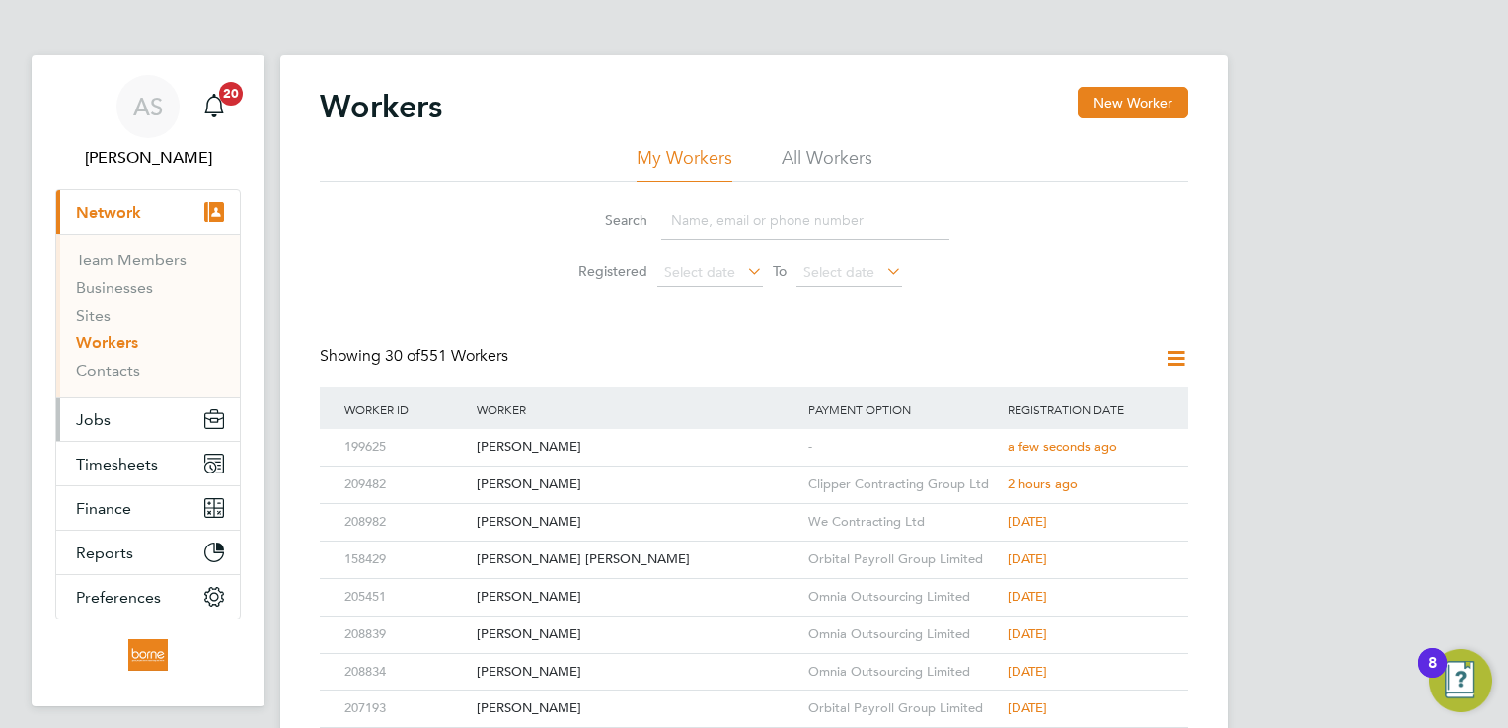
click at [99, 411] on span "Jobs" at bounding box center [93, 420] width 35 height 19
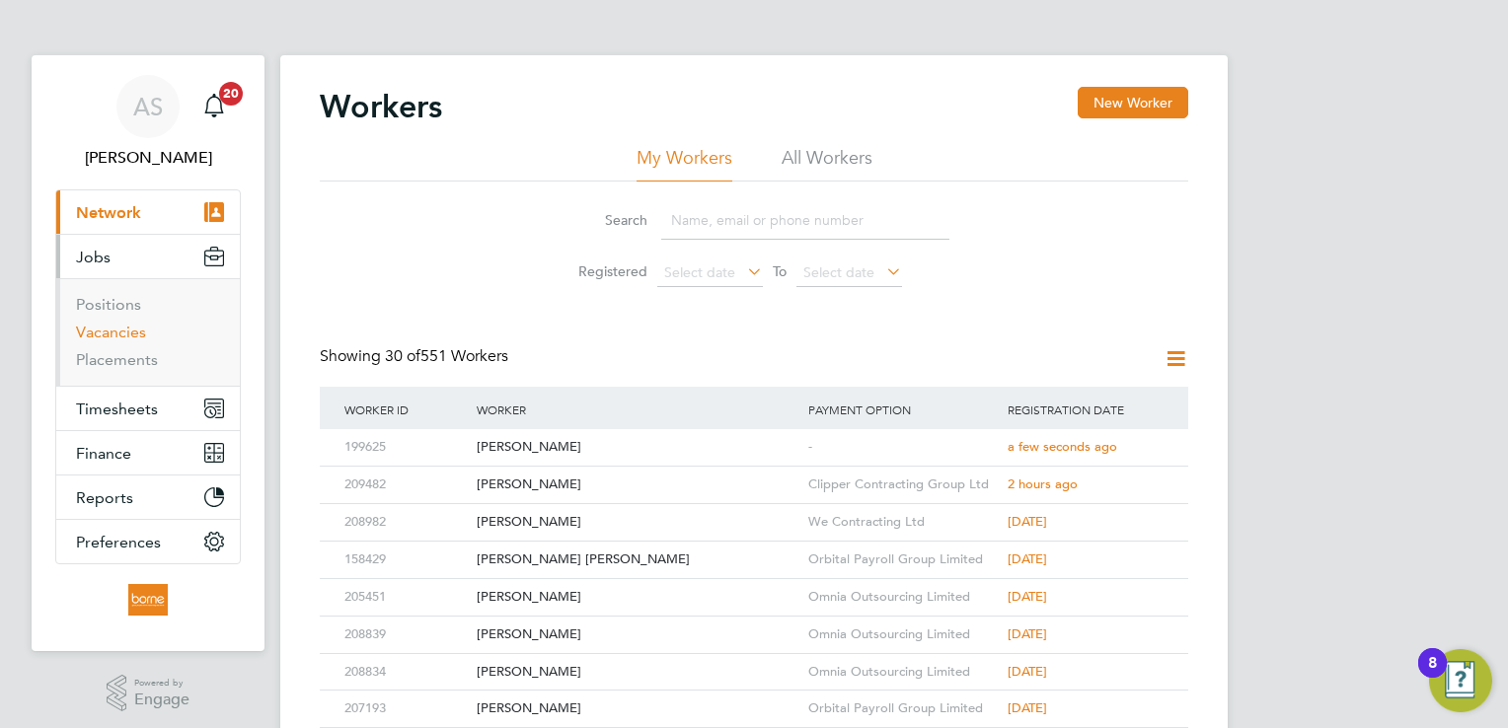
click at [122, 333] on link "Vacancies" at bounding box center [111, 332] width 70 height 19
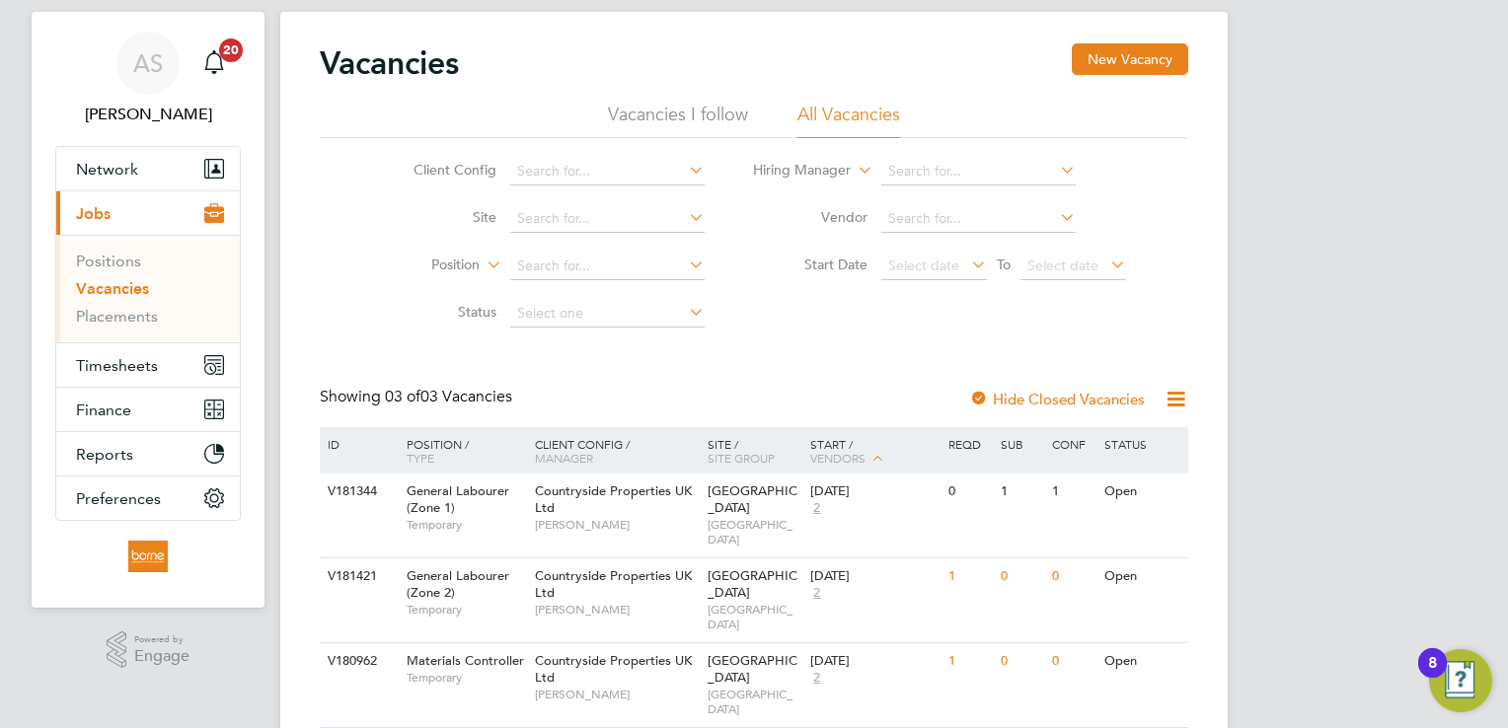
scroll to position [67, 0]
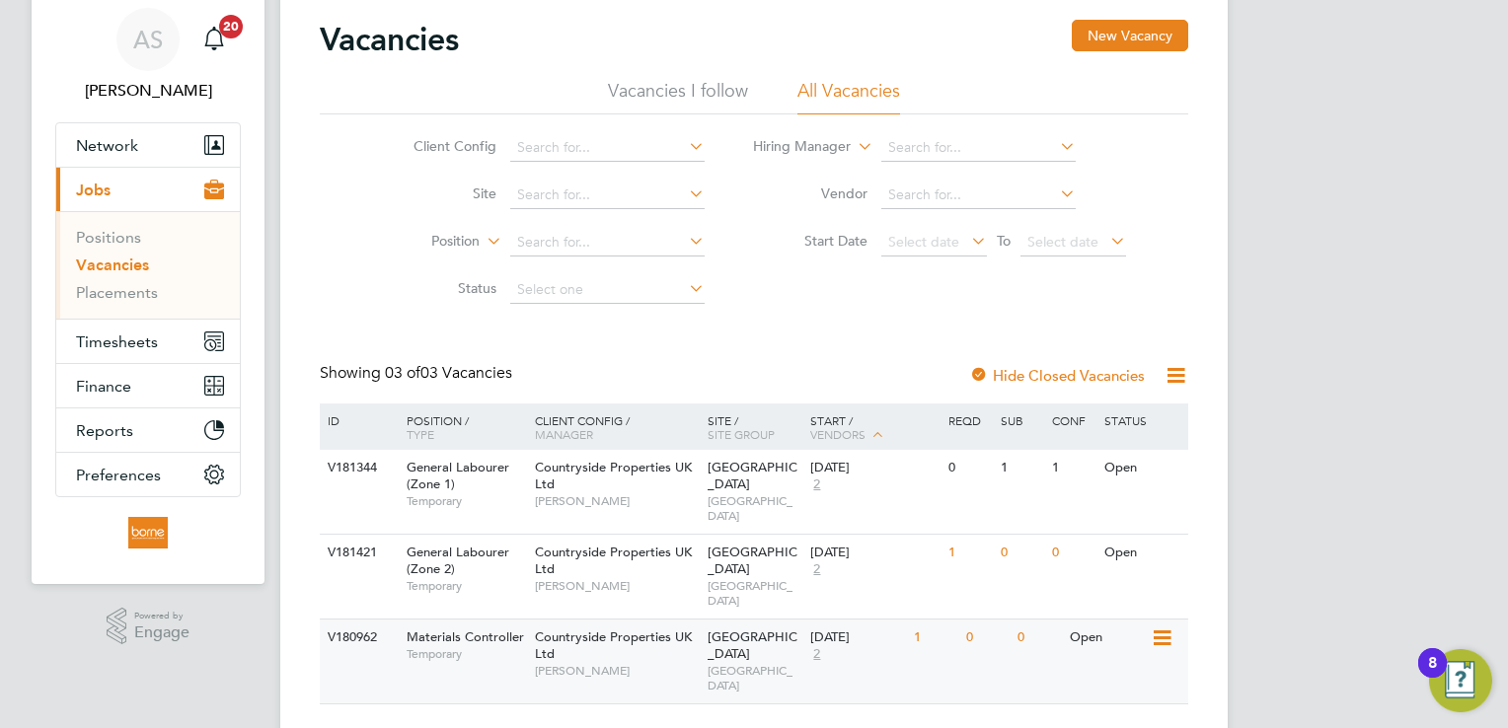
click at [616, 627] on div "Countryside Properties UK Ltd Liam D'unienville" at bounding box center [616, 654] width 173 height 68
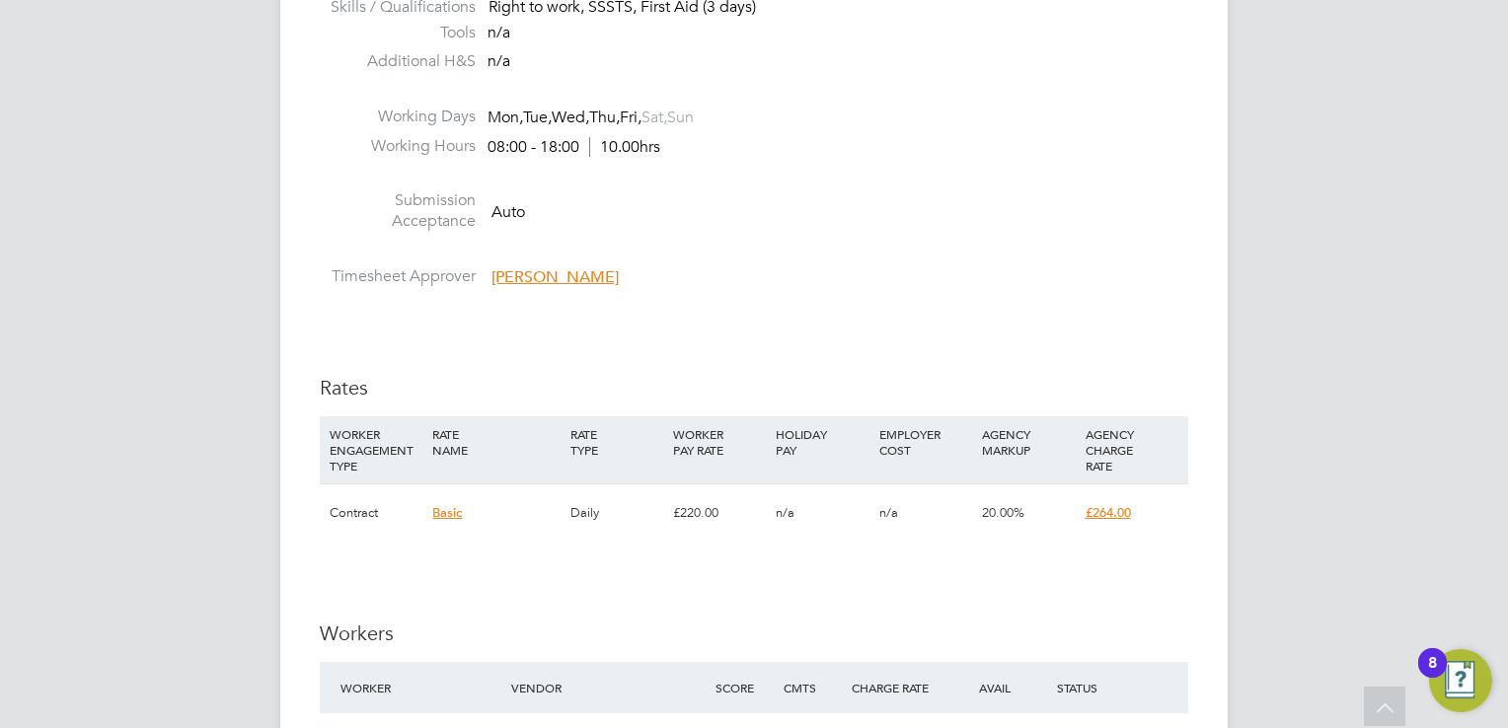
scroll to position [1283, 0]
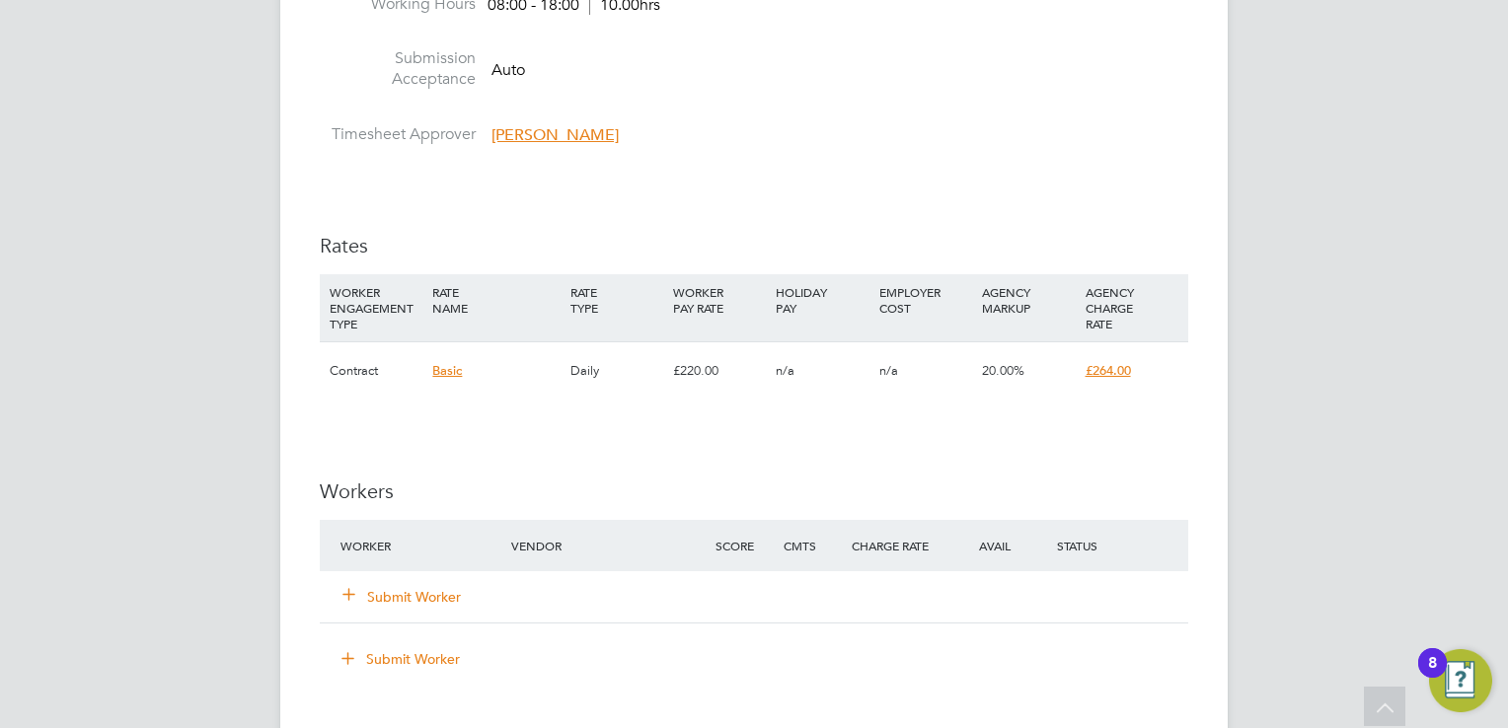
click at [353, 589] on icon at bounding box center [348, 593] width 15 height 15
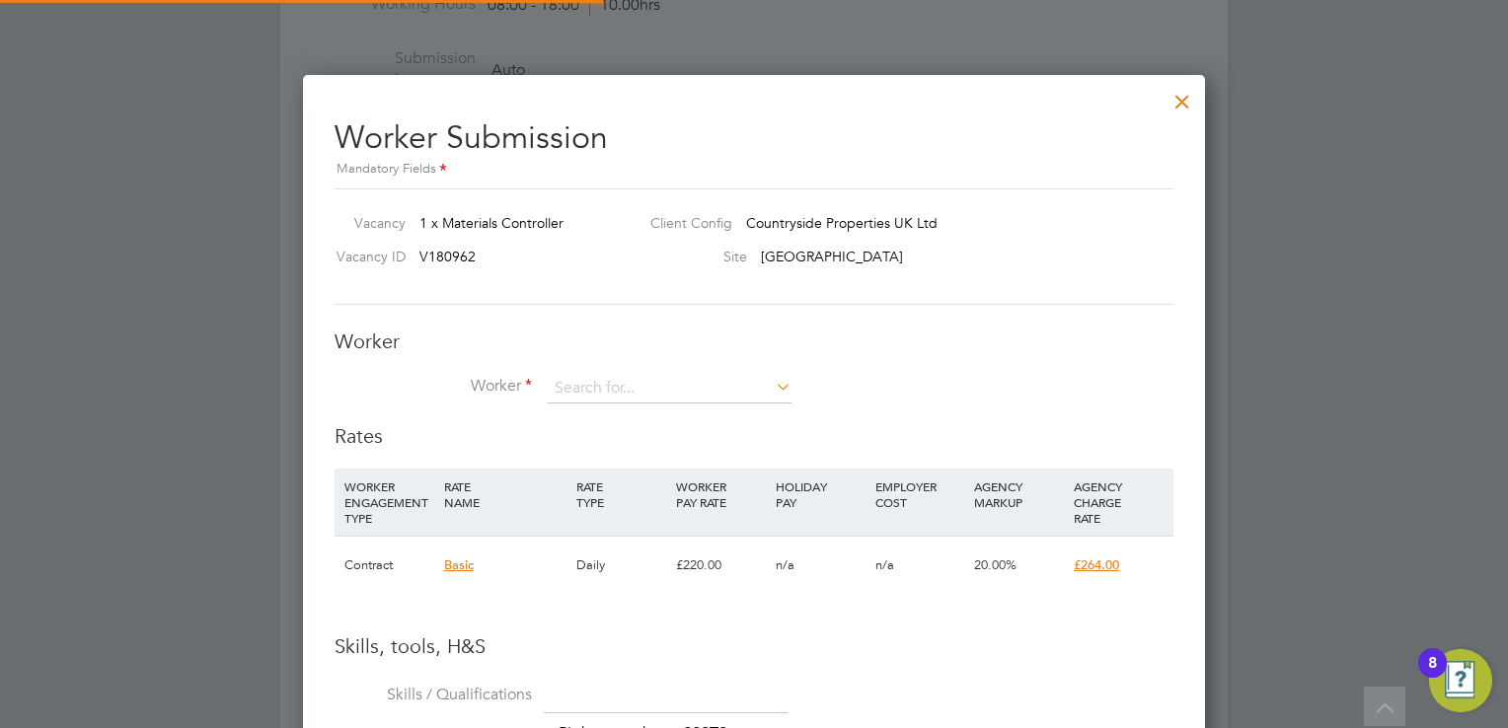
scroll to position [1275, 903]
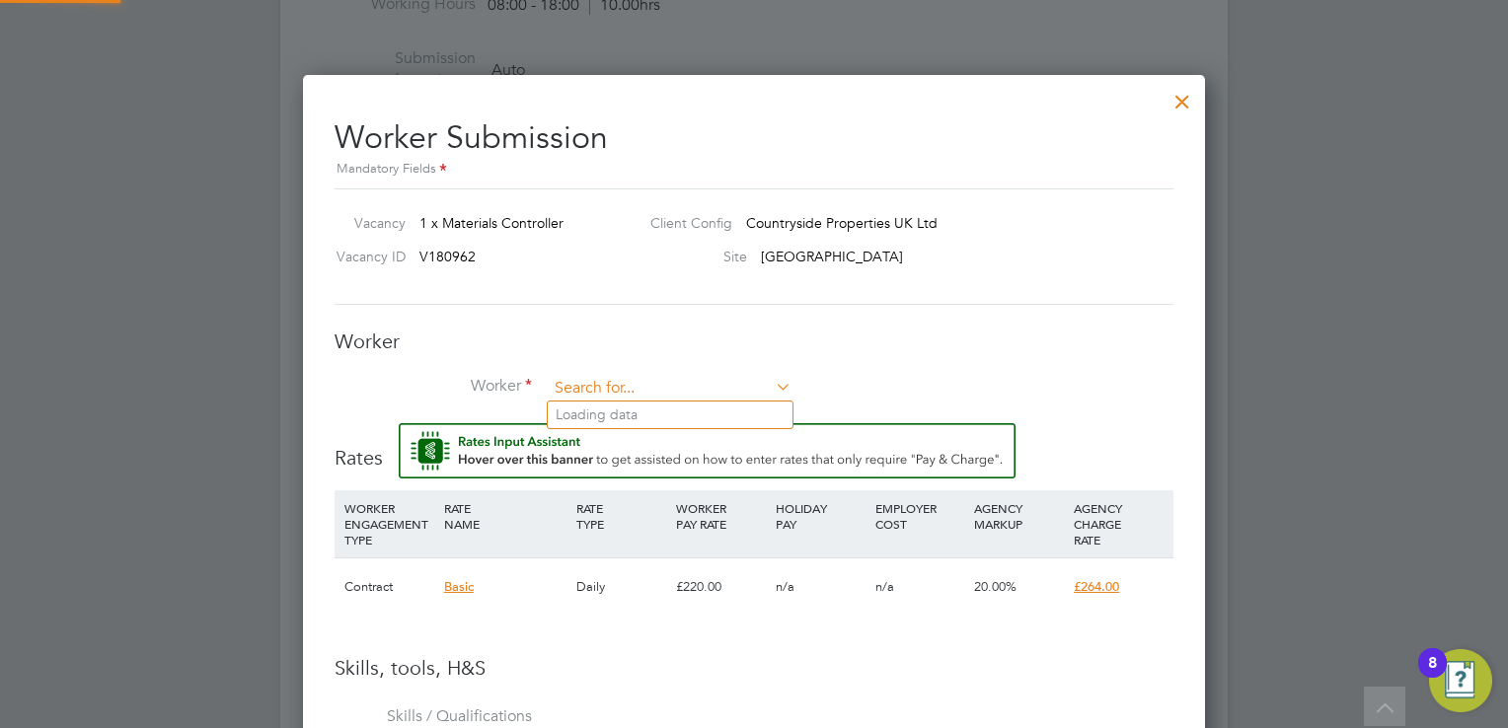
click at [631, 377] on input at bounding box center [670, 389] width 244 height 30
click at [658, 436] on li "Mub araq Lawal (199625)" at bounding box center [670, 442] width 245 height 27
type input "[PERSON_NAME] (199625)"
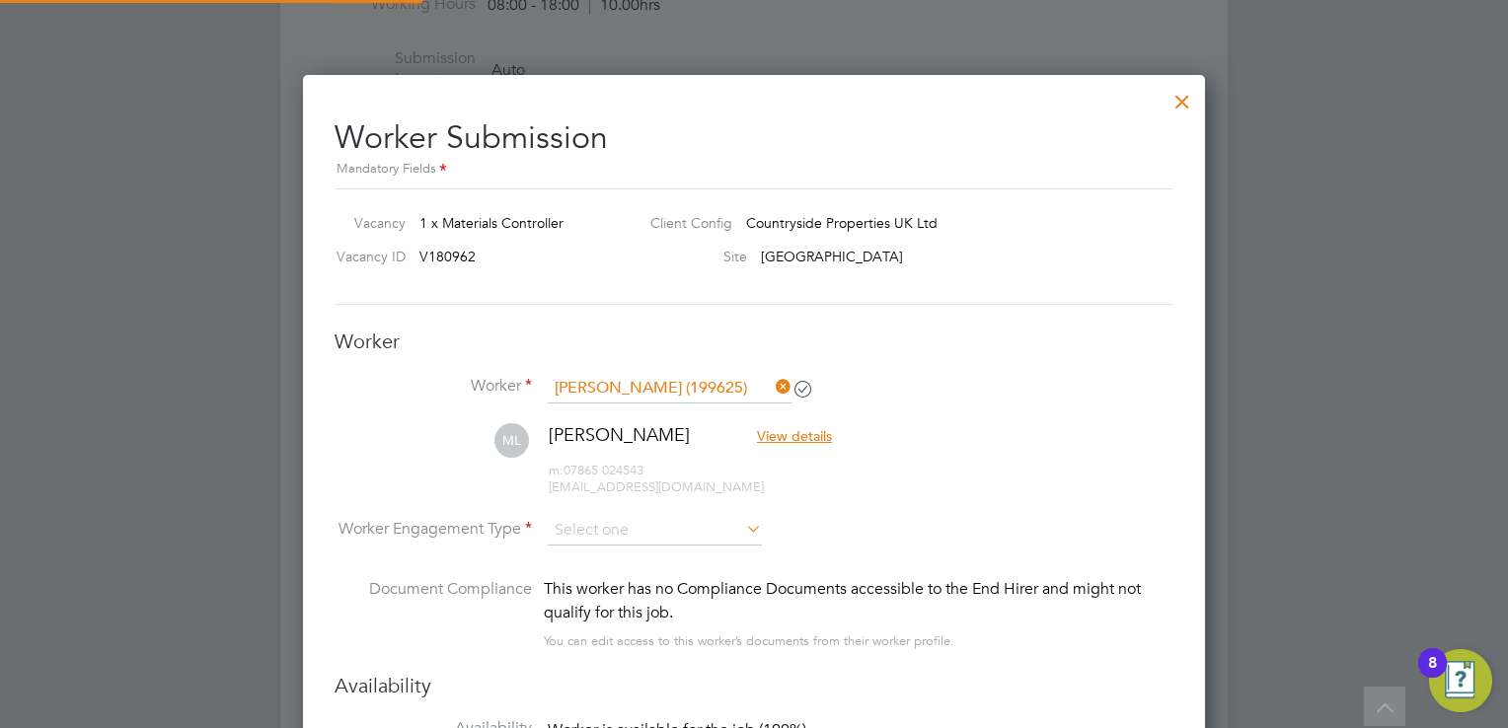
scroll to position [9, 9]
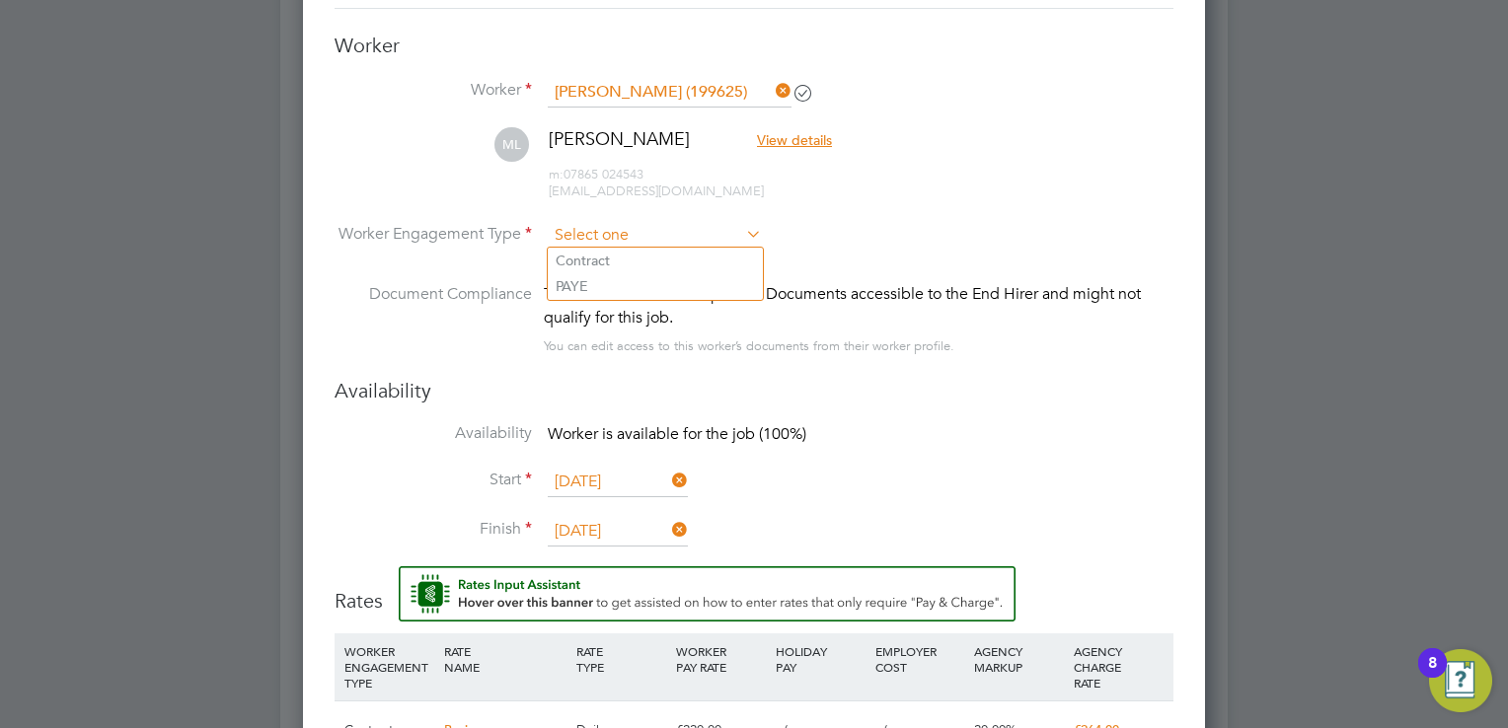
click at [663, 232] on input at bounding box center [655, 236] width 214 height 30
click at [633, 282] on li "PAYE" at bounding box center [655, 286] width 215 height 26
type input "PAYE"
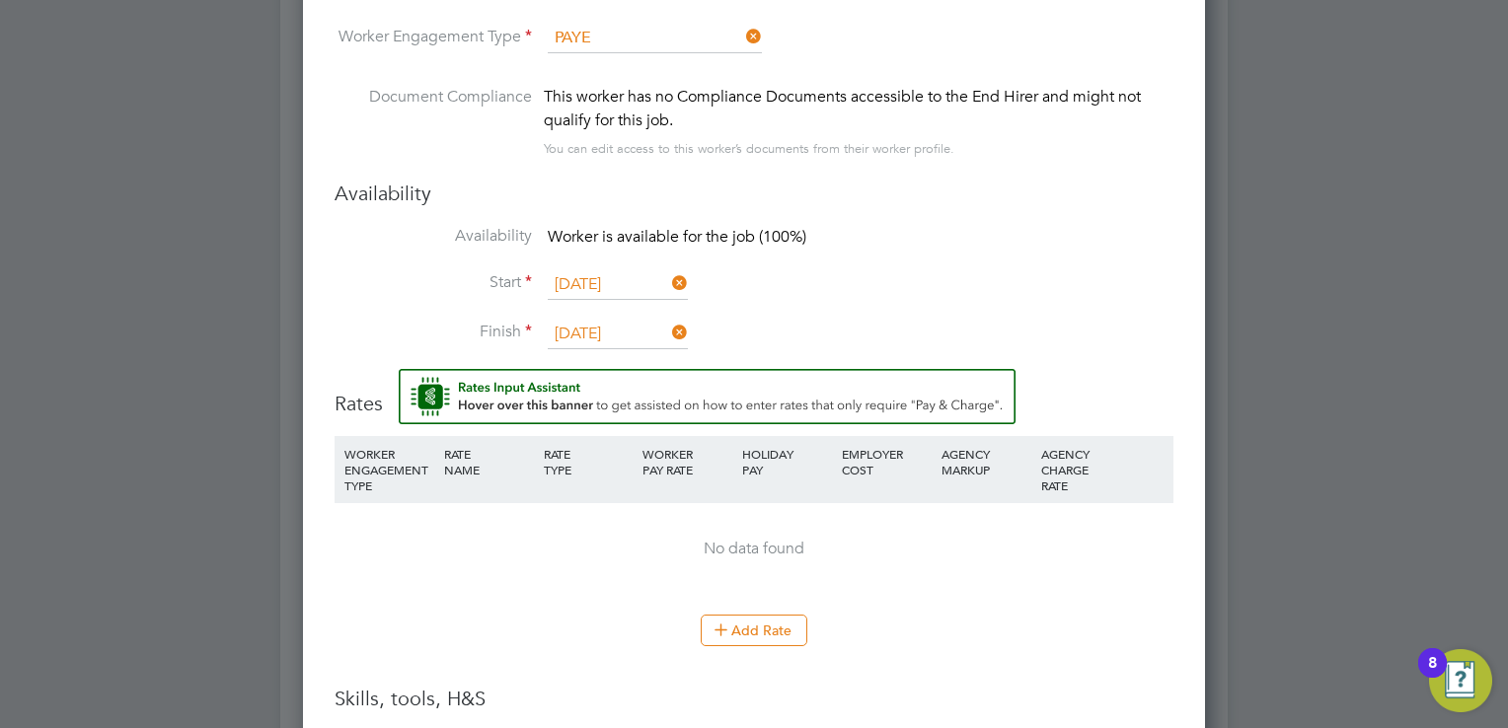
click at [638, 279] on input "[DATE]" at bounding box center [618, 285] width 140 height 30
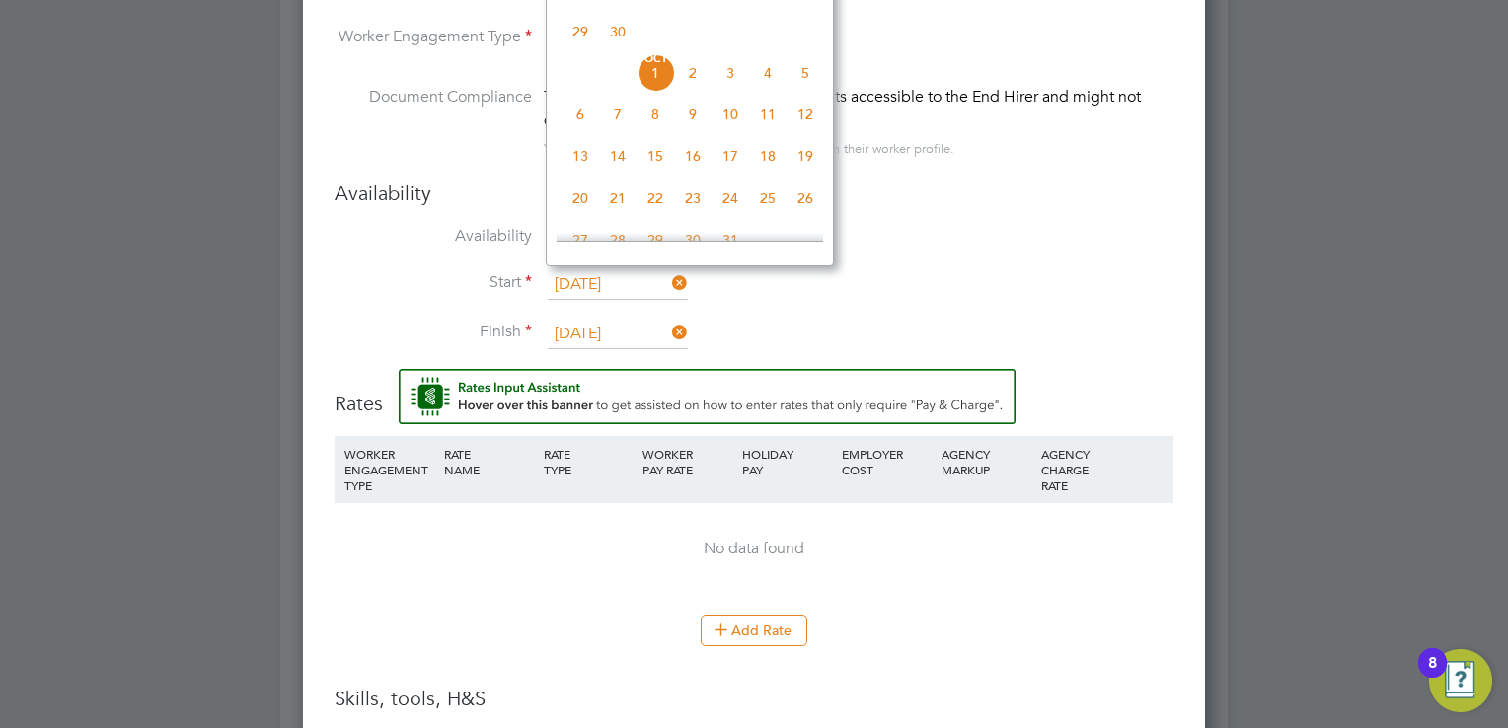
click at [579, 44] on span "29" at bounding box center [579, 31] width 37 height 37
type input "[DATE]"
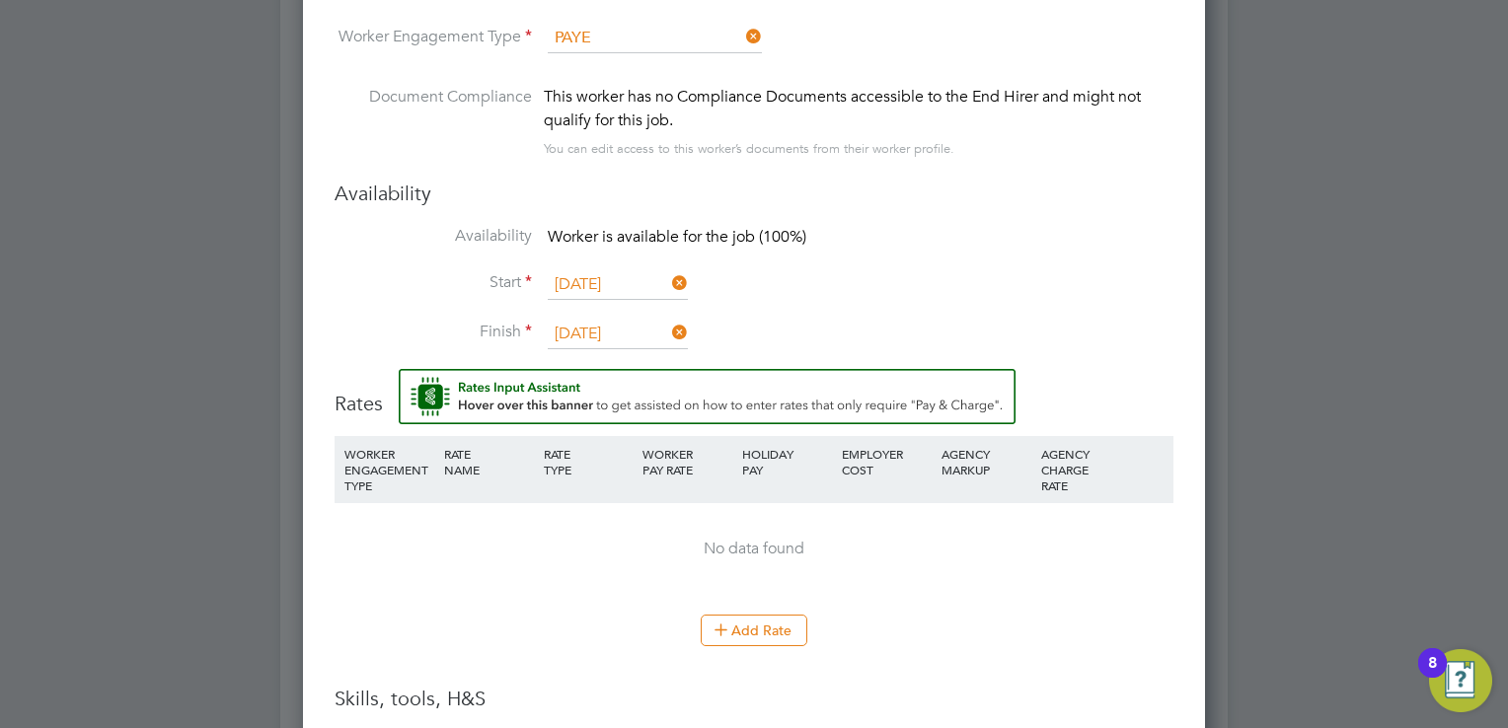
click at [637, 275] on input "[DATE]" at bounding box center [618, 285] width 140 height 30
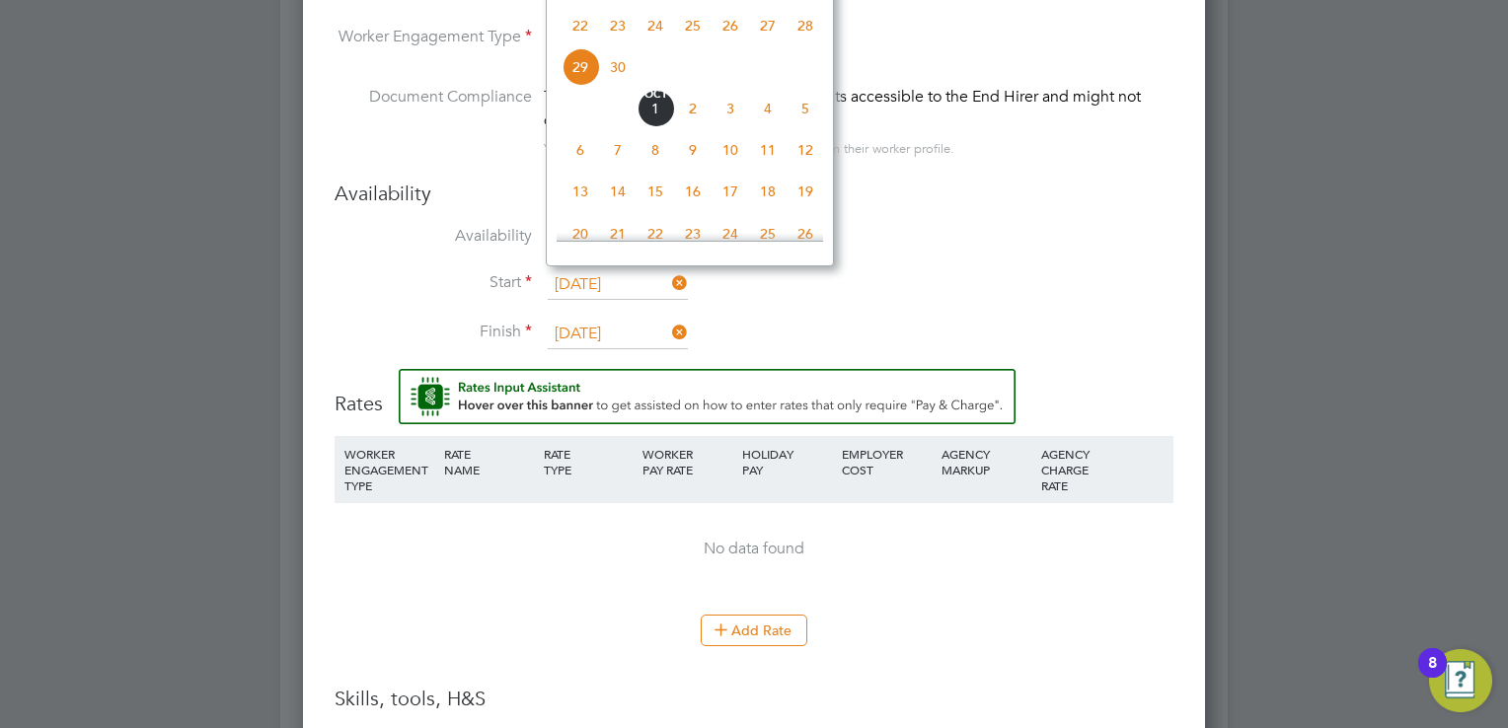
click at [620, 286] on input "[DATE]" at bounding box center [618, 285] width 140 height 30
click at [598, 281] on input "[DATE]" at bounding box center [618, 285] width 140 height 30
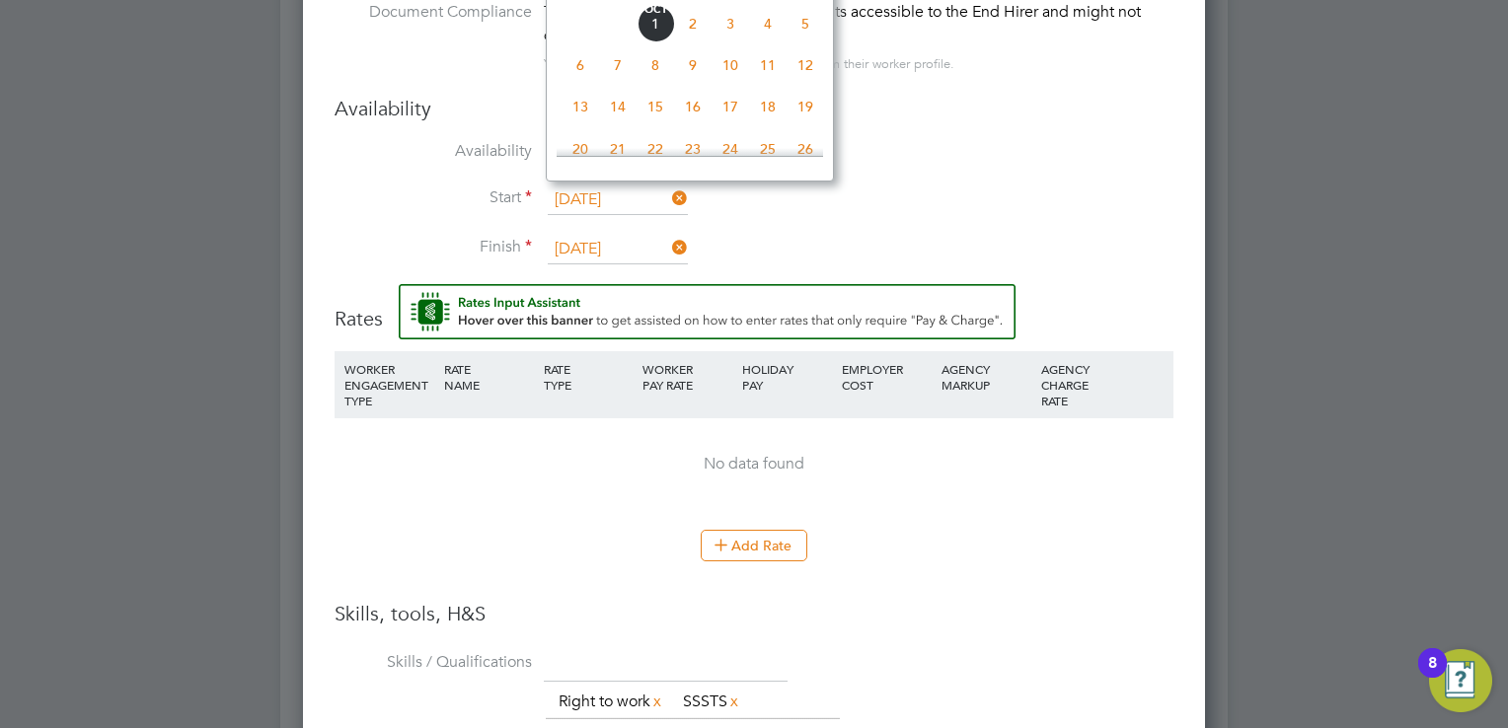
scroll to position [2368, 0]
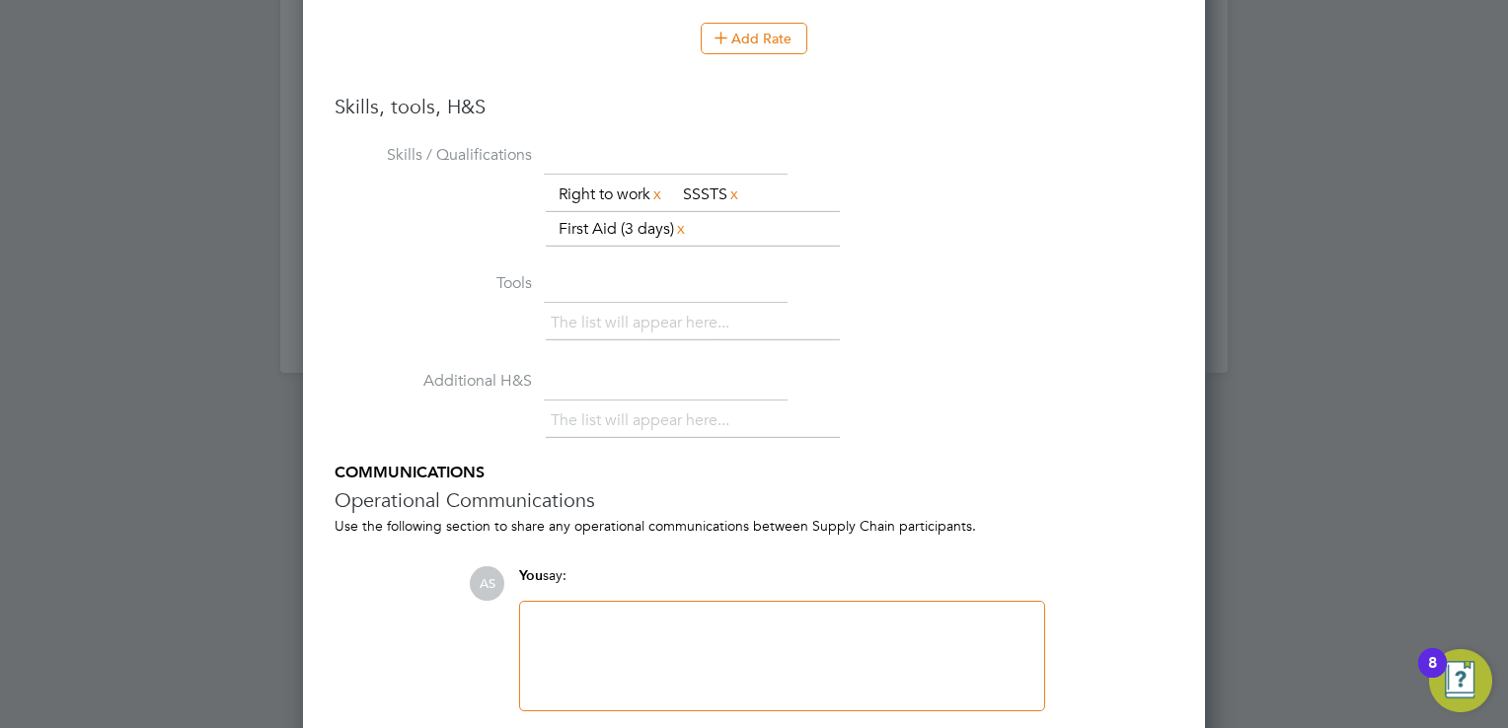
click at [1009, 227] on div "The list will appear here... Right to work x SSSTS x First Aid (3 days) x" at bounding box center [860, 213] width 628 height 71
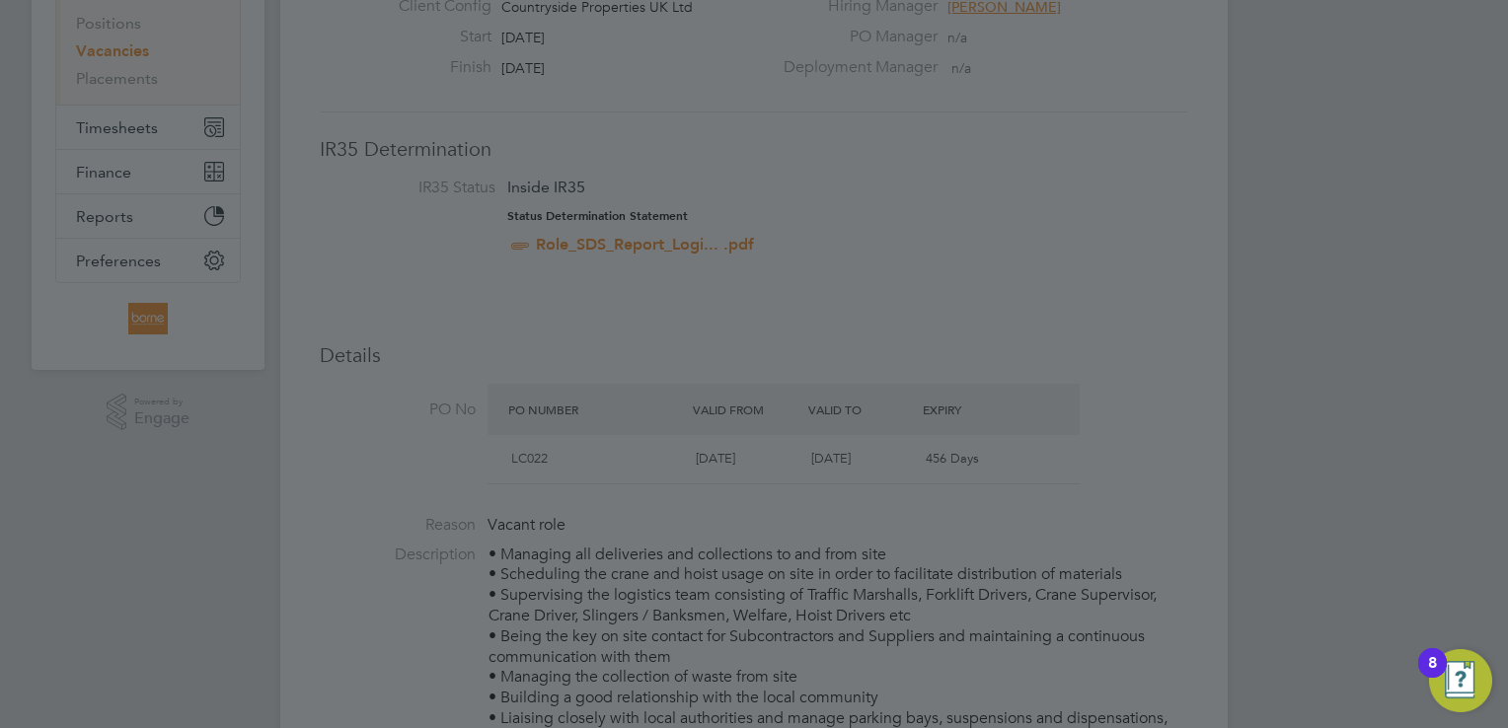
scroll to position [0, 0]
